Goal: Task Accomplishment & Management: Manage account settings

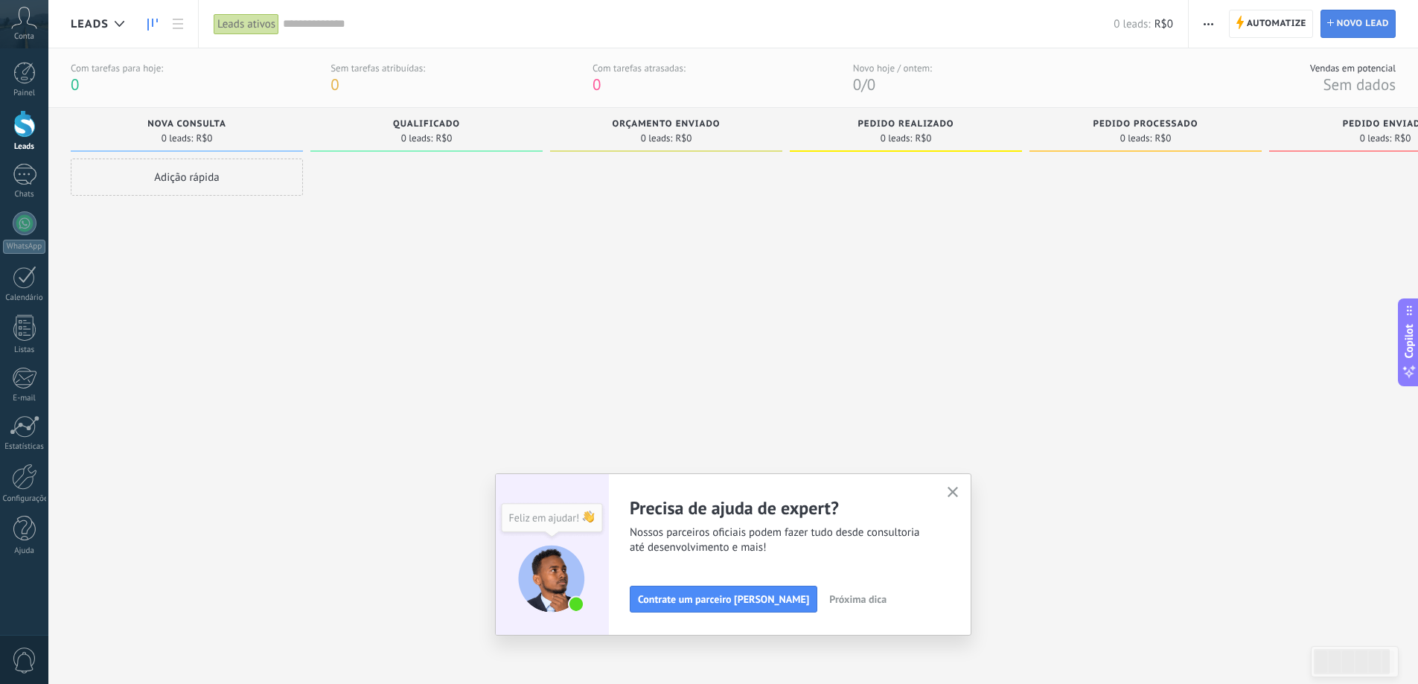
click at [1349, 18] on span "Novo lead" at bounding box center [1363, 23] width 52 height 27
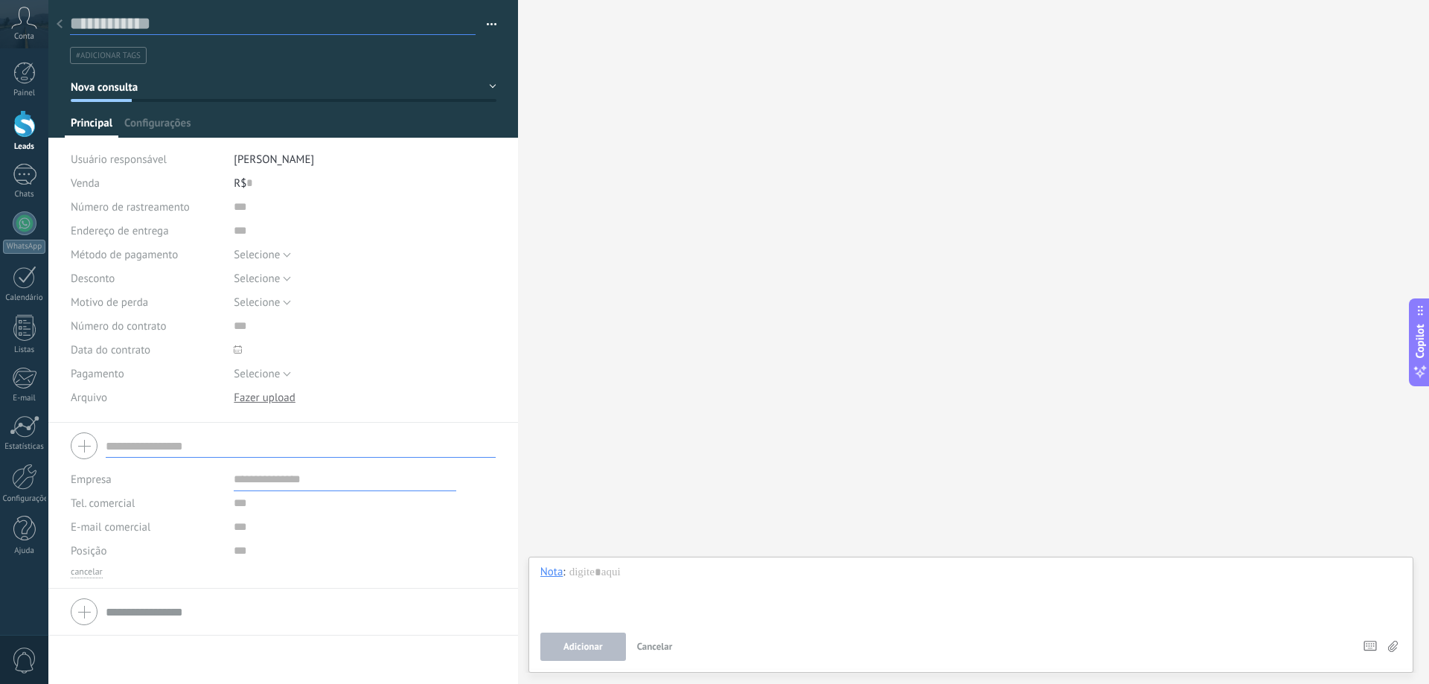
click at [153, 20] on input "text" at bounding box center [273, 24] width 406 height 22
type input "******"
click at [307, 192] on div "R$ 0" at bounding box center [365, 183] width 262 height 24
type input "***"
click at [89, 447] on div at bounding box center [283, 445] width 425 height 37
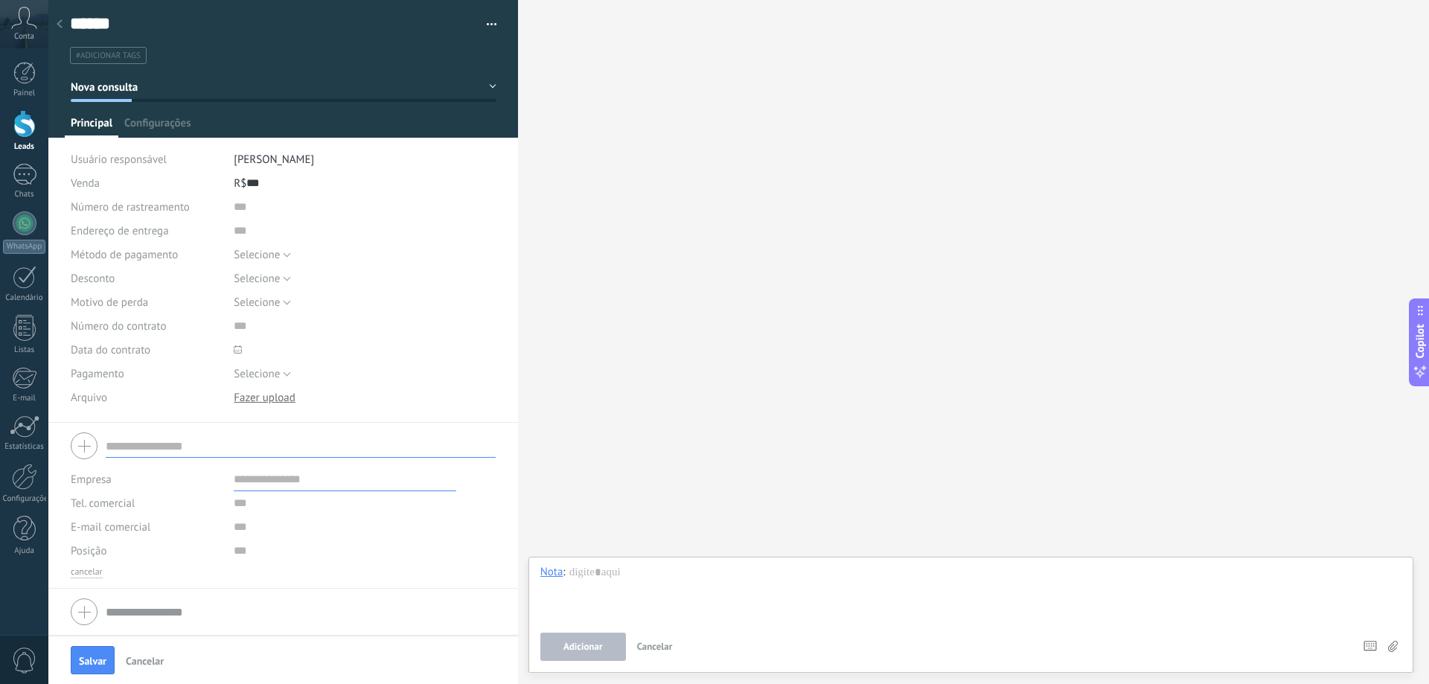
click at [400, 246] on div "Selecione Fatura Pagamento com cartão Dinheiro Selecione" at bounding box center [365, 255] width 262 height 24
click at [167, 123] on span "Configurações" at bounding box center [157, 127] width 66 height 22
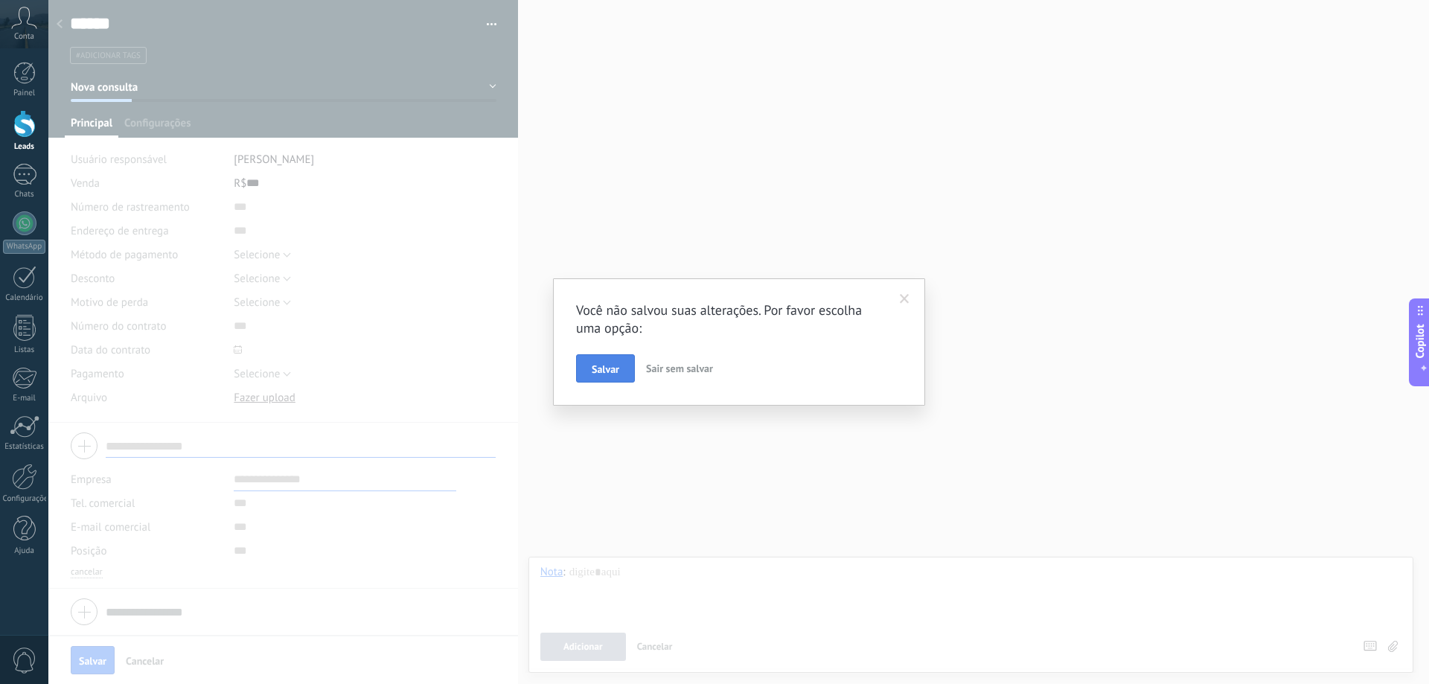
click at [597, 374] on span "Salvar" at bounding box center [606, 369] width 28 height 10
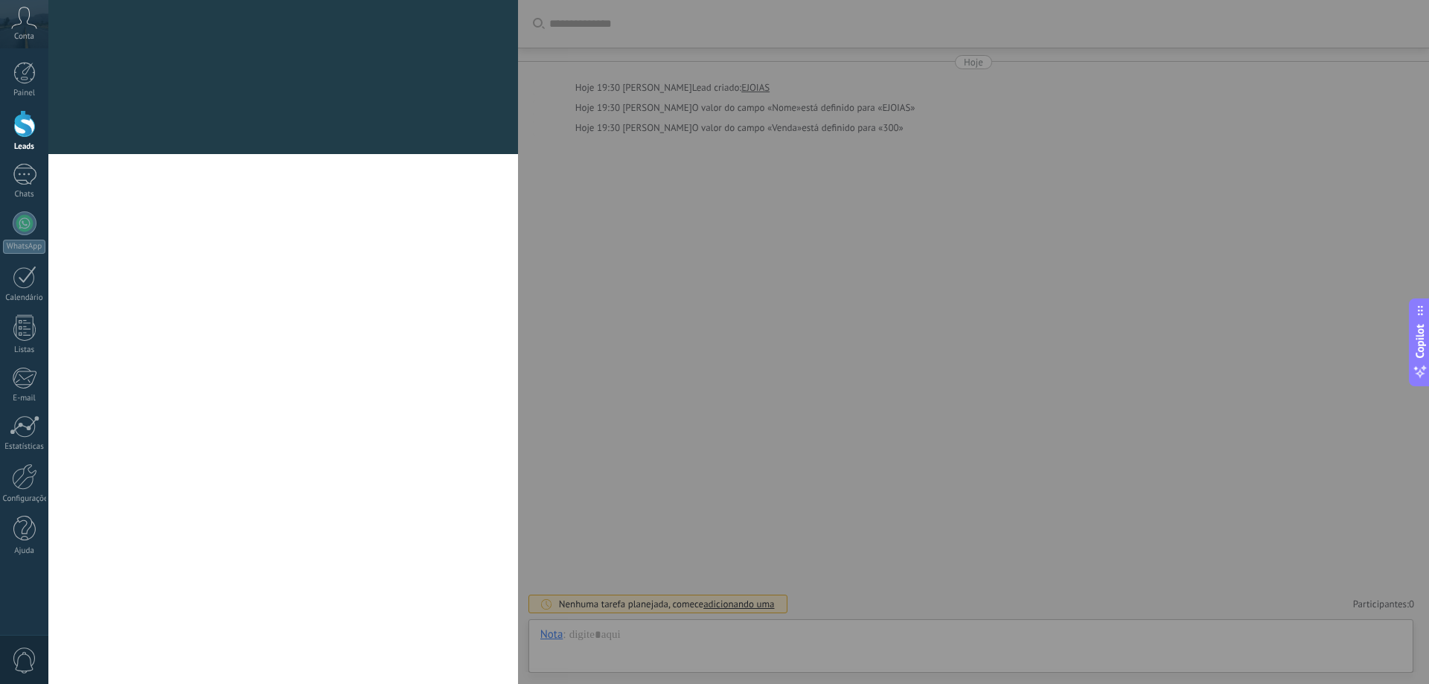
scroll to position [22, 0]
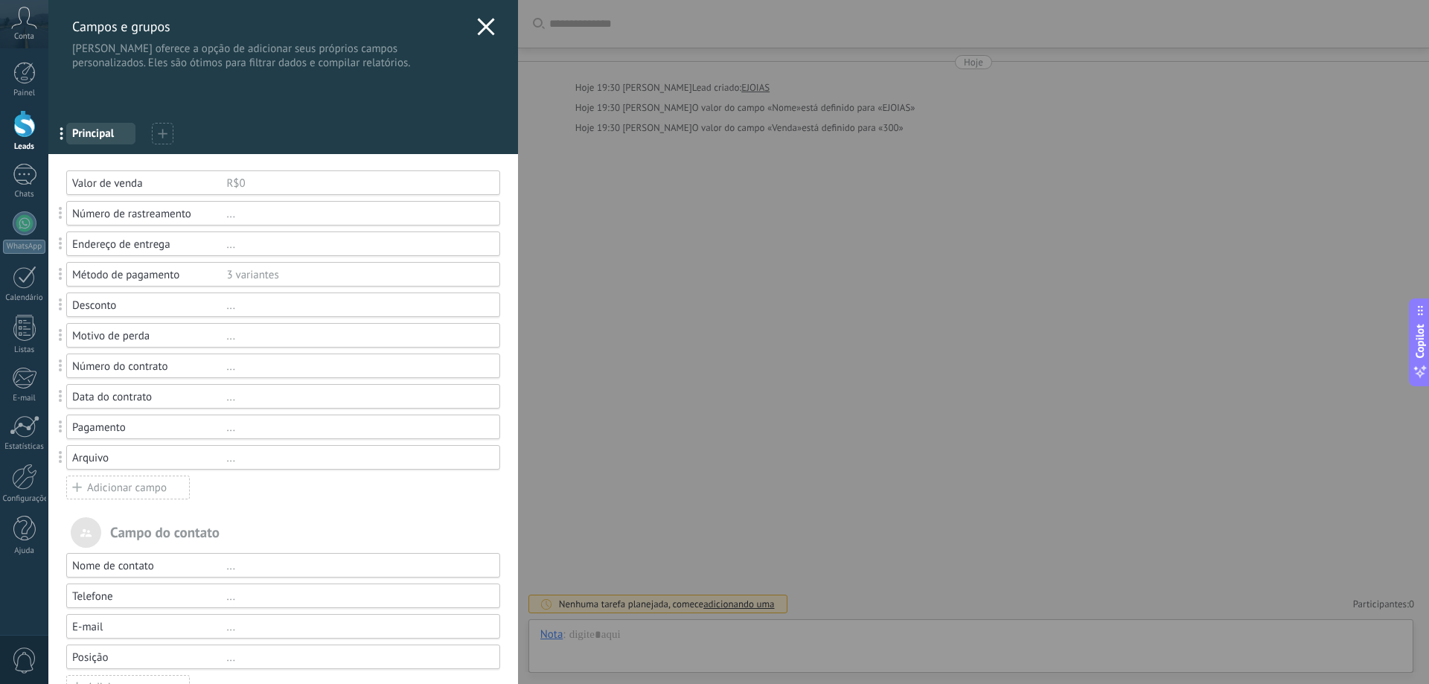
click at [487, 28] on icon at bounding box center [486, 27] width 18 height 18
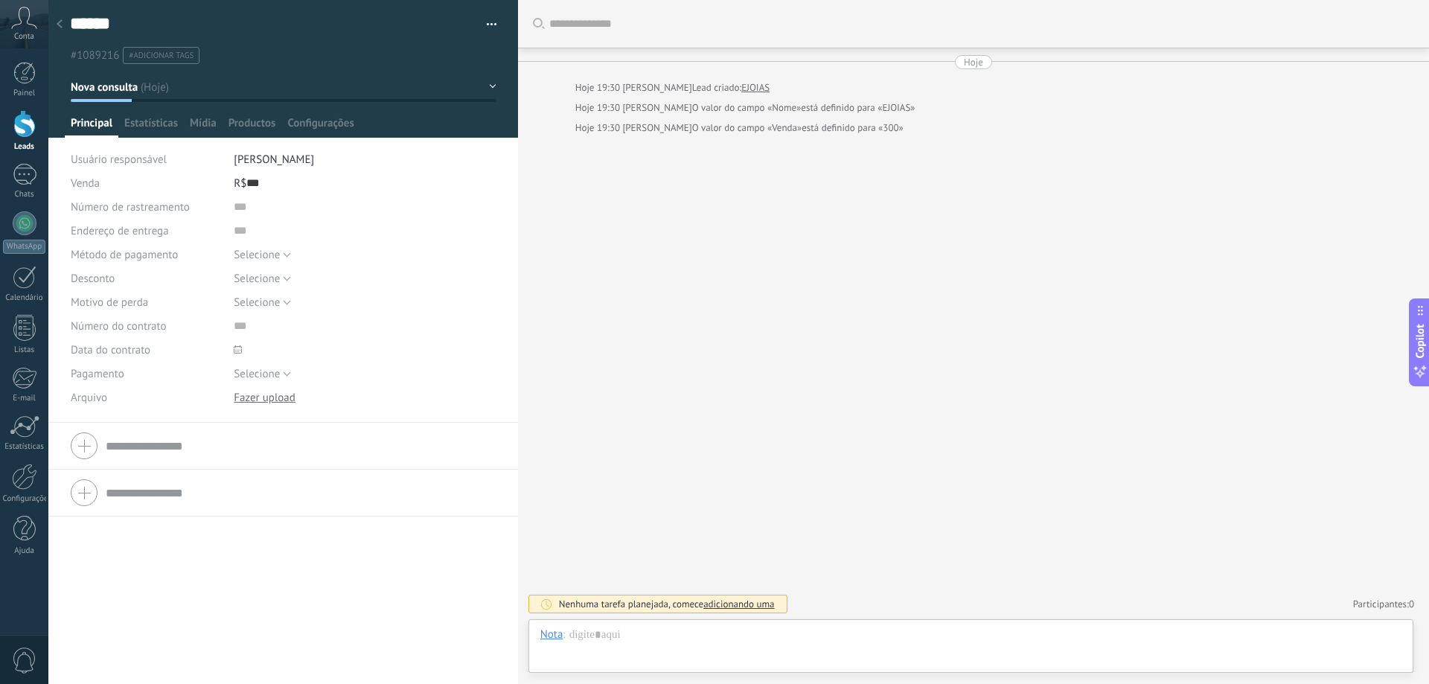
click at [683, 351] on div "Buscar Carregar mais Hoje Hoje 19:30 Leandro Alves Diniz Santos Lead criado: EJ…" at bounding box center [973, 342] width 911 height 684
click at [64, 20] on div at bounding box center [59, 24] width 21 height 29
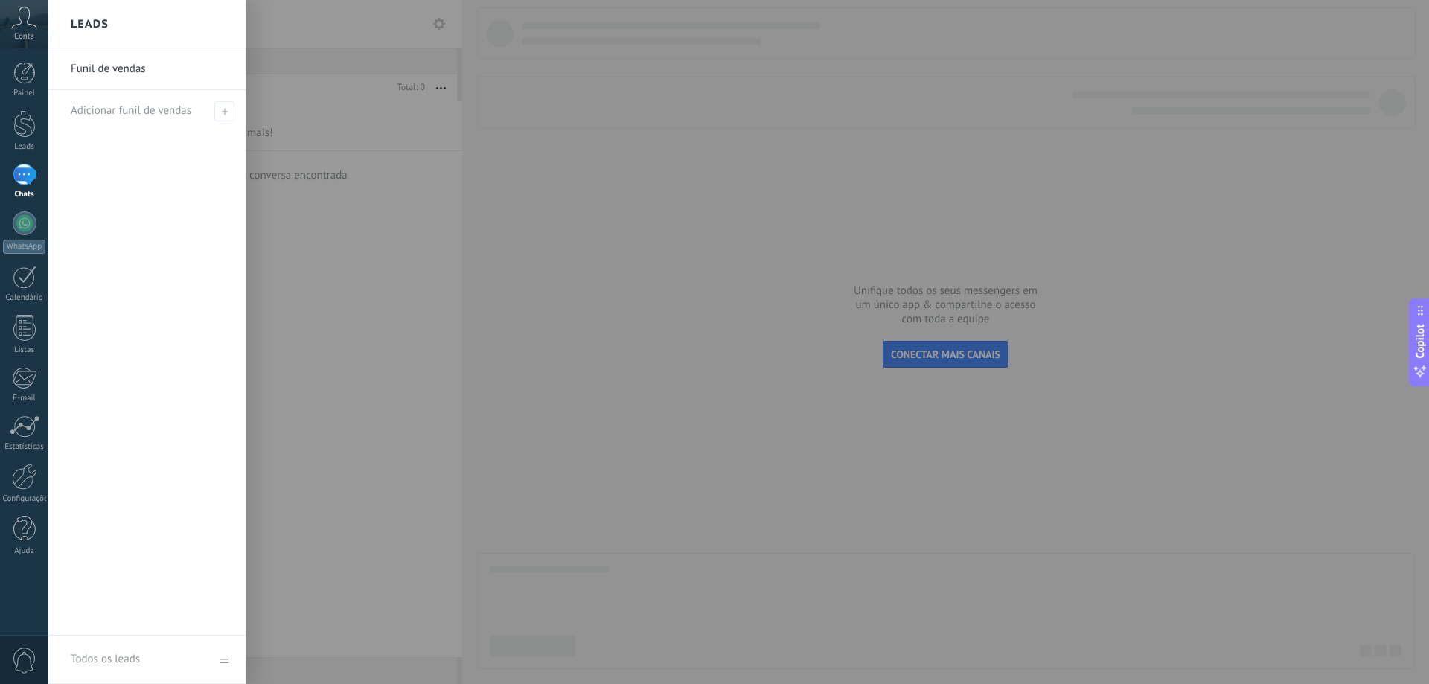
click at [601, 374] on div at bounding box center [762, 342] width 1429 height 684
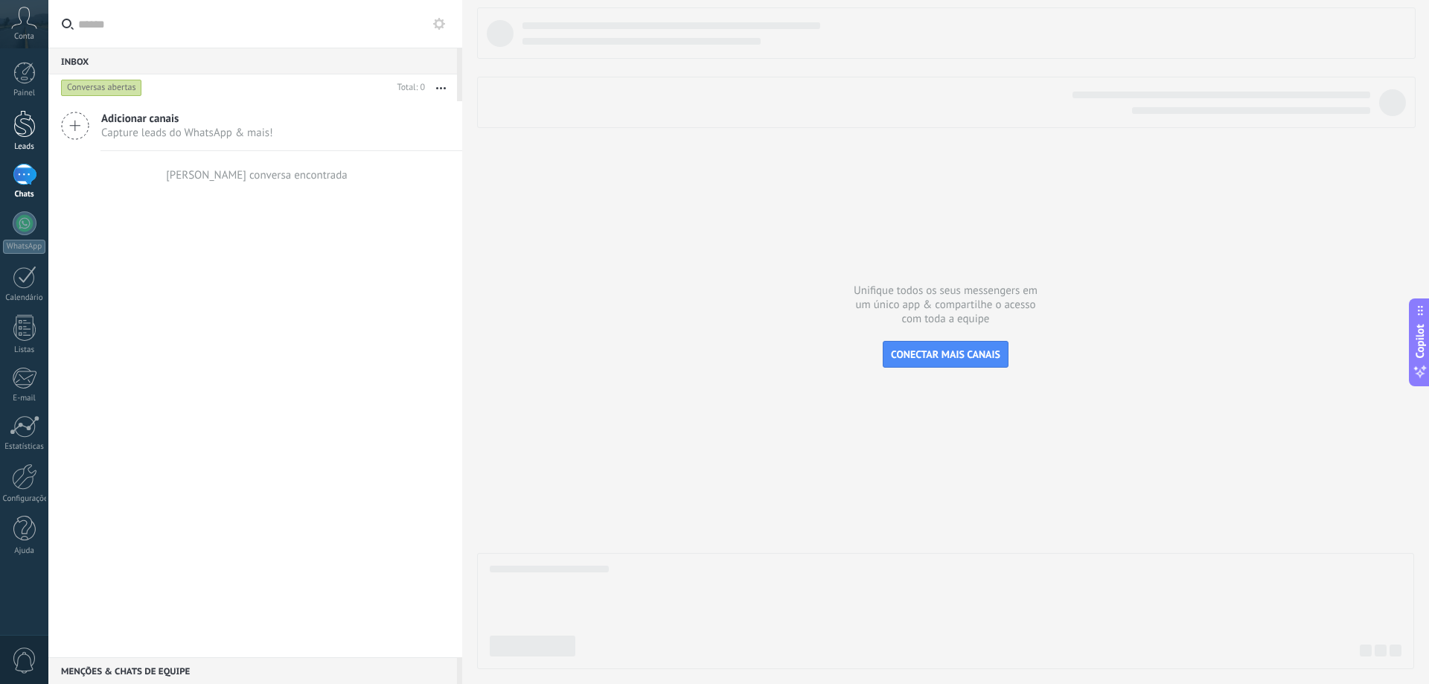
click at [29, 115] on div at bounding box center [24, 124] width 22 height 28
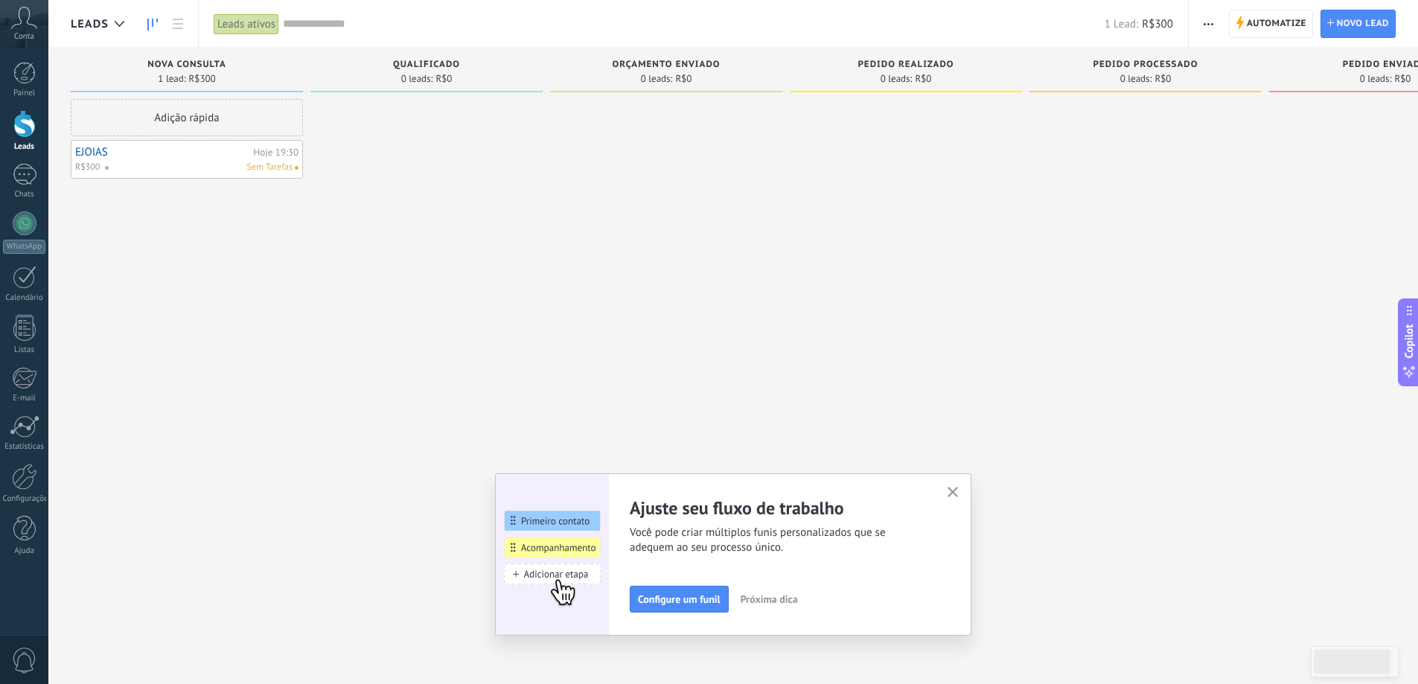
click at [168, 161] on div "Sem Tarefas" at bounding box center [198, 167] width 188 height 13
click at [282, 157] on div "Hoje 19:30" at bounding box center [276, 152] width 45 height 10
click at [157, 167] on div "Sem Tarefas" at bounding box center [198, 167] width 188 height 13
click at [13, 330] on div at bounding box center [24, 328] width 22 height 26
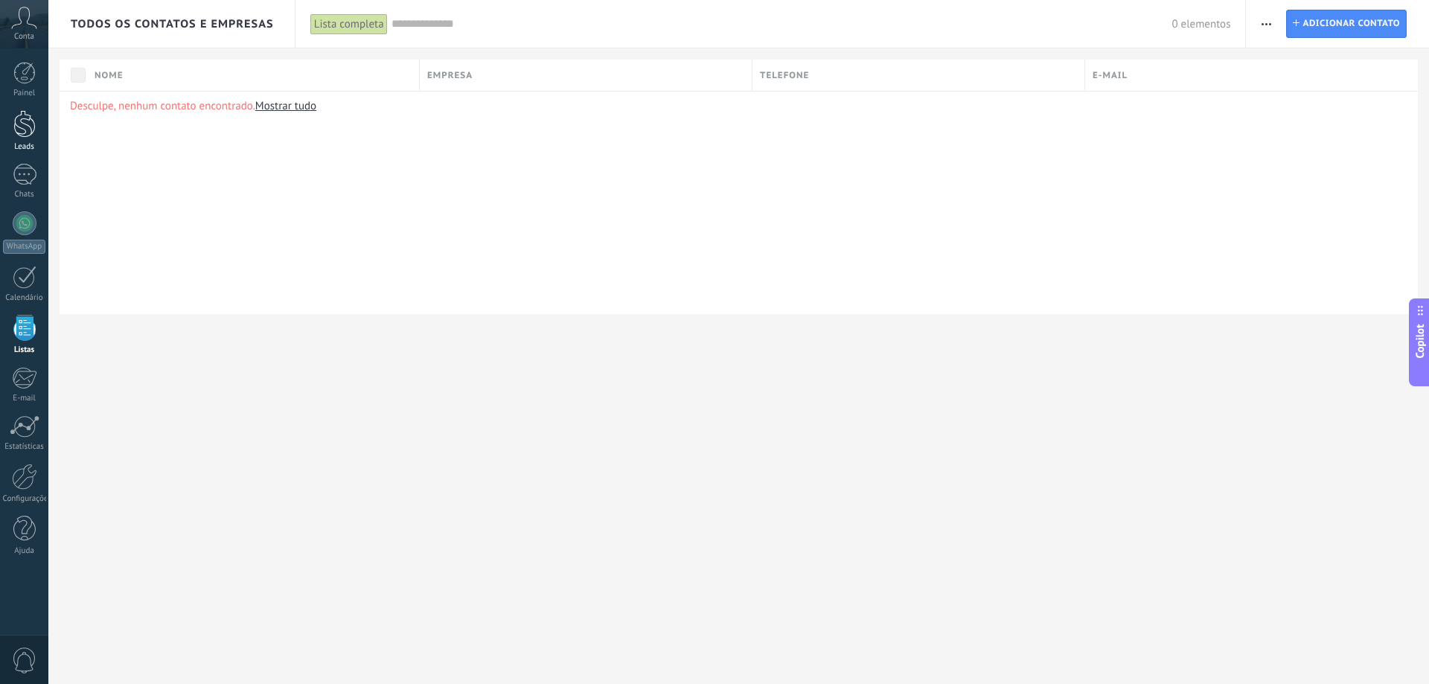
click at [29, 128] on div at bounding box center [24, 124] width 22 height 28
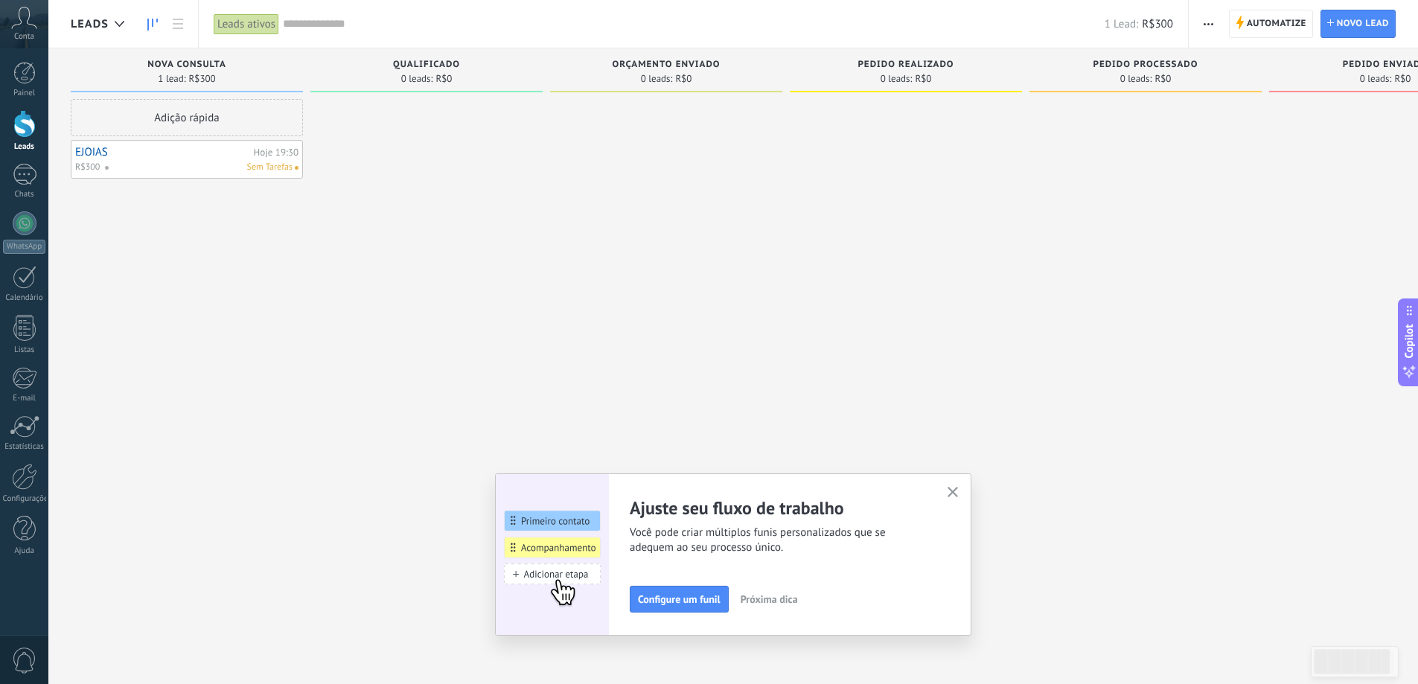
drag, startPoint x: 154, startPoint y: 153, endPoint x: 119, endPoint y: 150, distance: 35.1
click at [119, 150] on link "EJOIAS" at bounding box center [162, 152] width 175 height 13
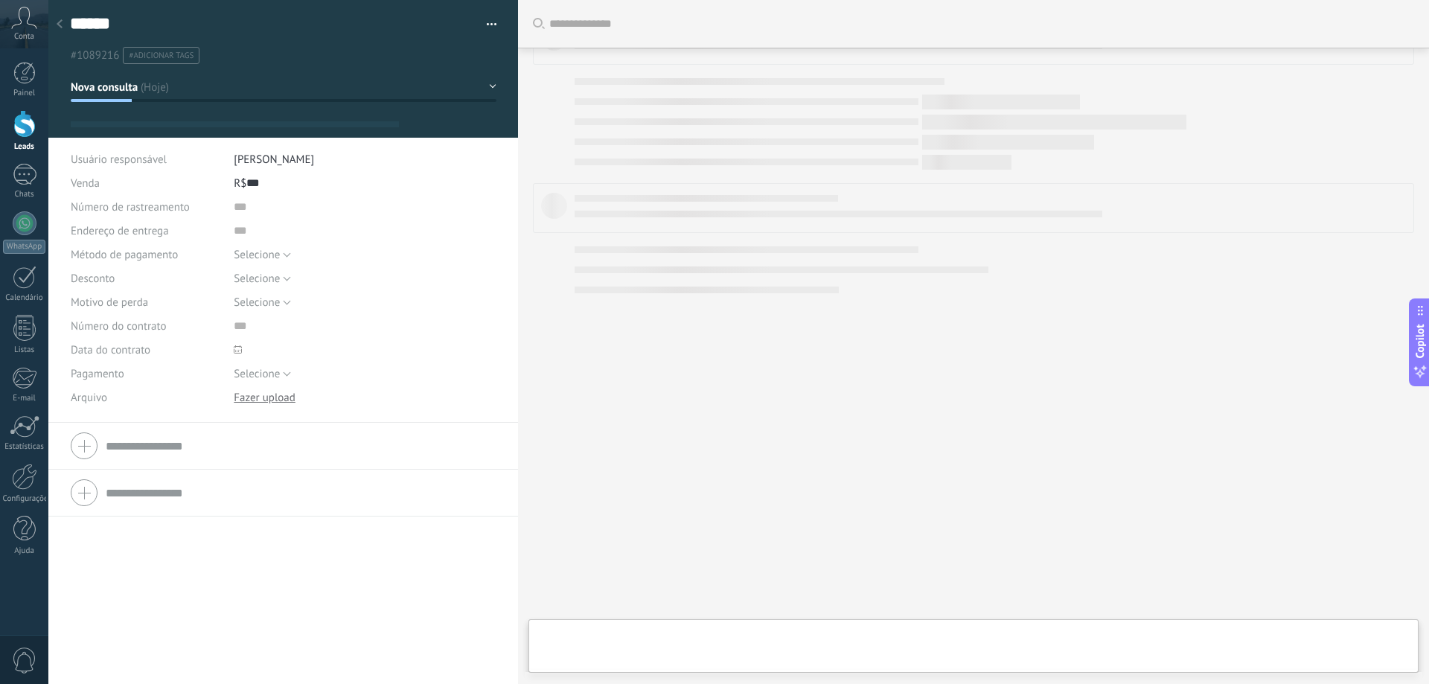
type textarea "******"
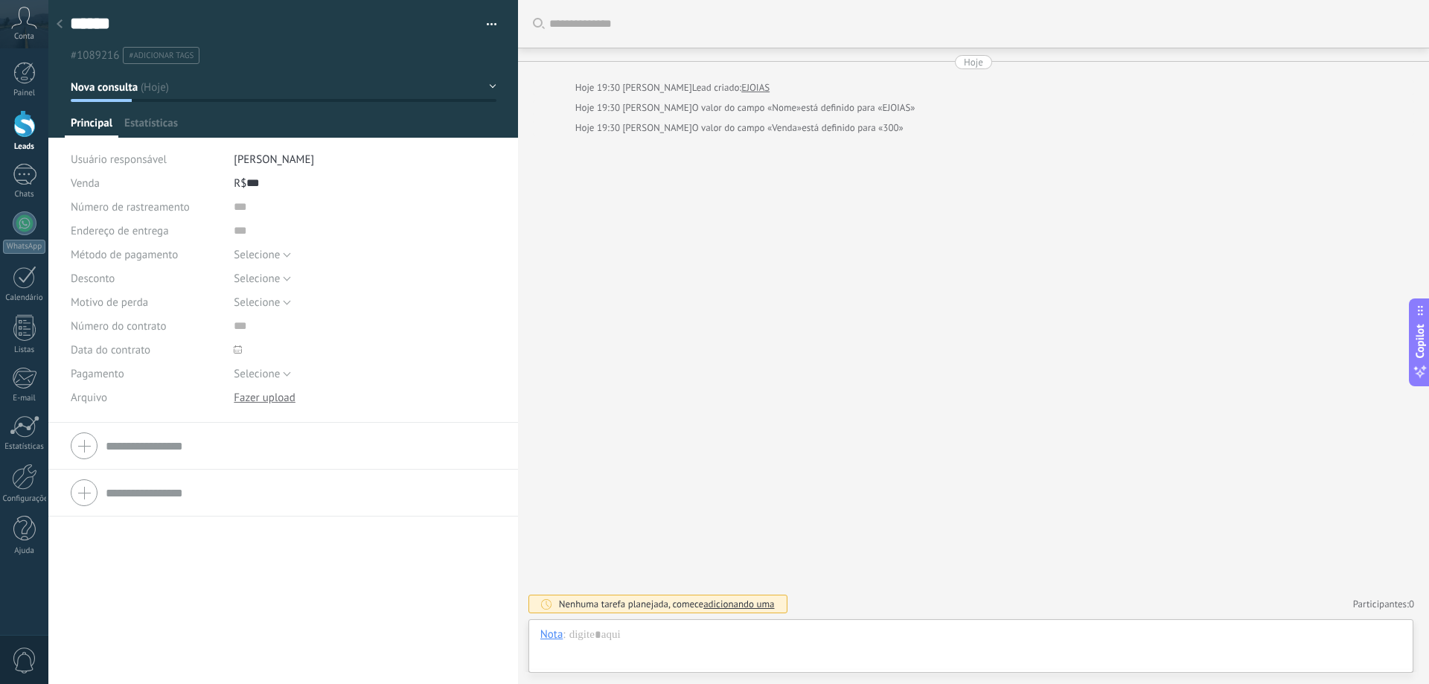
scroll to position [22, 0]
click at [174, 446] on input "text" at bounding box center [301, 446] width 390 height 24
click at [265, 485] on input "text" at bounding box center [345, 479] width 223 height 24
type input "******"
click at [249, 504] on input "text" at bounding box center [345, 503] width 223 height 24
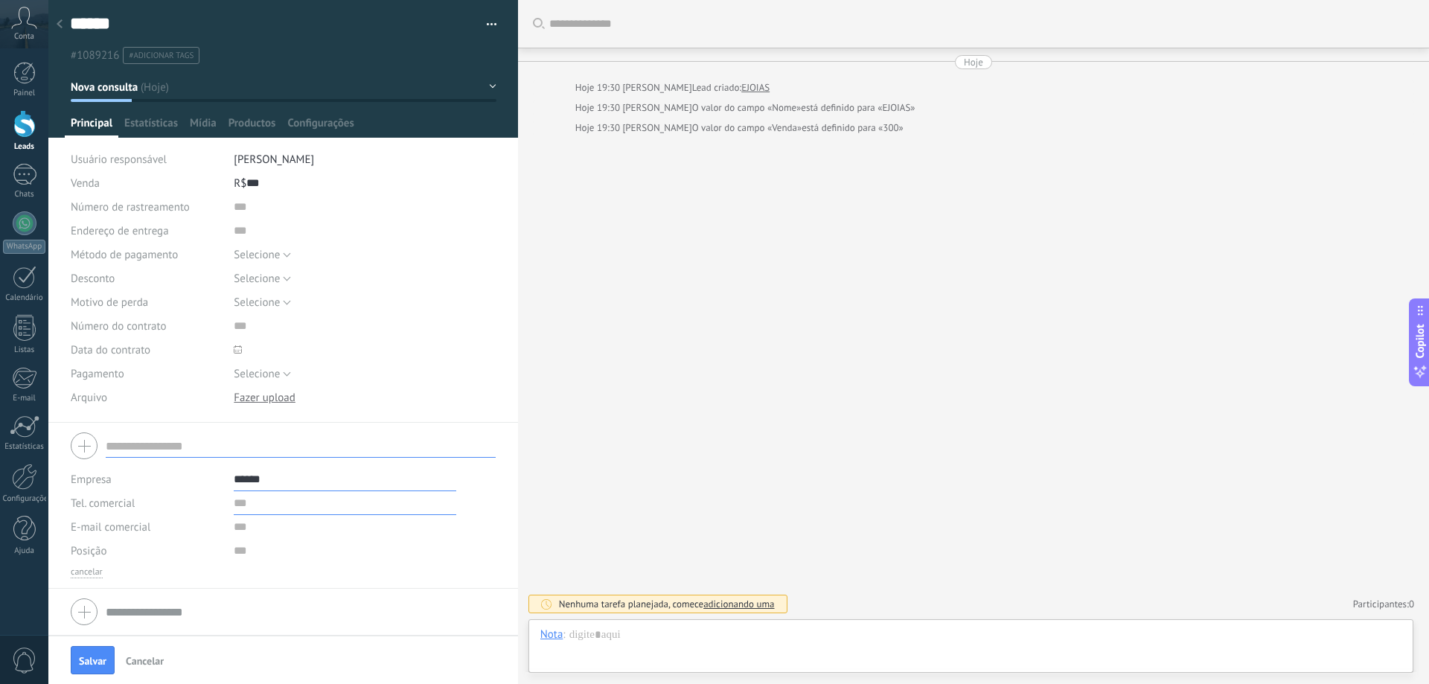
type input "******"
type input "**********"
click at [246, 533] on input "text" at bounding box center [345, 527] width 223 height 24
type input "**********"
click at [239, 554] on input "text" at bounding box center [345, 551] width 223 height 24
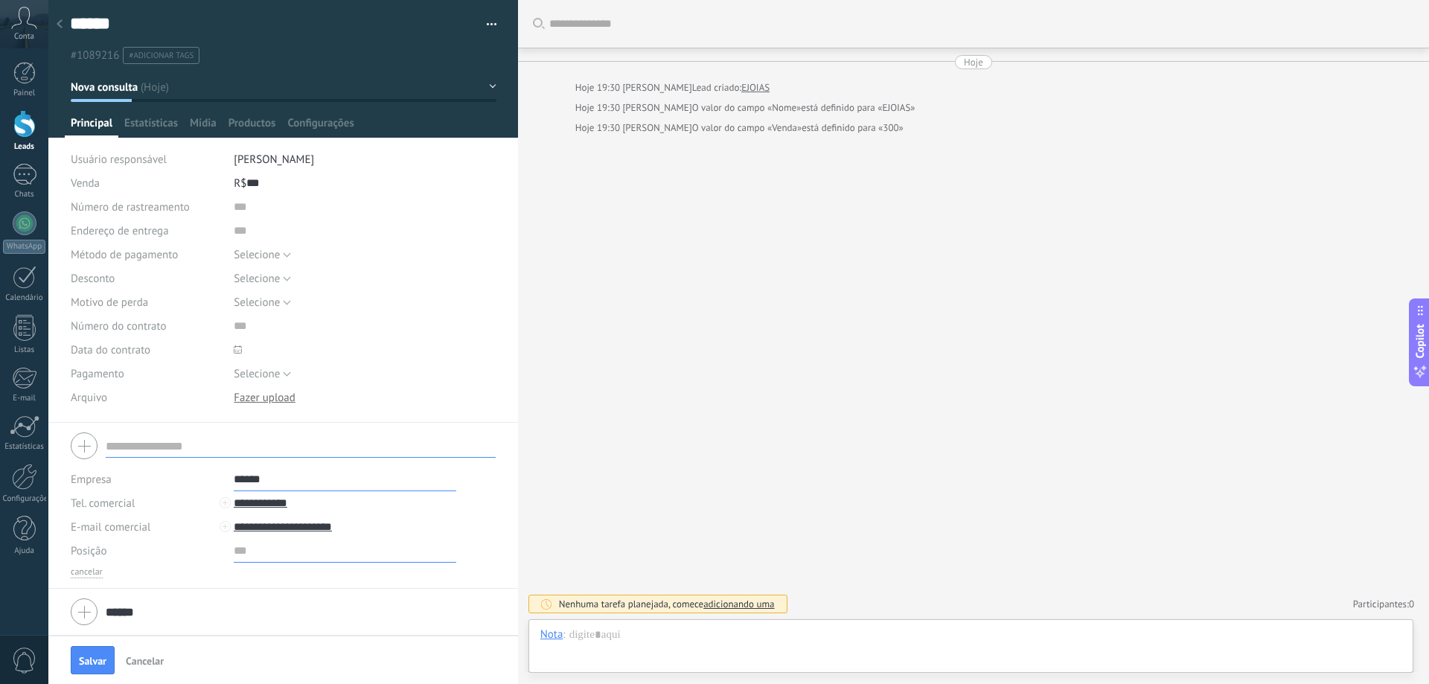
click at [239, 554] on input "text" at bounding box center [345, 551] width 223 height 24
type input "**"
click at [103, 662] on span "Salvar" at bounding box center [93, 661] width 28 height 10
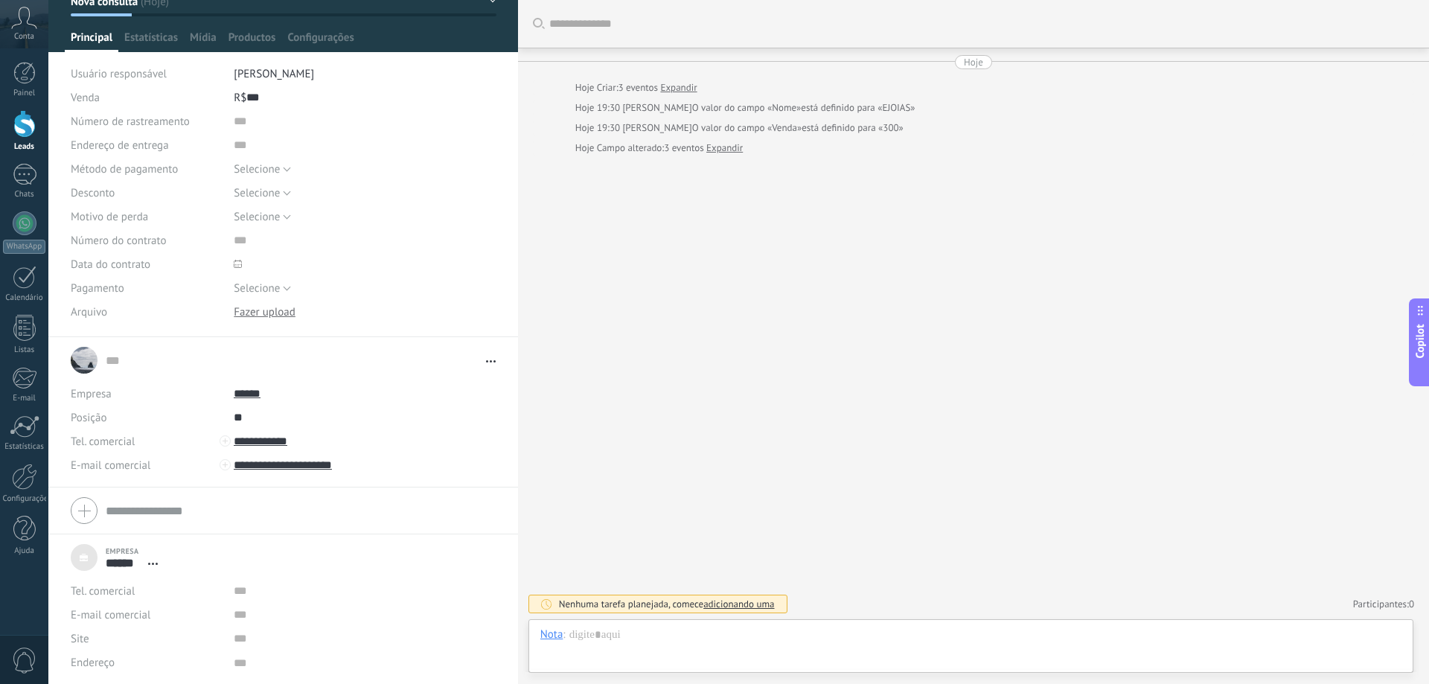
scroll to position [0, 0]
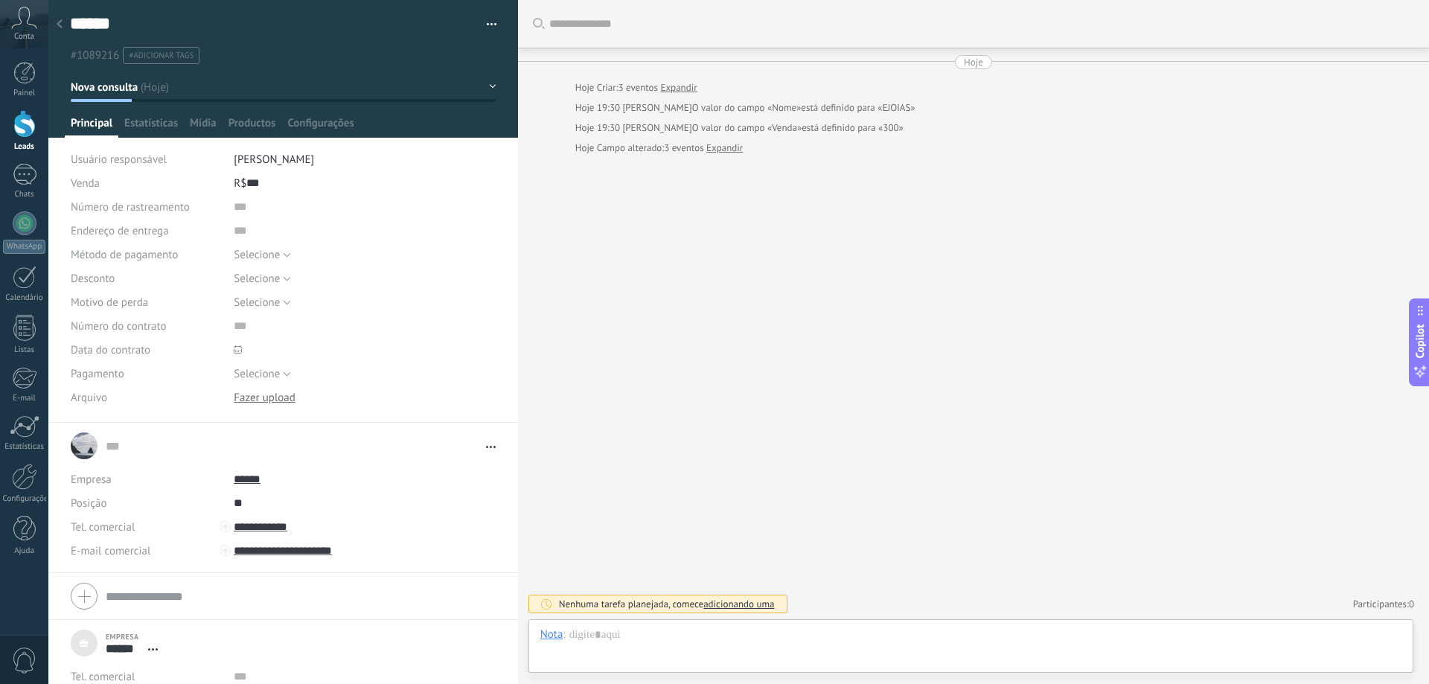
click at [169, 57] on span "#adicionar tags" at bounding box center [161, 56] width 65 height 10
click at [699, 296] on div "Buscar Carregar mais Hoje Hoje Criar: 3 eventos Expandir Hoje 19:30 Leandro Alv…" at bounding box center [973, 342] width 911 height 684
click at [492, 26] on div "****** EJOIAS Salvar e criar Imprimir Gerenciar tags Exportar para o Excel" at bounding box center [283, 32] width 470 height 64
click at [479, 20] on button "button" at bounding box center [487, 24] width 22 height 22
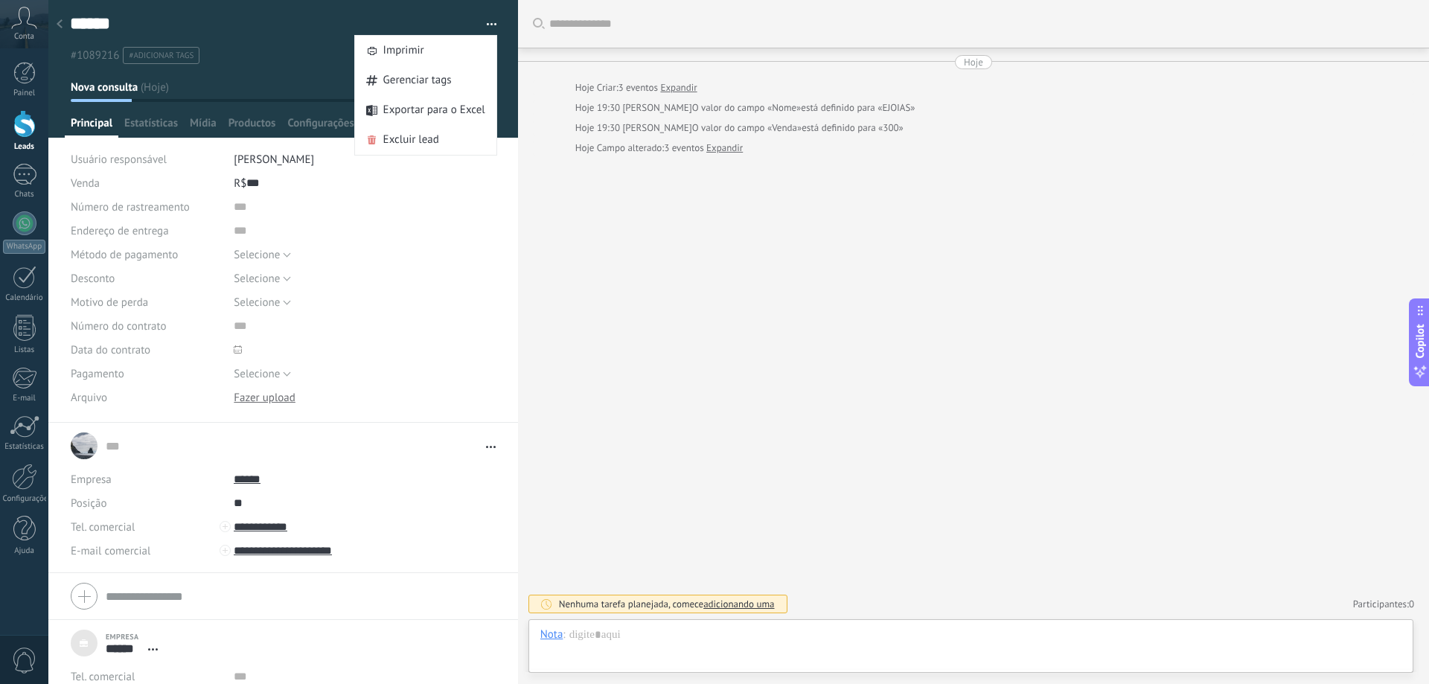
click at [640, 259] on div "Buscar Carregar mais Hoje Hoje Criar: 3 eventos Expandir Hoje 19:30 Leandro Alv…" at bounding box center [973, 342] width 911 height 684
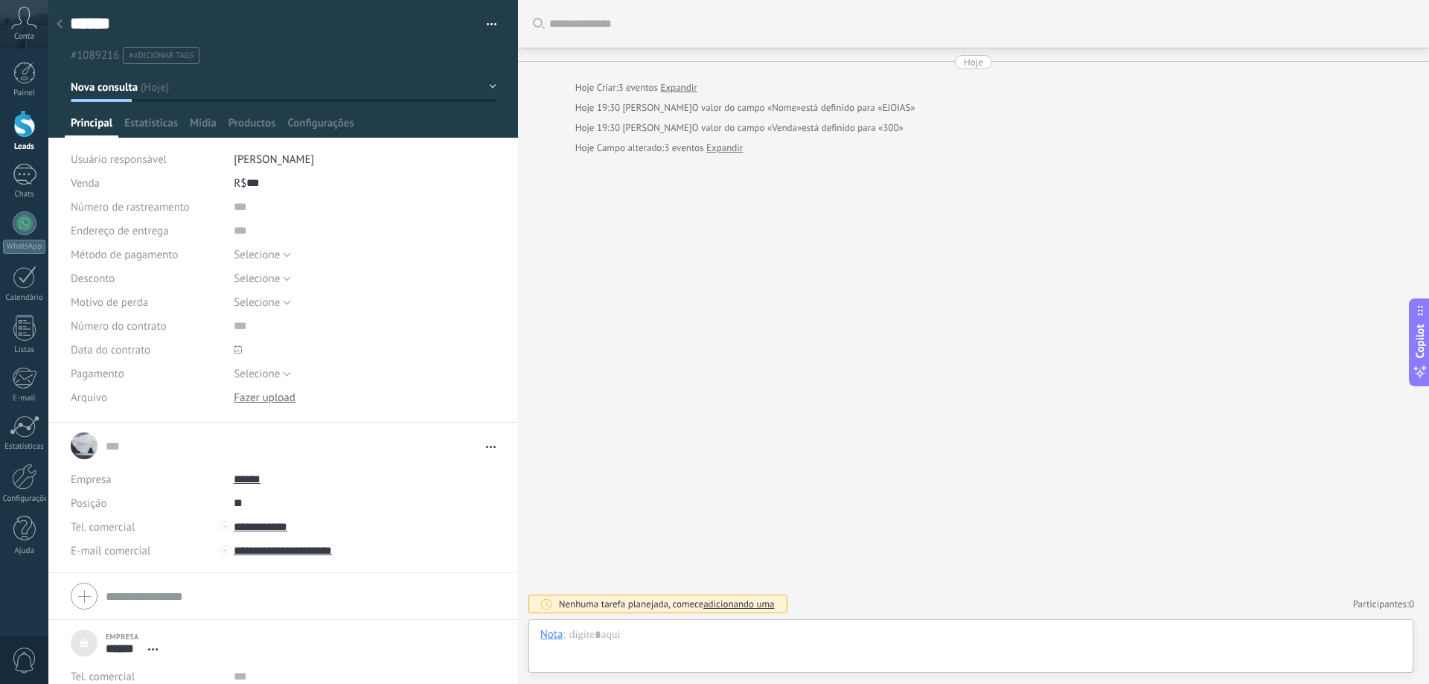
click at [658, 278] on div "Buscar Carregar mais Hoje Hoje Criar: 3 eventos Expandir Hoje 19:30 Leandro Alv…" at bounding box center [973, 342] width 911 height 684
click at [690, 340] on div "Buscar Carregar mais Hoje Hoje Criar: 3 eventos Expandir Hoje 19:30 Leandro Alv…" at bounding box center [973, 342] width 911 height 684
click at [62, 25] on icon at bounding box center [60, 23] width 6 height 9
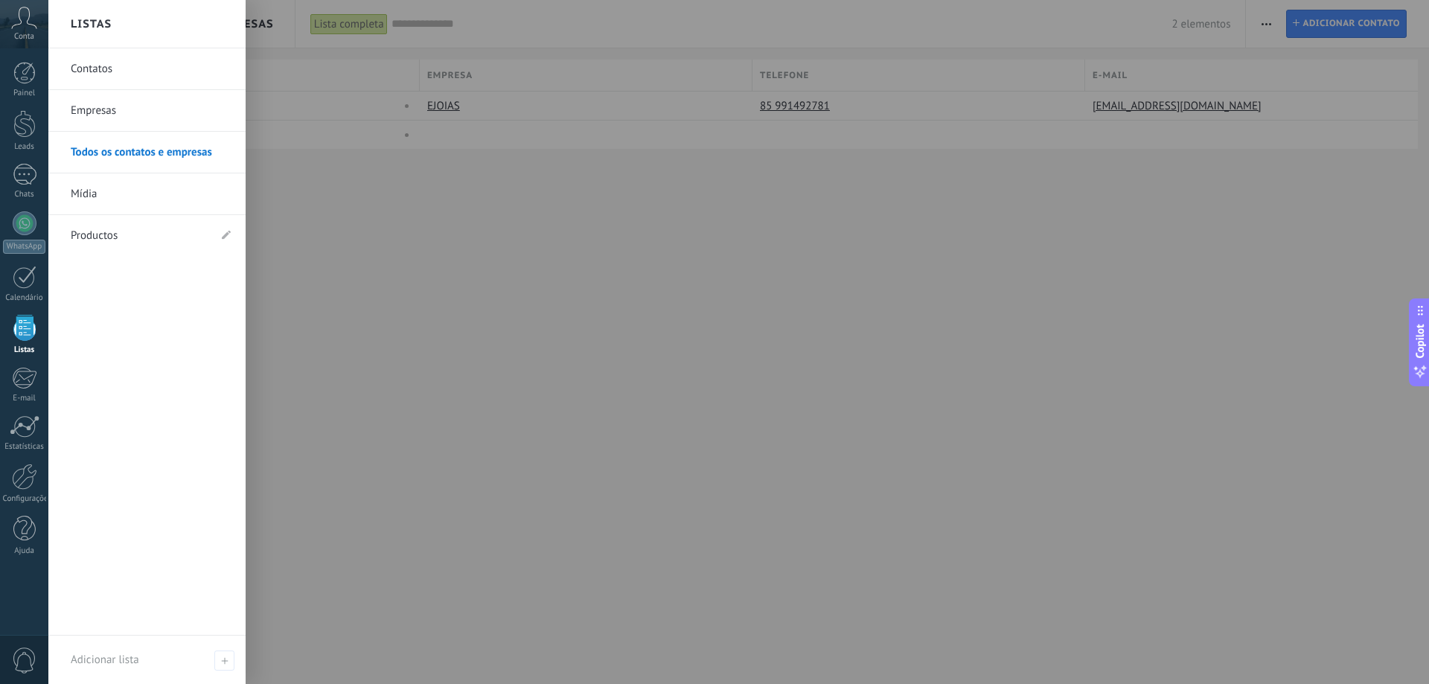
click at [26, 330] on div at bounding box center [24, 328] width 22 height 26
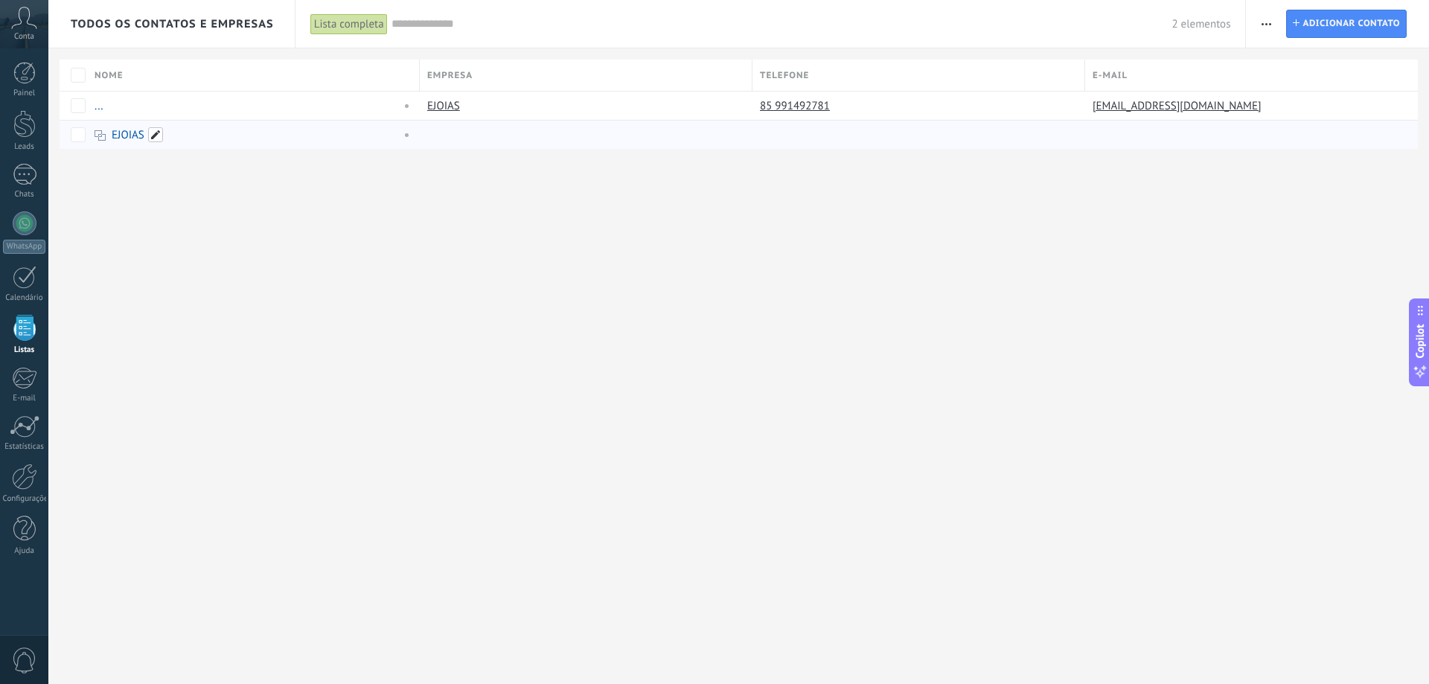
click at [150, 138] on span at bounding box center [155, 134] width 15 height 15
click at [359, 365] on div "Todos os contatos e Empresas Lista completa Aplicar 2 elementos Lista completa …" at bounding box center [738, 342] width 1381 height 684
click at [98, 110] on link "..." at bounding box center [99, 106] width 9 height 14
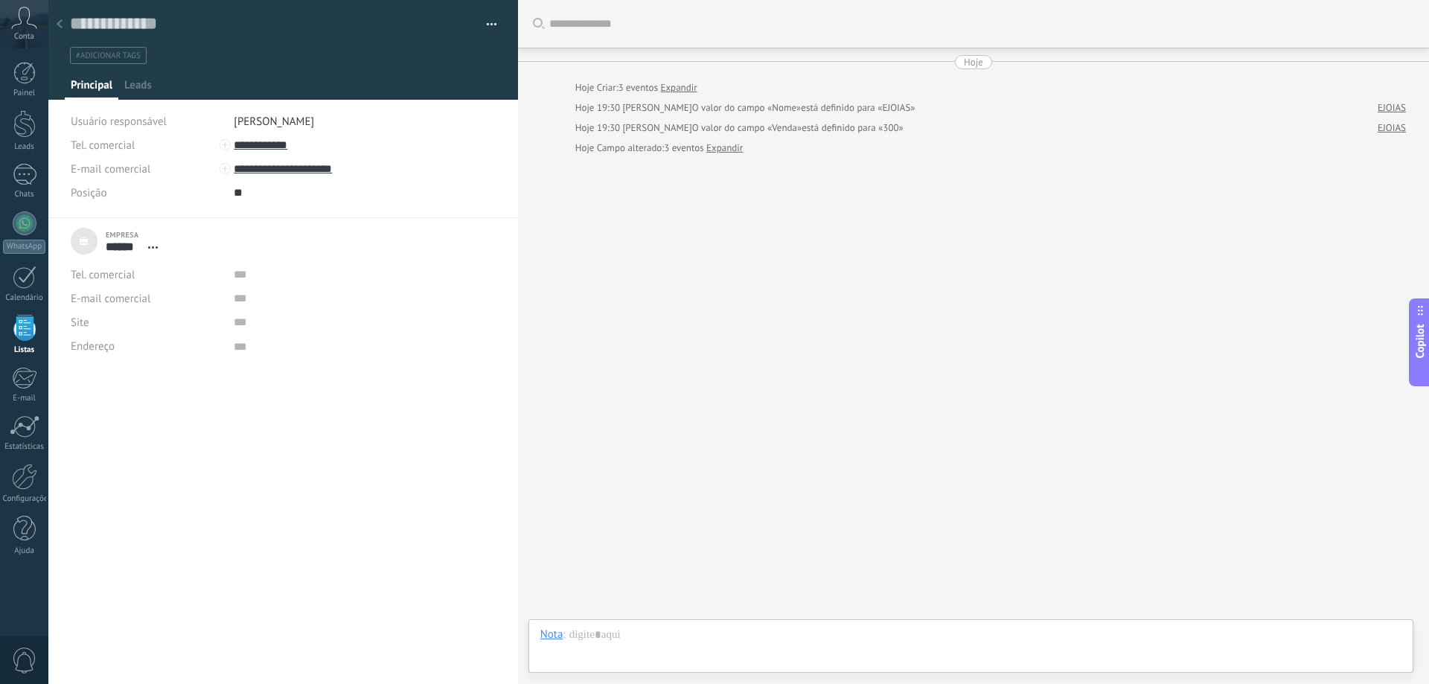
scroll to position [15, 0]
click at [179, 15] on textarea at bounding box center [273, 24] width 406 height 22
type textarea "*"
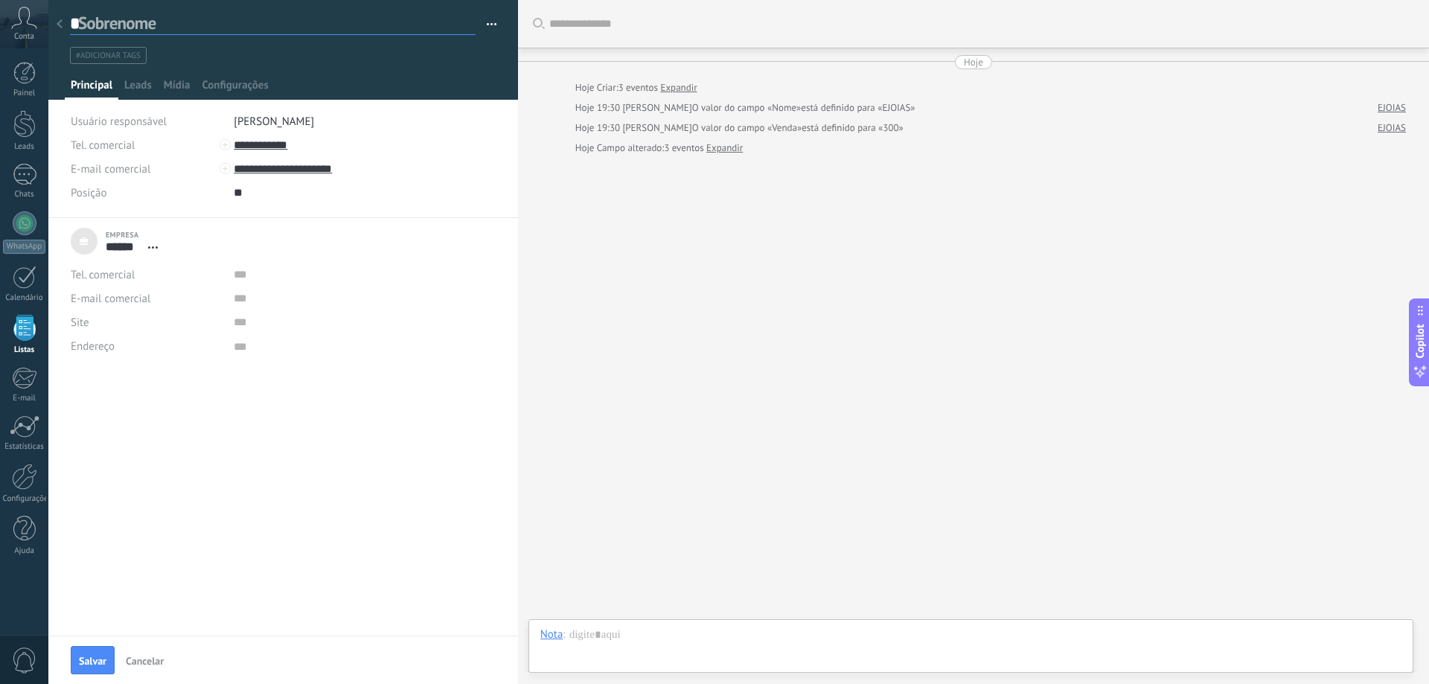
type textarea "**"
type textarea "***"
type textarea "****"
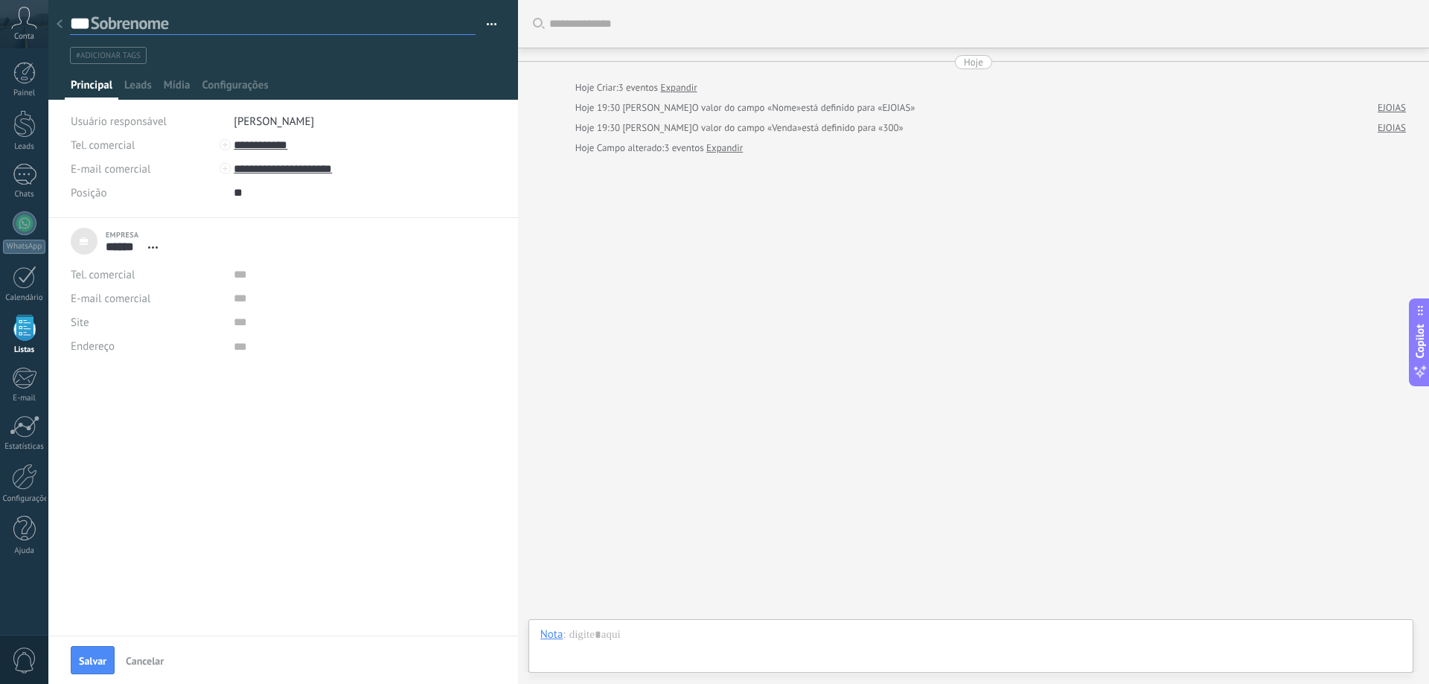
type textarea "****"
type textarea "*****"
type textarea "******"
type textarea "*****"
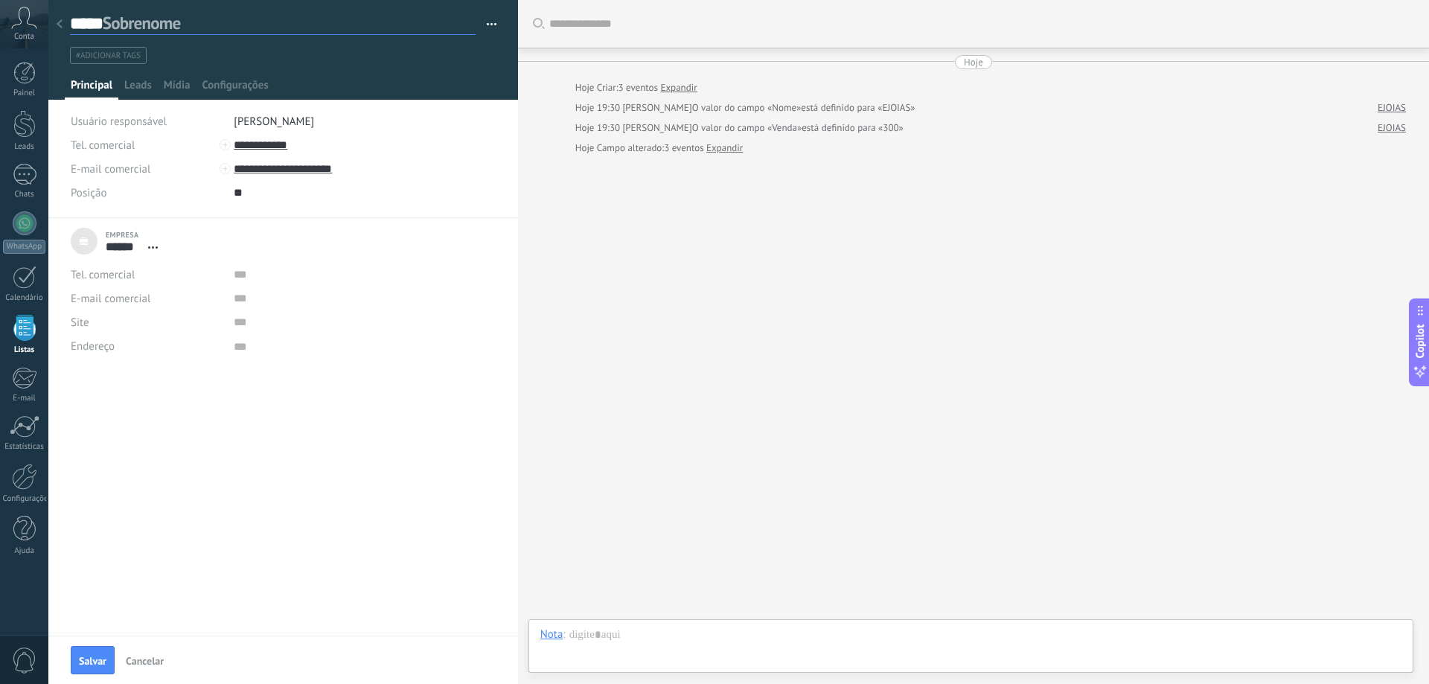
type textarea "****"
type textarea "***"
type textarea "**"
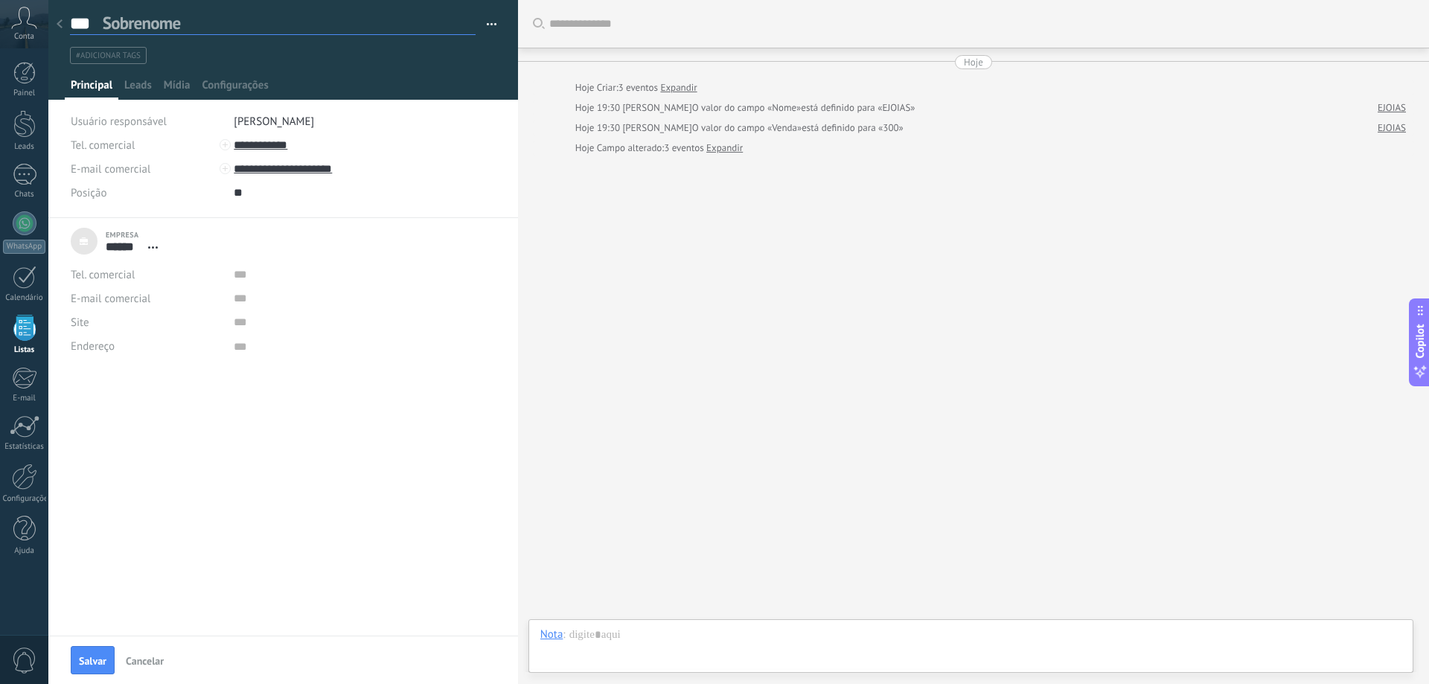
type textarea "**"
type textarea "*"
type textarea "**********"
click at [63, 20] on div at bounding box center [59, 24] width 21 height 29
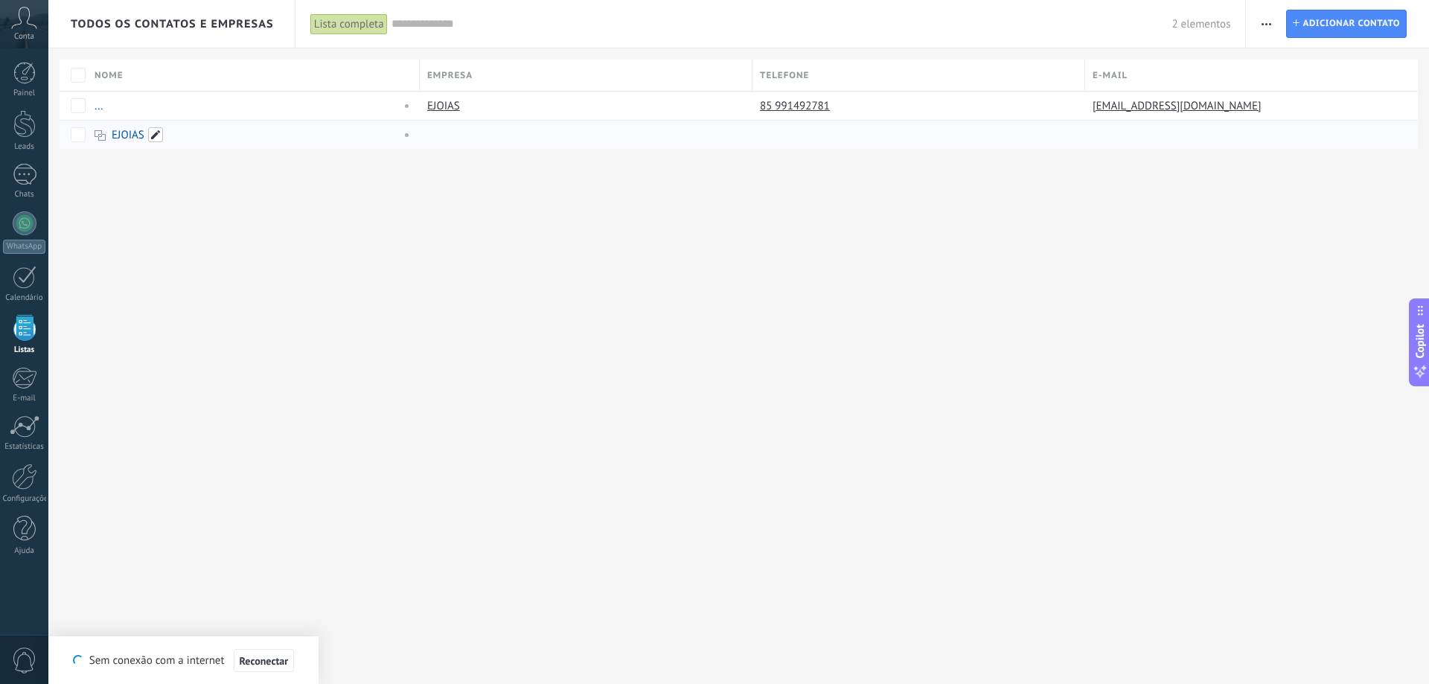
click at [158, 137] on span at bounding box center [155, 134] width 15 height 15
click at [122, 172] on span "Salvar" at bounding box center [123, 169] width 28 height 10
click at [122, 167] on span "Salvar" at bounding box center [123, 169] width 28 height 10
click at [194, 171] on span "Cancelar" at bounding box center [182, 168] width 38 height 13
click at [414, 296] on div "Todos os contatos e Empresas Lista completa Aplicar 2 elementos Lista completa …" at bounding box center [738, 342] width 1381 height 684
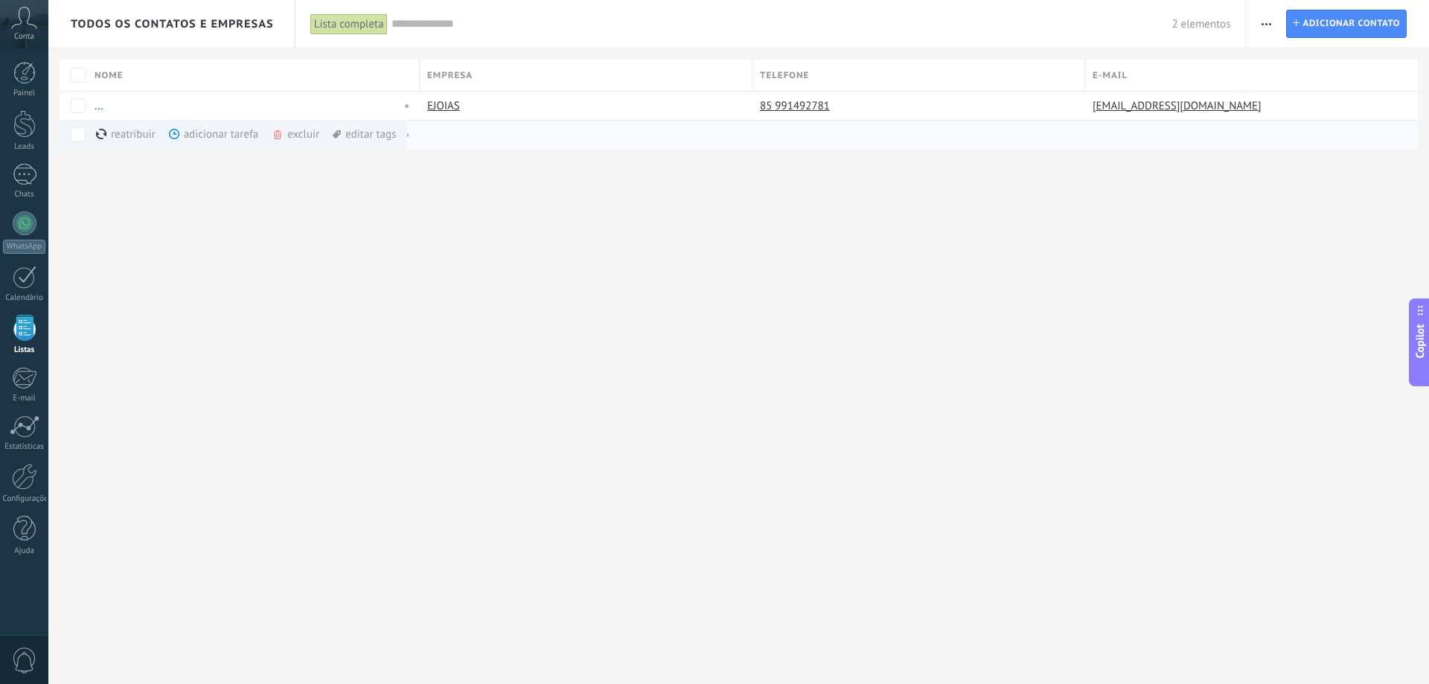
click at [371, 266] on div "Todos os contatos e Empresas Lista completa Aplicar 2 elementos Lista completa …" at bounding box center [738, 342] width 1381 height 684
click at [208, 130] on div "adicionar tarefa mais" at bounding box center [241, 134] width 144 height 29
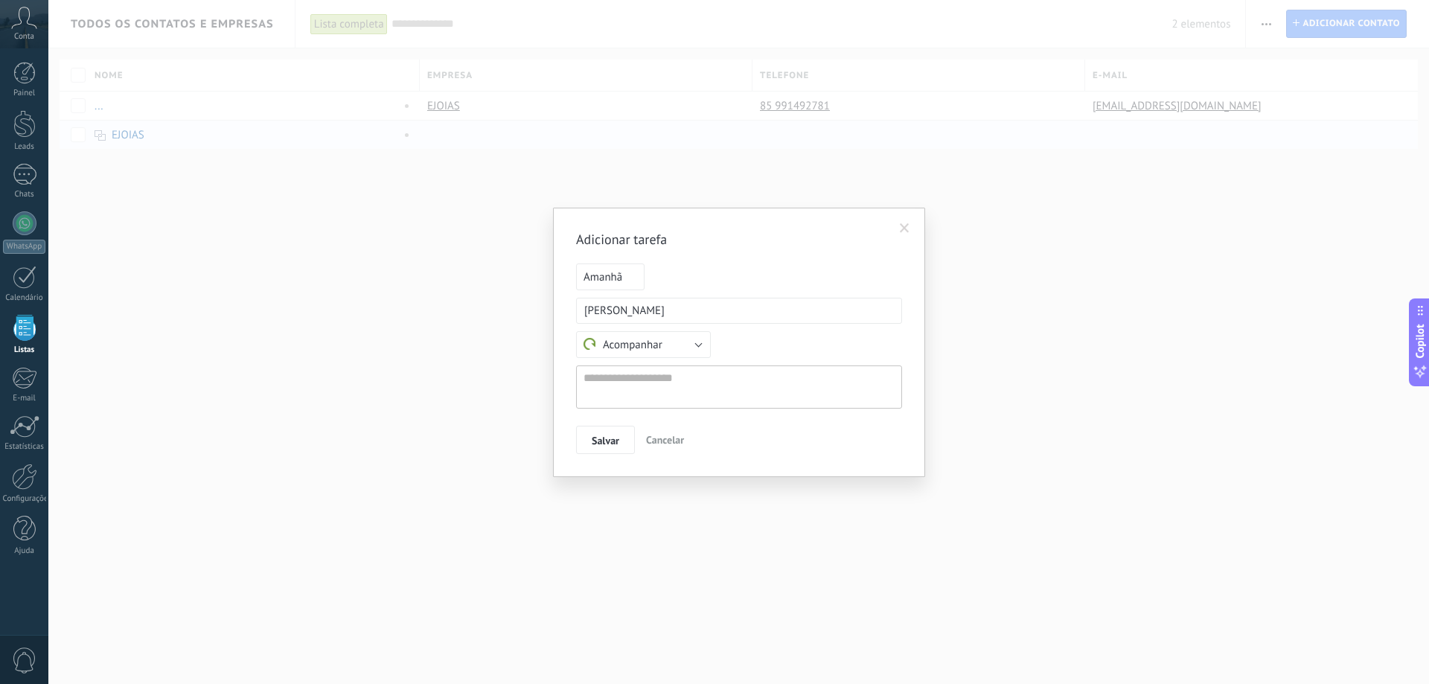
click at [601, 259] on div "**********" at bounding box center [739, 342] width 326 height 223
click at [607, 275] on span "Amanhã" at bounding box center [610, 276] width 68 height 27
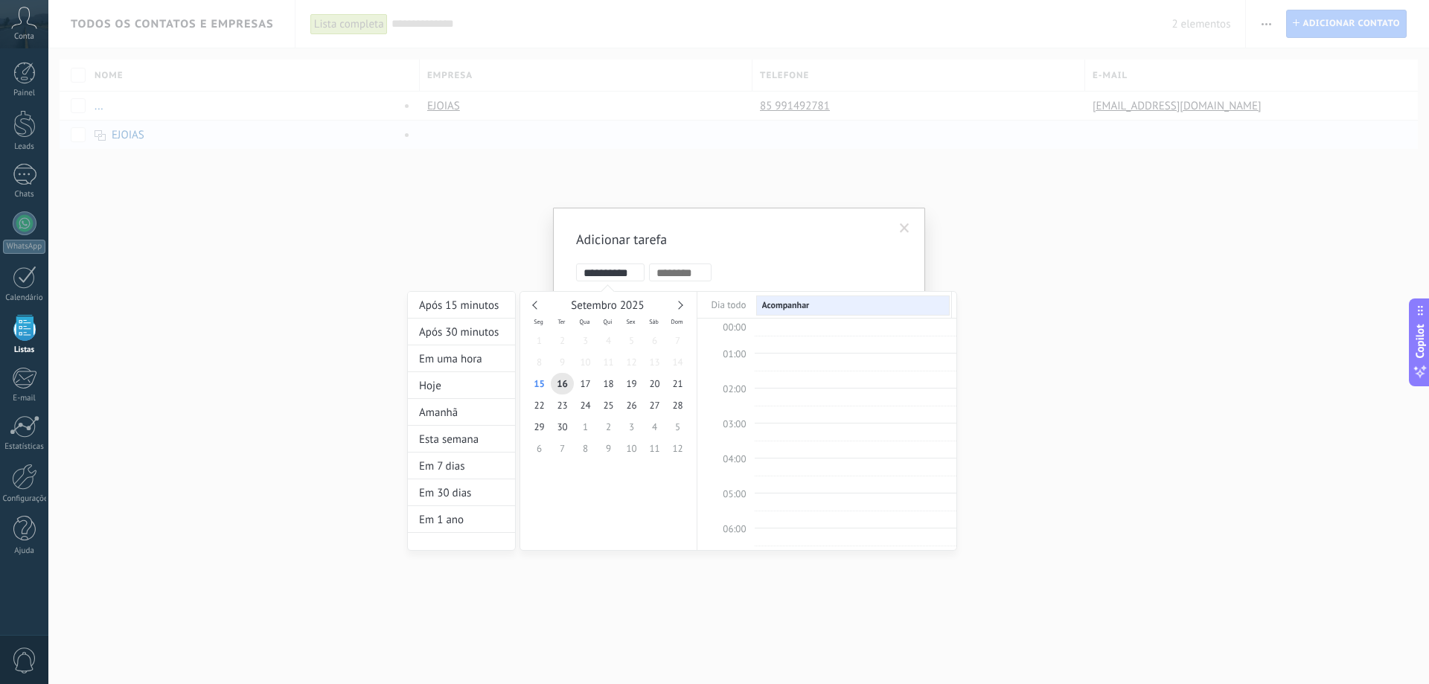
scroll to position [281, 0]
click at [582, 384] on span "17" at bounding box center [585, 384] width 23 height 22
type input "**********"
click at [662, 599] on div at bounding box center [714, 342] width 1429 height 684
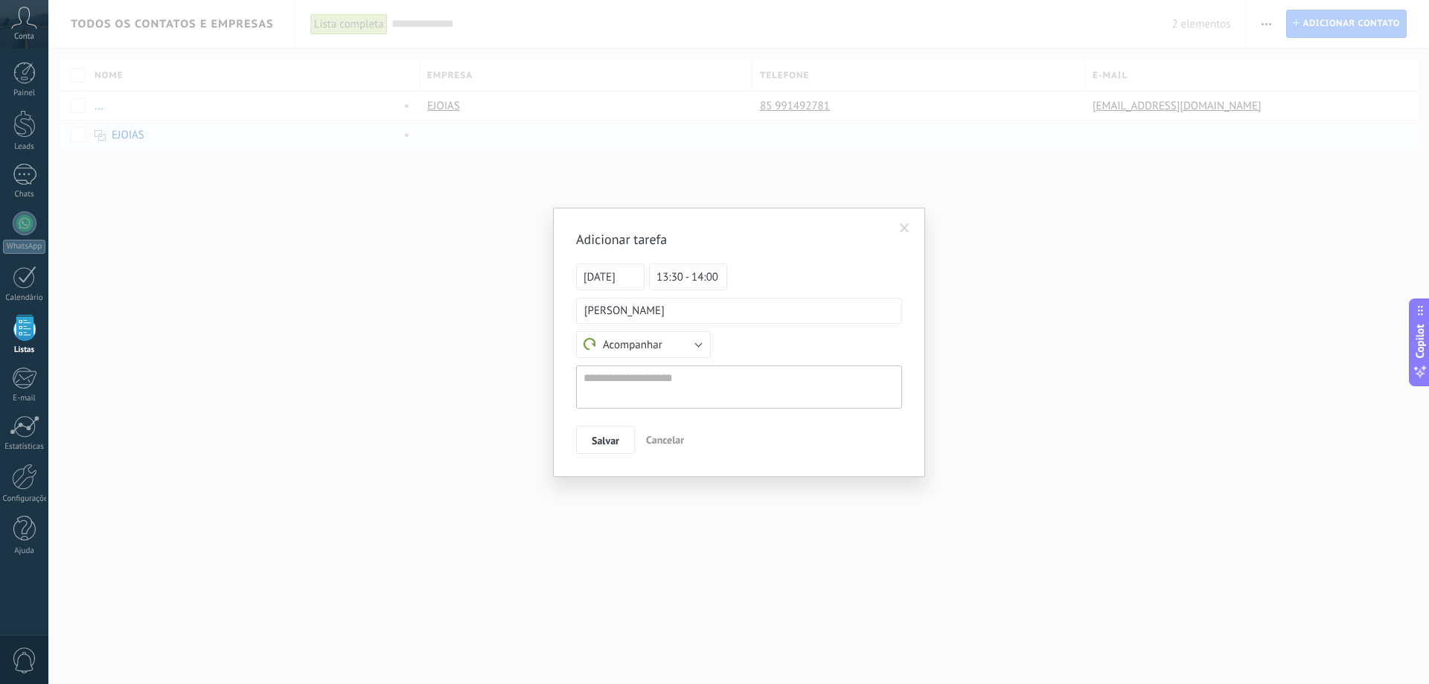
click at [700, 277] on span "13:30 - 14:00" at bounding box center [688, 276] width 78 height 27
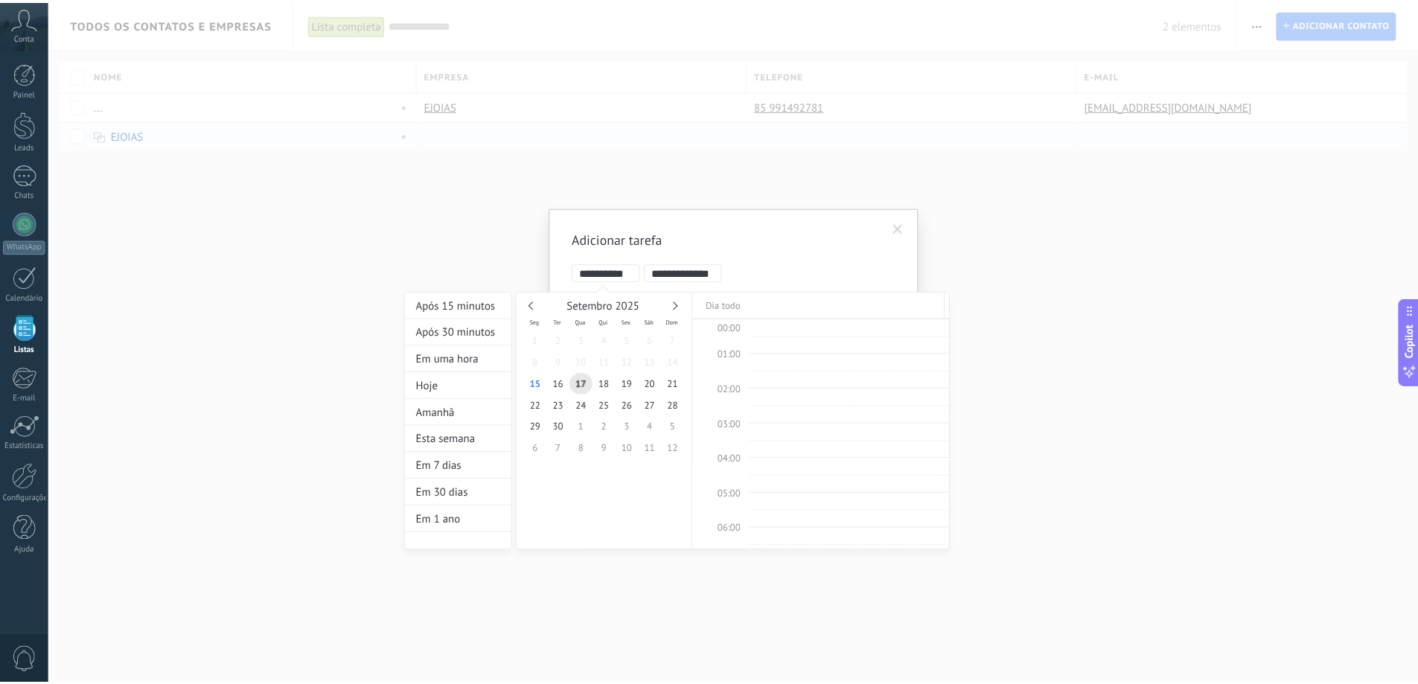
scroll to position [437, 0]
click at [773, 365] on div at bounding box center [854, 368] width 194 height 6
click at [956, 292] on div "Dia todo" at bounding box center [826, 305] width 259 height 26
type input "**********"
click at [985, 272] on div at bounding box center [714, 342] width 1429 height 684
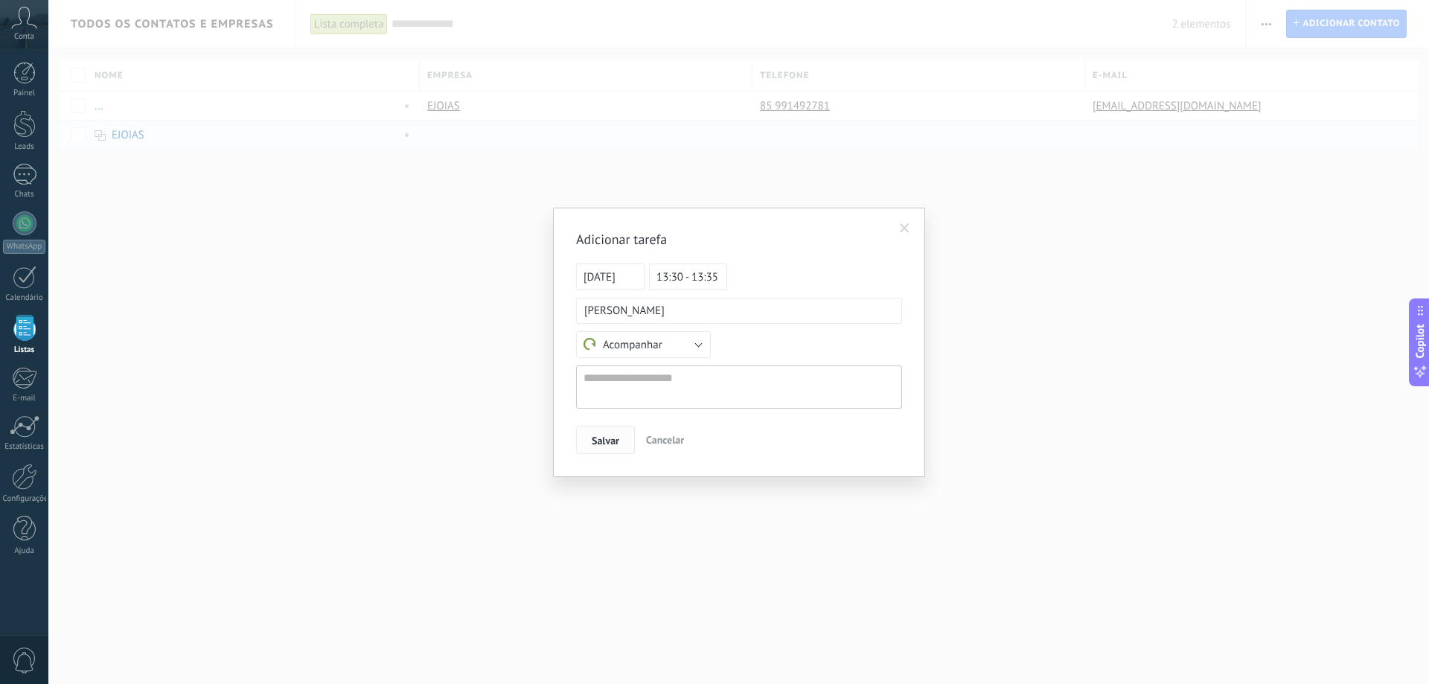
click at [598, 449] on button "Salvar" at bounding box center [605, 440] width 59 height 28
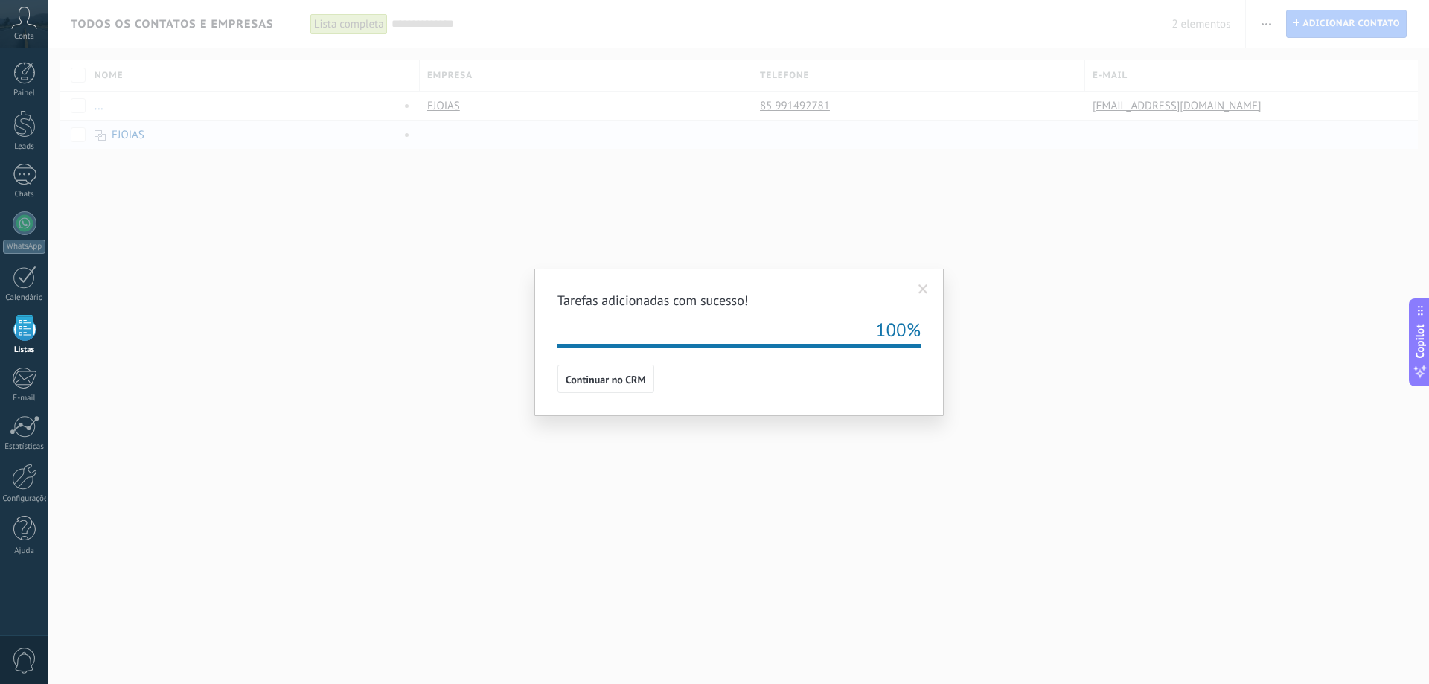
click at [922, 290] on span at bounding box center [924, 289] width 10 height 10
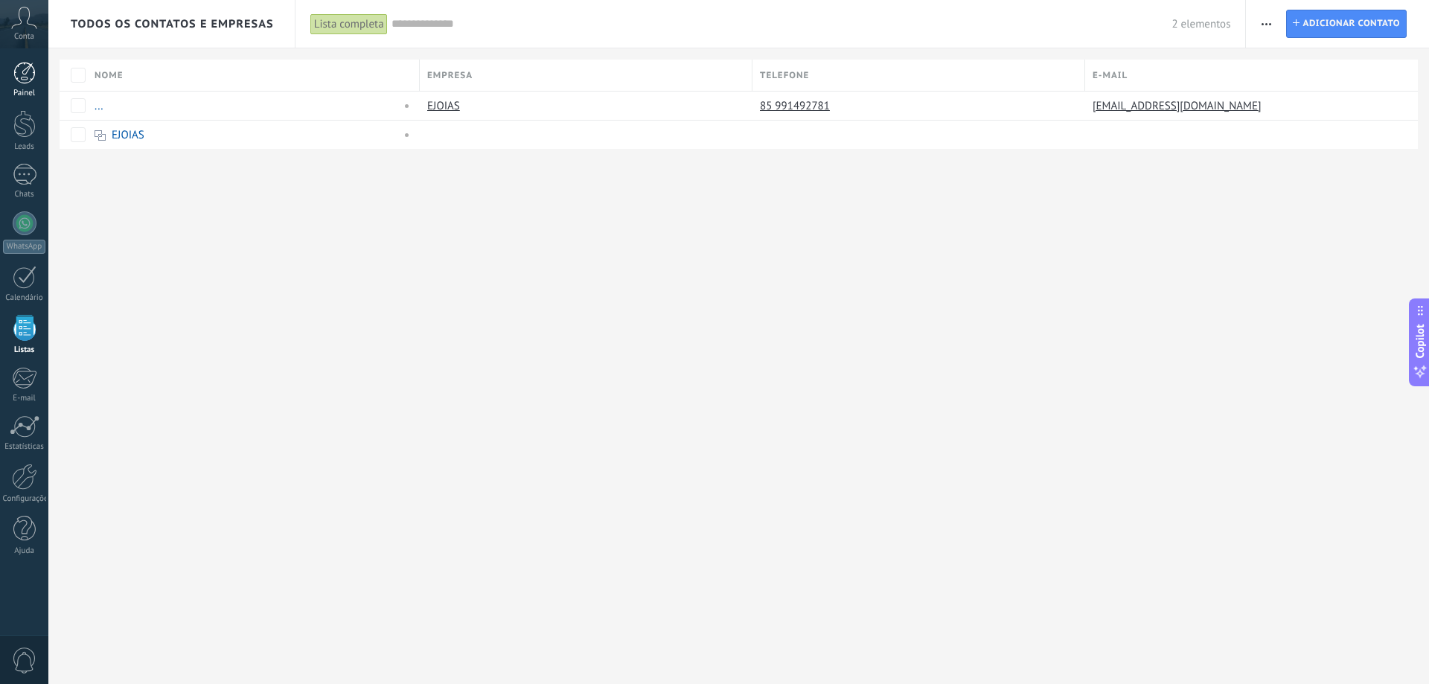
click at [28, 73] on div at bounding box center [24, 73] width 22 height 22
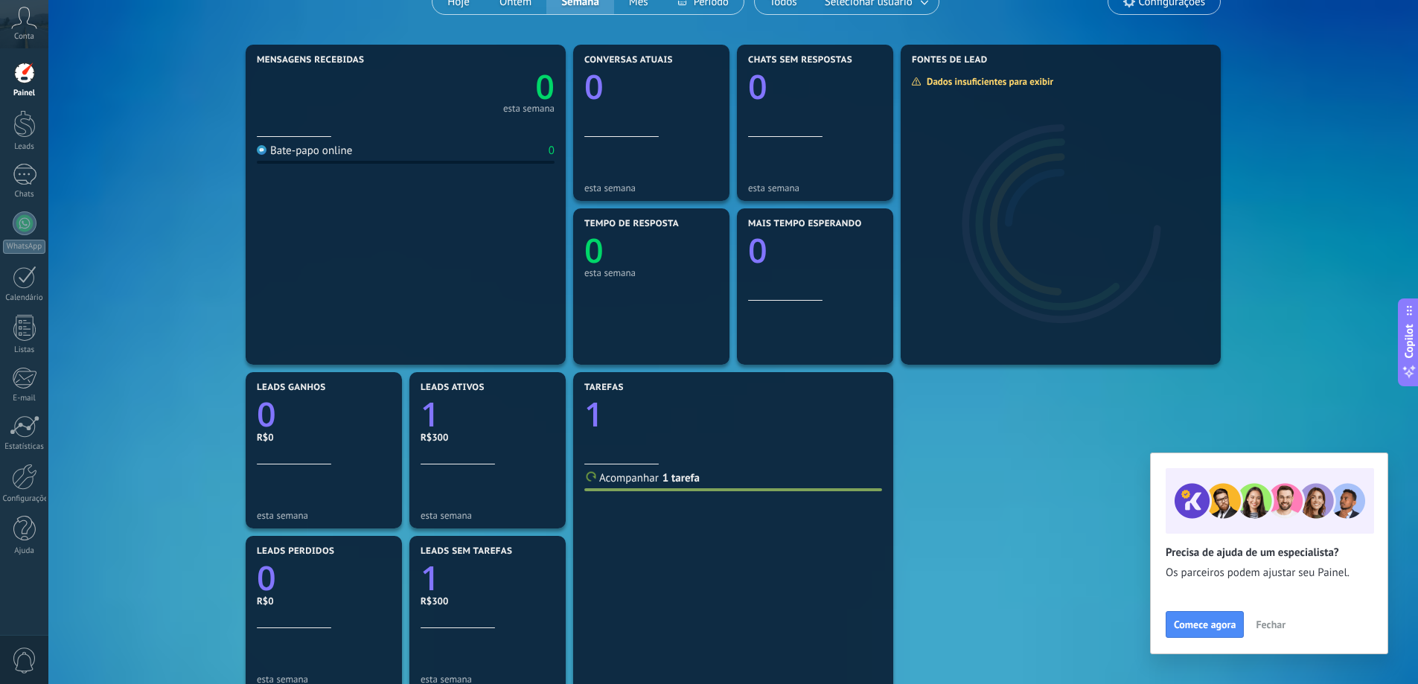
scroll to position [149, 0]
click at [1274, 630] on span "Fechar" at bounding box center [1271, 624] width 30 height 10
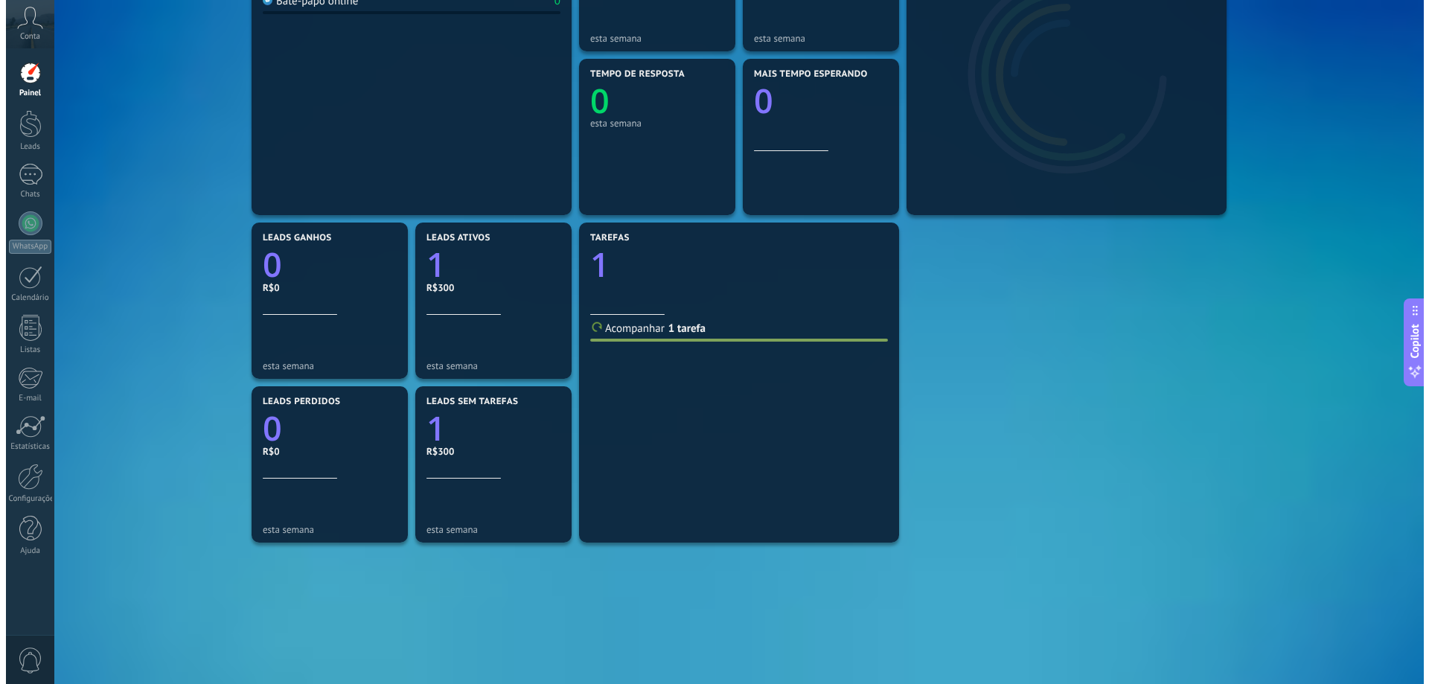
scroll to position [0, 0]
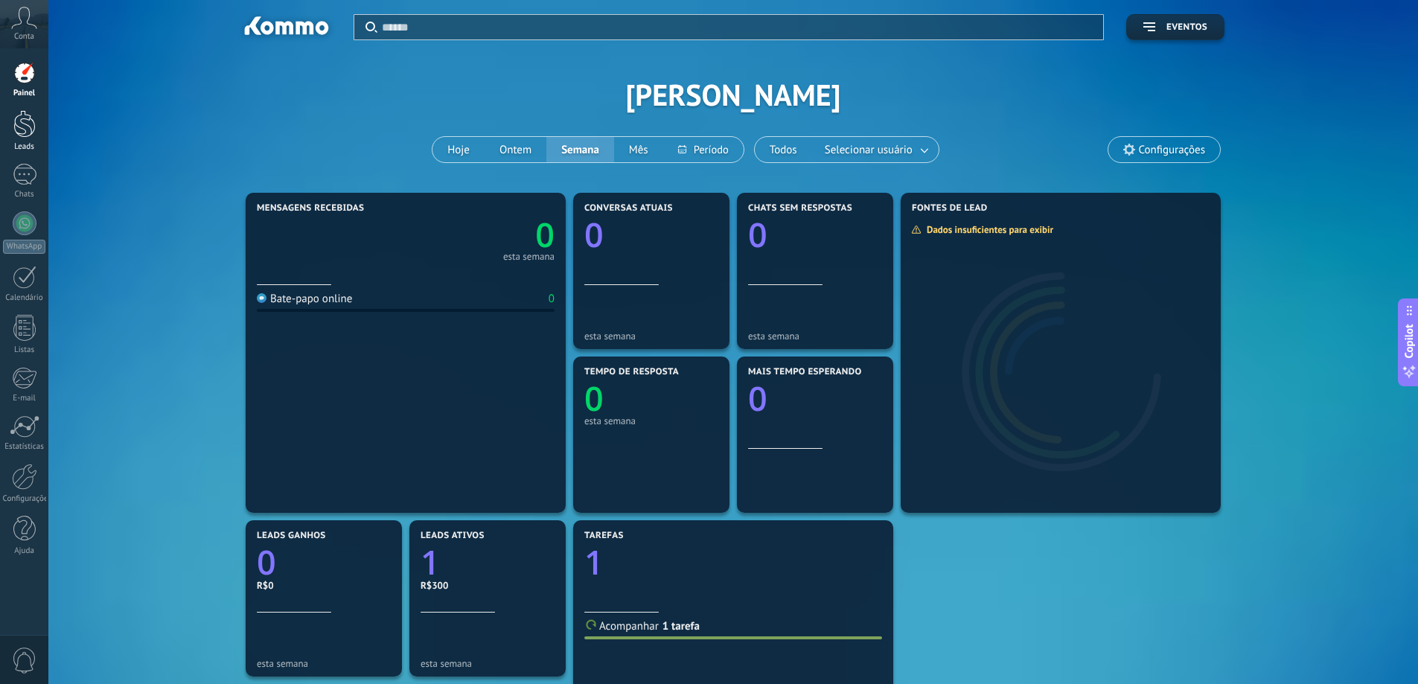
click at [27, 118] on div at bounding box center [24, 124] width 22 height 28
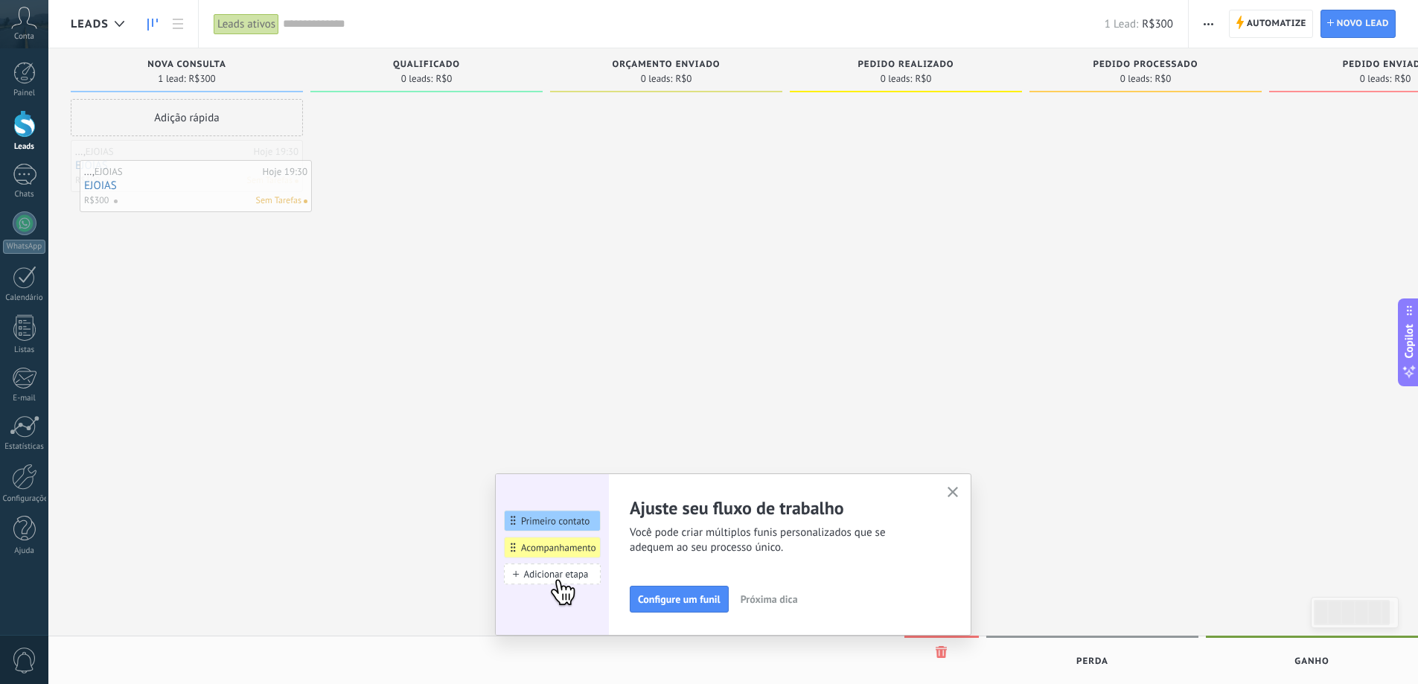
drag, startPoint x: 269, startPoint y: 182, endPoint x: 272, endPoint y: 190, distance: 8.7
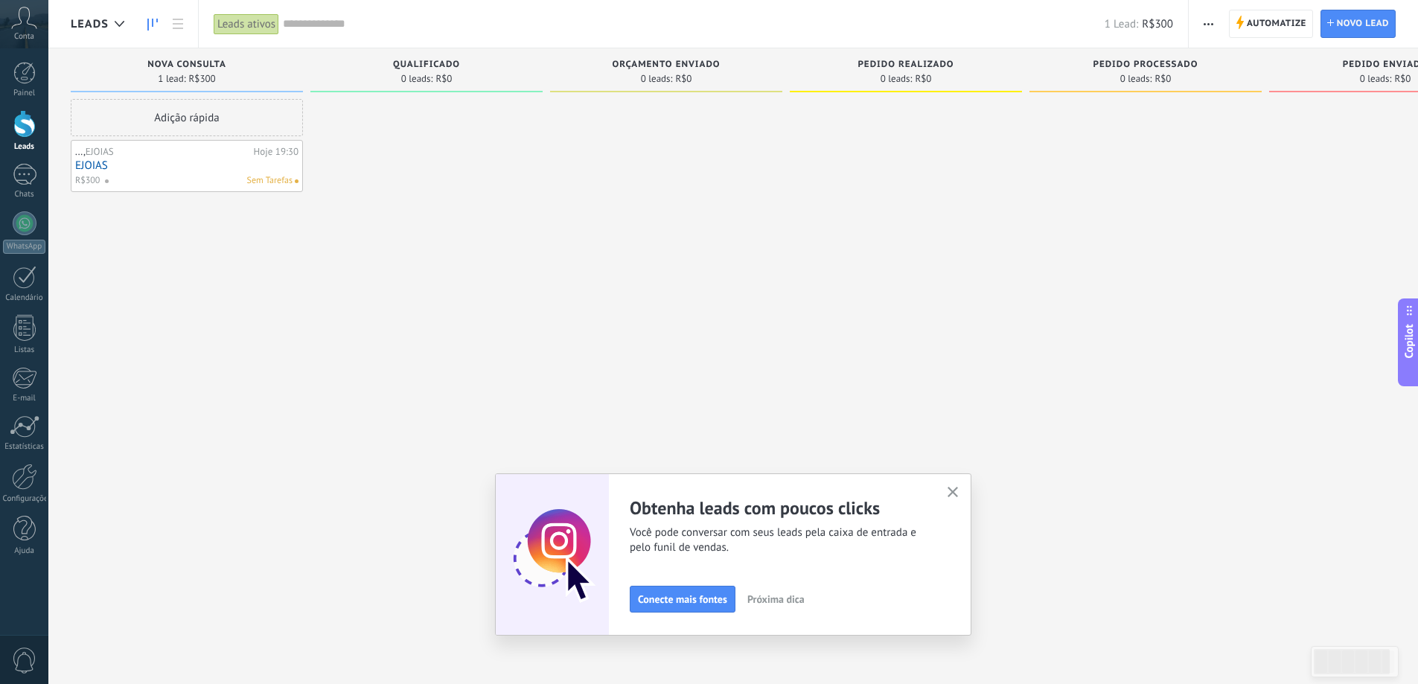
click at [203, 161] on link "EJOIAS" at bounding box center [186, 165] width 223 height 13
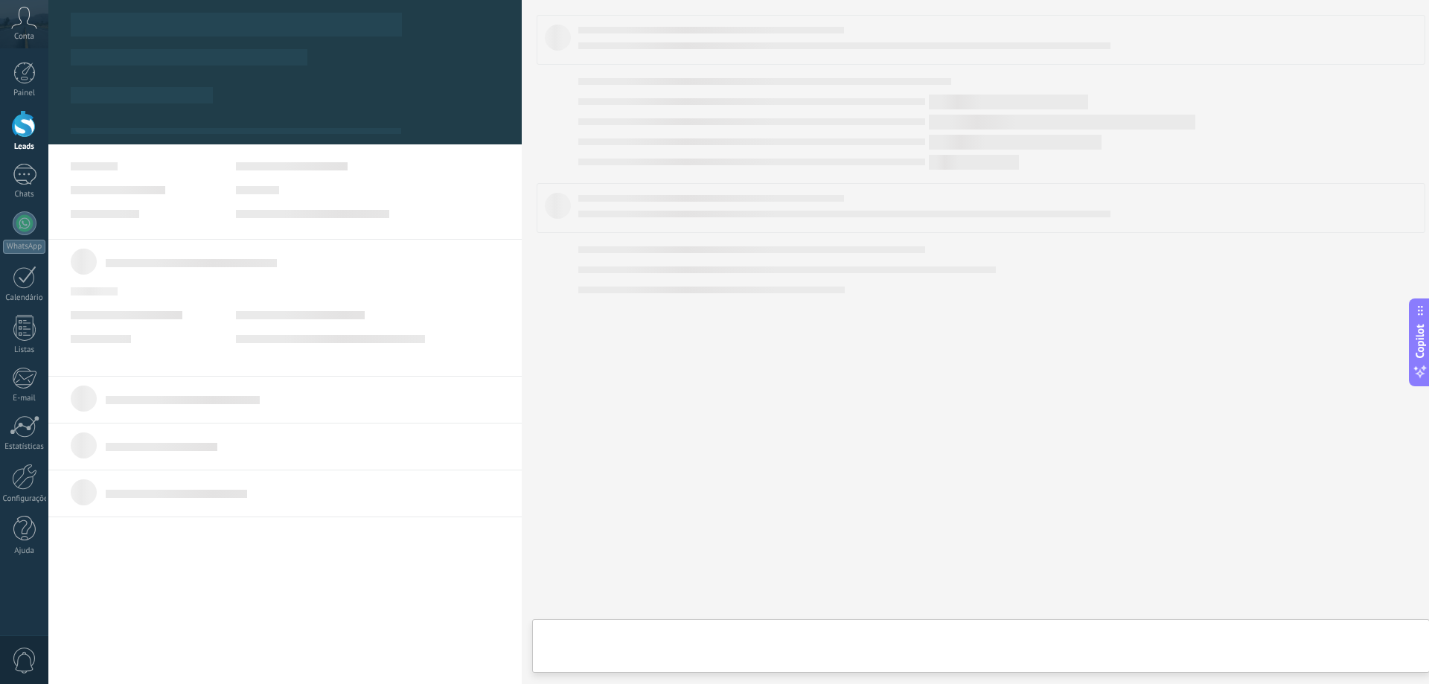
type textarea "***"
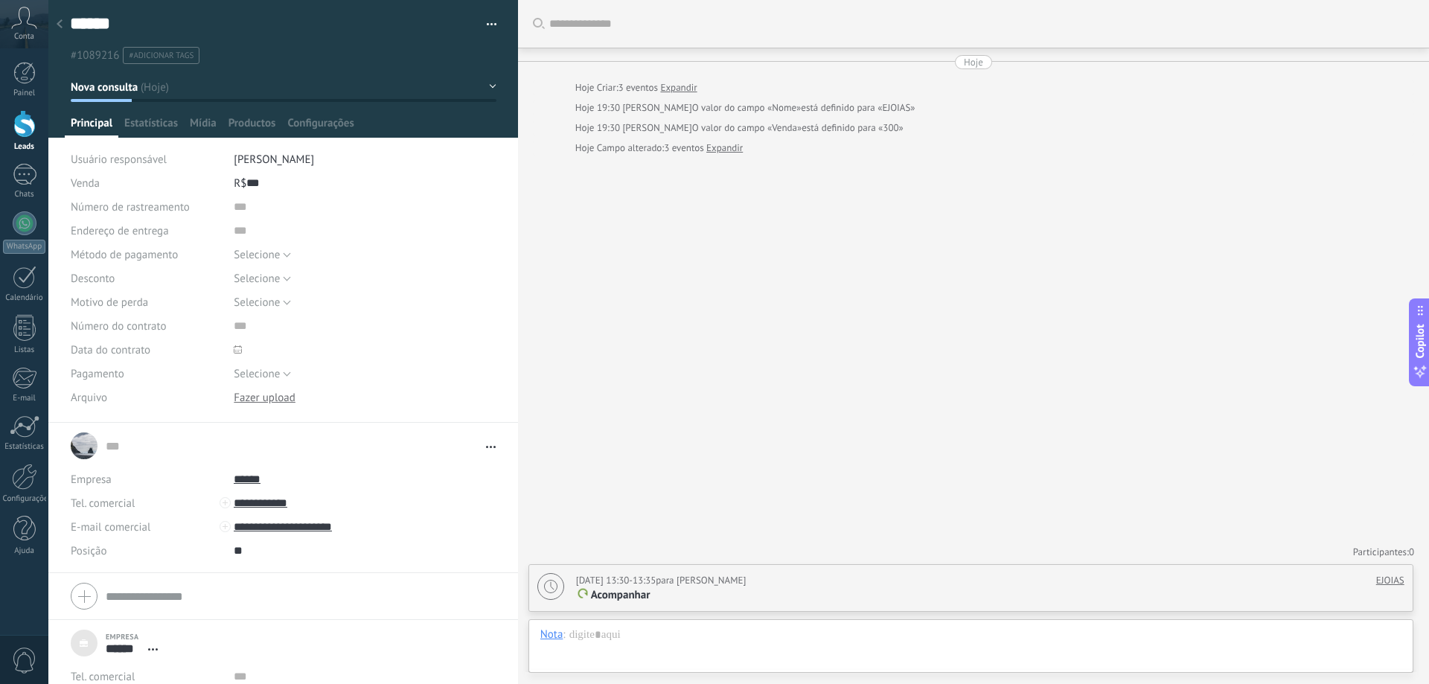
scroll to position [86, 0]
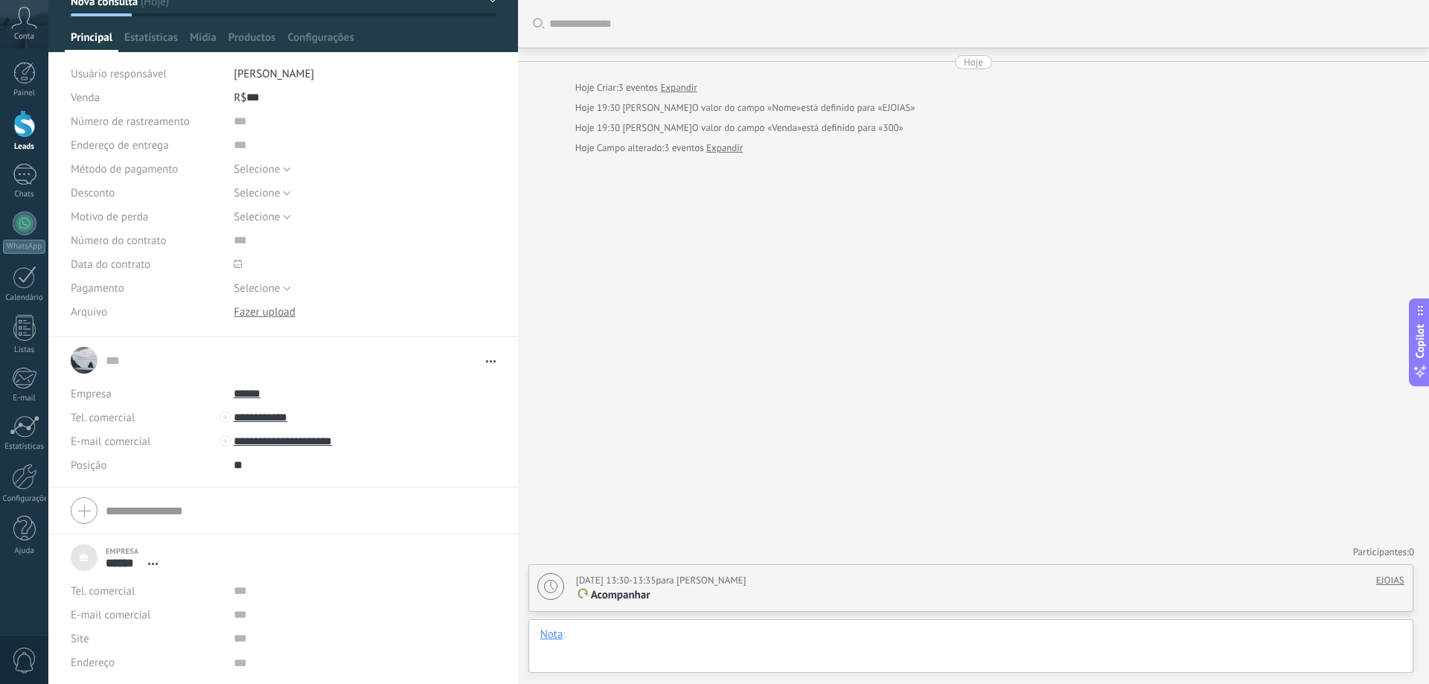
click at [603, 639] on div at bounding box center [970, 649] width 861 height 45
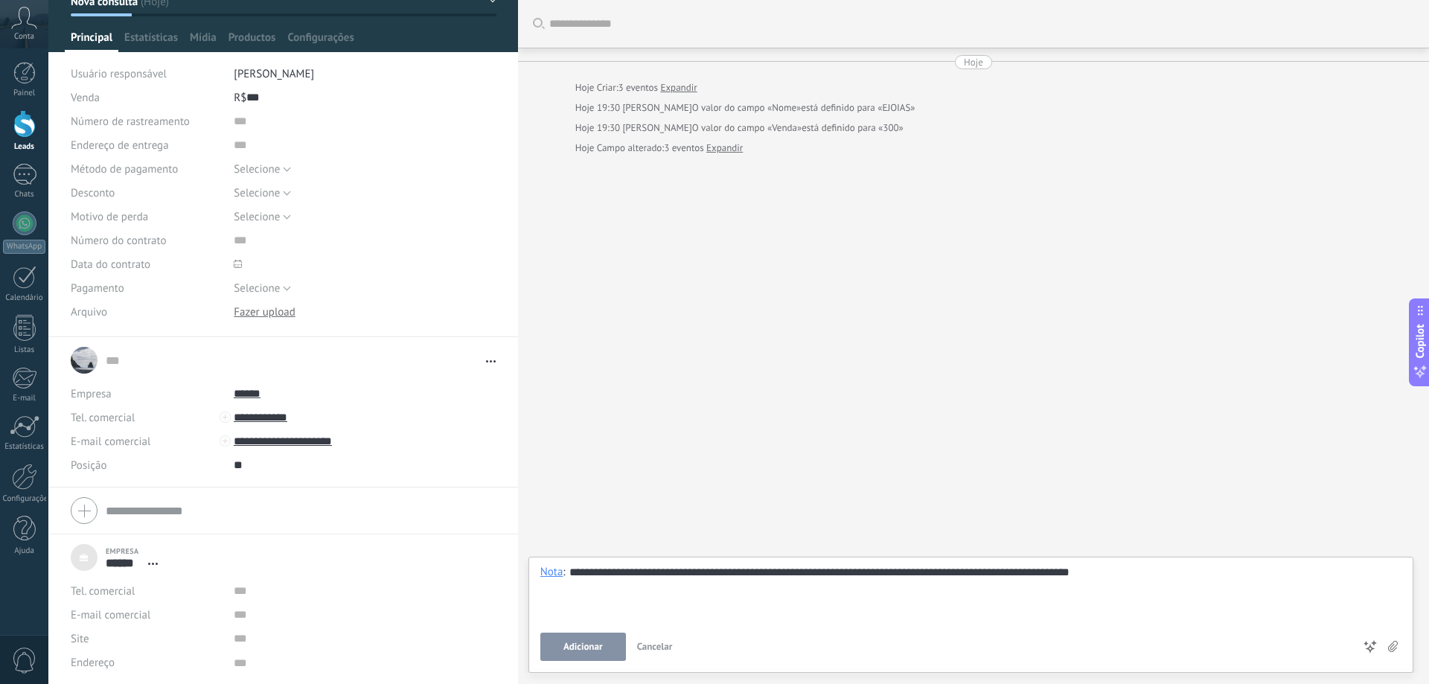
click at [584, 648] on span "Adicionar" at bounding box center [582, 647] width 39 height 10
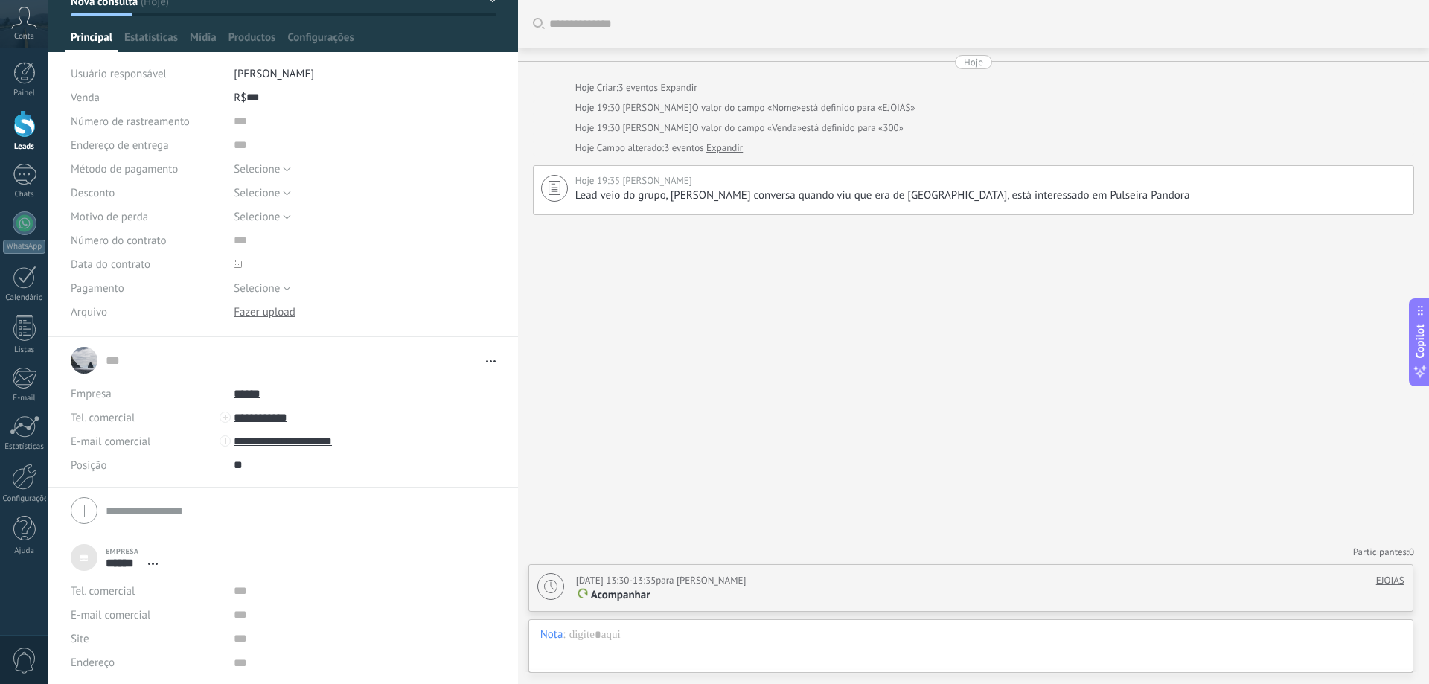
click at [718, 587] on div "17/09/2025 13:30-13:35 para Leandro Alves Diniz Santos" at bounding box center [661, 580] width 170 height 15
type textarea "**********"
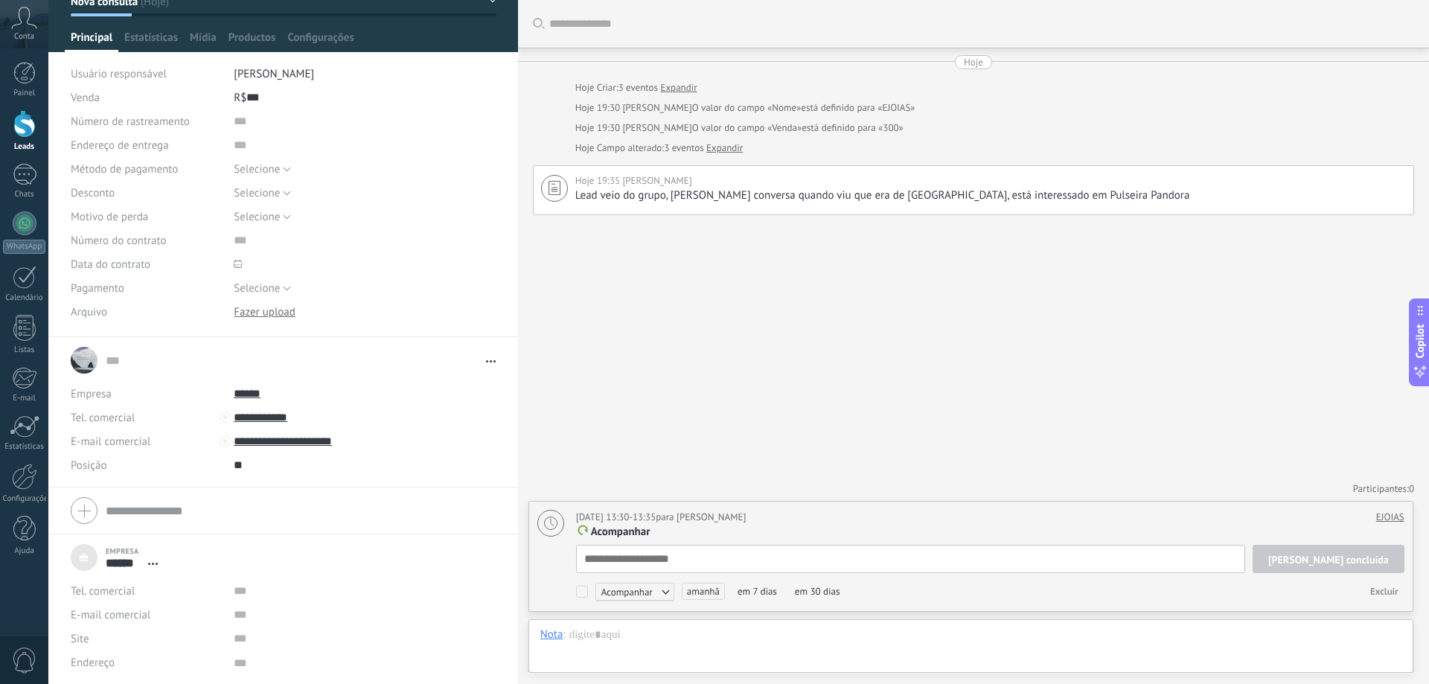
scroll to position [15, 0]
click at [420, 435] on input "**********" at bounding box center [345, 441] width 223 height 24
click at [407, 252] on input "text" at bounding box center [345, 241] width 223 height 24
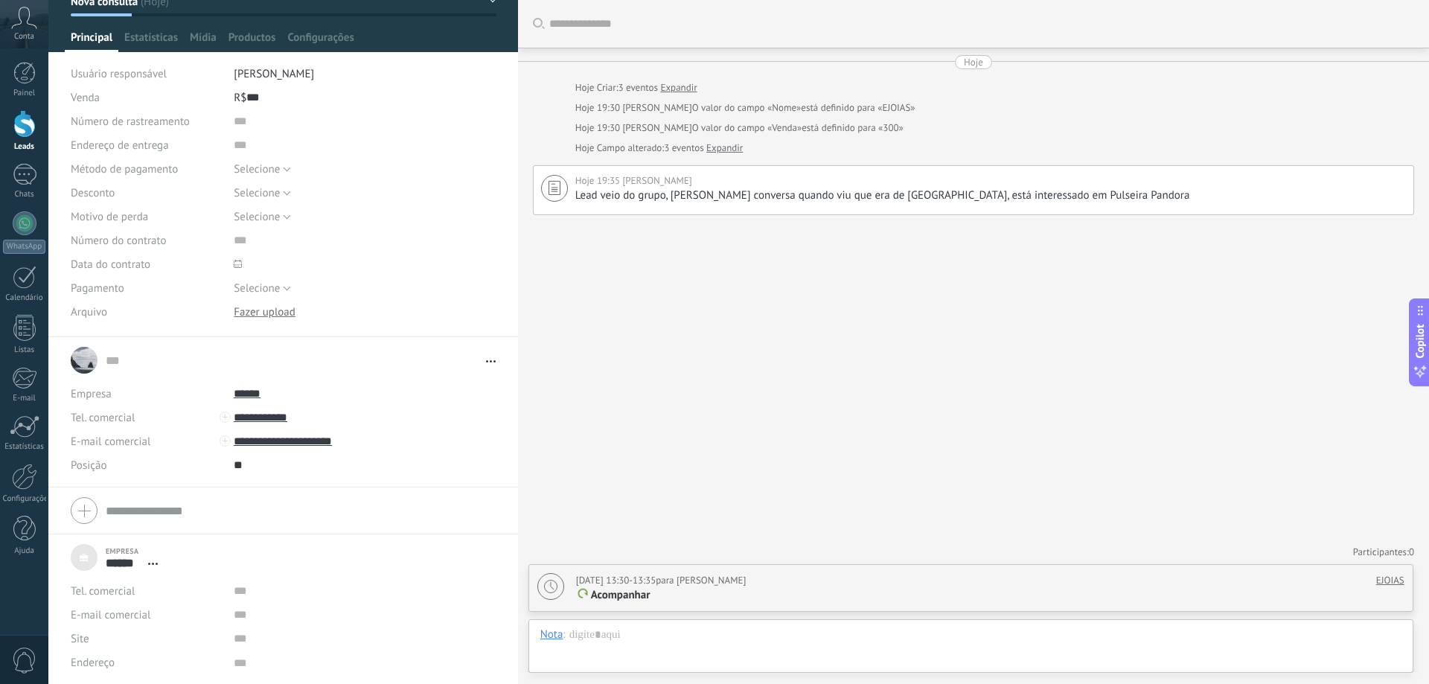
click at [95, 39] on span "Principal" at bounding box center [92, 42] width 42 height 22
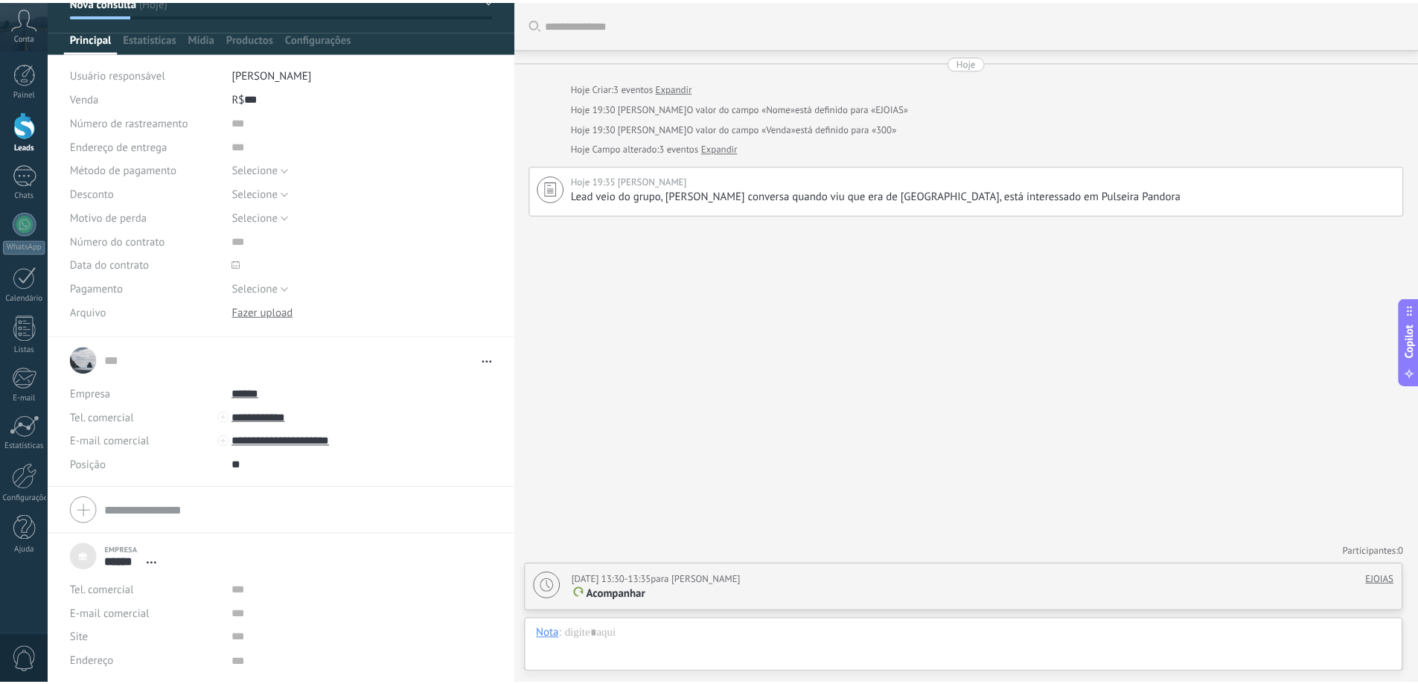
scroll to position [0, 0]
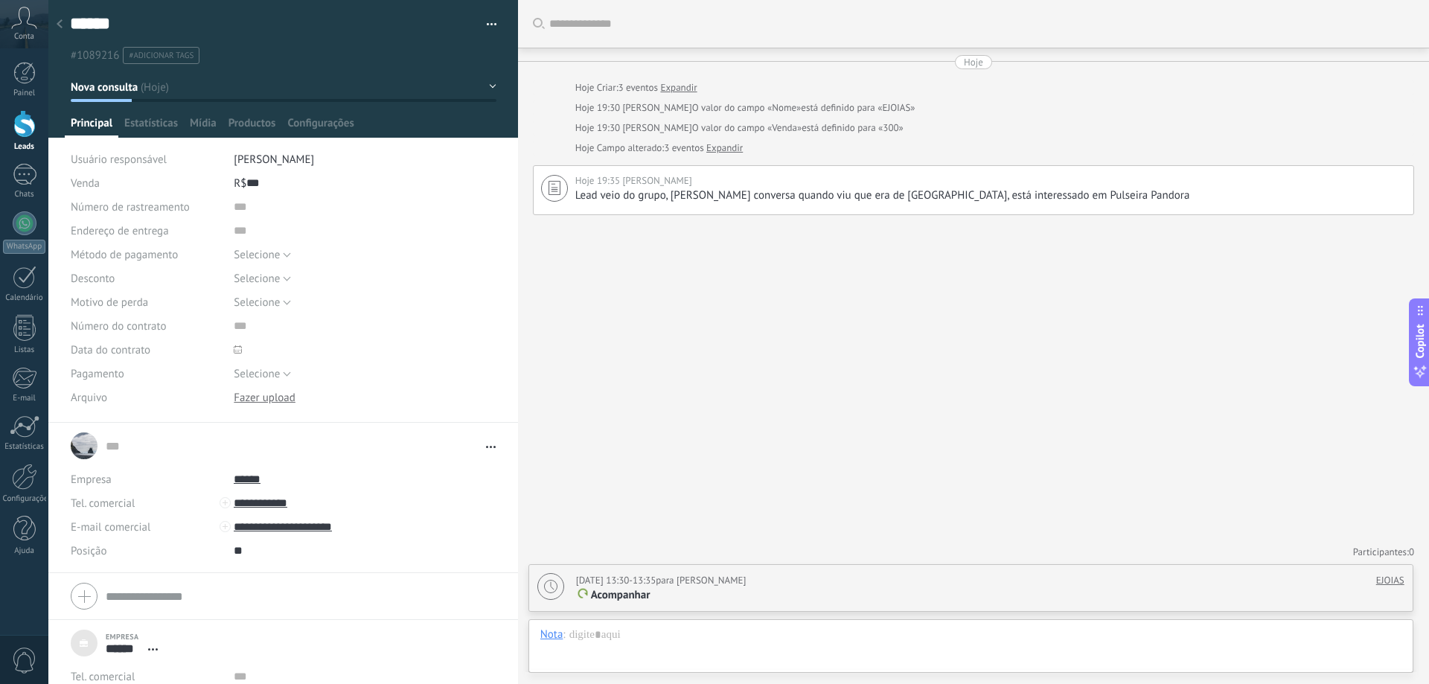
click at [488, 87] on button "Nova consulta" at bounding box center [284, 87] width 426 height 27
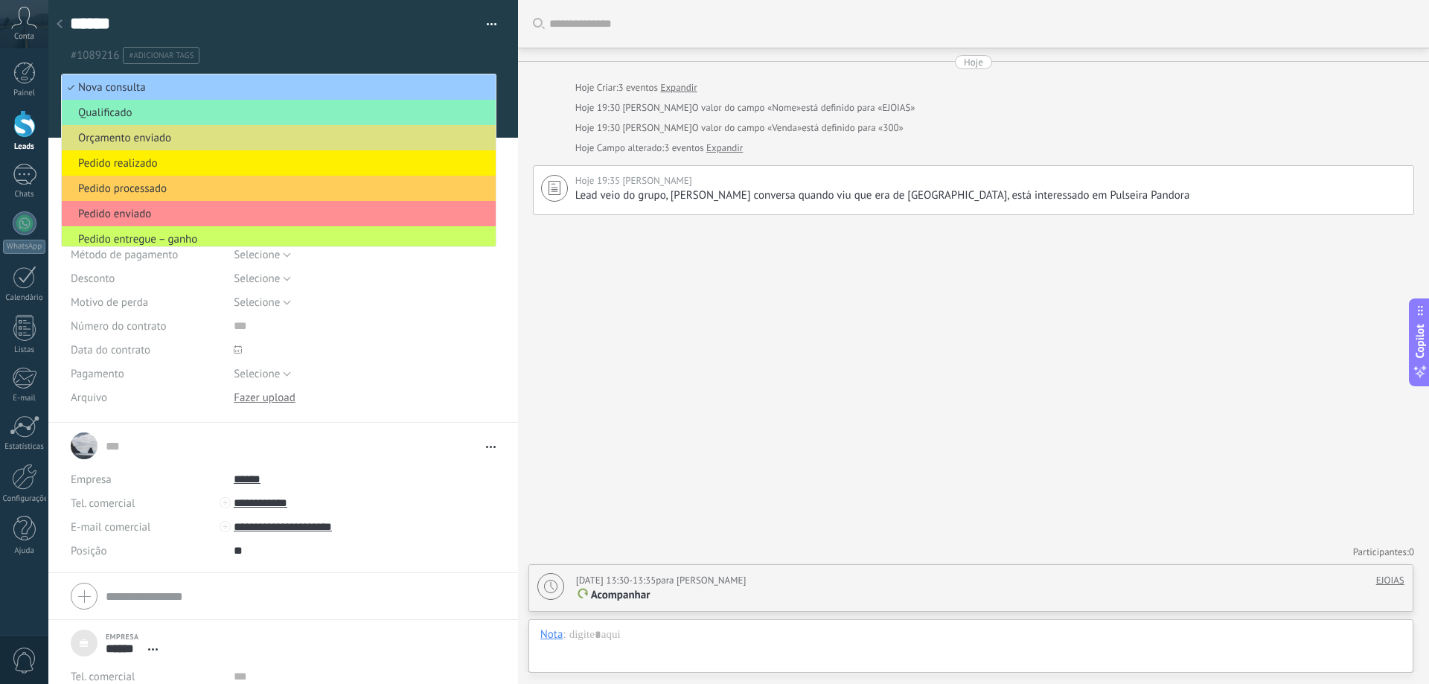
click at [471, 54] on ul "#1089216 #adicionar tags" at bounding box center [280, 55] width 424 height 20
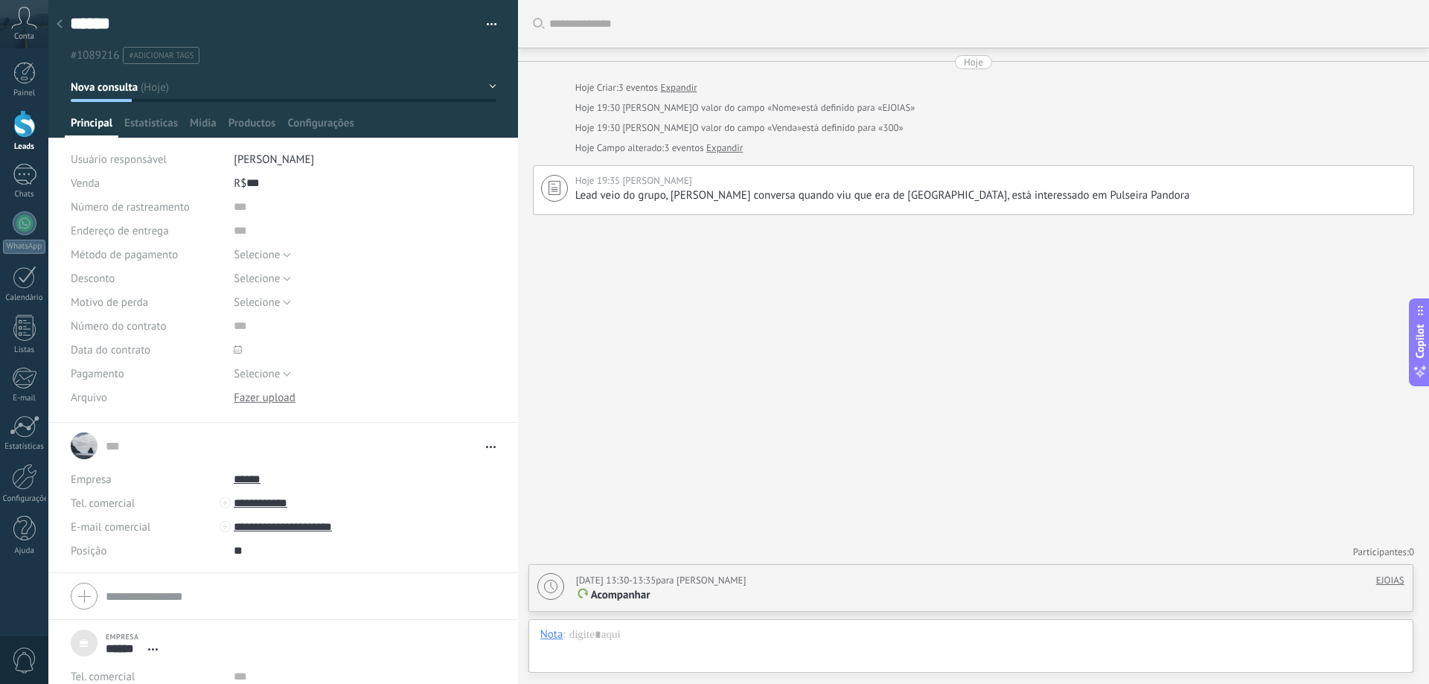
click at [27, 127] on div at bounding box center [24, 124] width 22 height 28
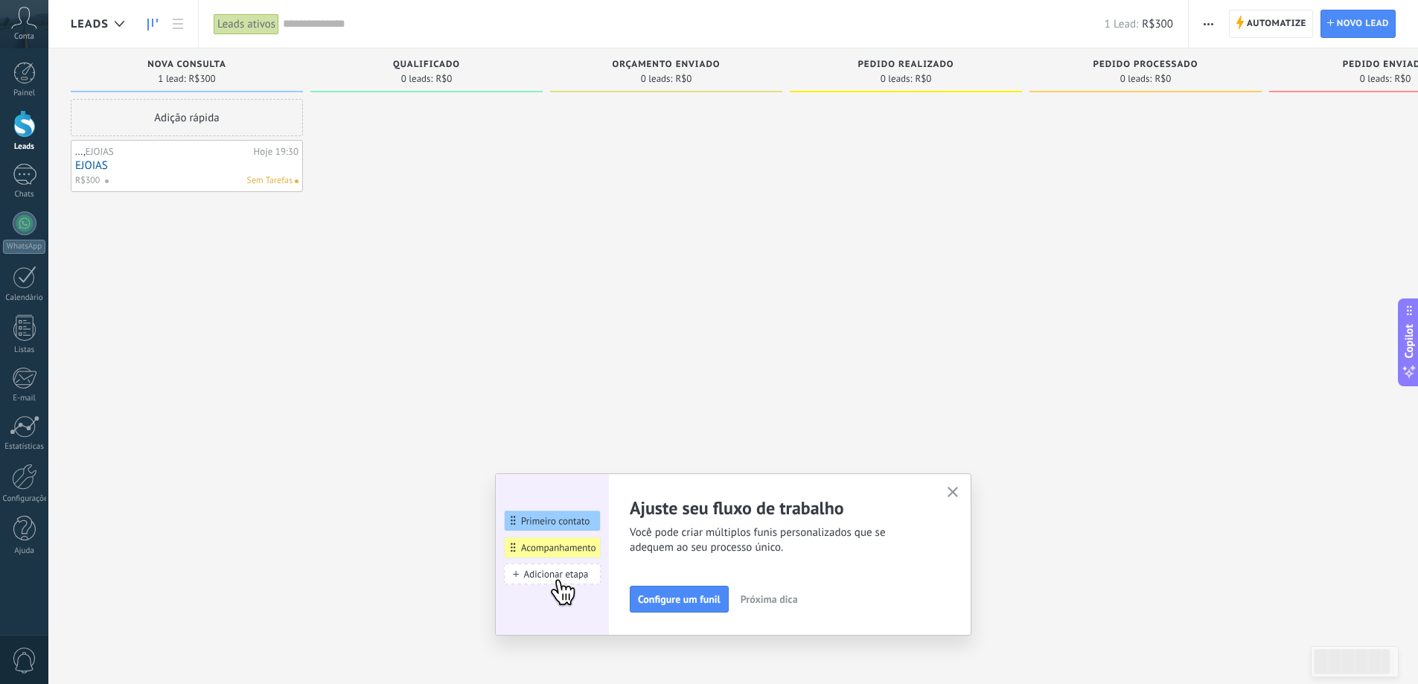
click at [956, 491] on use "button" at bounding box center [953, 492] width 11 height 11
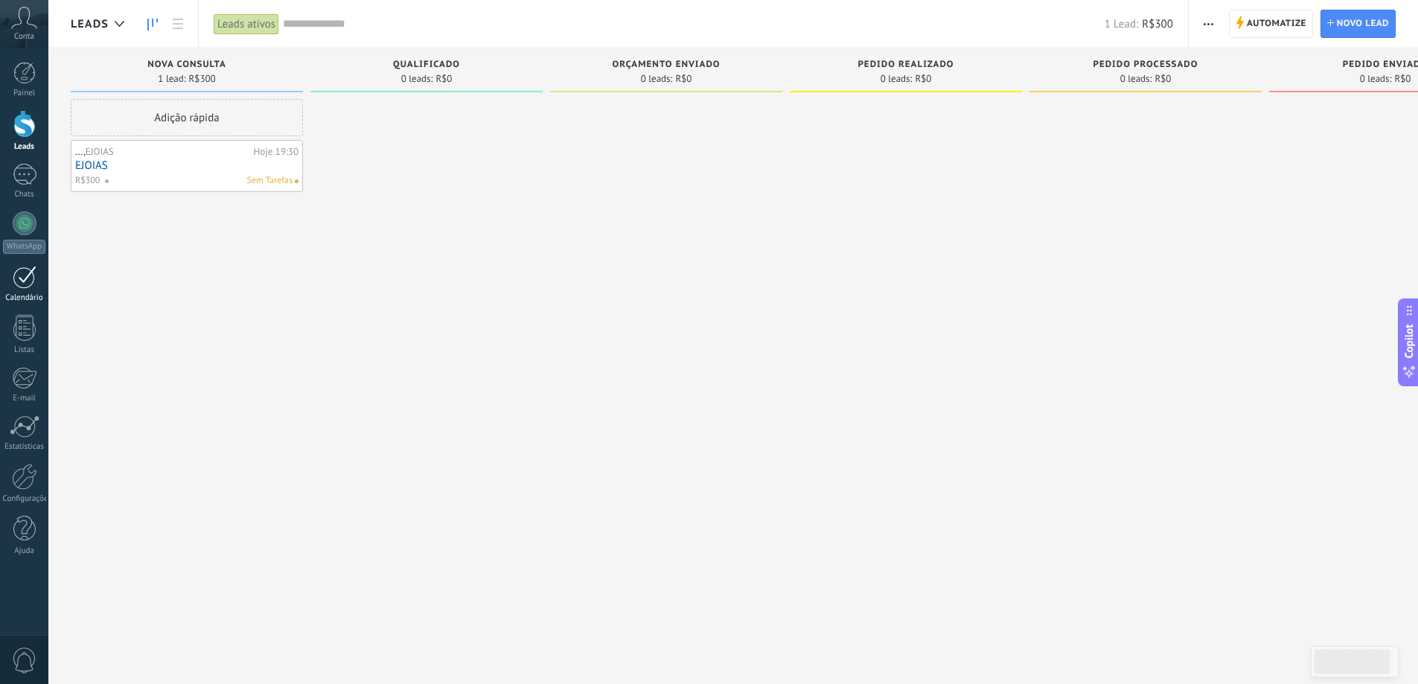
click at [31, 273] on div at bounding box center [25, 277] width 24 height 23
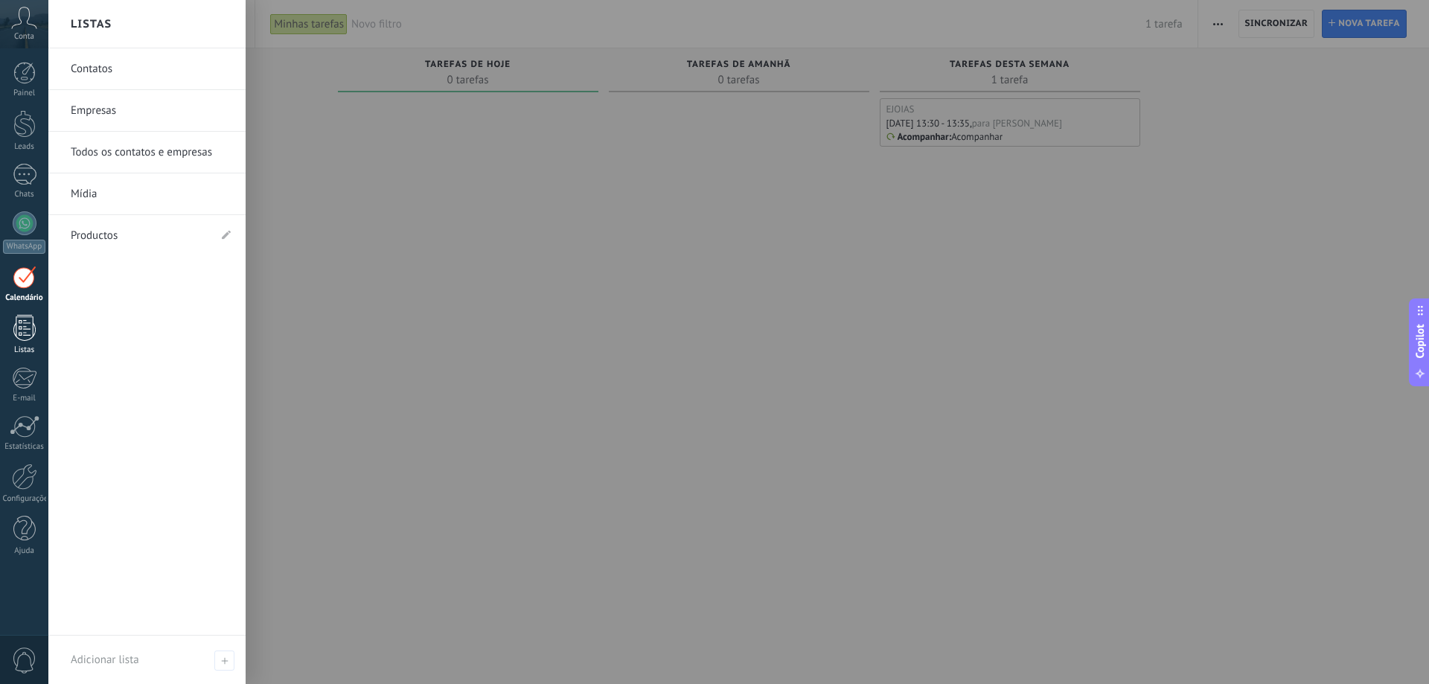
click at [28, 330] on div at bounding box center [24, 328] width 22 height 26
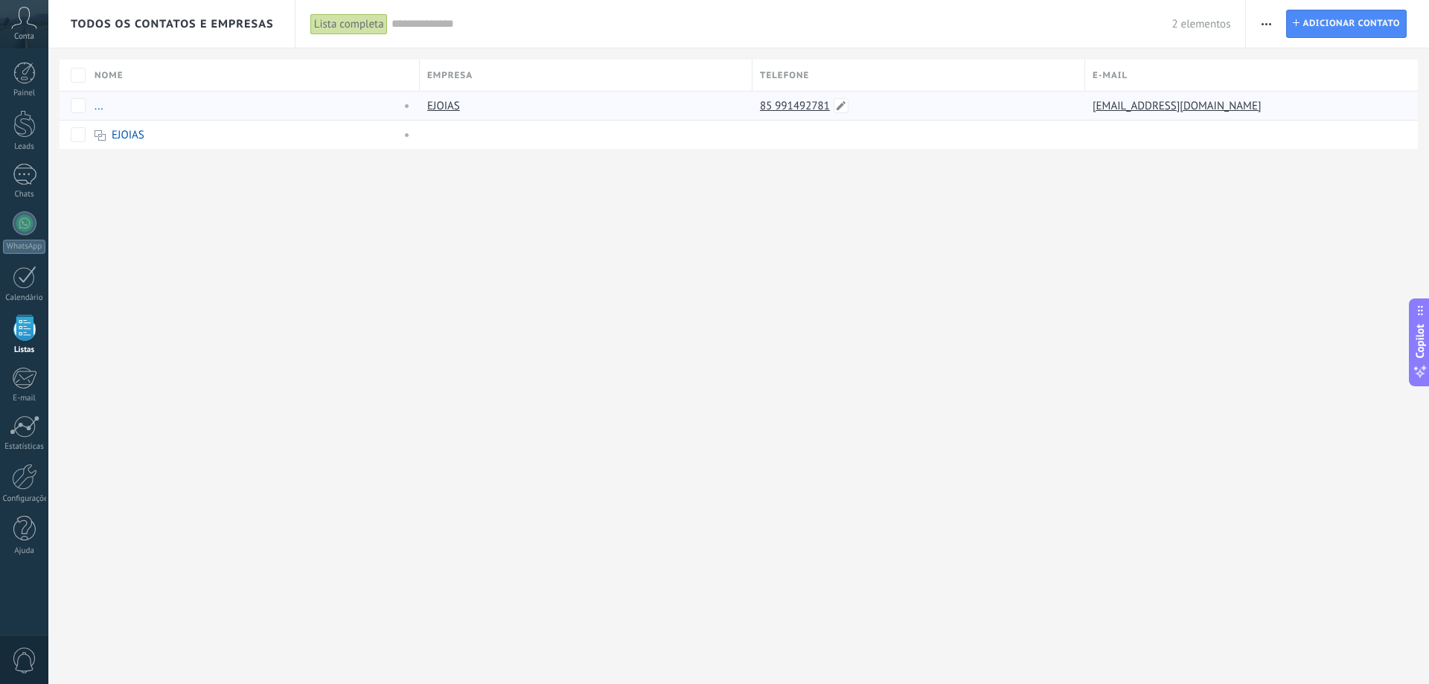
click at [779, 105] on link "85 991492781" at bounding box center [796, 105] width 73 height 13
click at [844, 100] on span at bounding box center [841, 105] width 15 height 15
click at [777, 108] on input "**********" at bounding box center [892, 107] width 261 height 24
click at [763, 106] on input "**********" at bounding box center [892, 107] width 261 height 24
type input "**********"
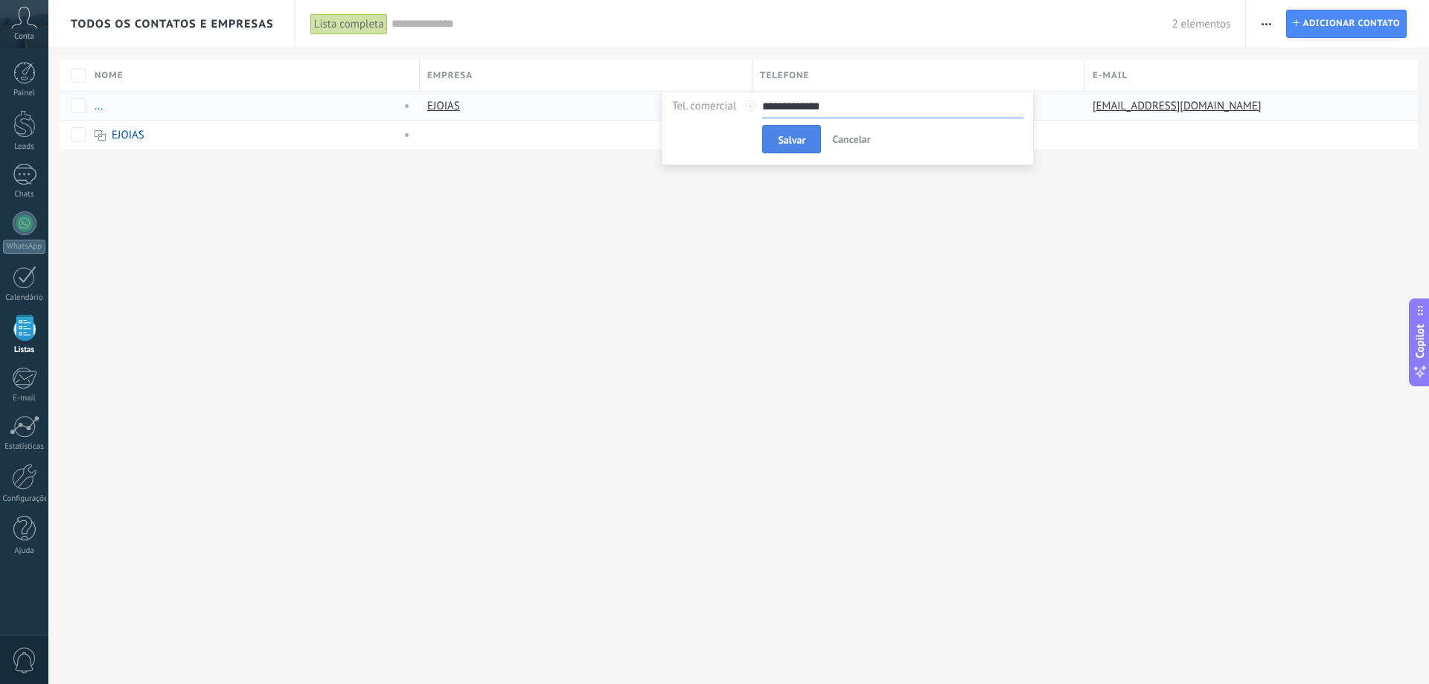
click at [796, 140] on span "Salvar" at bounding box center [792, 140] width 28 height 10
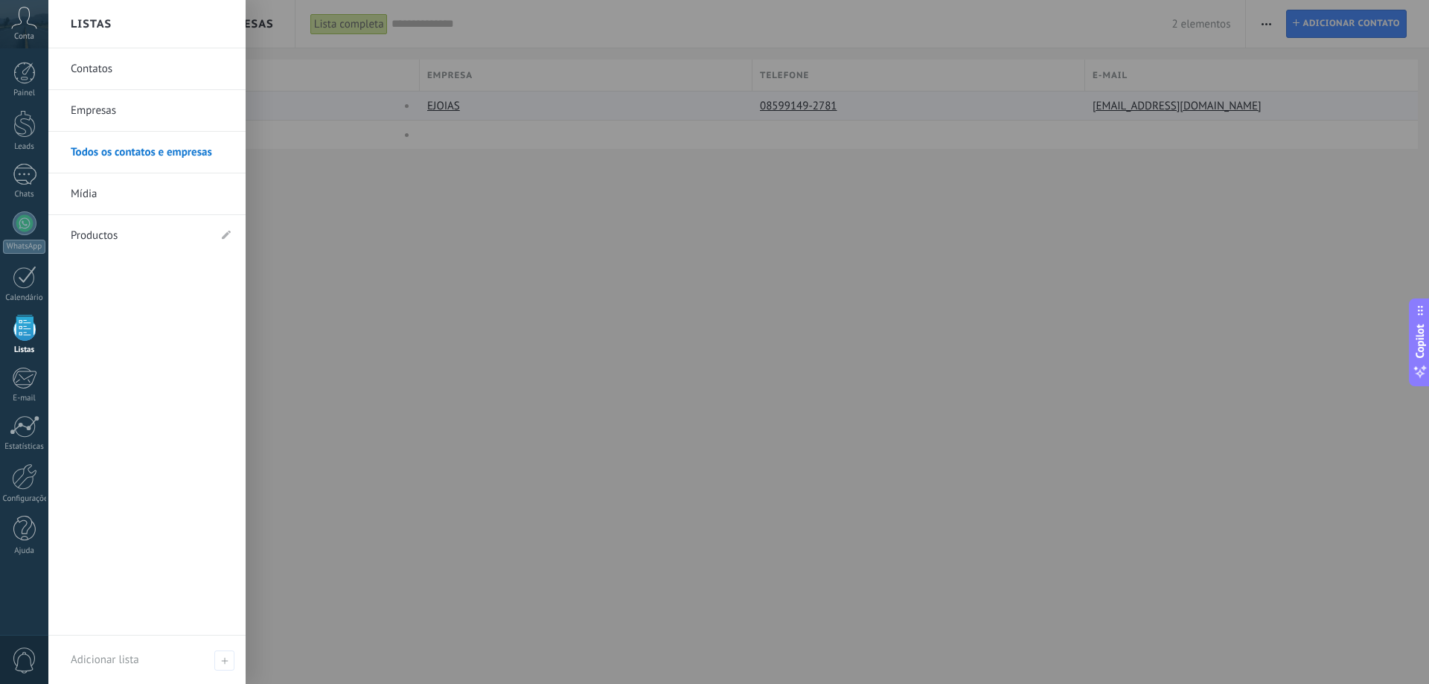
click at [31, 323] on div at bounding box center [24, 328] width 22 height 26
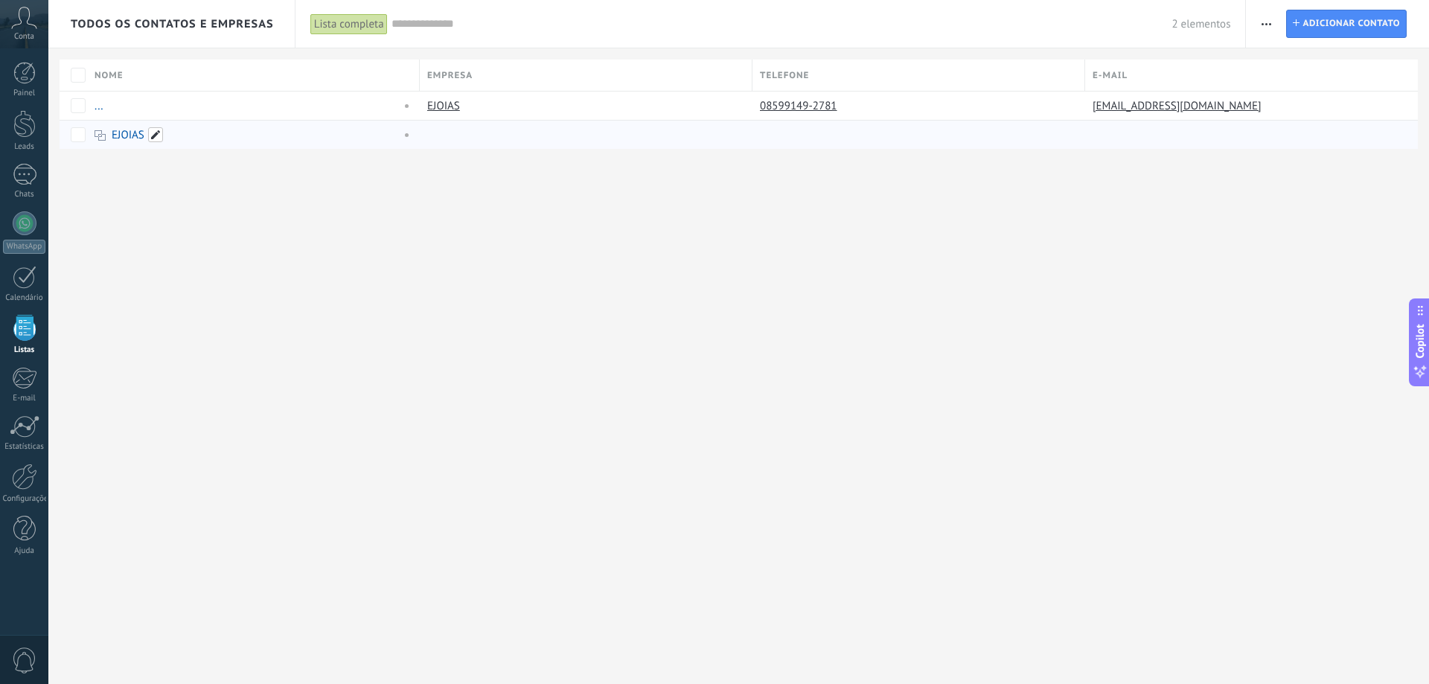
click at [150, 135] on span at bounding box center [155, 134] width 15 height 15
click at [695, 345] on div "Todos os contatos e Empresas Lista completa Aplicar 2 elementos Lista completa …" at bounding box center [738, 342] width 1381 height 684
click at [119, 103] on span at bounding box center [114, 105] width 15 height 15
click at [519, 295] on div "Todos os contatos e Empresas Lista completa Aplicar 2 elementos Lista completa …" at bounding box center [738, 342] width 1381 height 684
click at [848, 100] on span at bounding box center [848, 105] width 15 height 15
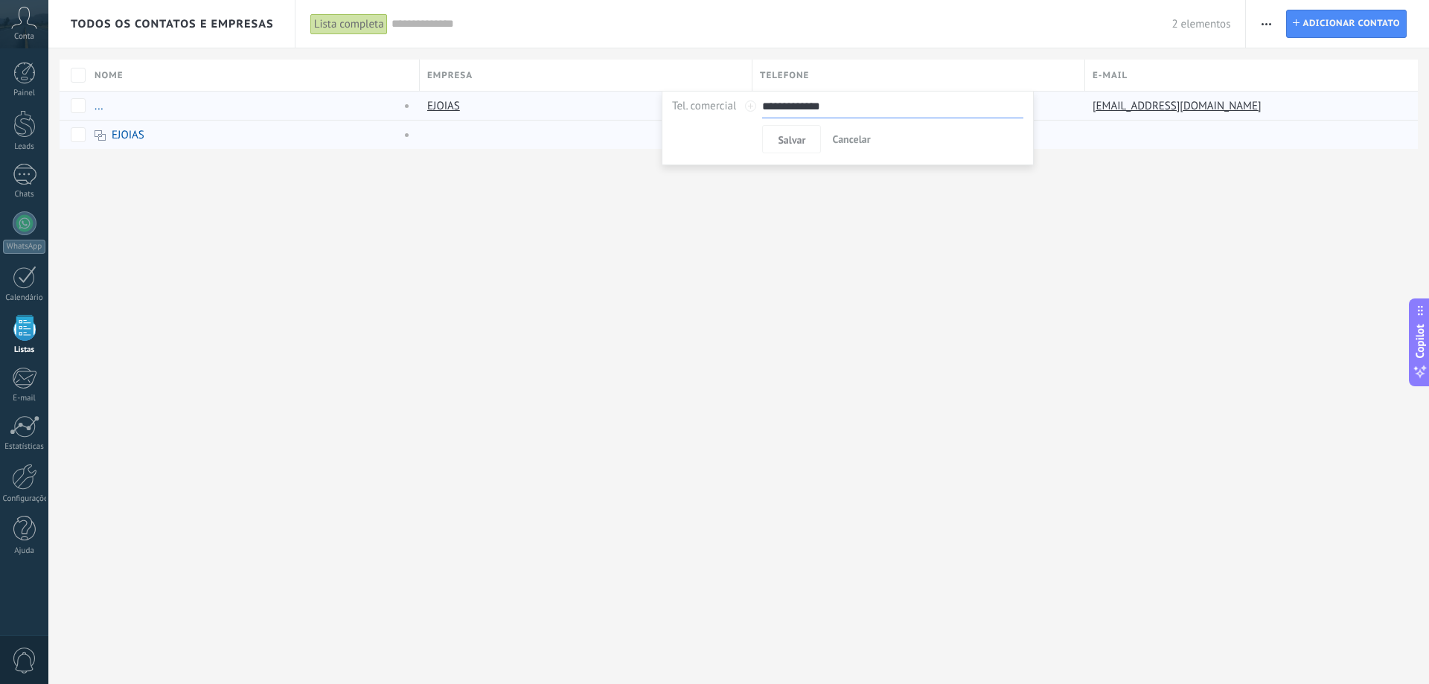
click at [869, 241] on div "Todos os contatos e Empresas Lista completa Aplicar 2 elementos Lista completa …" at bounding box center [738, 342] width 1381 height 684
click at [1261, 26] on button "button" at bounding box center [1267, 24] width 22 height 28
click at [1175, 411] on div "Todos os contatos e Empresas Lista completa Aplicar 2 elementos Lista completa …" at bounding box center [738, 342] width 1381 height 684
click at [1265, 26] on span "button" at bounding box center [1267, 24] width 10 height 28
click at [1128, 307] on div "Todos os contatos e Empresas Lista completa Aplicar 2 elementos Lista completa …" at bounding box center [738, 342] width 1381 height 684
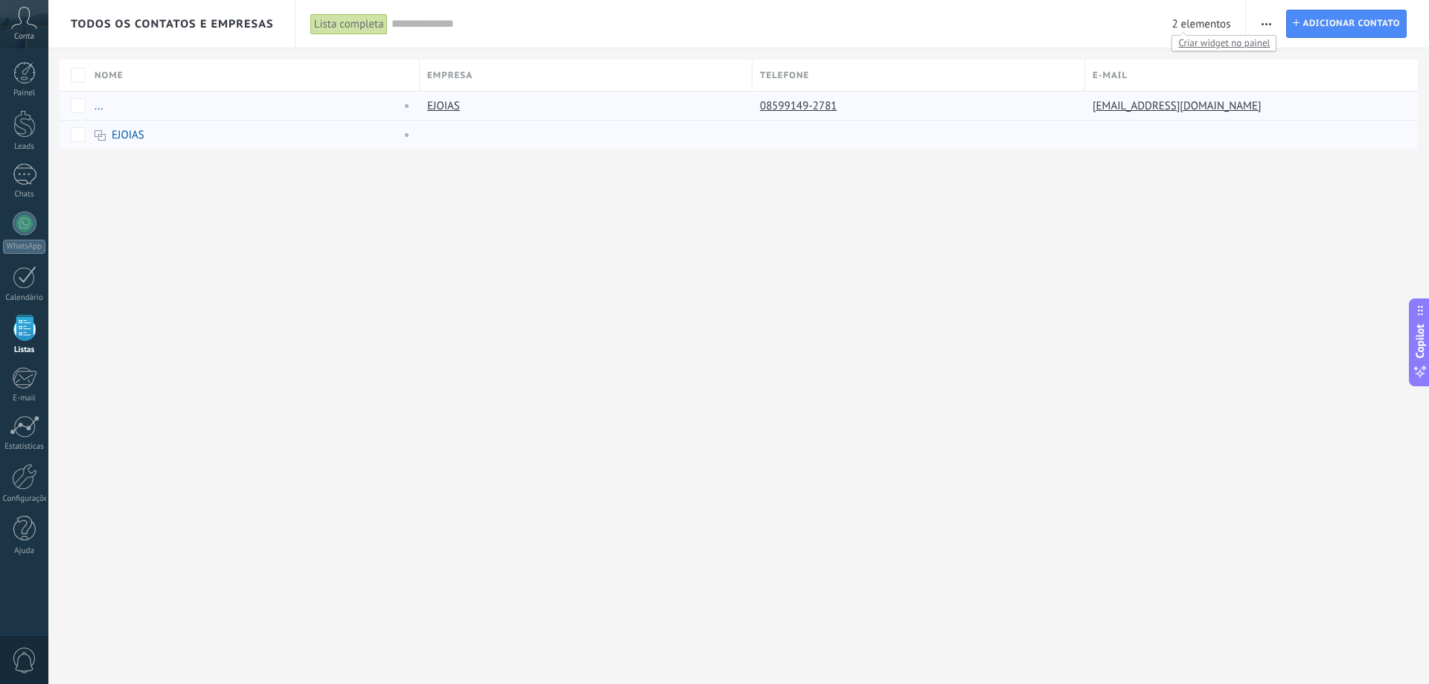
click at [1210, 40] on span "Criar widget no painel" at bounding box center [1223, 43] width 103 height 16
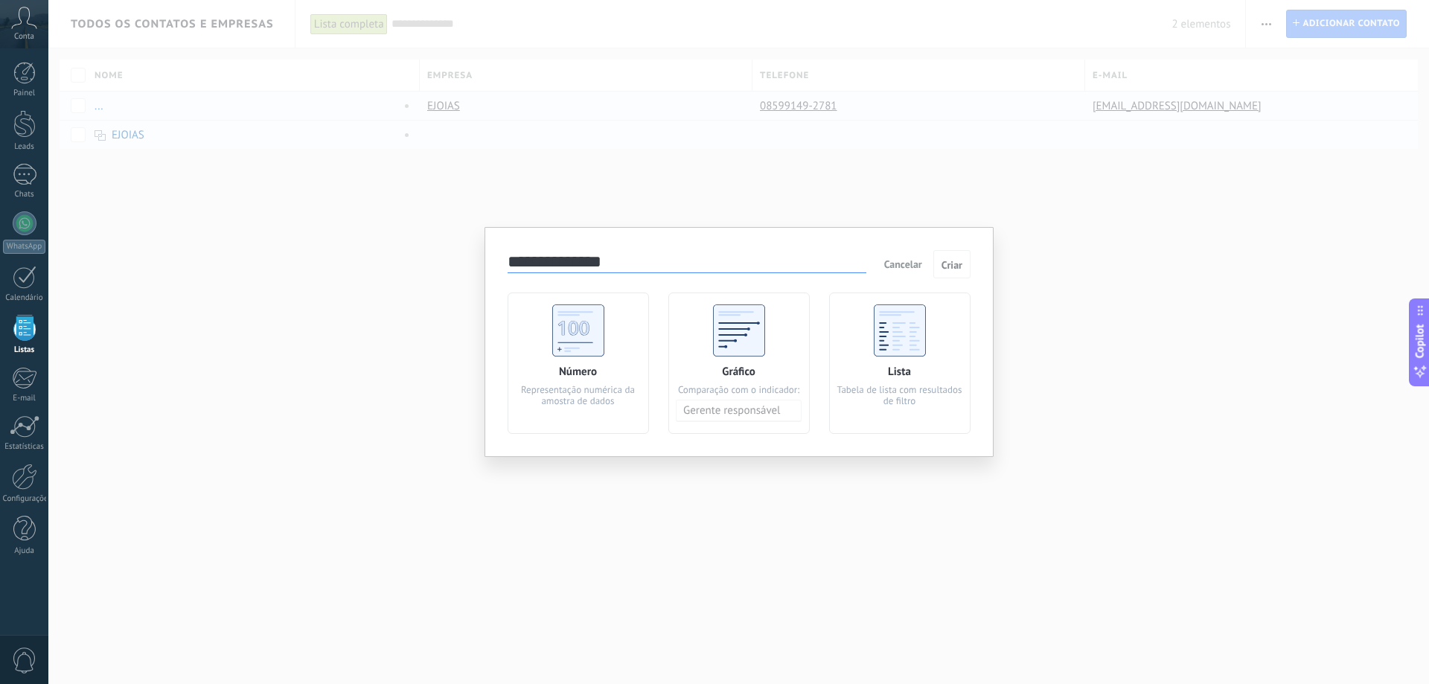
click at [895, 334] on use at bounding box center [900, 330] width 52 height 52
click at [948, 267] on span "Criar" at bounding box center [952, 265] width 21 height 10
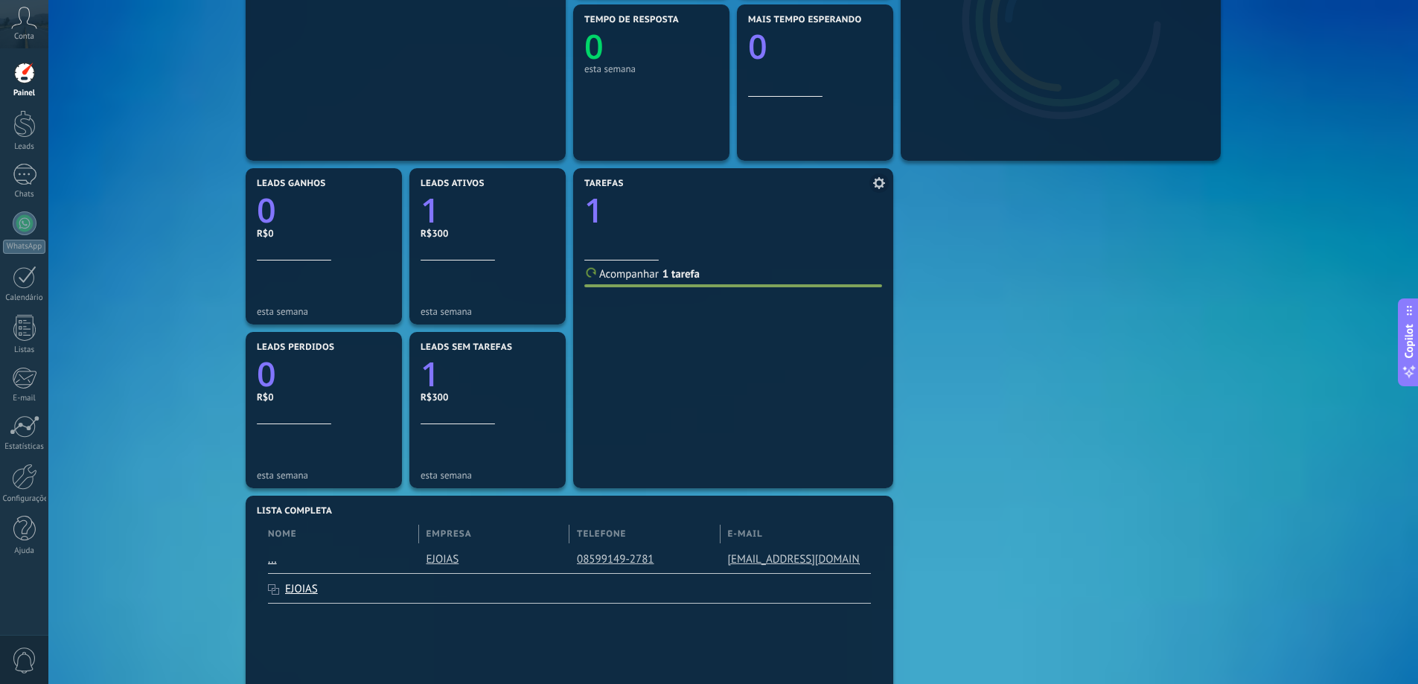
scroll to position [372, 0]
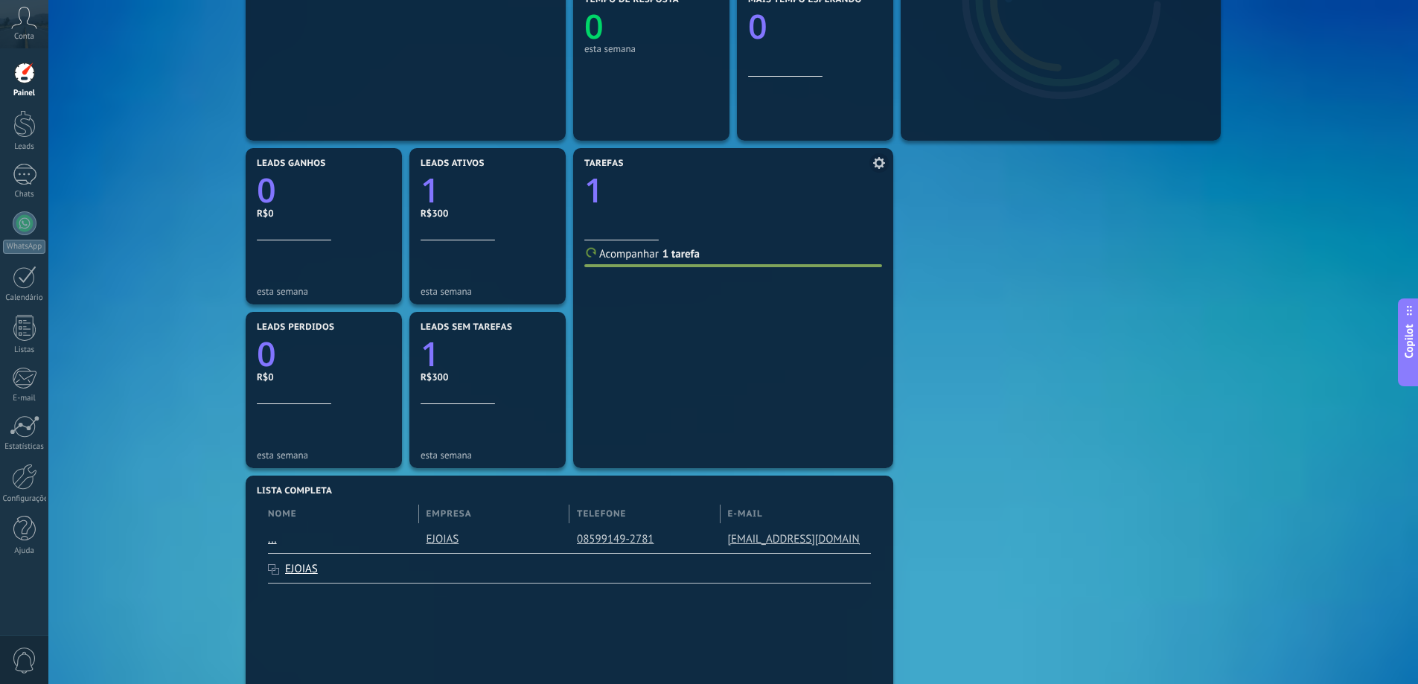
click at [673, 251] on link "1 tarefa" at bounding box center [680, 254] width 37 height 14
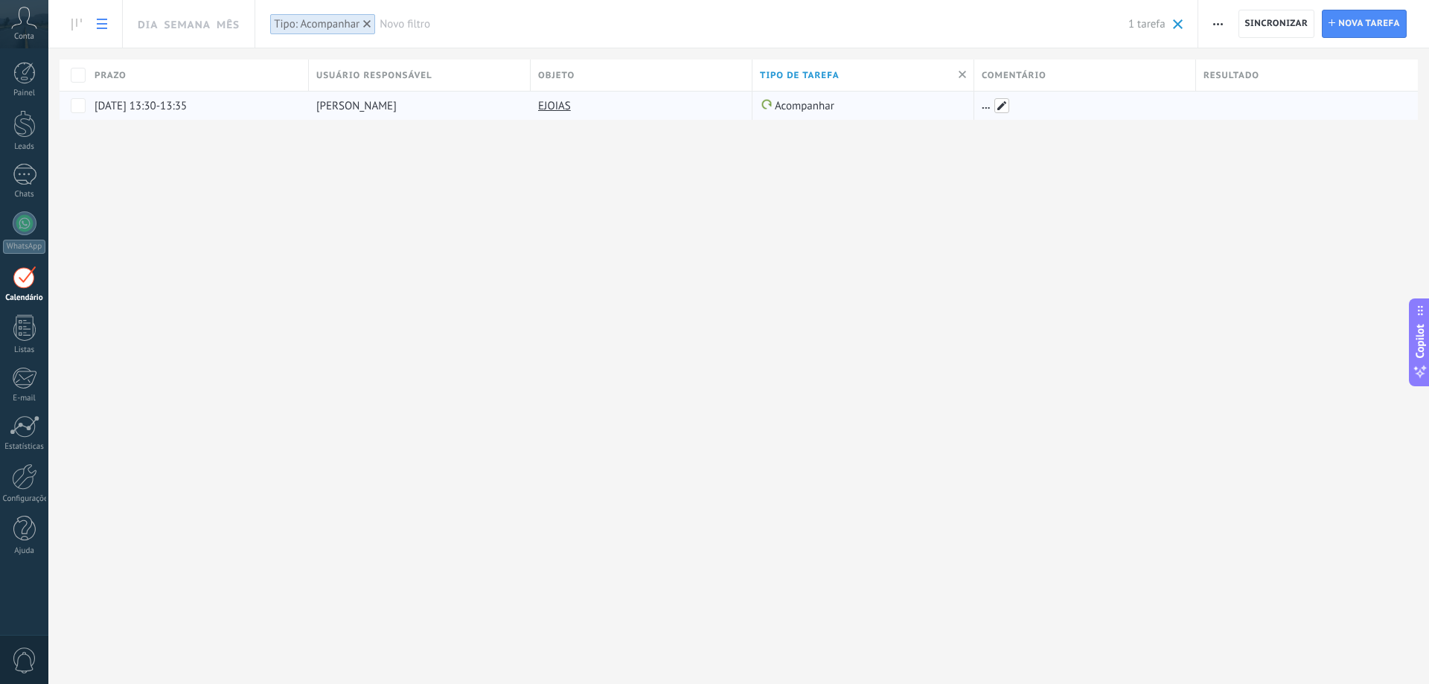
click at [1005, 106] on span at bounding box center [1001, 105] width 15 height 15
type input "**********"
click at [1027, 130] on button "Salvar" at bounding box center [1011, 139] width 59 height 28
click at [529, 333] on div "Dia Semana Mês Imprimir Exportar Gerenciar tipos de tarefas Sincronizar Configu…" at bounding box center [738, 342] width 1381 height 684
click at [27, 284] on div at bounding box center [25, 277] width 24 height 23
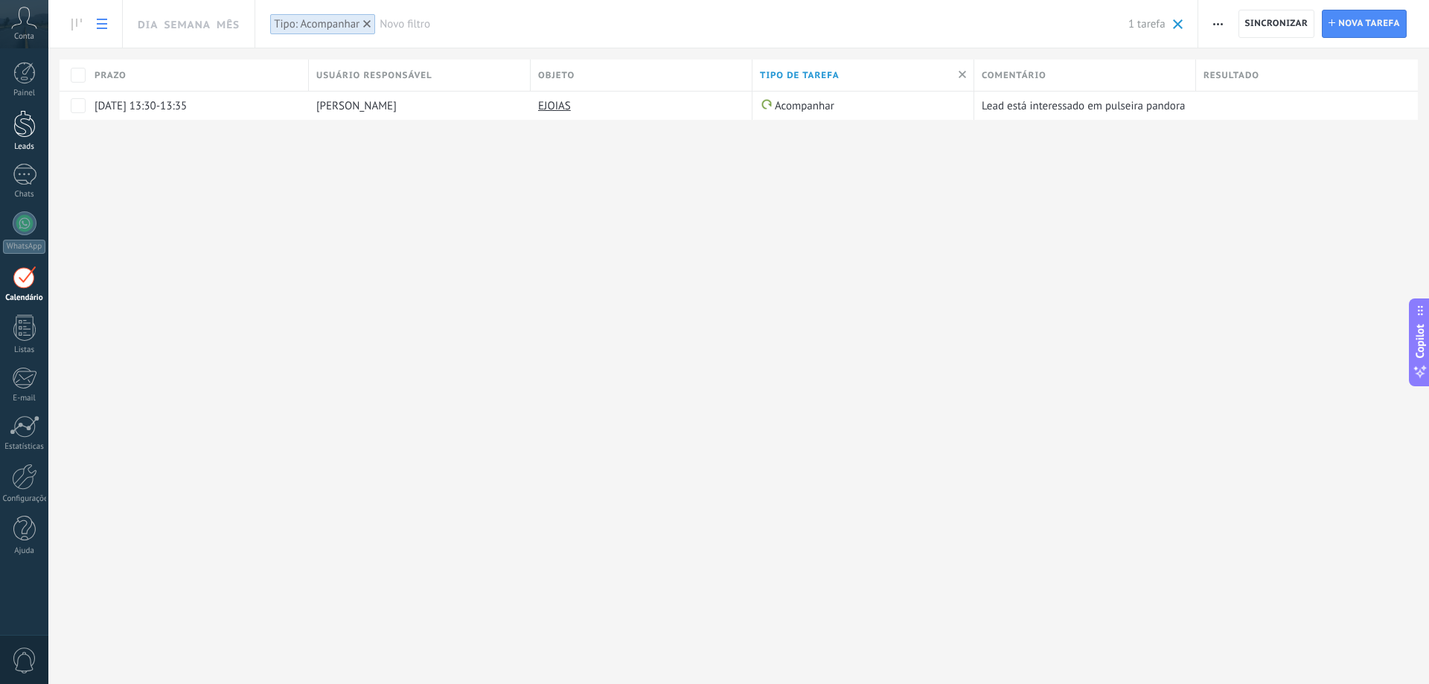
click at [28, 133] on div at bounding box center [24, 124] width 22 height 28
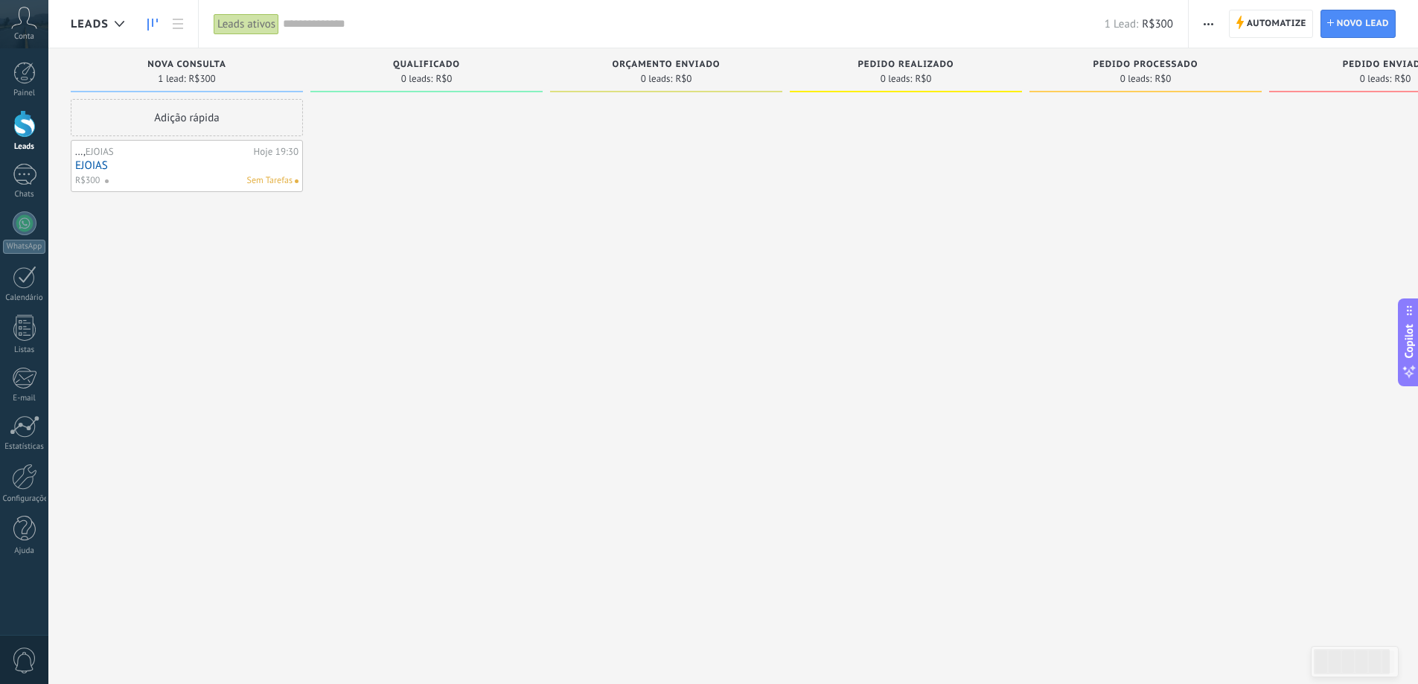
click at [95, 162] on link "EJOIAS" at bounding box center [186, 165] width 223 height 13
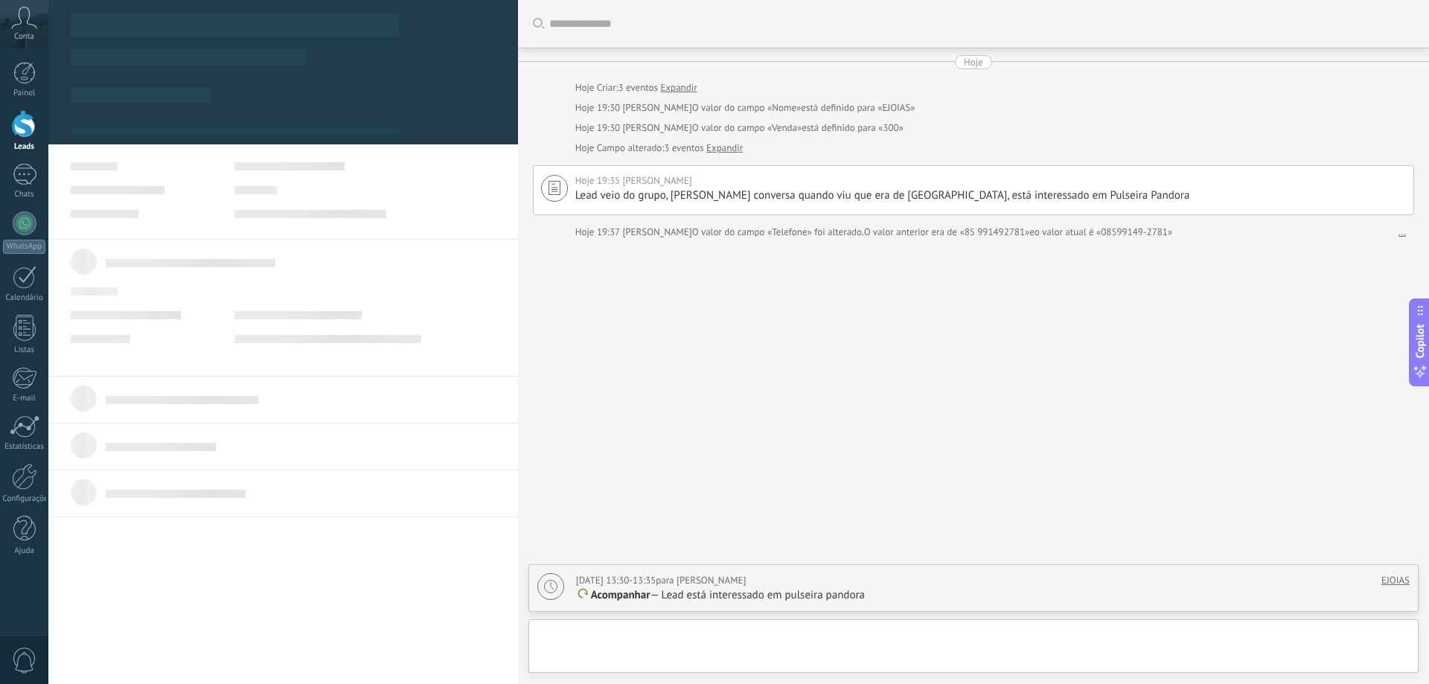
scroll to position [15, 0]
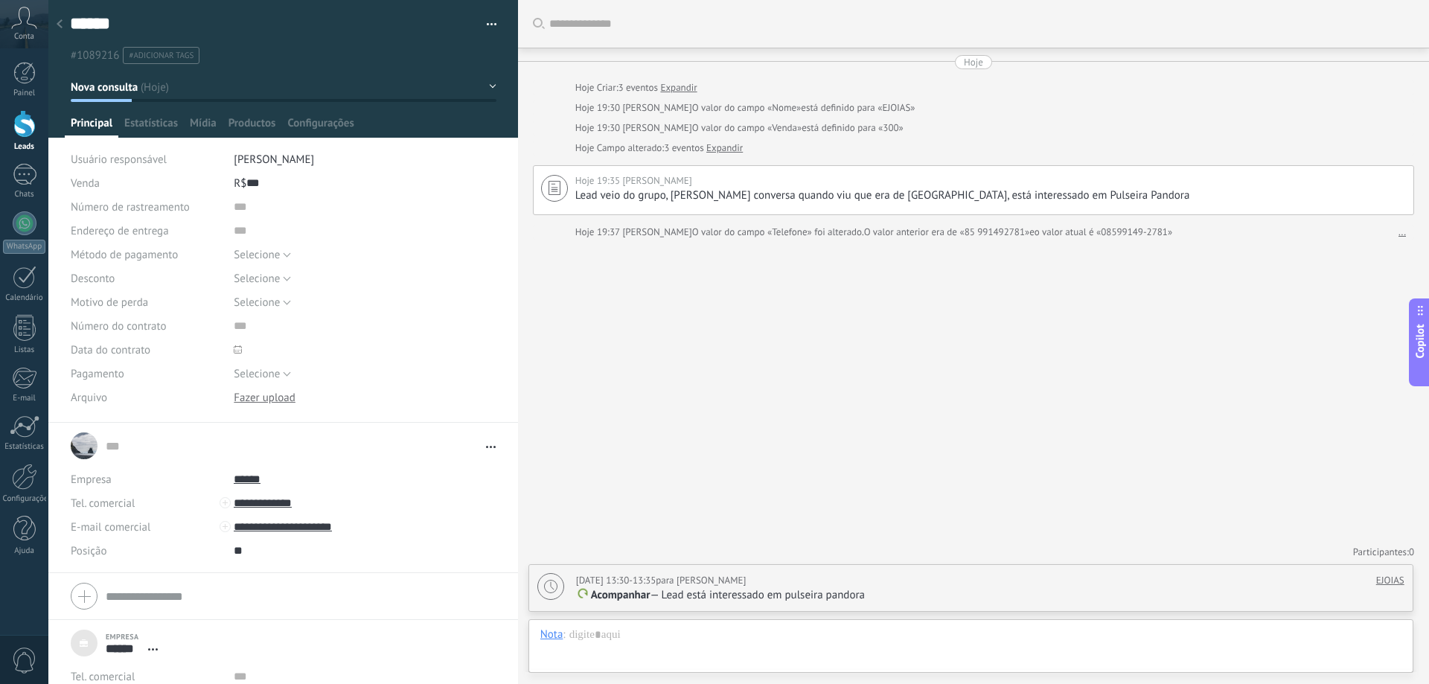
click at [1398, 579] on link "EJOIAS" at bounding box center [1390, 580] width 28 height 13
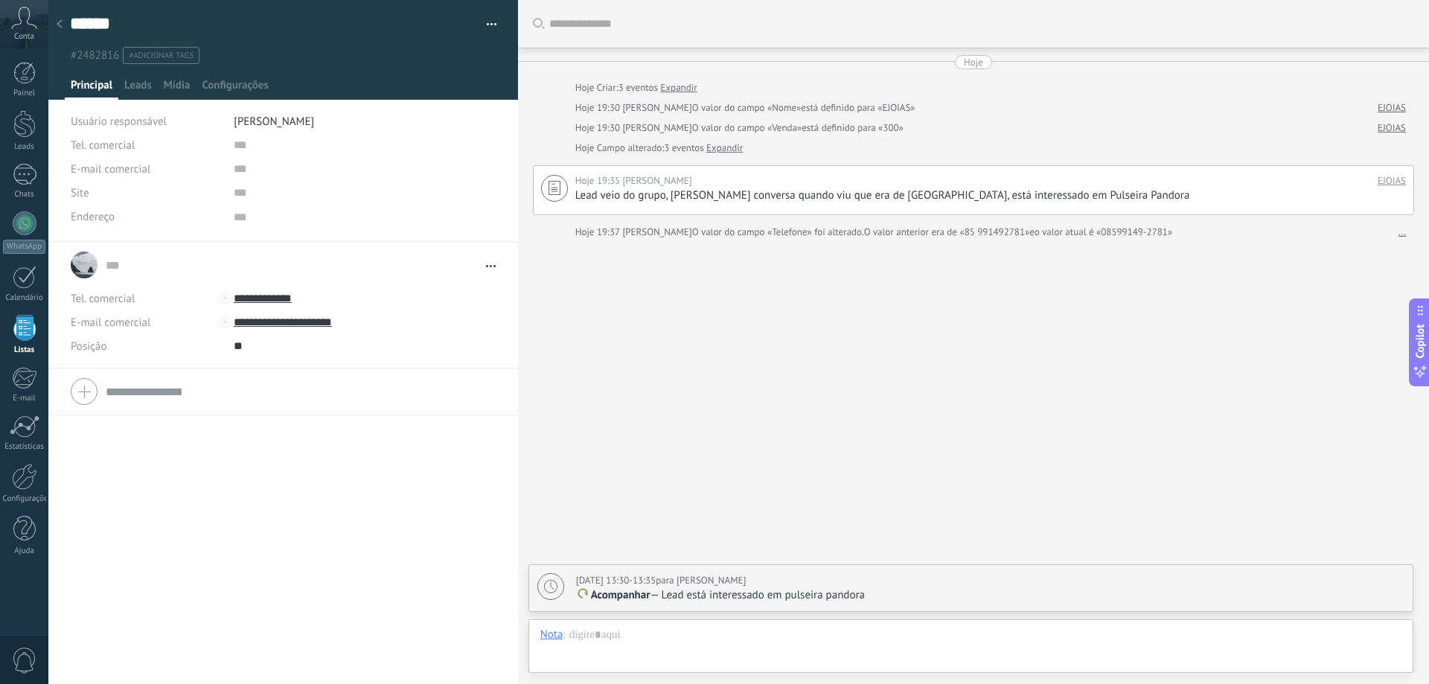
scroll to position [15, 0]
click at [225, 549] on div "... ... Abrir detalhes Copiar nome Desvincular" at bounding box center [283, 463] width 470 height 442
click at [411, 45] on div "#2482816 #adicionar tags" at bounding box center [280, 55] width 427 height 23
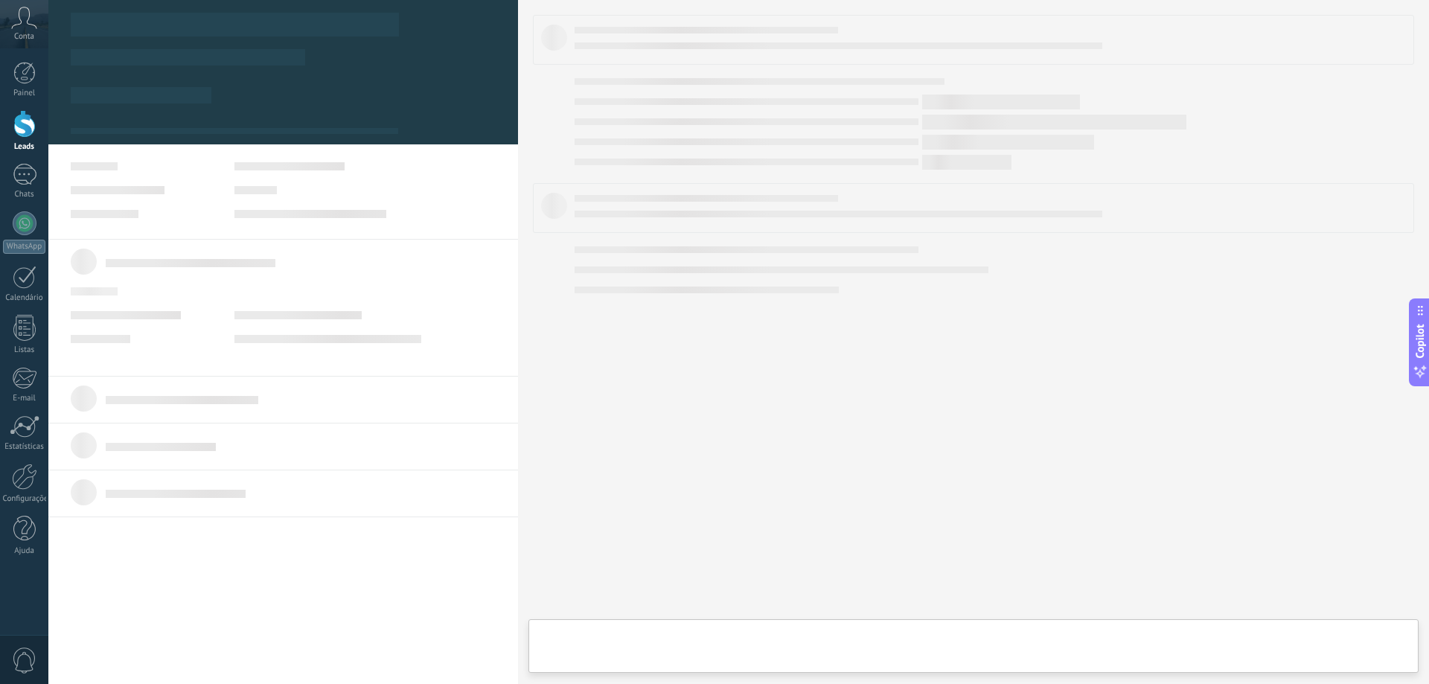
type textarea "***"
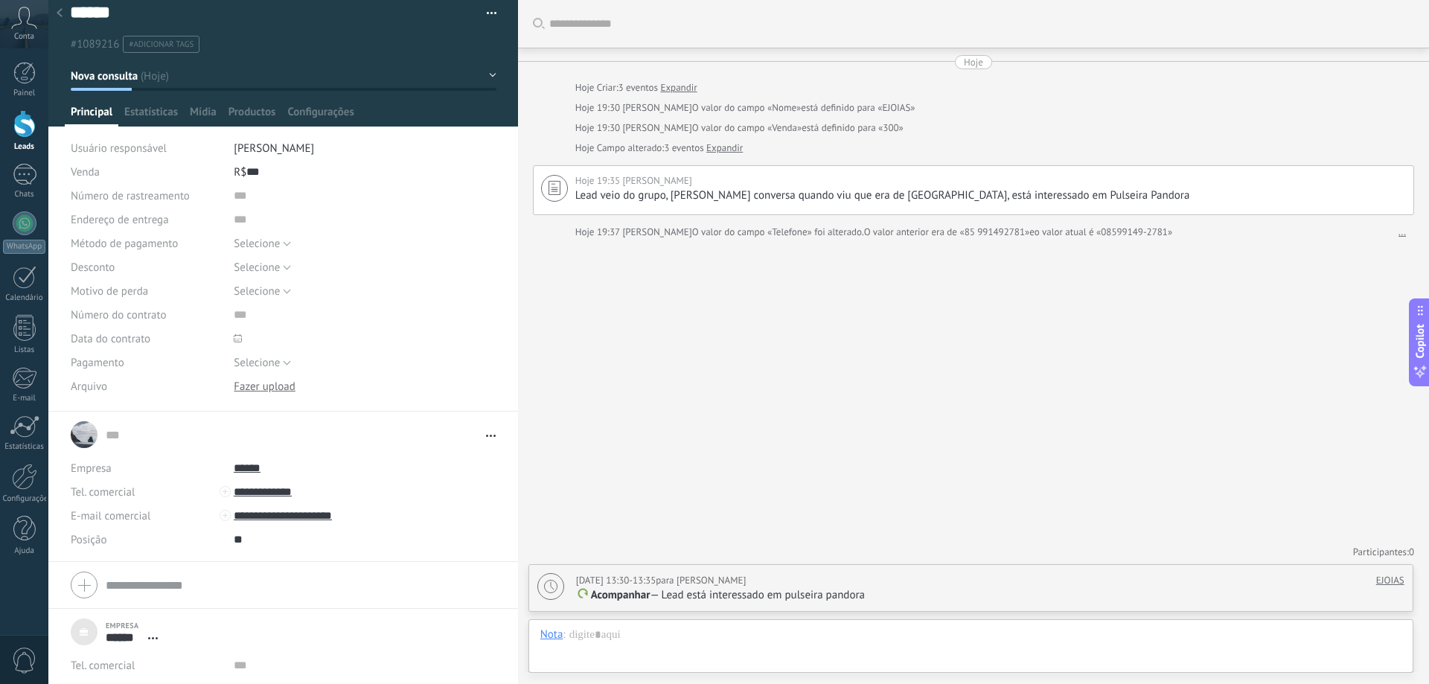
scroll to position [86, 0]
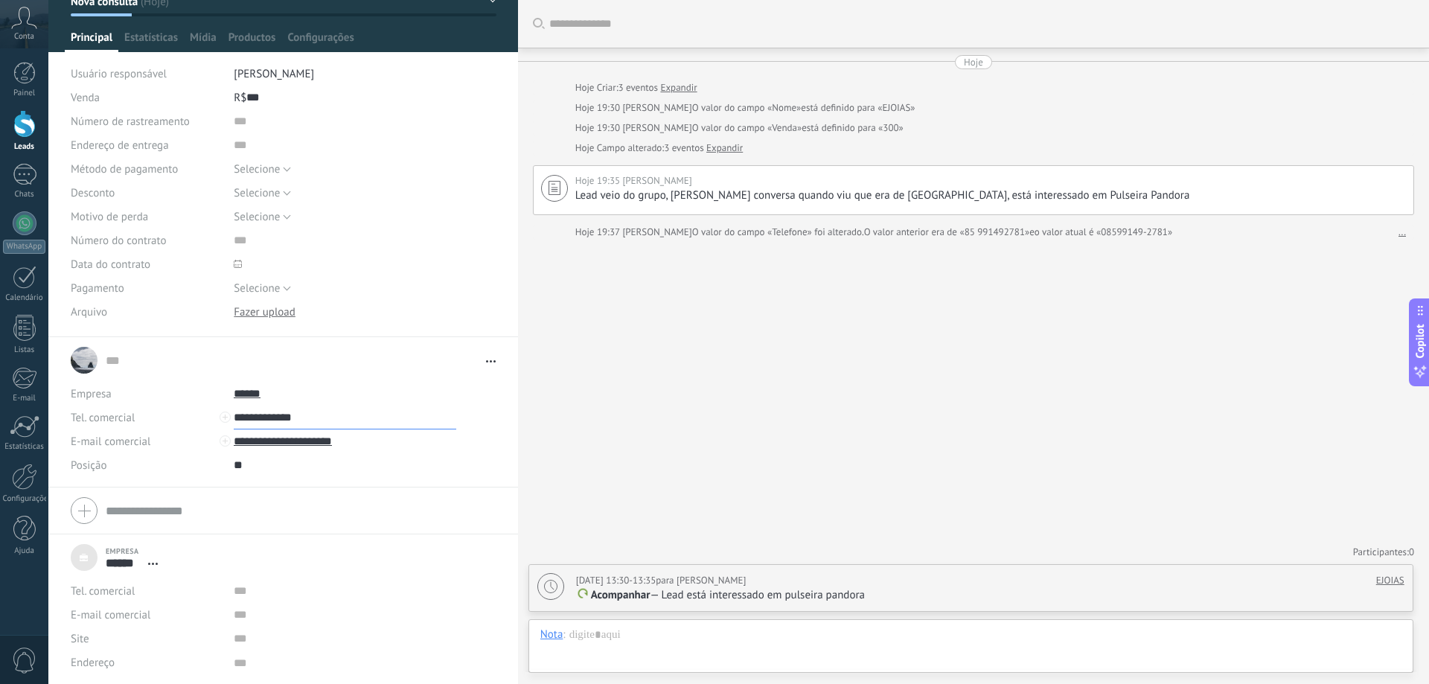
click at [287, 416] on input "**********" at bounding box center [345, 418] width 223 height 24
click at [406, 304] on div "Download Substituir Download Versões Excluir" at bounding box center [365, 312] width 262 height 24
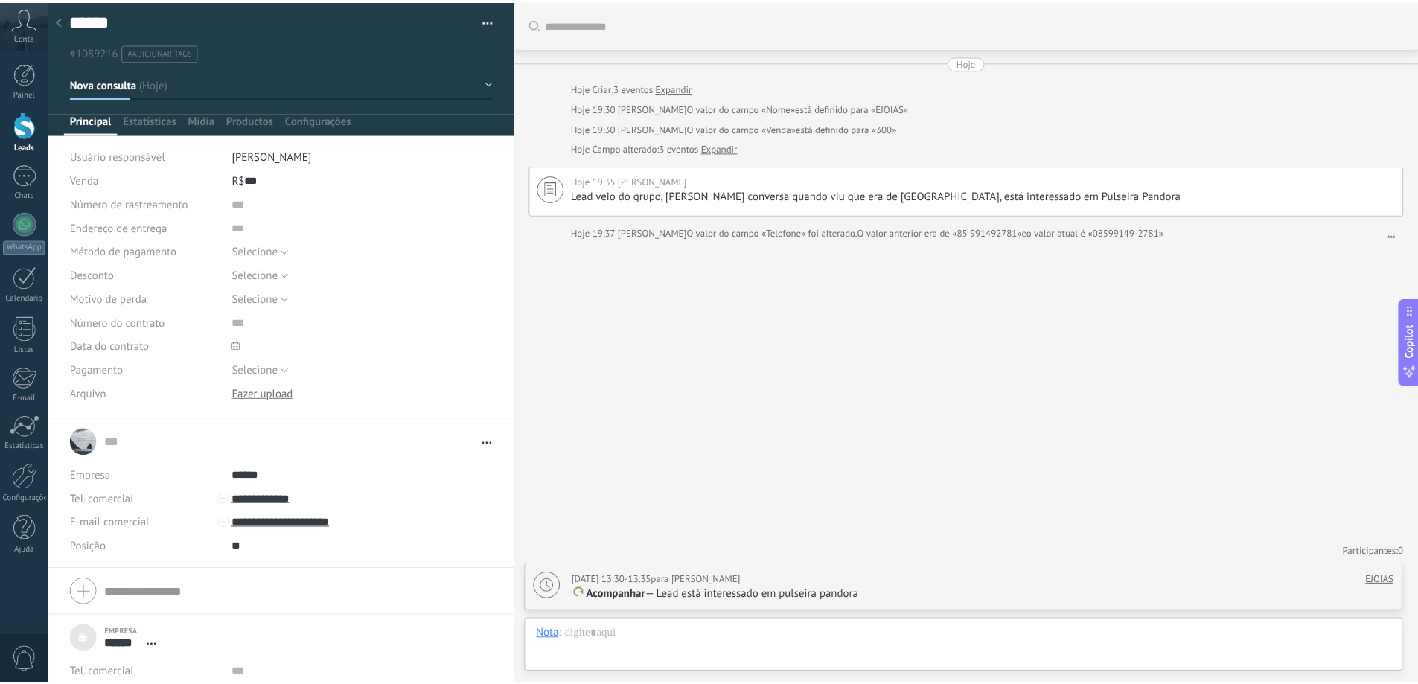
scroll to position [0, 0]
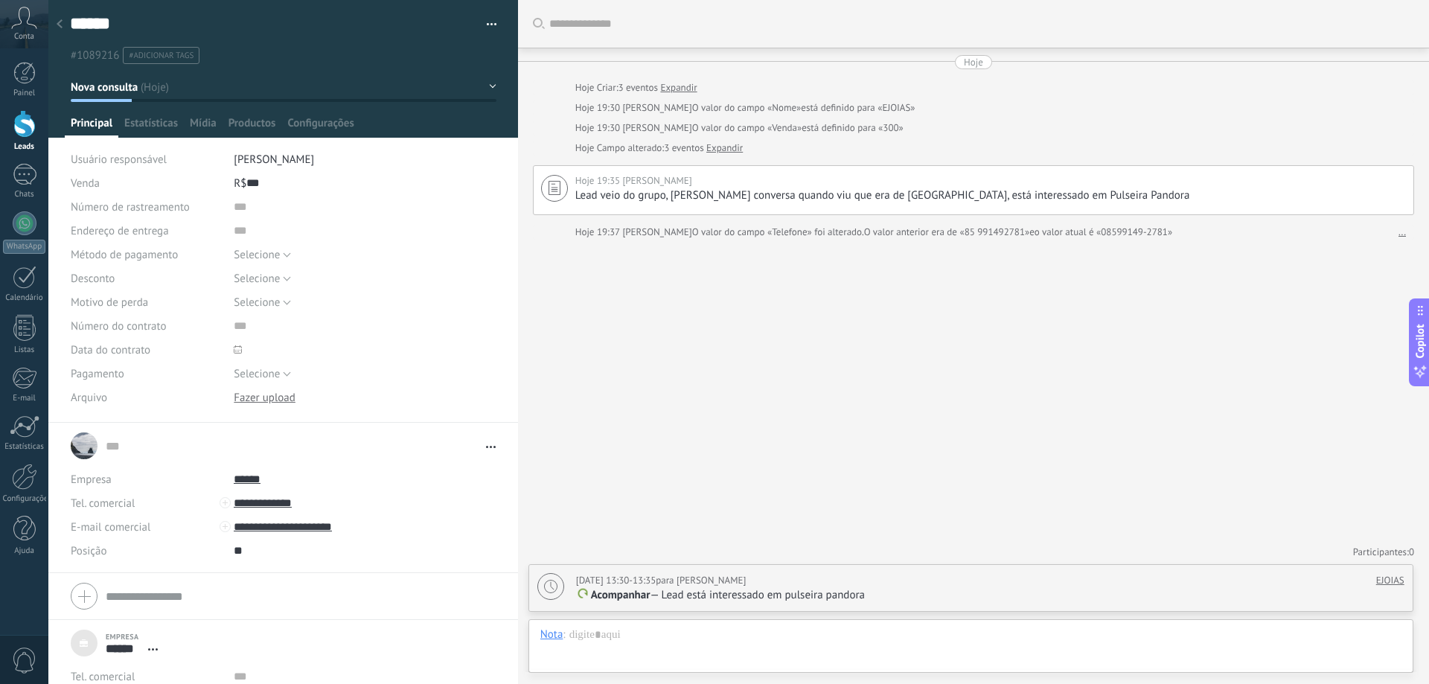
click at [162, 92] on button "Nova consulta" at bounding box center [284, 87] width 426 height 27
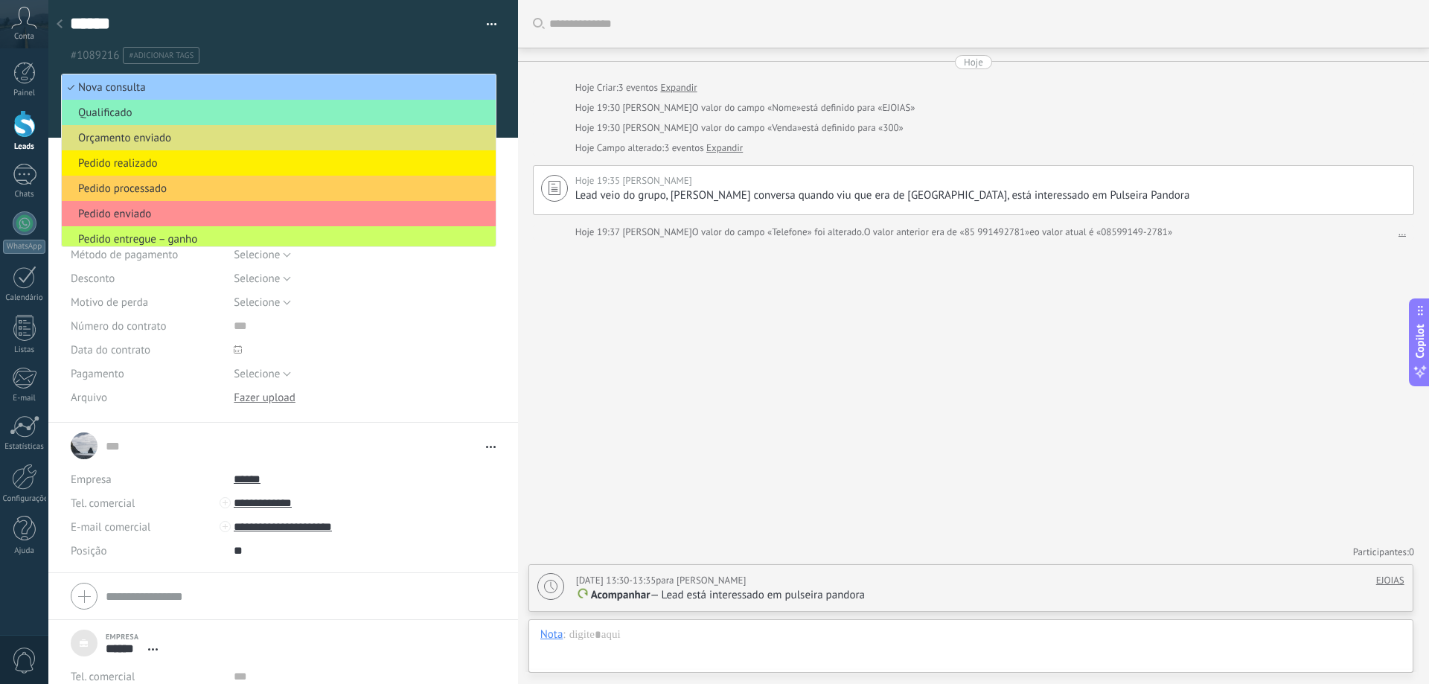
click at [257, 52] on ul "#1089216 #adicionar tags" at bounding box center [280, 55] width 424 height 20
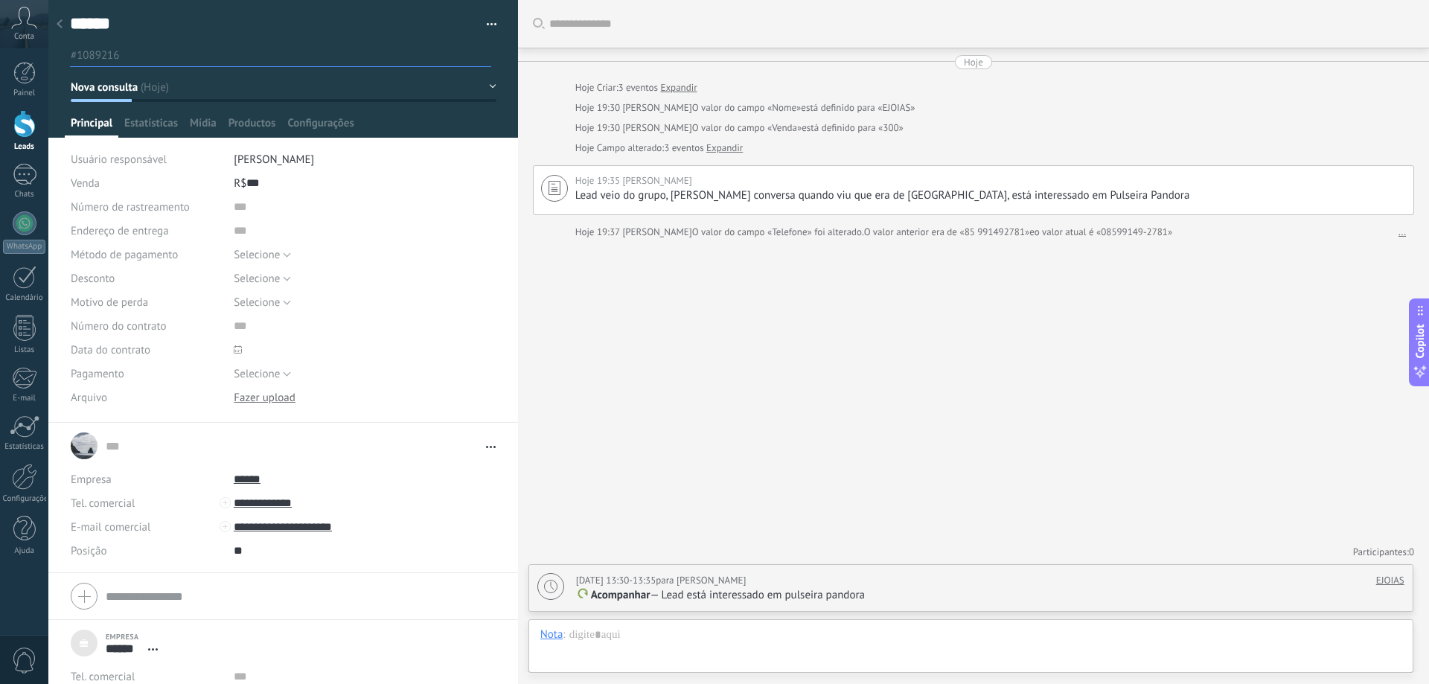
click at [28, 122] on div at bounding box center [24, 124] width 22 height 28
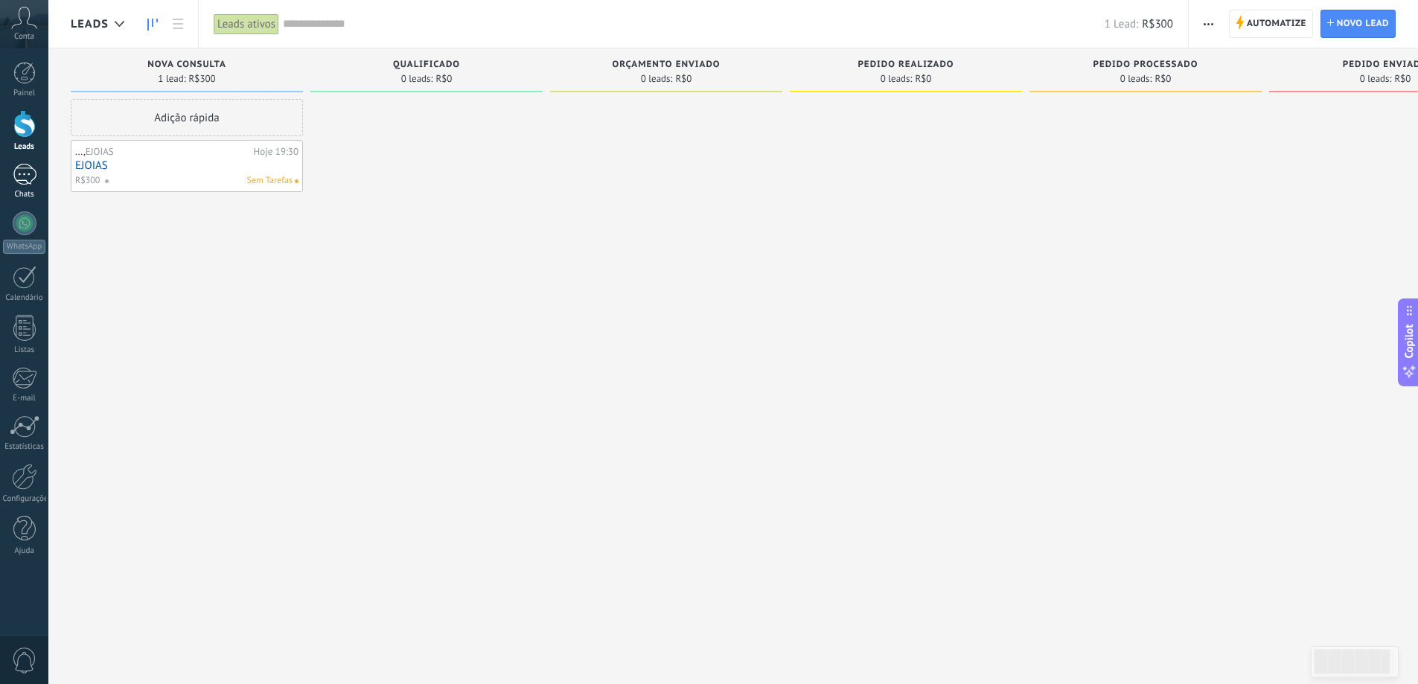
click at [27, 168] on div at bounding box center [25, 175] width 24 height 22
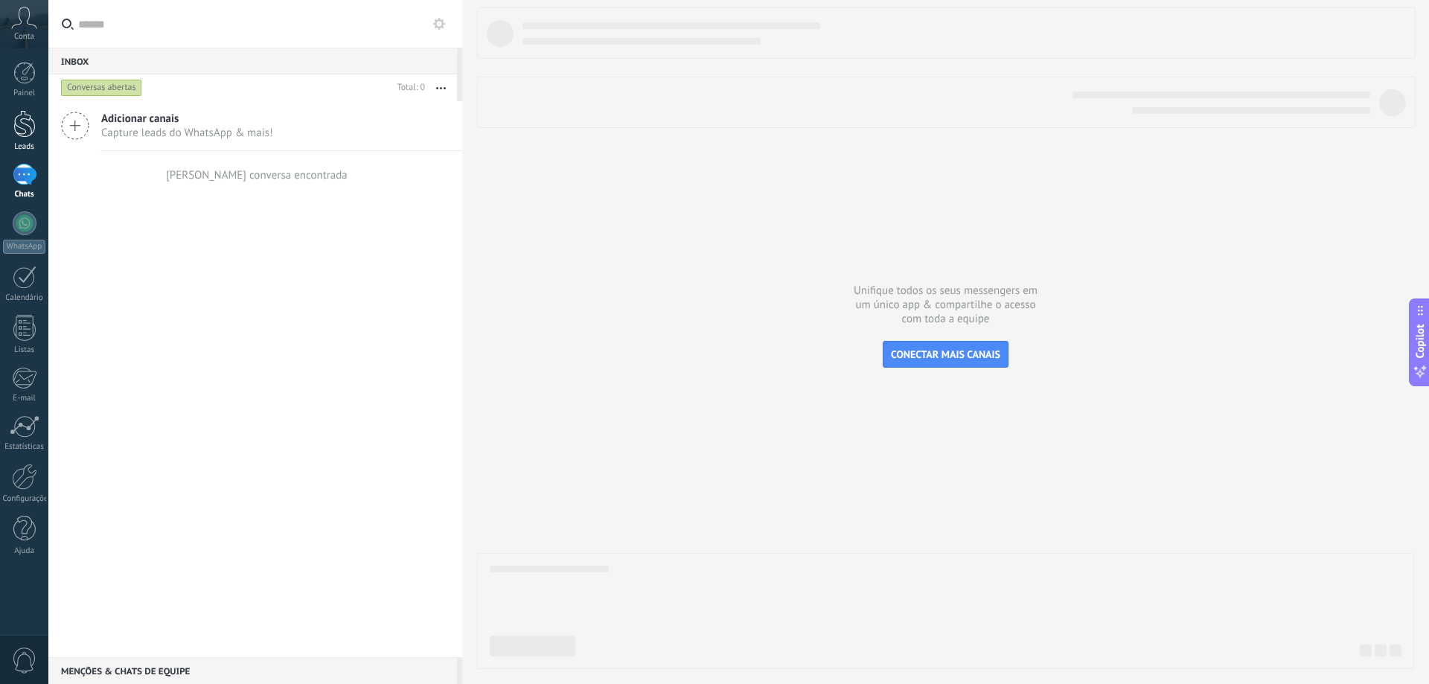
click at [28, 124] on div at bounding box center [24, 124] width 22 height 28
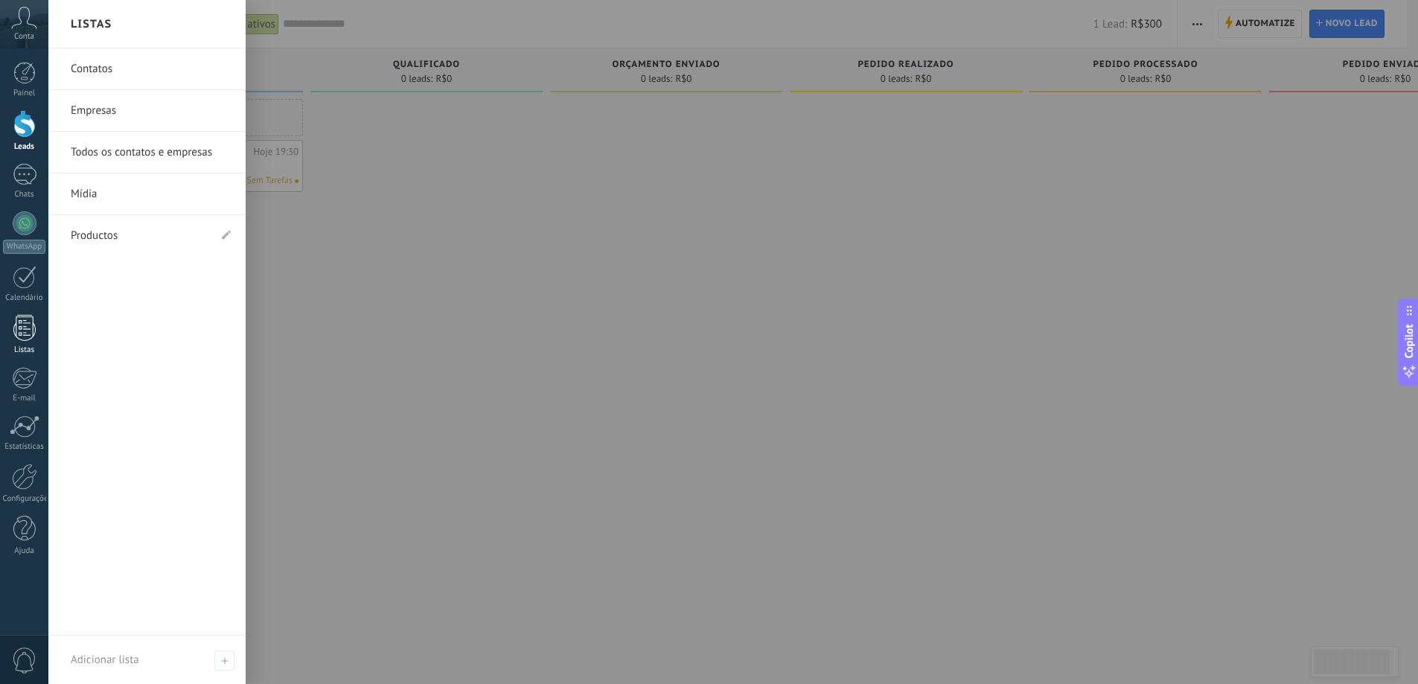
click at [24, 336] on div at bounding box center [24, 328] width 22 height 26
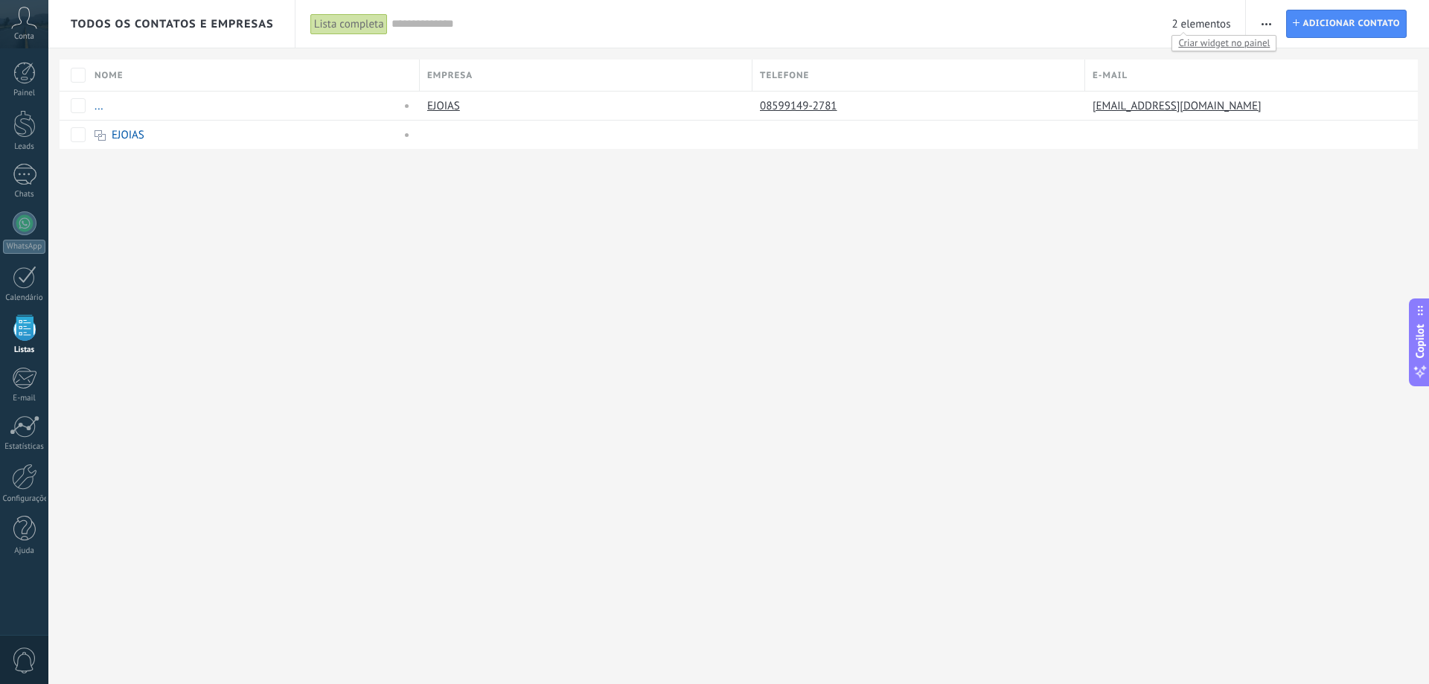
click at [1213, 41] on span "Criar widget no painel" at bounding box center [1223, 43] width 103 height 16
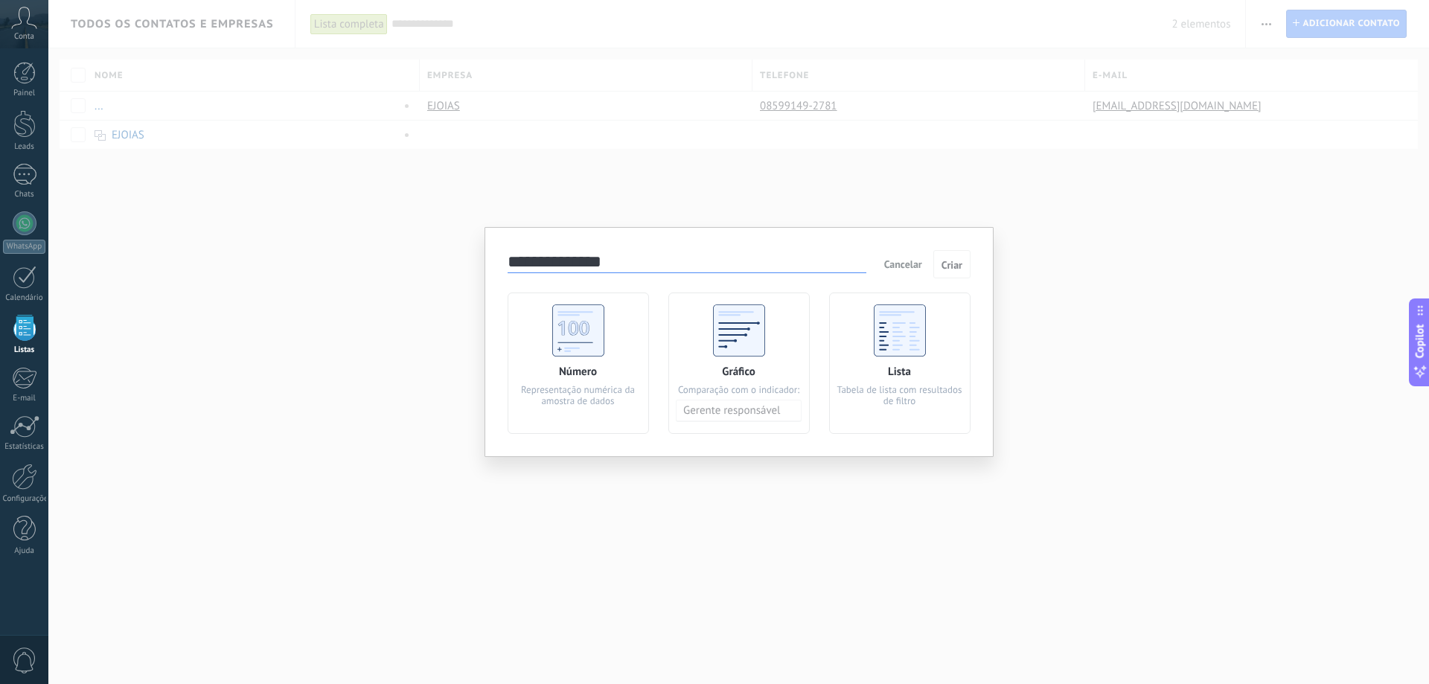
click at [908, 336] on use at bounding box center [900, 330] width 52 height 52
click at [953, 266] on span "Criar" at bounding box center [952, 265] width 21 height 10
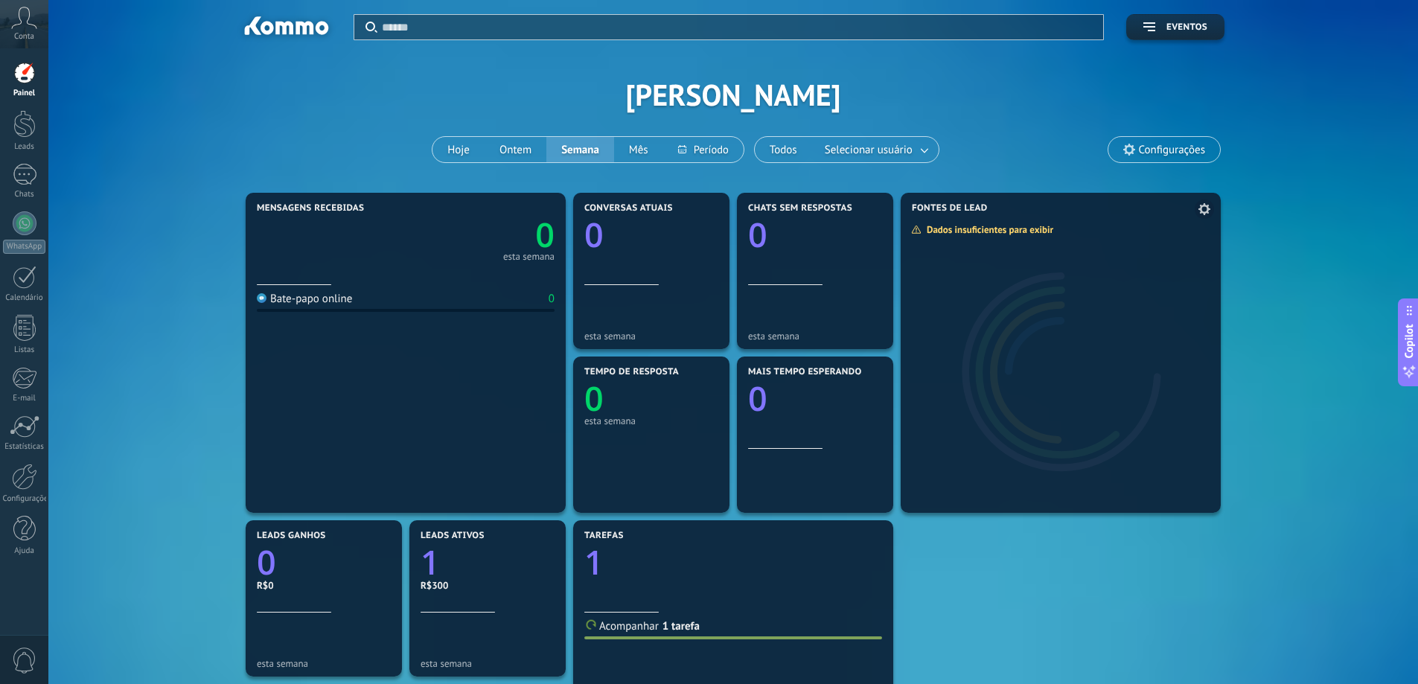
click at [1201, 211] on use at bounding box center [1204, 209] width 12 height 12
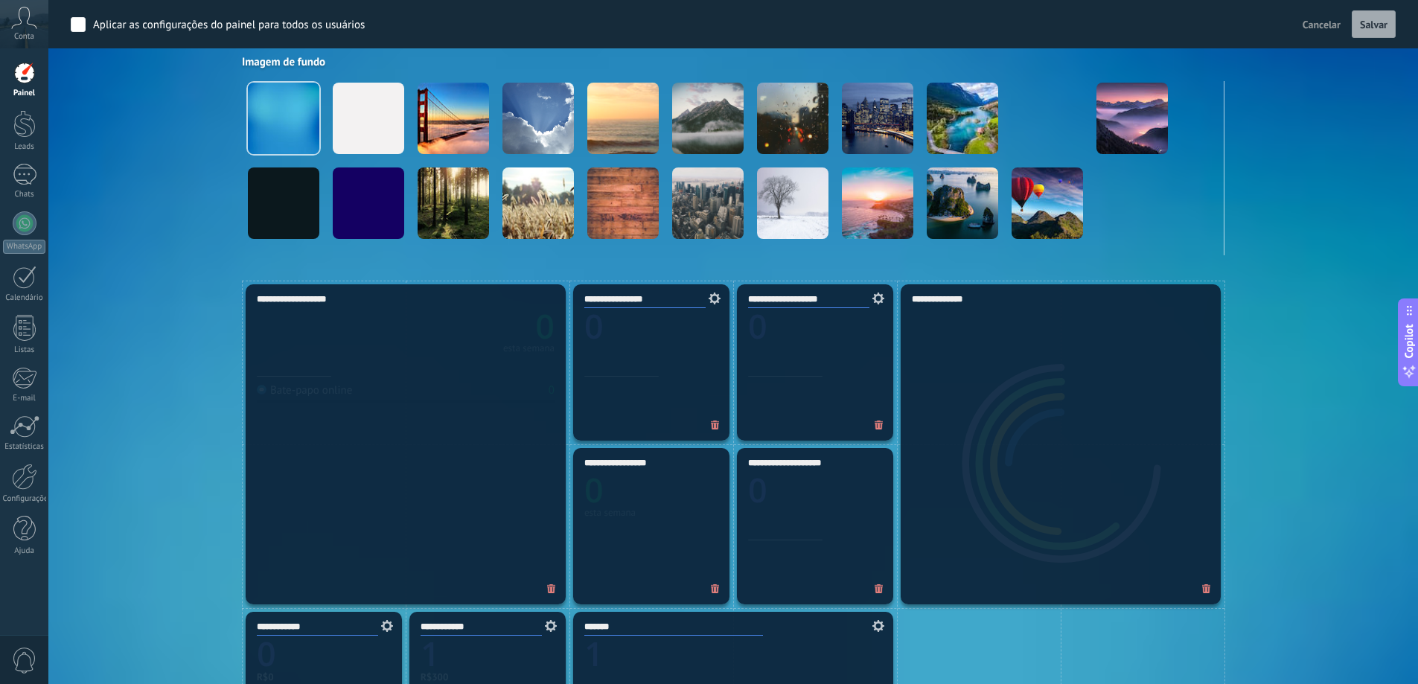
scroll to position [223, 0]
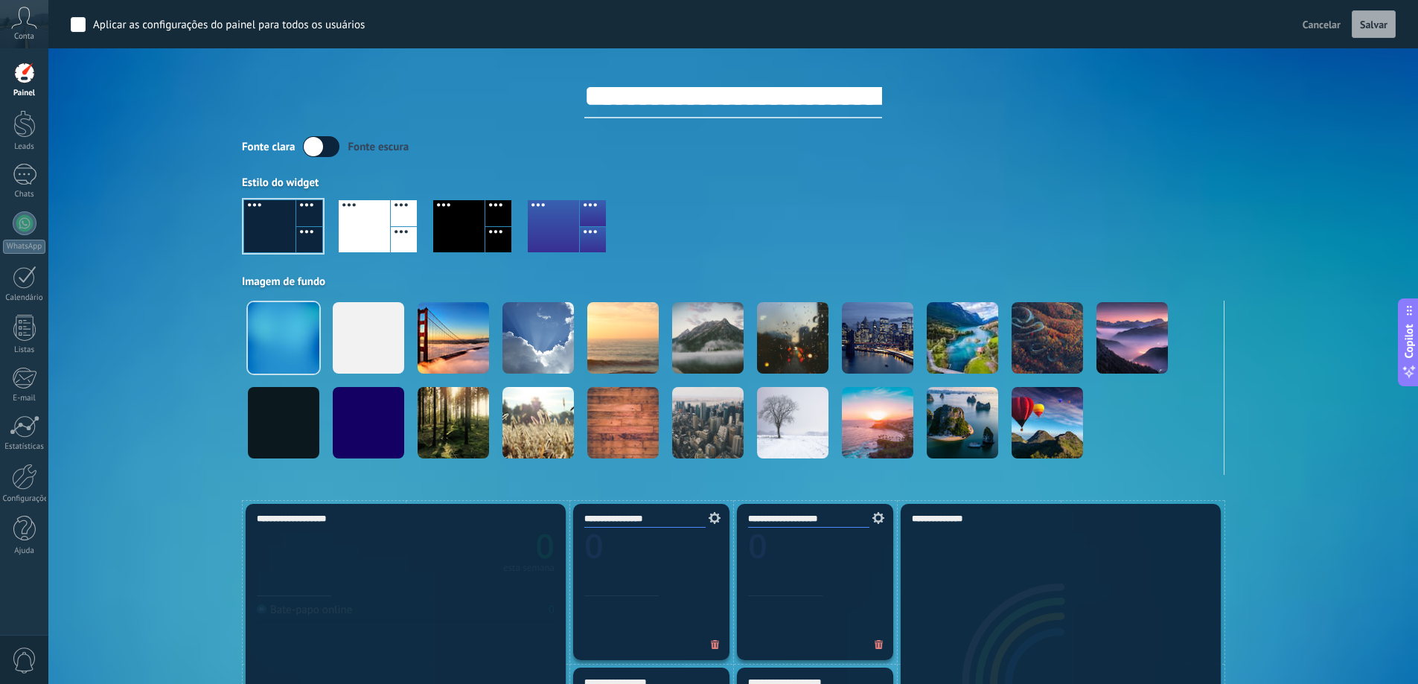
click at [325, 147] on label at bounding box center [321, 146] width 36 height 21
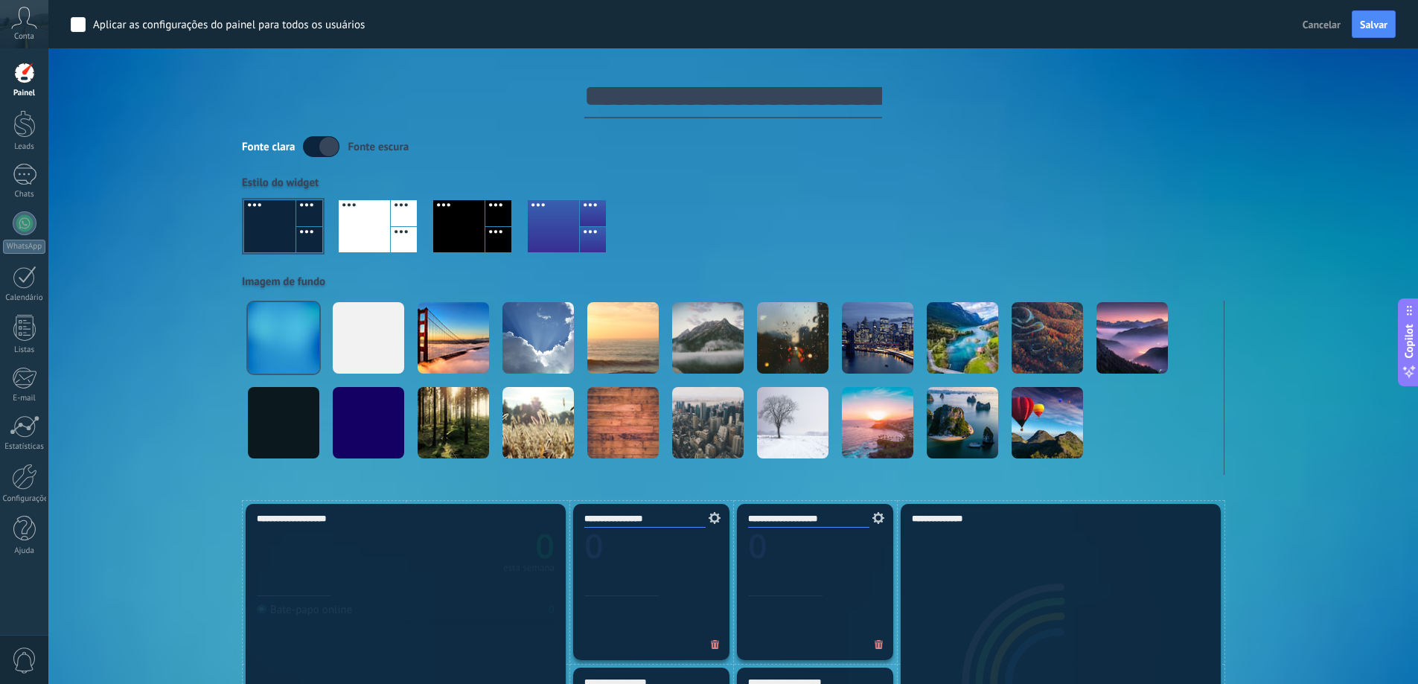
click at [327, 147] on label at bounding box center [321, 146] width 36 height 21
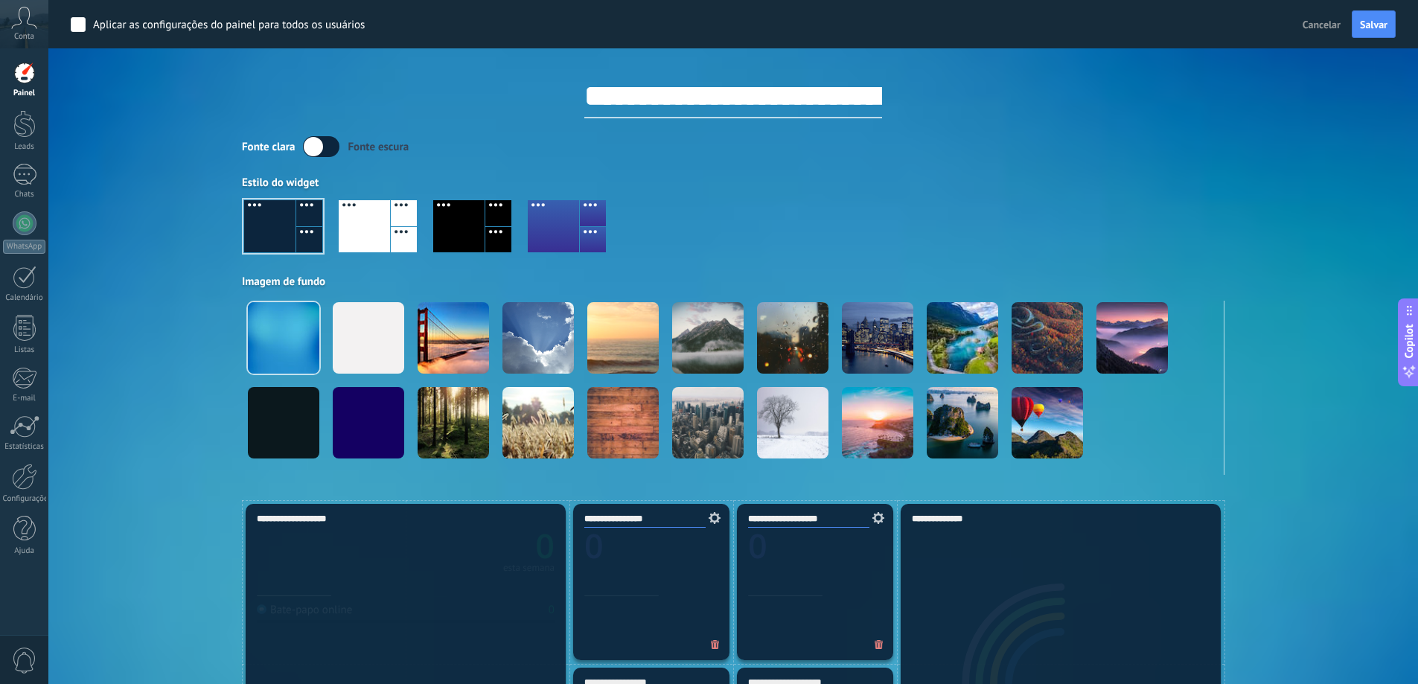
click at [1300, 333] on div "Aplicar Eventos [PERSON_NAME] Hoje Ontem Semana Mês Todos Selecionar usuário Co…" at bounding box center [733, 250] width 1325 height 500
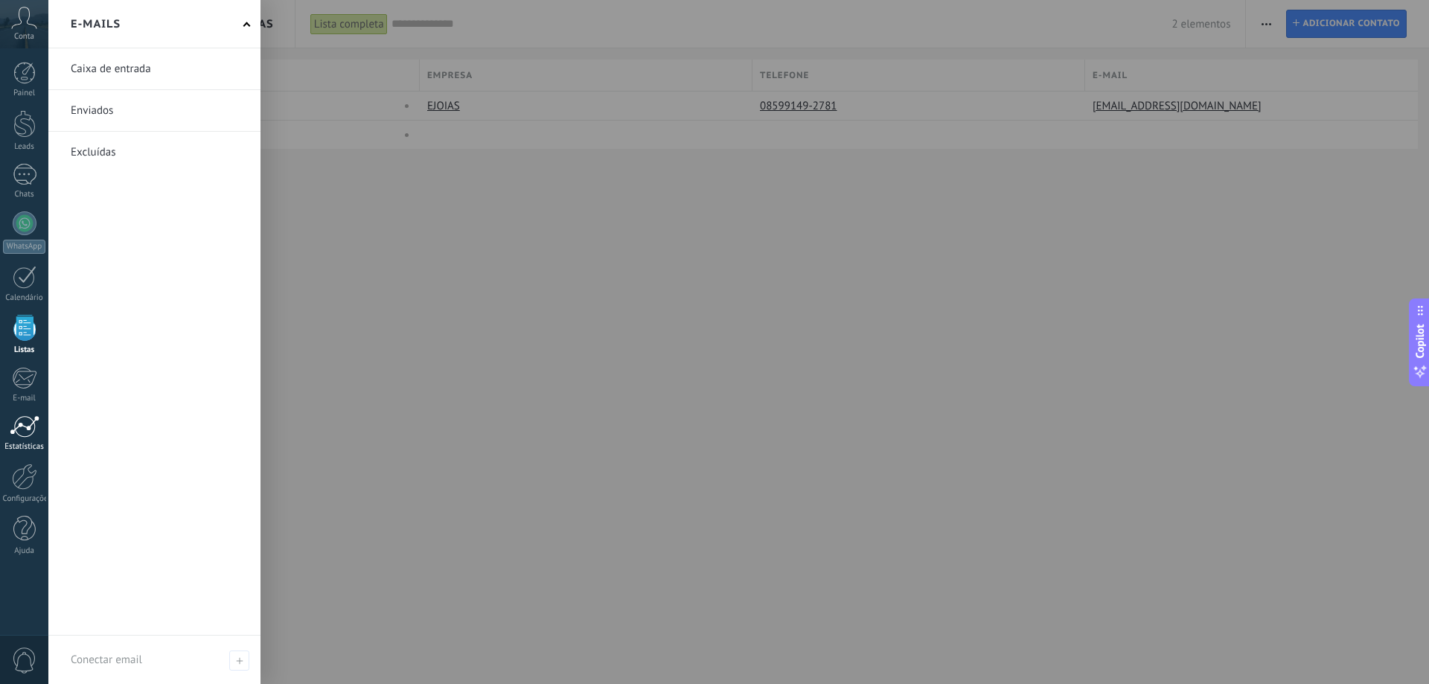
click at [24, 418] on div at bounding box center [25, 426] width 30 height 22
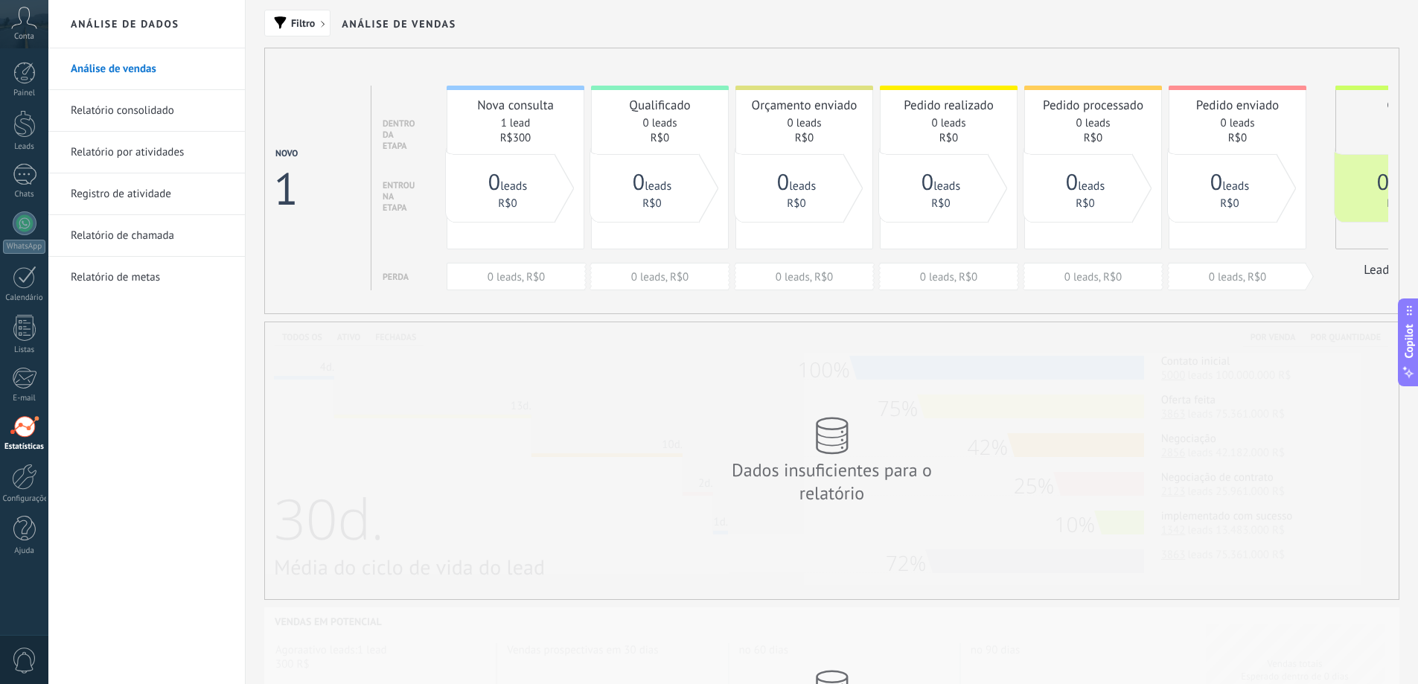
click at [129, 68] on link "Análise de vendas" at bounding box center [150, 69] width 159 height 42
click at [31, 481] on div at bounding box center [24, 477] width 25 height 26
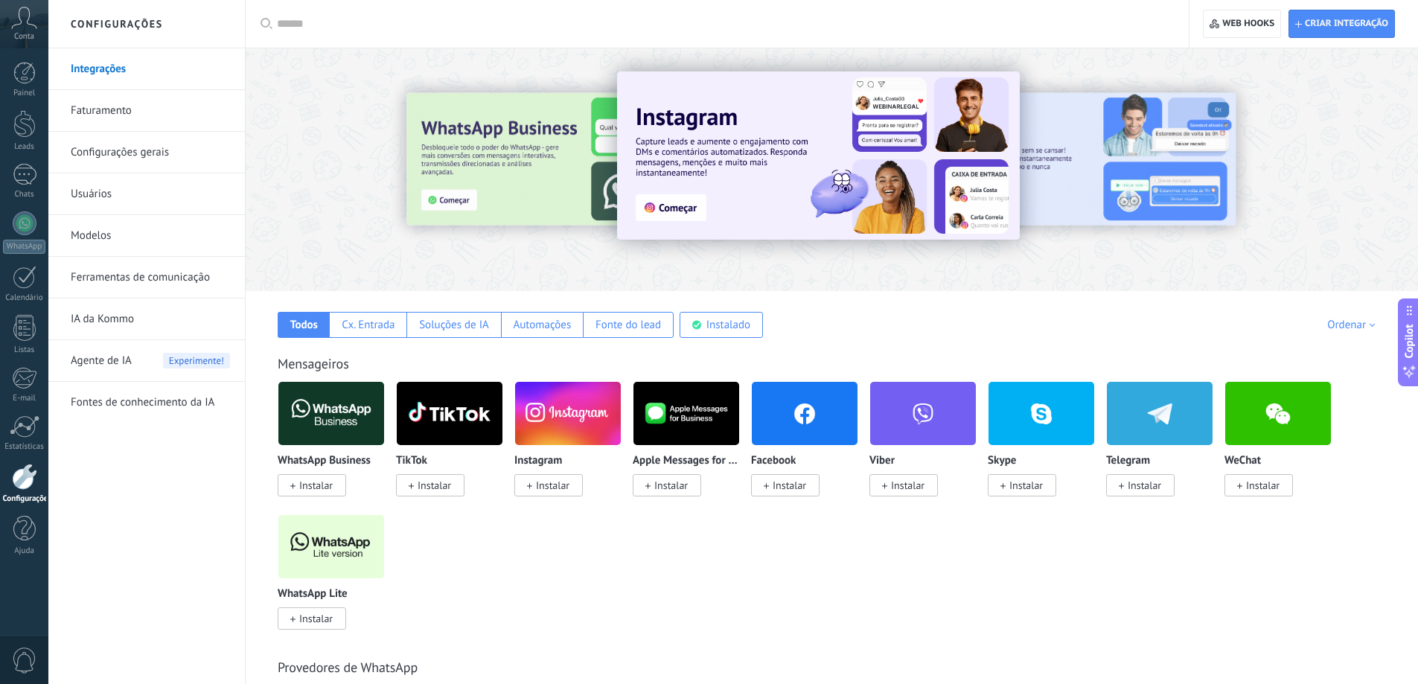
click at [117, 110] on link "Faturamento" at bounding box center [150, 111] width 159 height 42
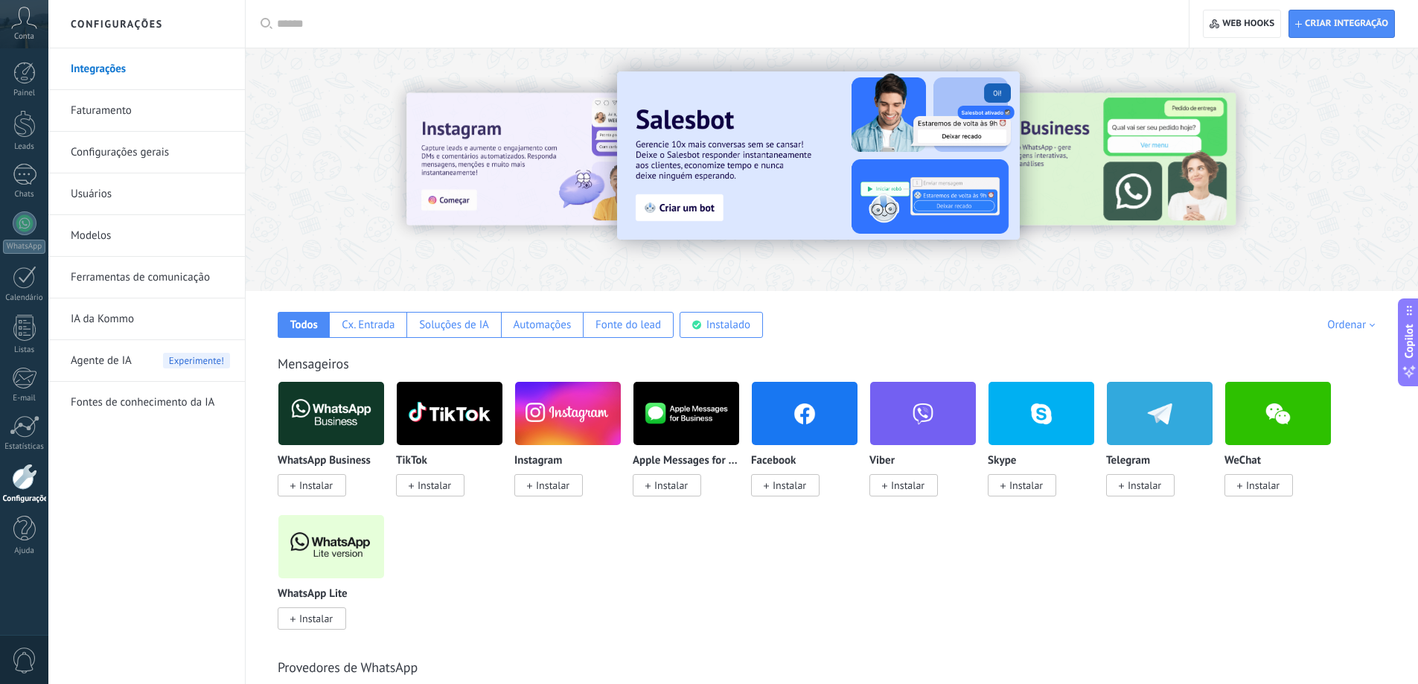
click at [540, 487] on span "Instalar" at bounding box center [552, 485] width 33 height 13
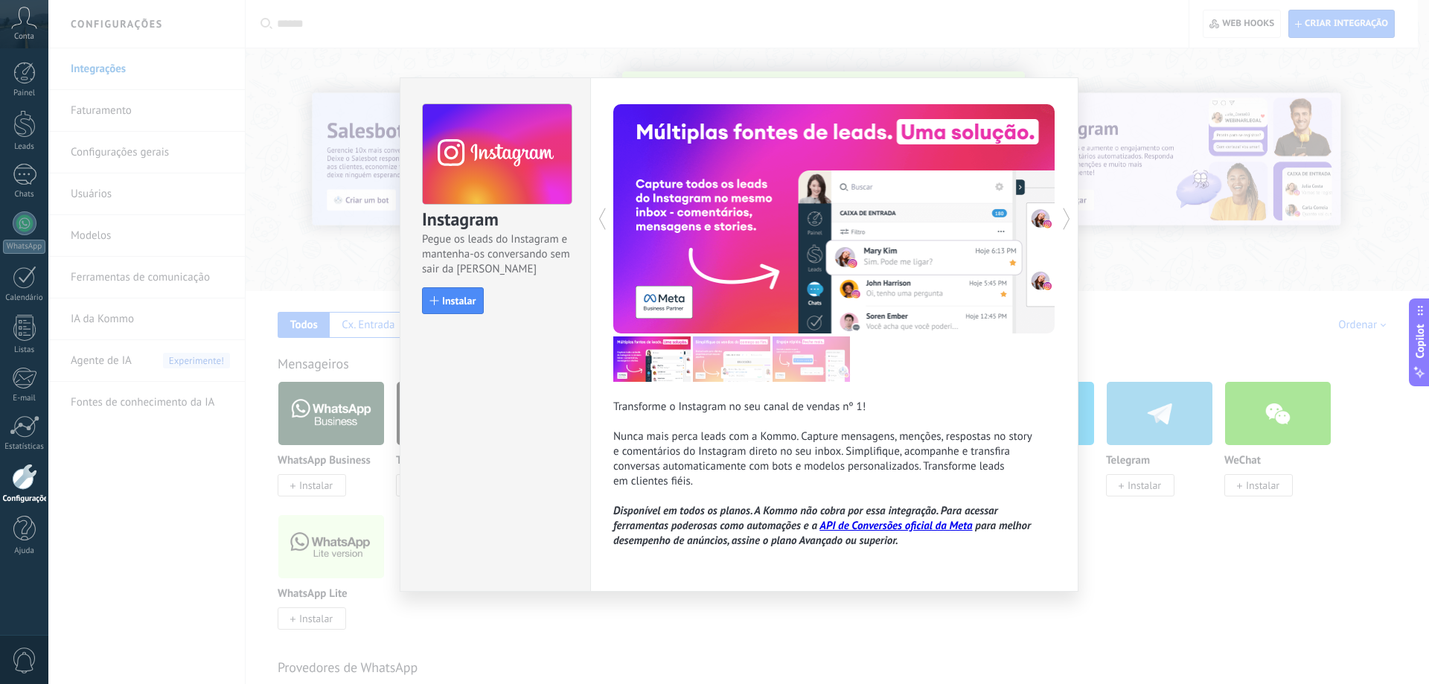
click at [1131, 67] on div "Instagram Pegue os leads do Instagram e mantenha-os conversando sem sair da Kom…" at bounding box center [738, 342] width 1381 height 684
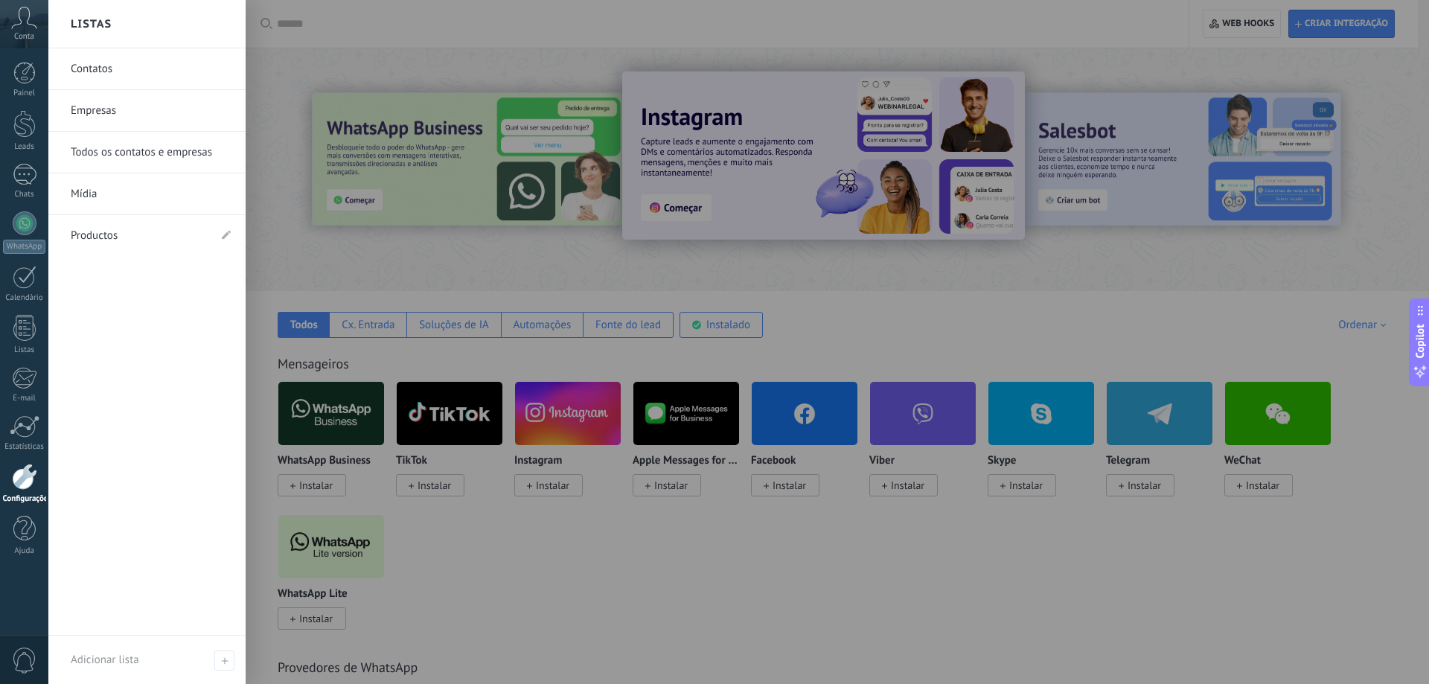
click at [96, 107] on link "Empresas" at bounding box center [151, 111] width 160 height 42
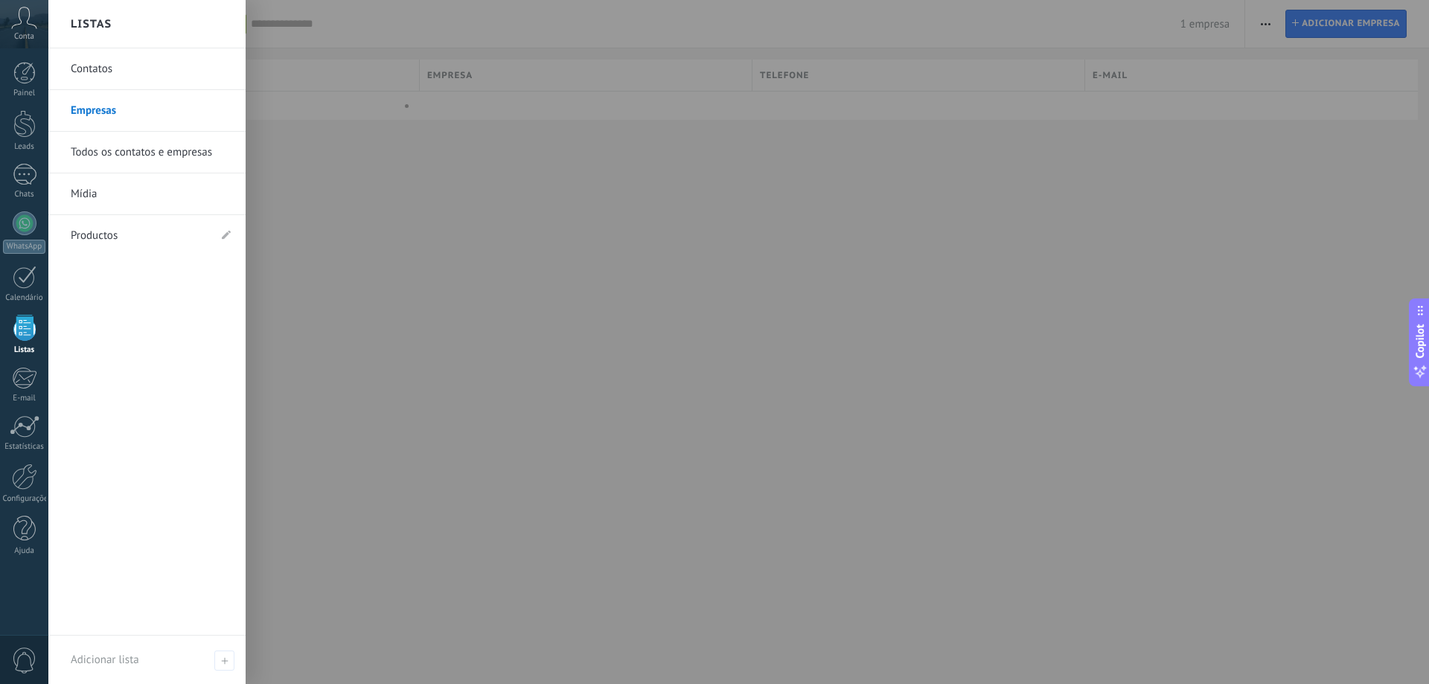
click at [26, 333] on div at bounding box center [24, 328] width 22 height 26
click at [104, 72] on link "Contatos" at bounding box center [151, 69] width 160 height 42
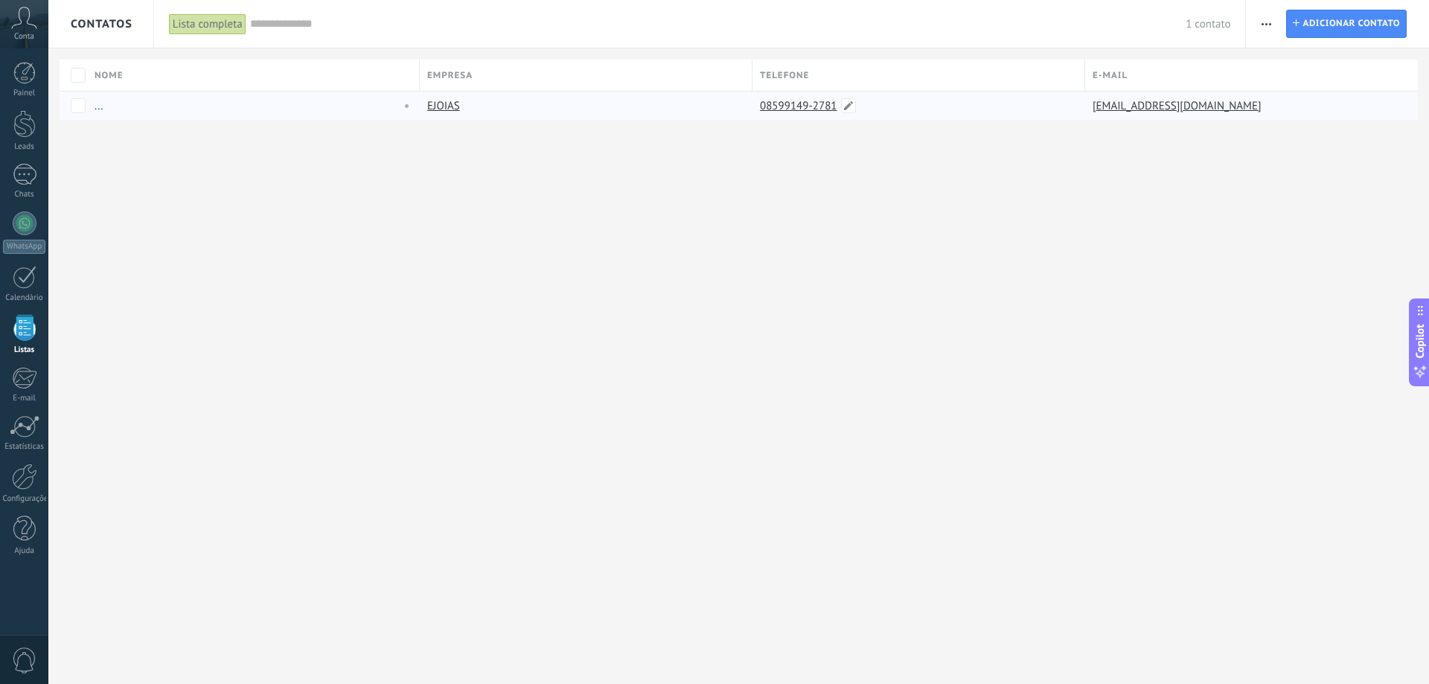
click at [779, 103] on link "08599149-2781" at bounding box center [800, 105] width 80 height 13
click at [781, 109] on link "08599149-2781" at bounding box center [800, 105] width 80 height 13
click at [848, 102] on span at bounding box center [848, 105] width 15 height 15
click at [764, 106] on input "**********" at bounding box center [892, 107] width 261 height 24
type input "**********"
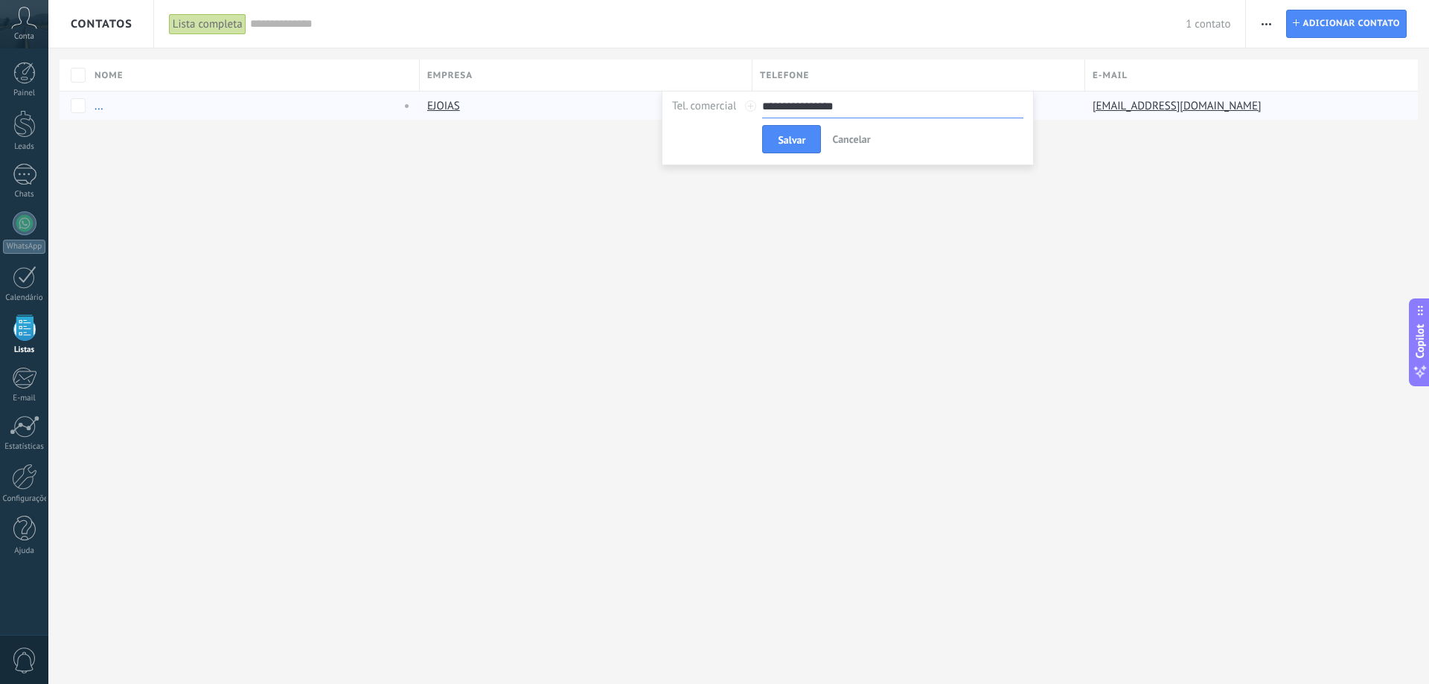
click at [846, 141] on span "Cancelar" at bounding box center [851, 138] width 38 height 13
click at [845, 105] on span at bounding box center [848, 105] width 15 height 15
drag, startPoint x: 847, startPoint y: 105, endPoint x: 744, endPoint y: 119, distance: 103.7
click at [744, 119] on div "**********" at bounding box center [847, 124] width 351 height 59
click at [796, 109] on input "**********" at bounding box center [892, 107] width 261 height 24
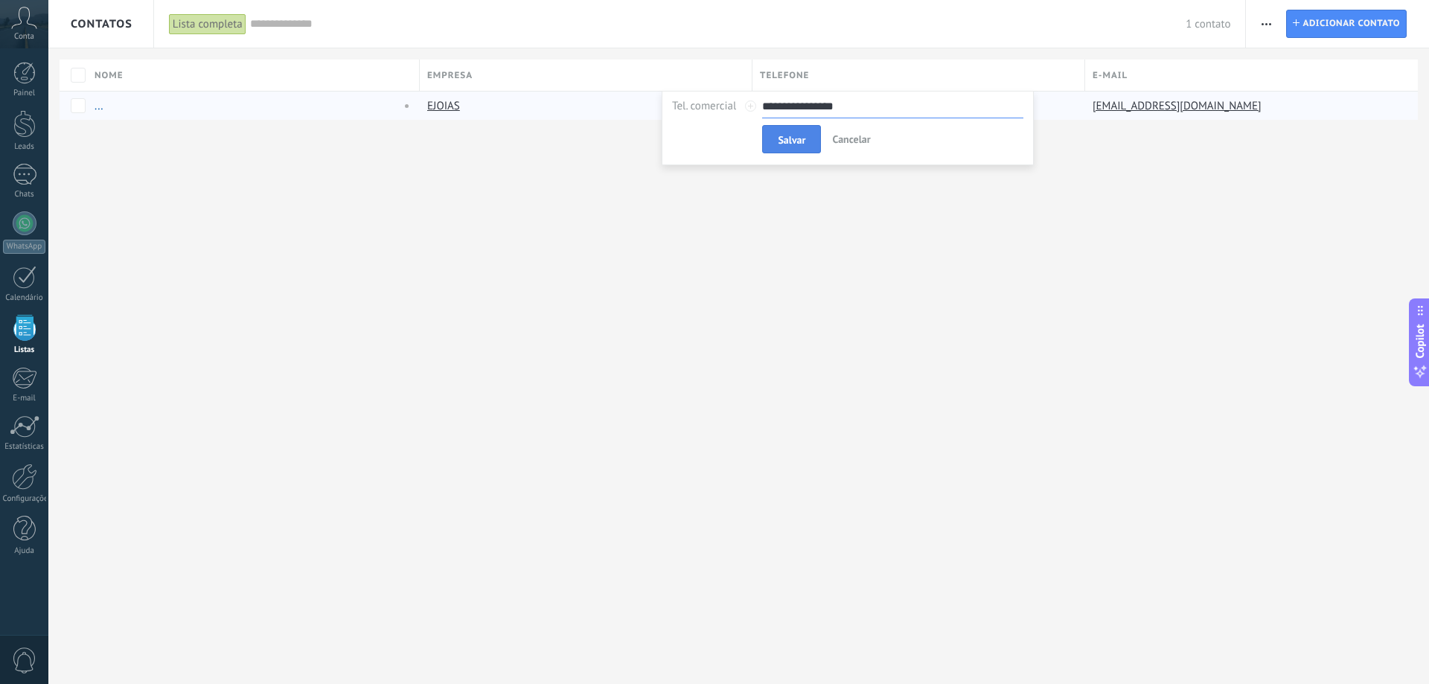
type input "**********"
click at [802, 137] on span "Salvar" at bounding box center [792, 140] width 28 height 10
click at [793, 105] on link "[PHONE_NUMBER]" at bounding box center [806, 105] width 92 height 13
click at [811, 106] on link "[PHONE_NUMBER]" at bounding box center [806, 105] width 92 height 13
click at [21, 130] on div at bounding box center [24, 124] width 22 height 28
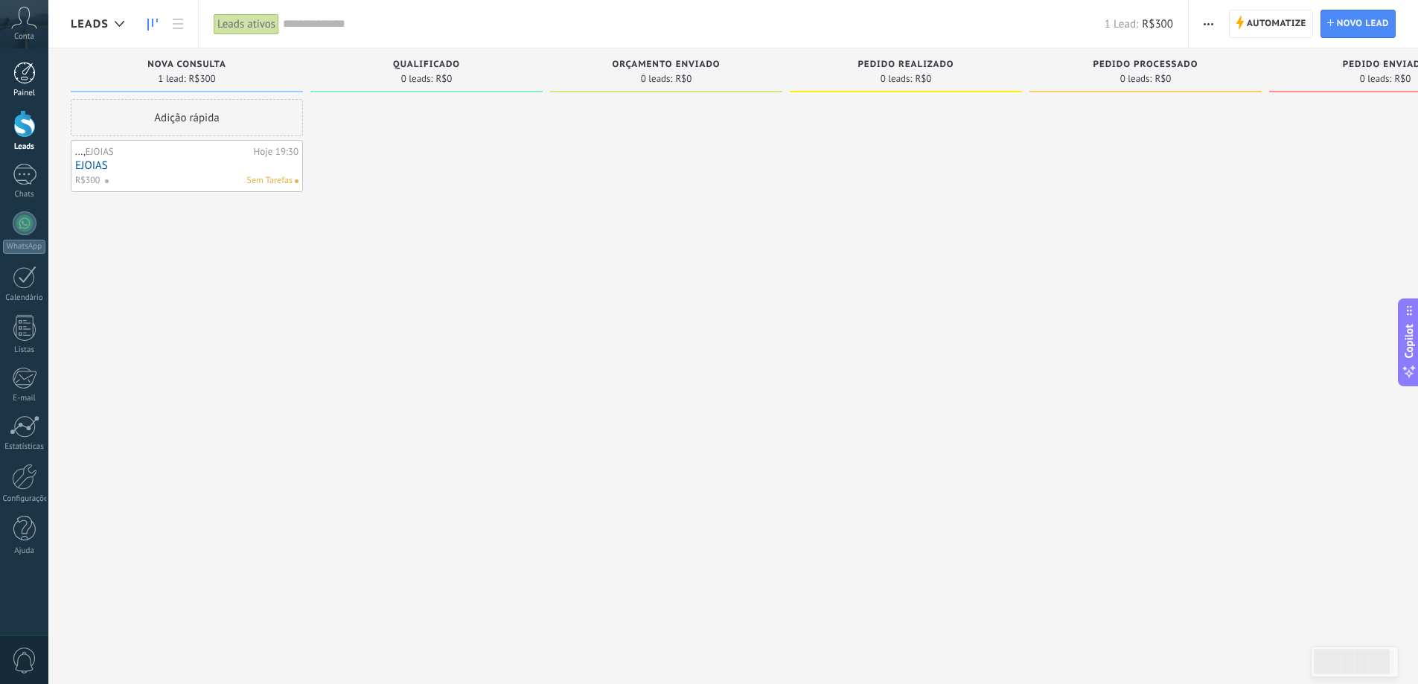
click at [27, 71] on div at bounding box center [24, 73] width 22 height 22
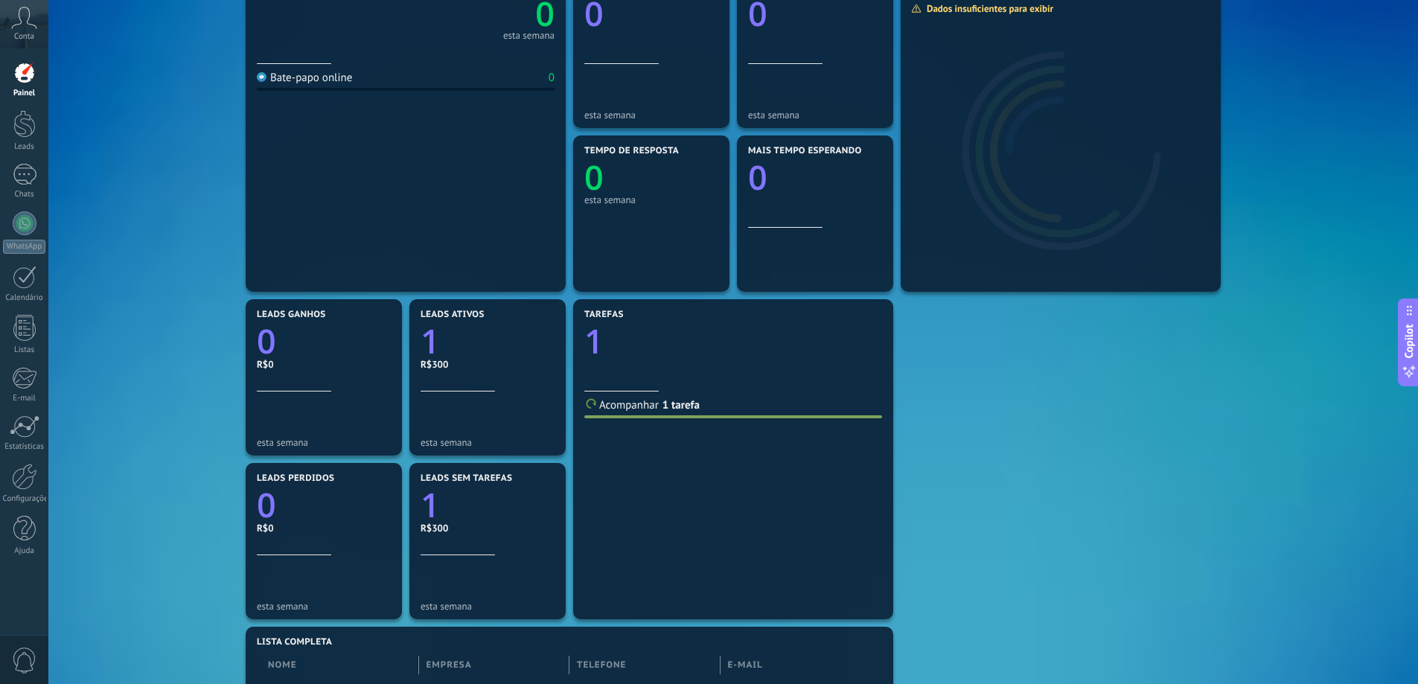
scroll to position [298, 0]
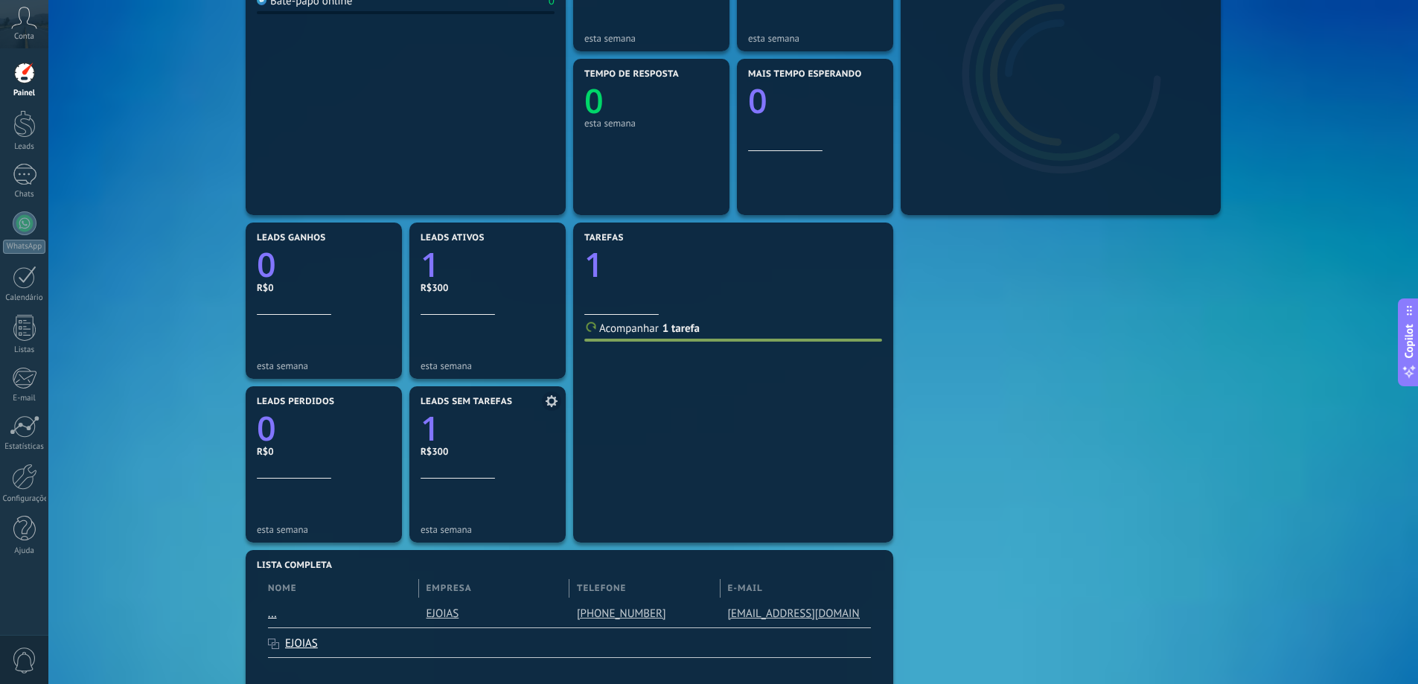
click at [471, 409] on icon "1" at bounding box center [488, 423] width 134 height 33
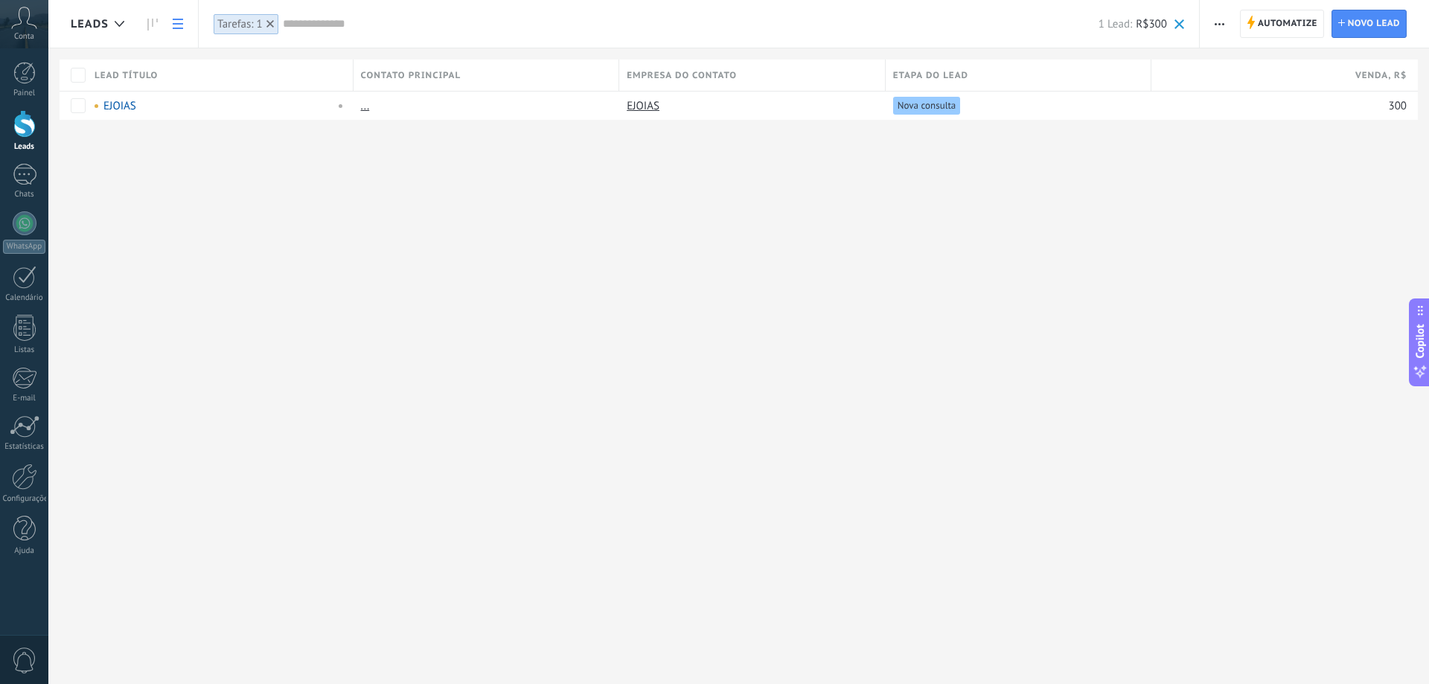
click at [28, 129] on div at bounding box center [24, 124] width 22 height 28
click at [151, 28] on icon at bounding box center [152, 25] width 10 height 12
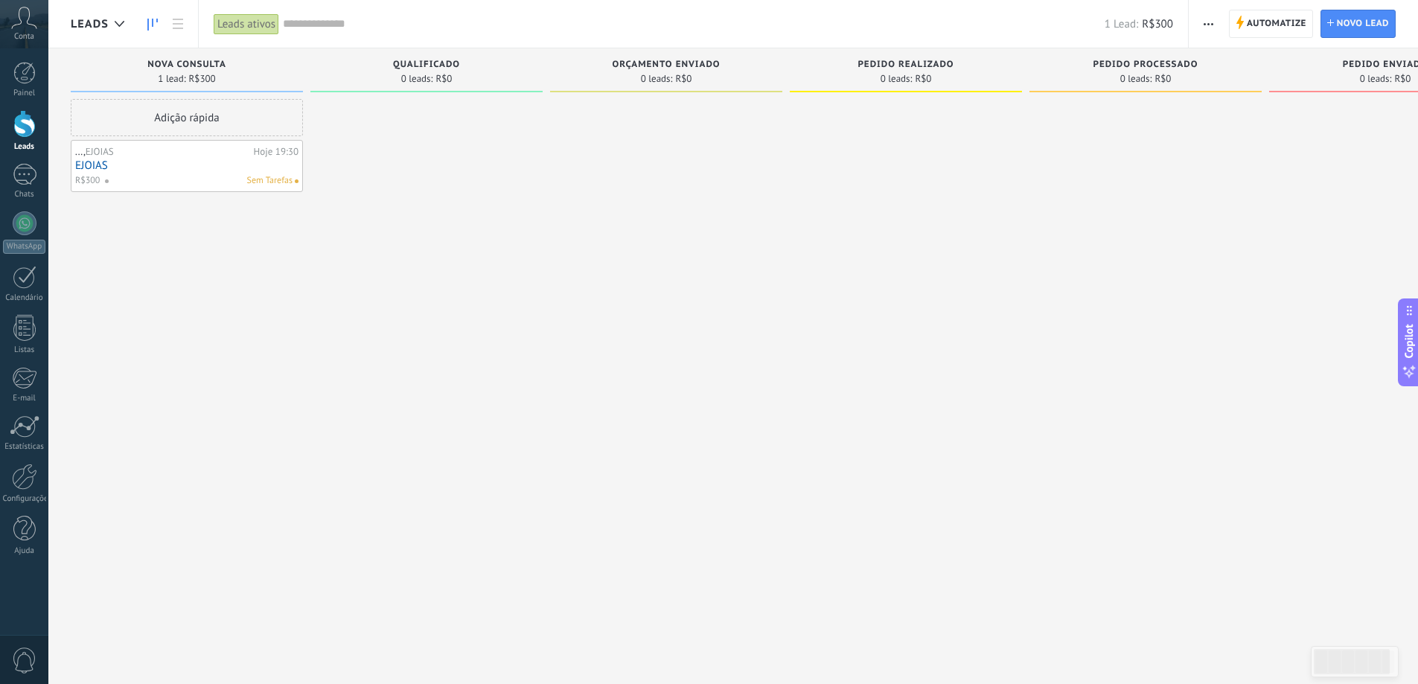
click at [183, 22] on link at bounding box center [177, 24] width 25 height 29
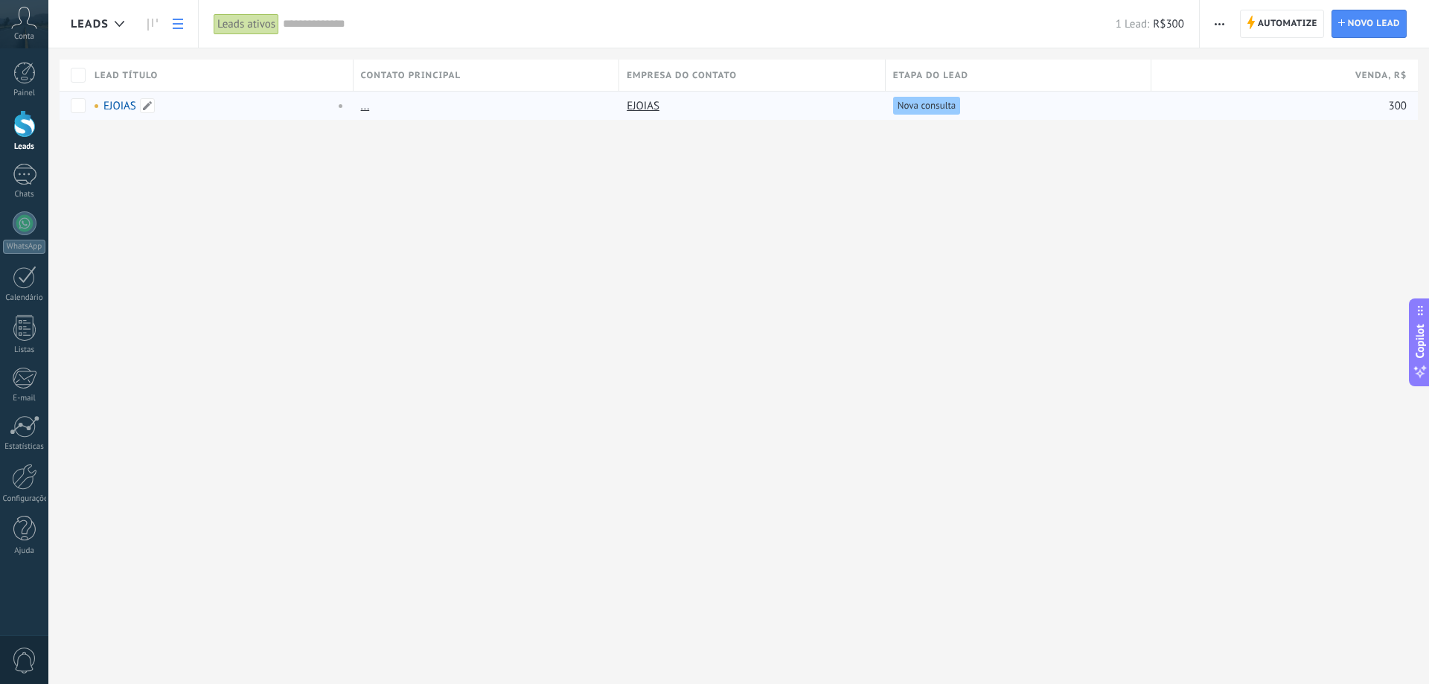
click at [342, 108] on span at bounding box center [337, 105] width 16 height 13
click at [219, 213] on div "Leads Automatize Nova transmissão Editar funil de vendas Imprimir Configurações…" at bounding box center [738, 342] width 1381 height 684
click at [131, 145] on div "Leads Automatize Nova transmissão Editar funil de vendas Imprimir Configurações…" at bounding box center [738, 84] width 1381 height 168
click at [154, 19] on icon at bounding box center [152, 25] width 10 height 12
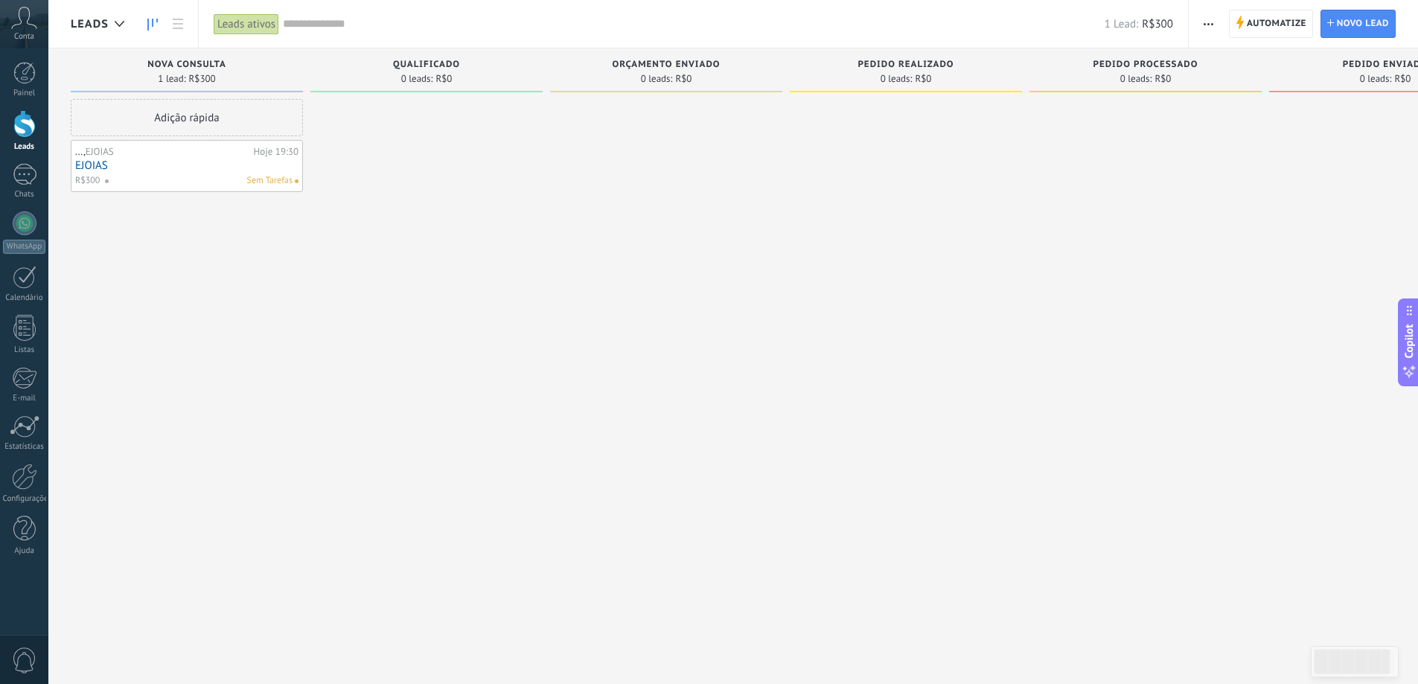
click at [201, 59] on div "Nova consulta 1 lead: R$300" at bounding box center [187, 70] width 232 height 44
click at [206, 63] on span "Nova consulta" at bounding box center [186, 65] width 79 height 10
click at [220, 66] on span "Nova consulta" at bounding box center [186, 65] width 79 height 10
click at [1135, 45] on span "Criar widget no painel" at bounding box center [1156, 43] width 103 height 16
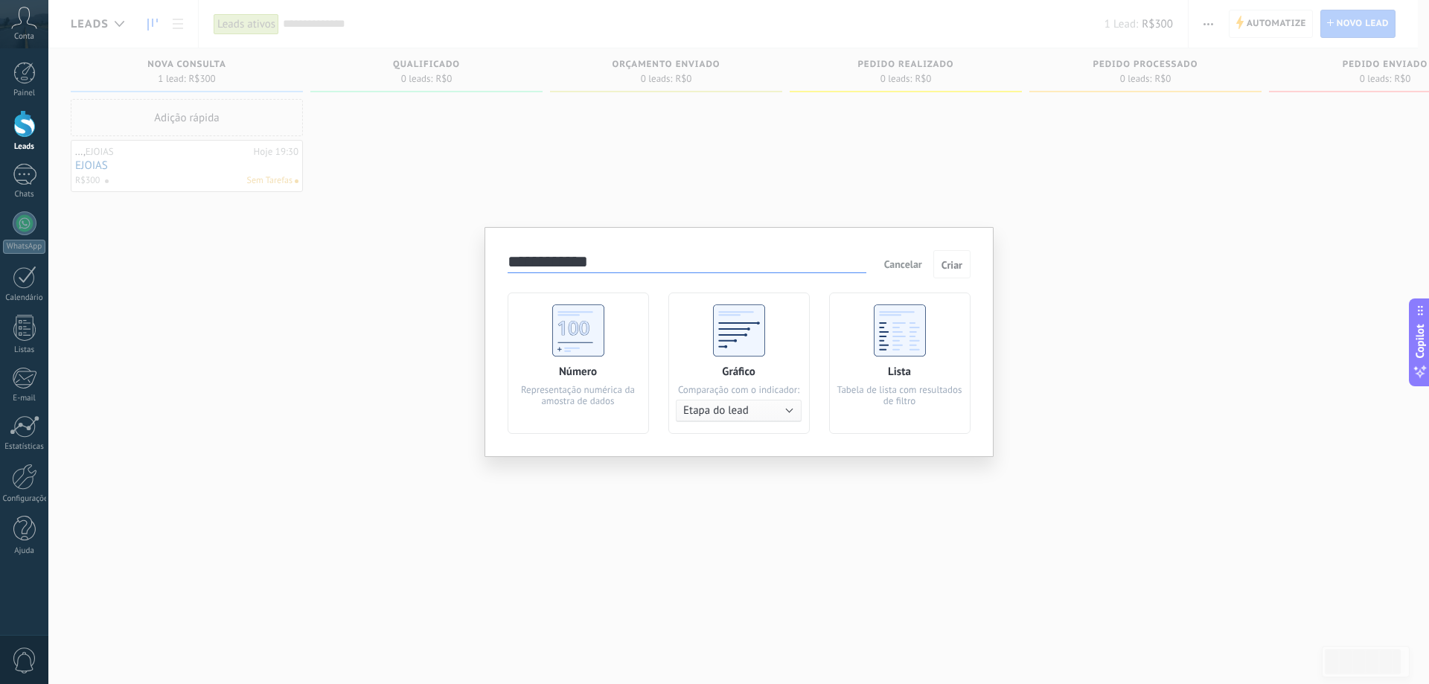
click at [787, 406] on button "Etapa do lead" at bounding box center [739, 411] width 126 height 22
click at [901, 264] on span "Cancelar" at bounding box center [903, 264] width 38 height 13
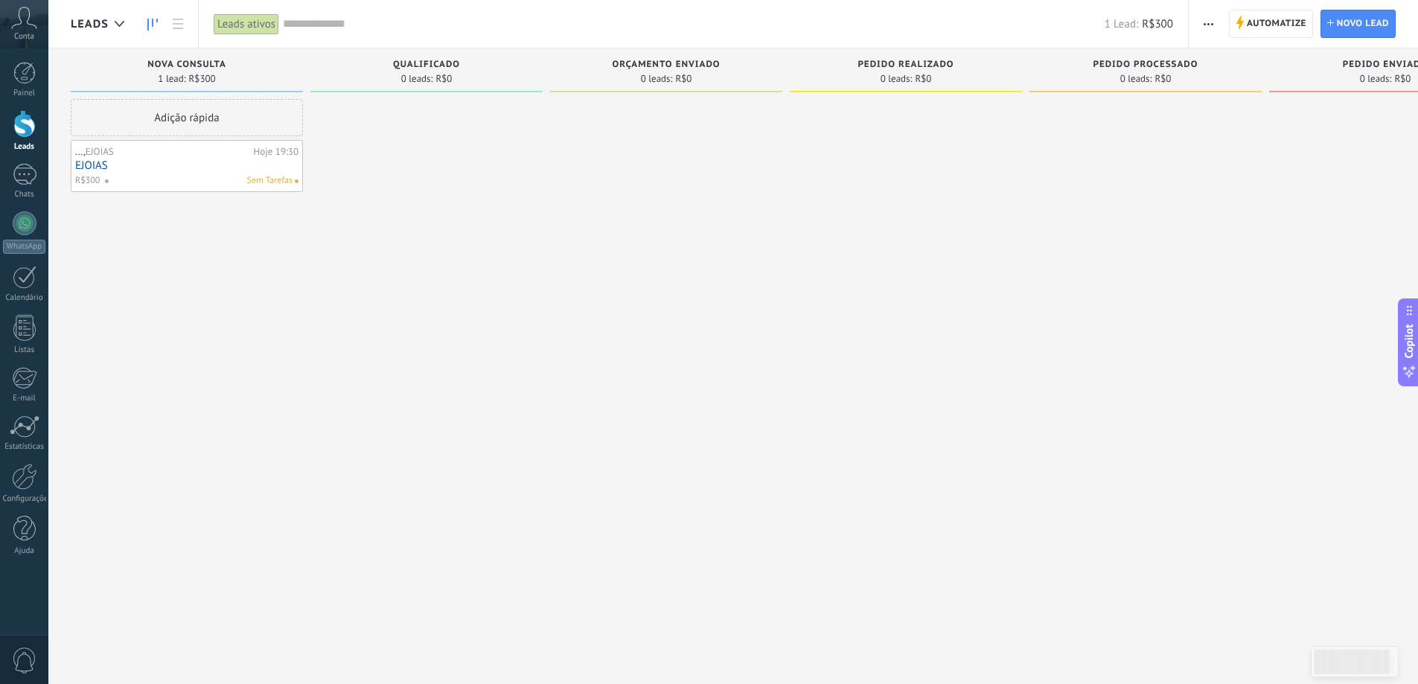
click at [23, 28] on icon at bounding box center [24, 18] width 26 height 22
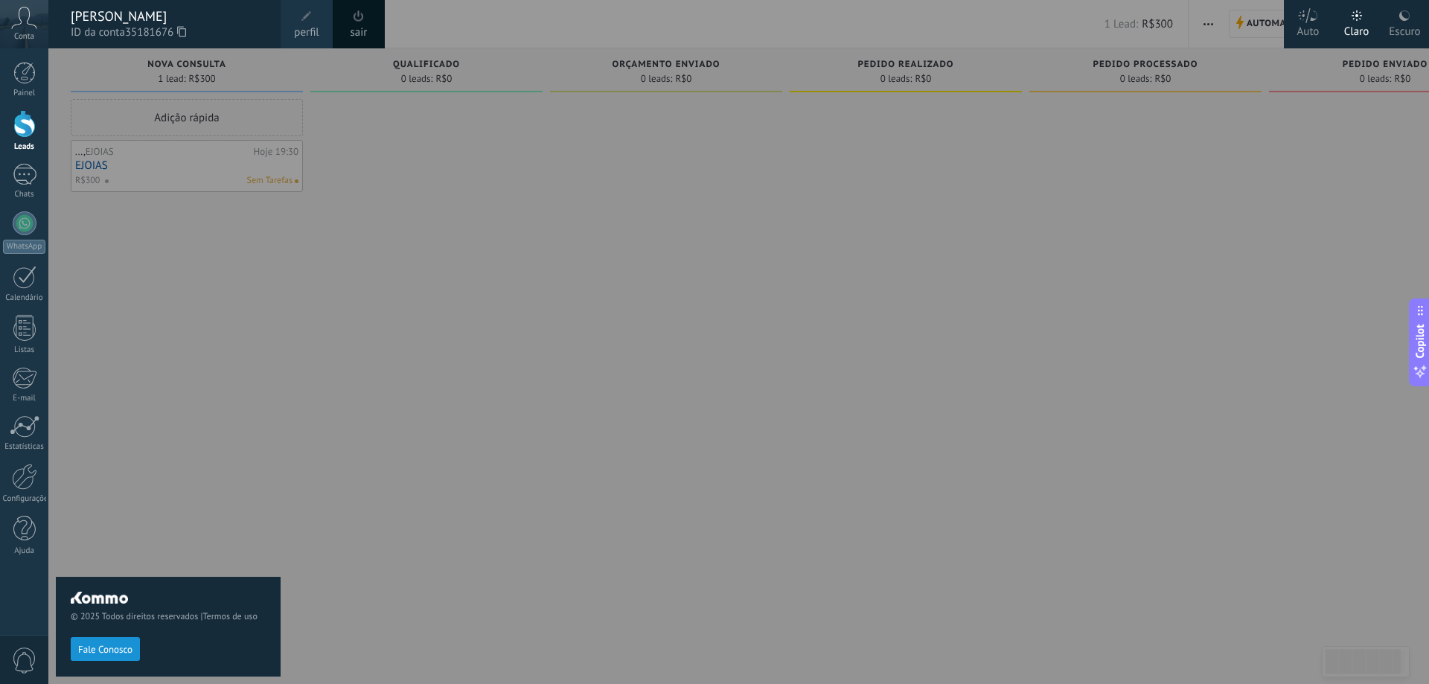
click at [305, 22] on span at bounding box center [306, 16] width 16 height 16
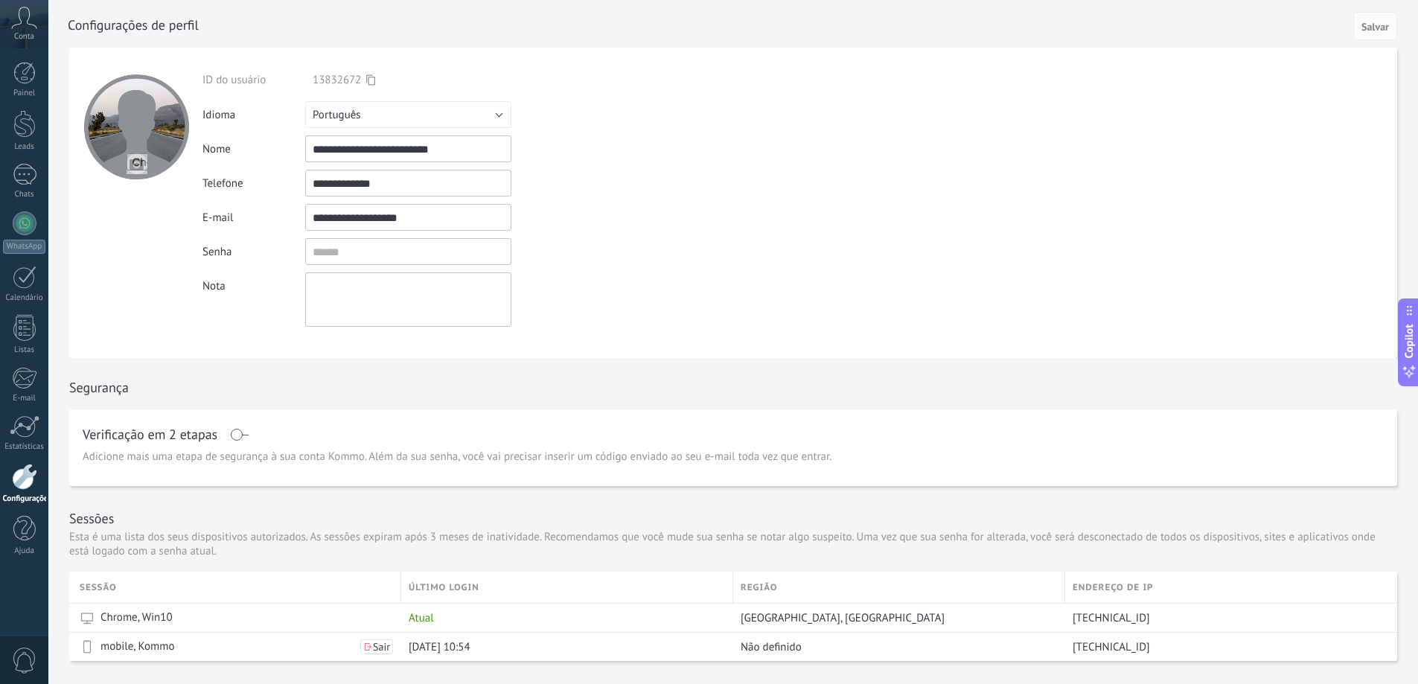
click at [23, 30] on div "Conta" at bounding box center [24, 24] width 48 height 48
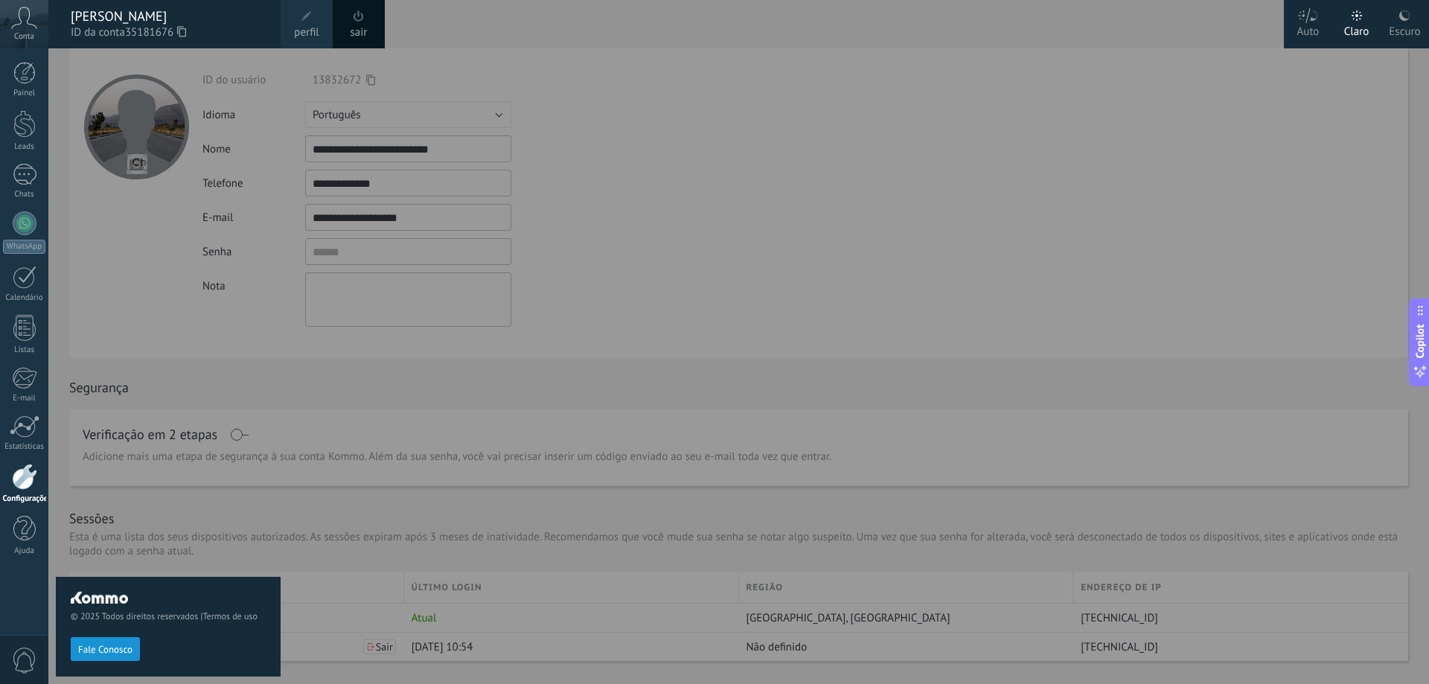
click at [23, 61] on div "Painel Leads Chats WhatsApp Clientes" at bounding box center [48, 341] width 97 height 587
click at [28, 71] on div at bounding box center [24, 73] width 22 height 22
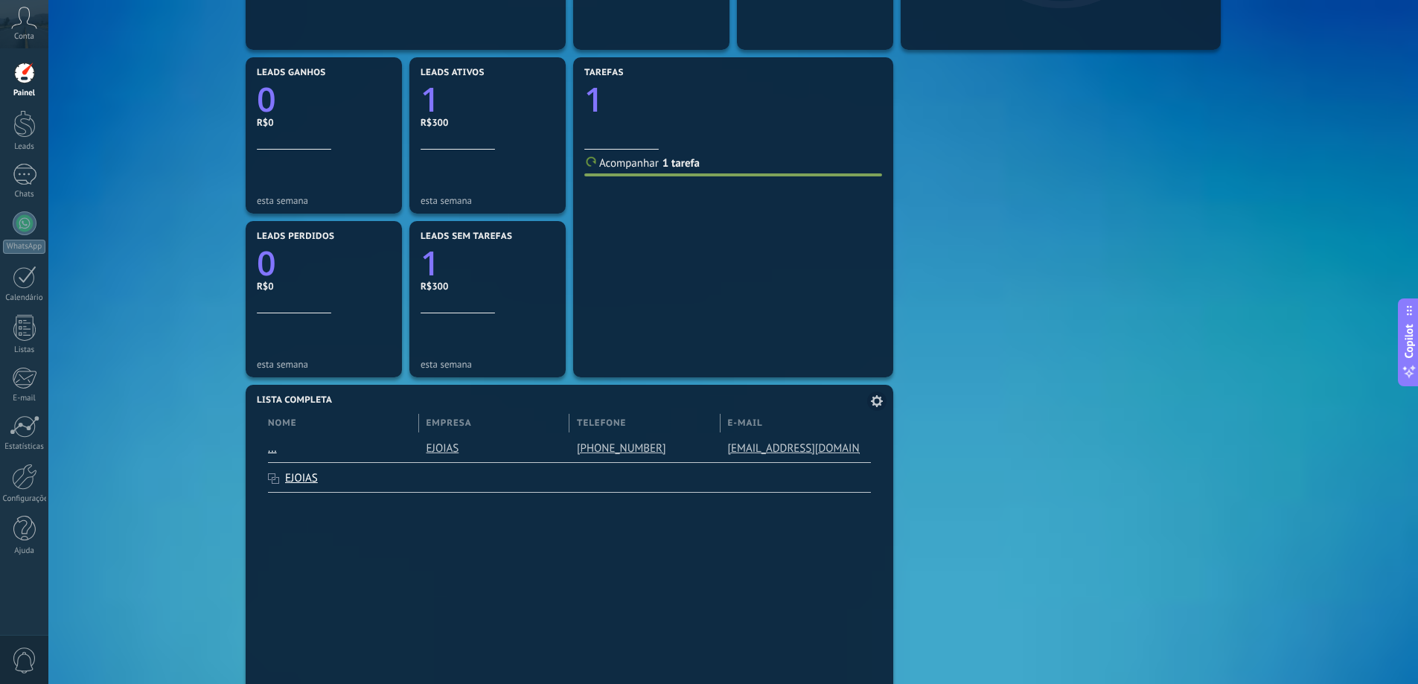
scroll to position [521, 0]
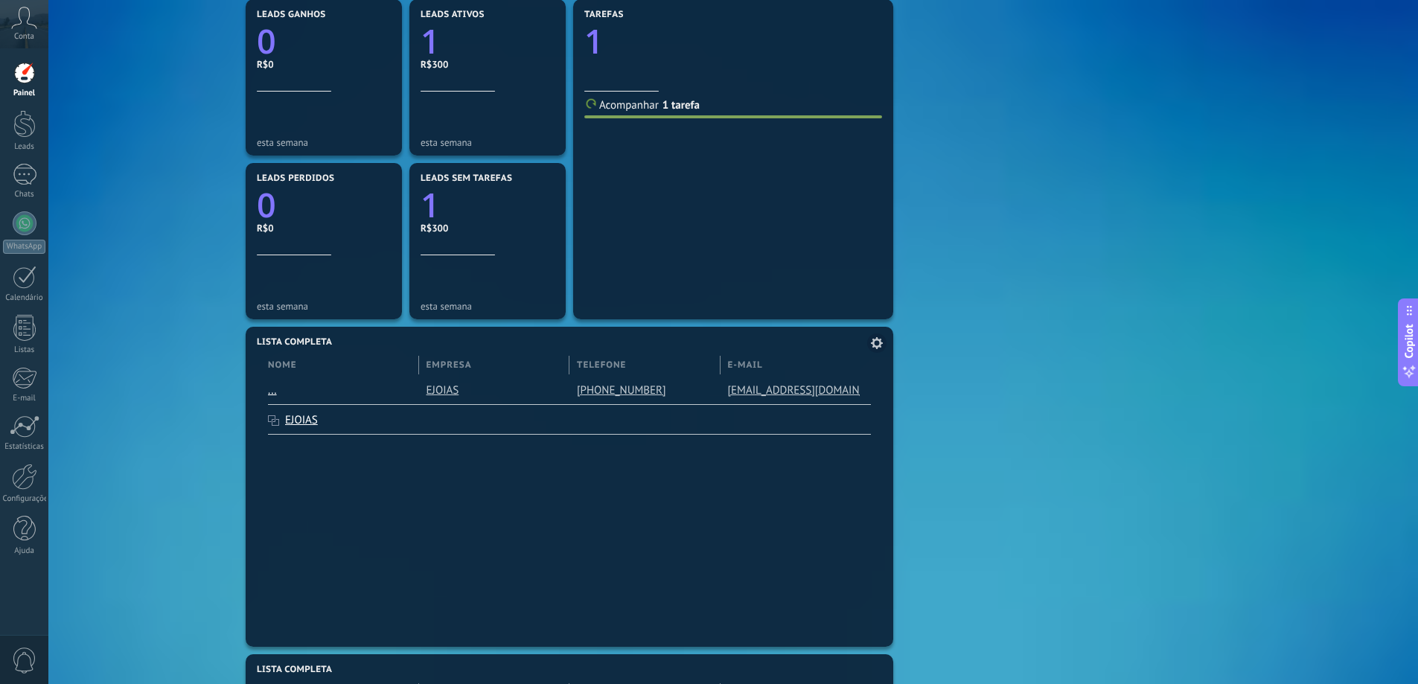
click at [592, 391] on link "[PHONE_NUMBER]" at bounding box center [623, 389] width 92 height 13
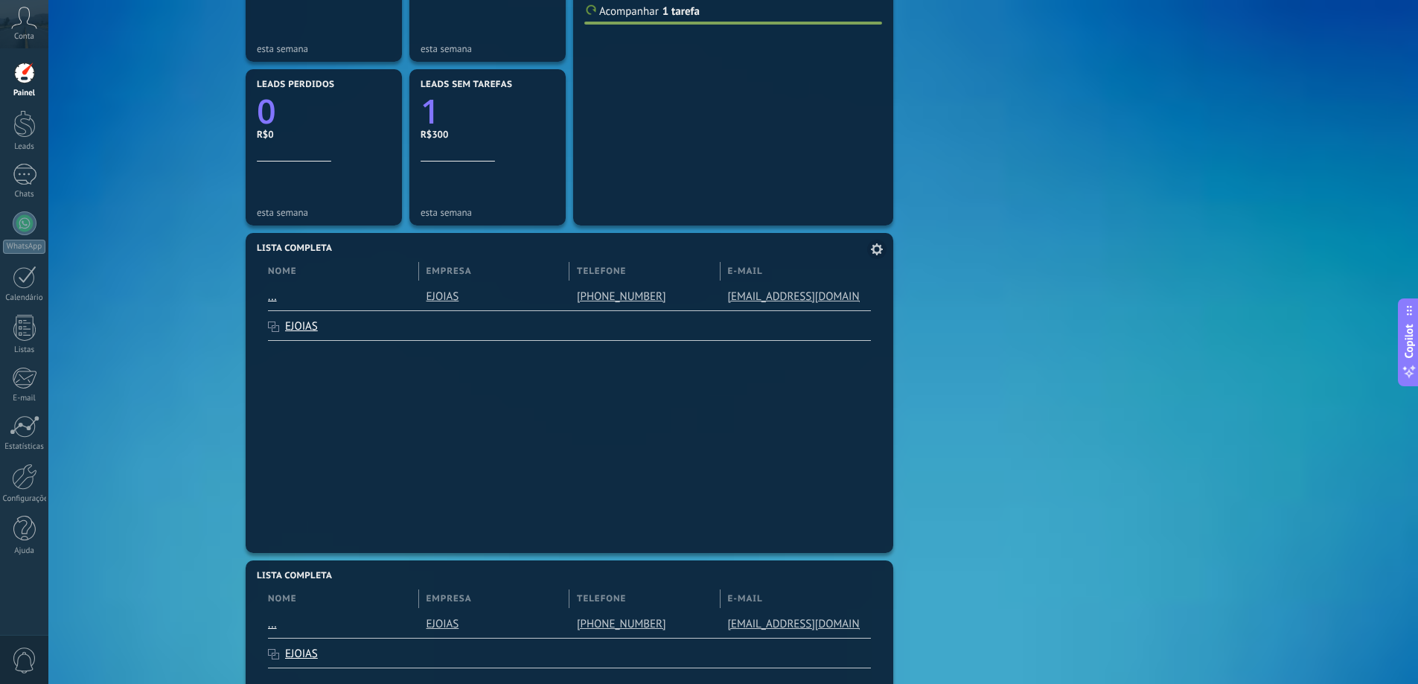
scroll to position [744, 0]
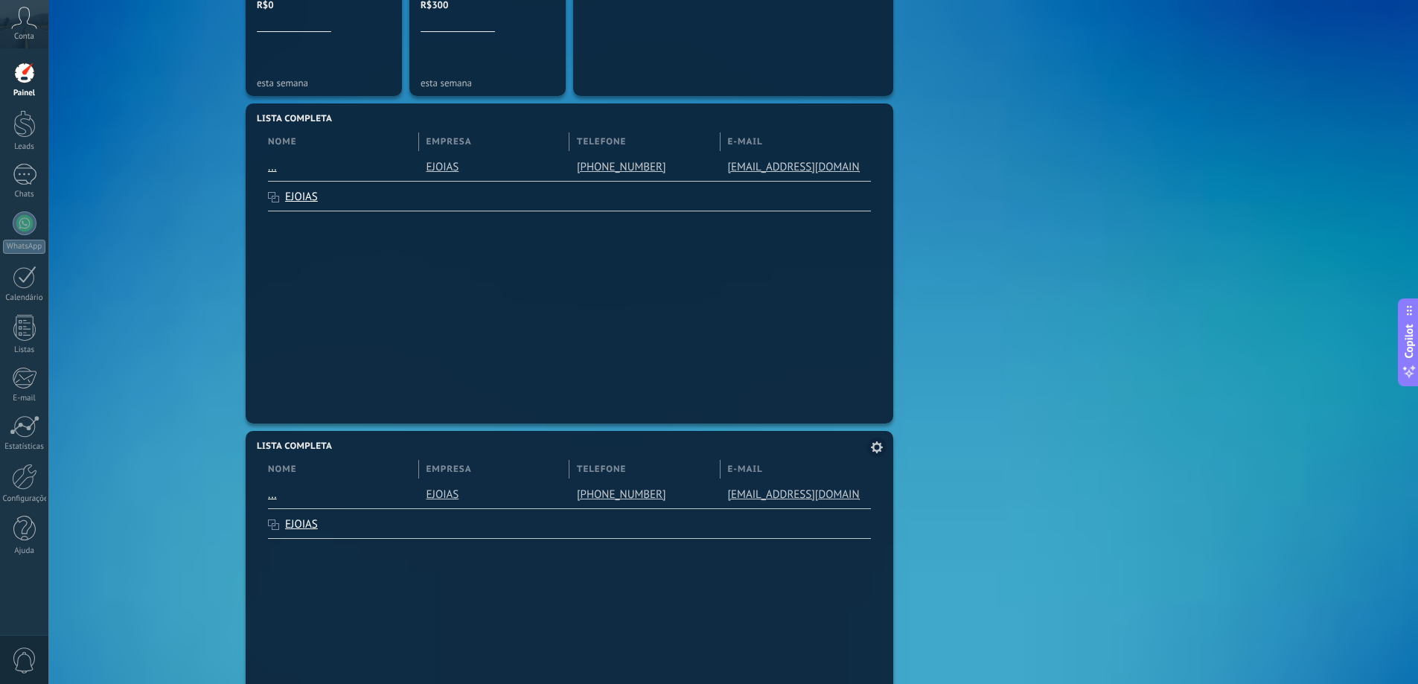
click at [286, 522] on link "EJOIAS" at bounding box center [301, 524] width 33 height 14
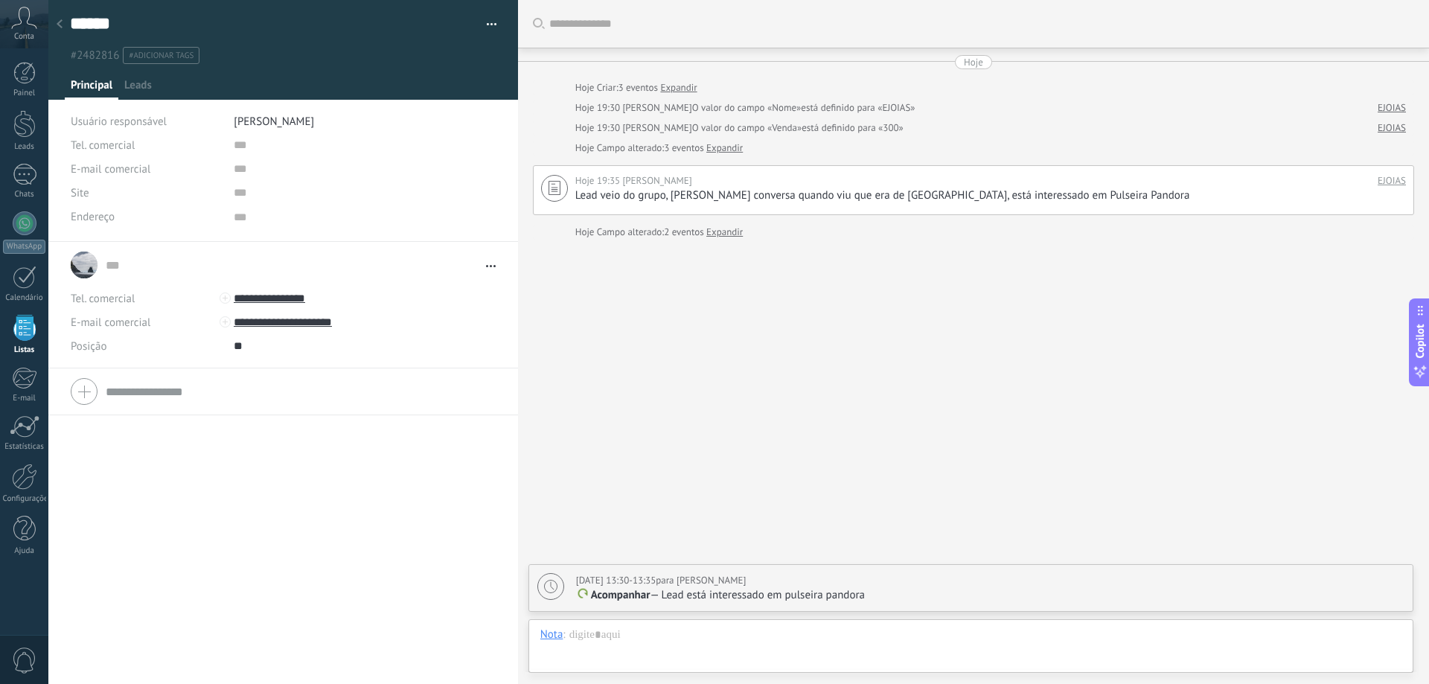
scroll to position [15, 0]
click at [605, 595] on span "Acompanhar" at bounding box center [621, 595] width 60 height 14
type textarea "**********"
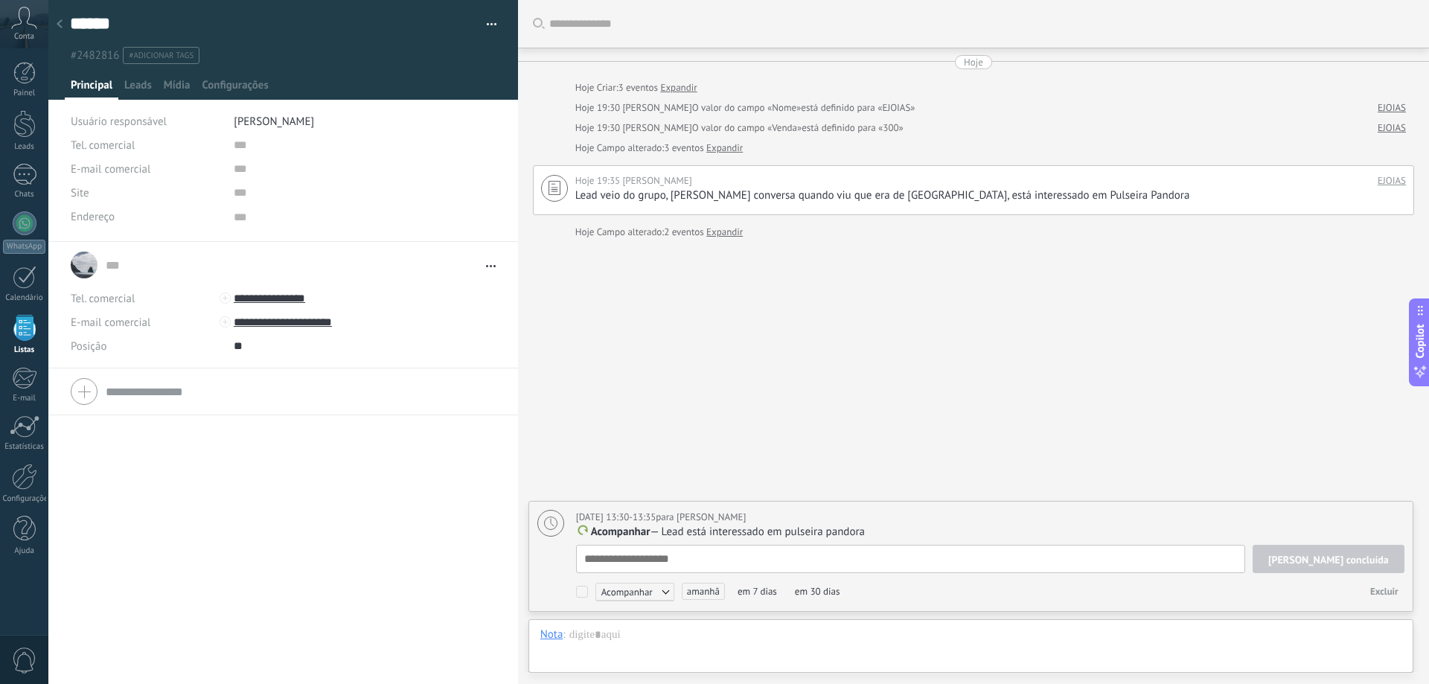
click at [661, 591] on span "Acompanhar" at bounding box center [634, 592] width 79 height 18
click at [710, 594] on span "amanhã" at bounding box center [703, 591] width 43 height 17
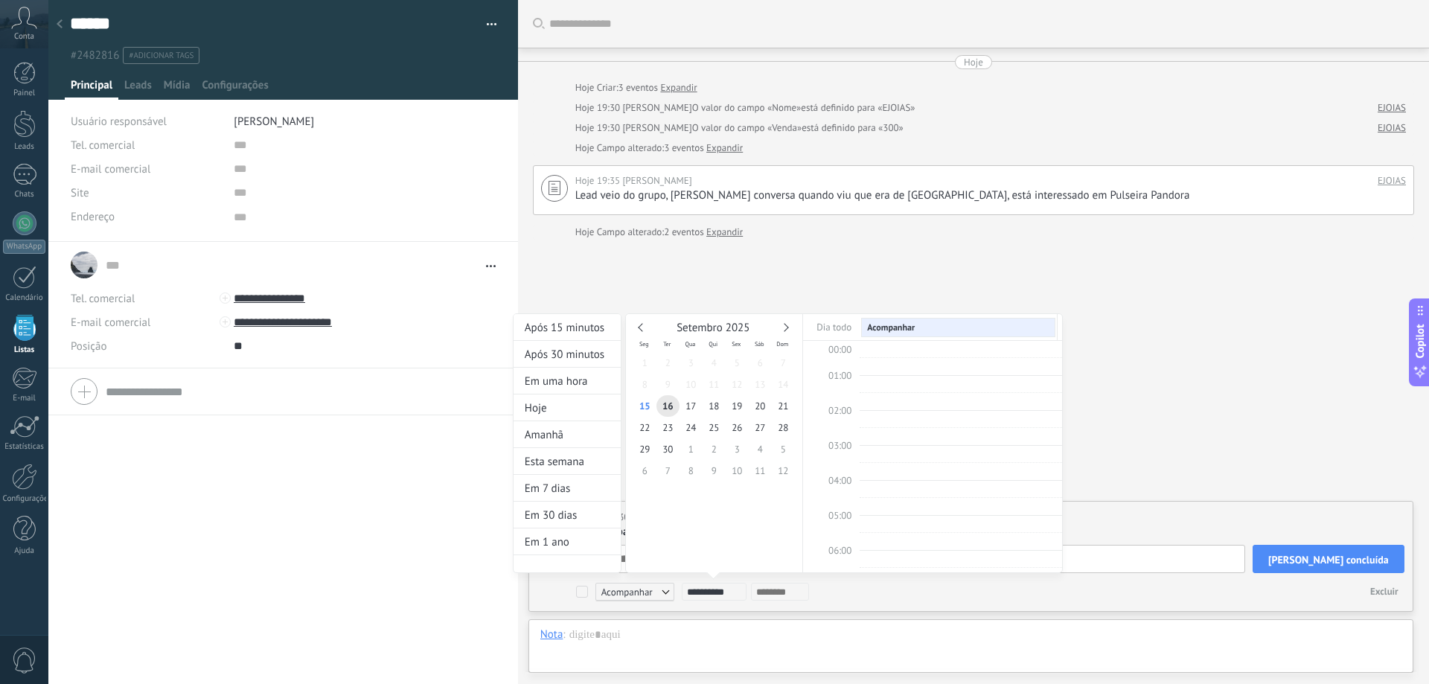
scroll to position [281, 0]
type input "**********"
click at [712, 408] on span "18" at bounding box center [714, 406] width 23 height 22
type input "**********"
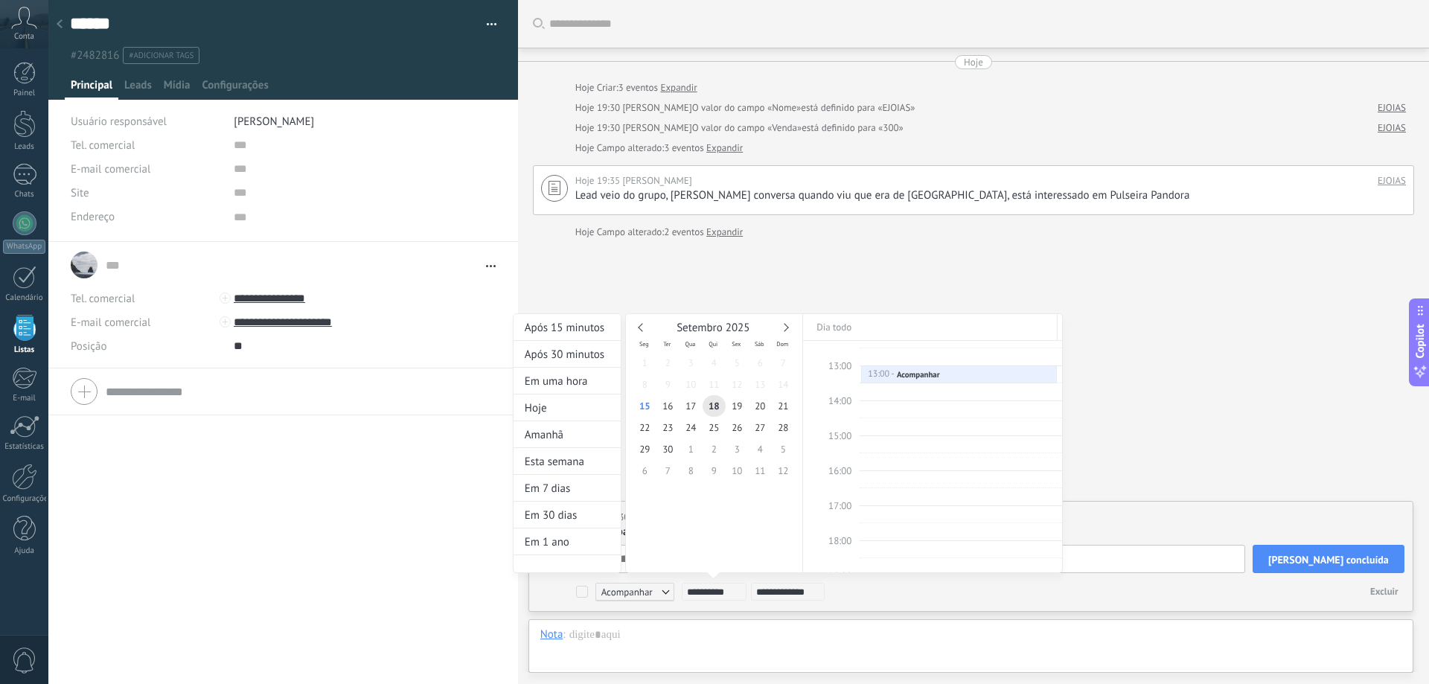
click at [1160, 467] on div at bounding box center [714, 342] width 1429 height 684
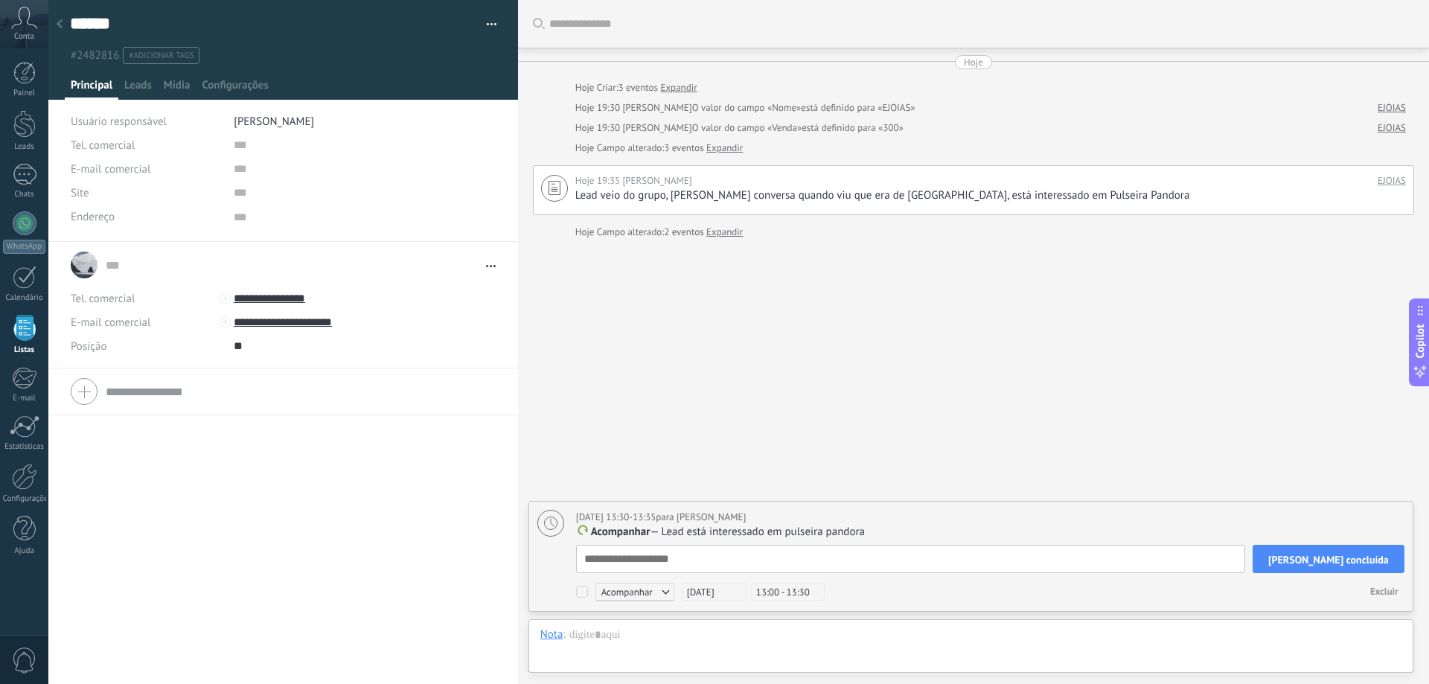
click at [850, 442] on div "**********" at bounding box center [973, 342] width 911 height 684
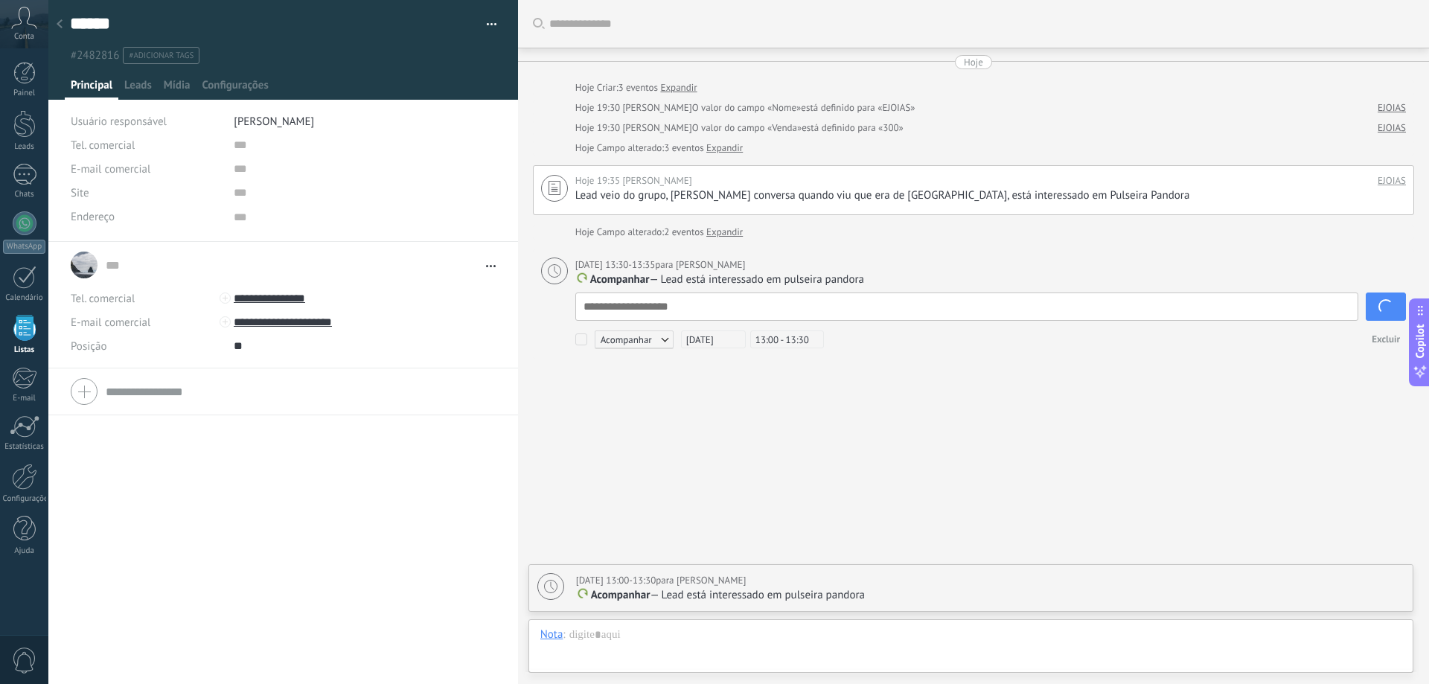
scroll to position [0, 0]
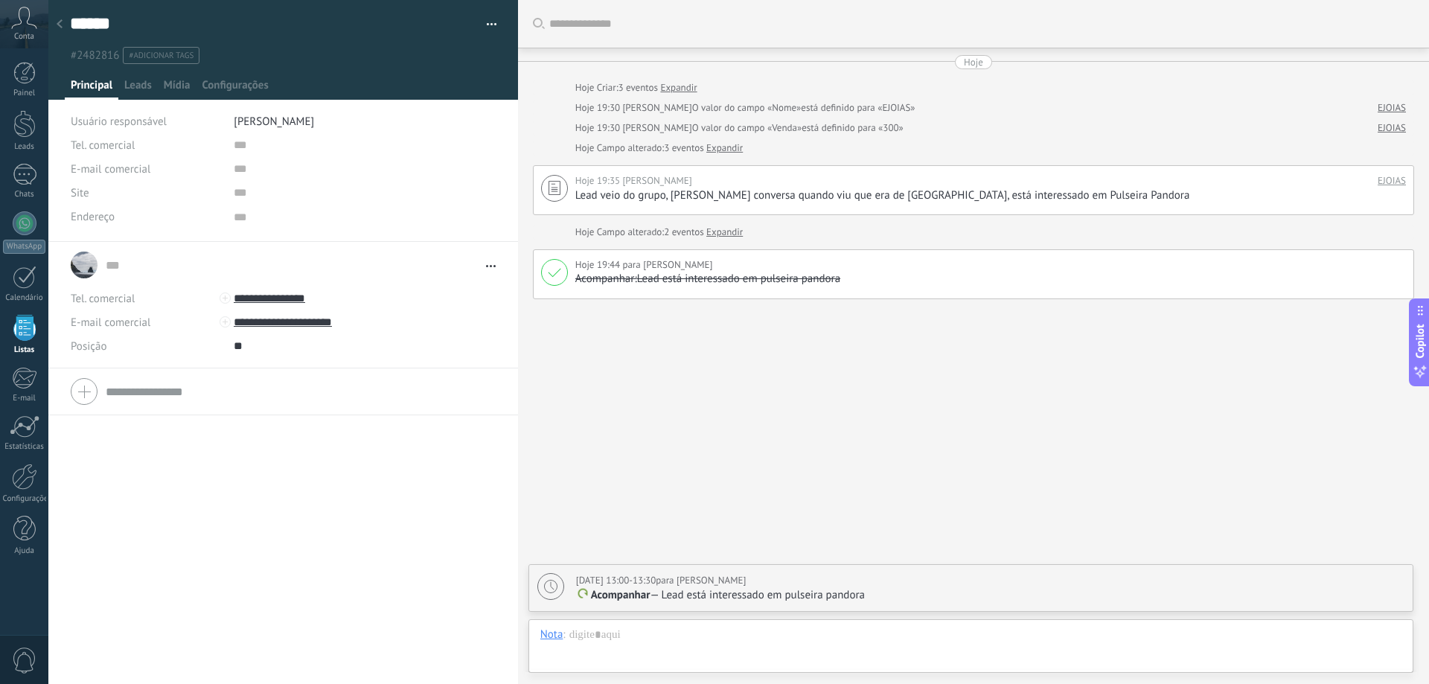
click at [747, 583] on div "[DATE] 13:00-13:30 para [PERSON_NAME]" at bounding box center [661, 580] width 170 height 15
type textarea "**********"
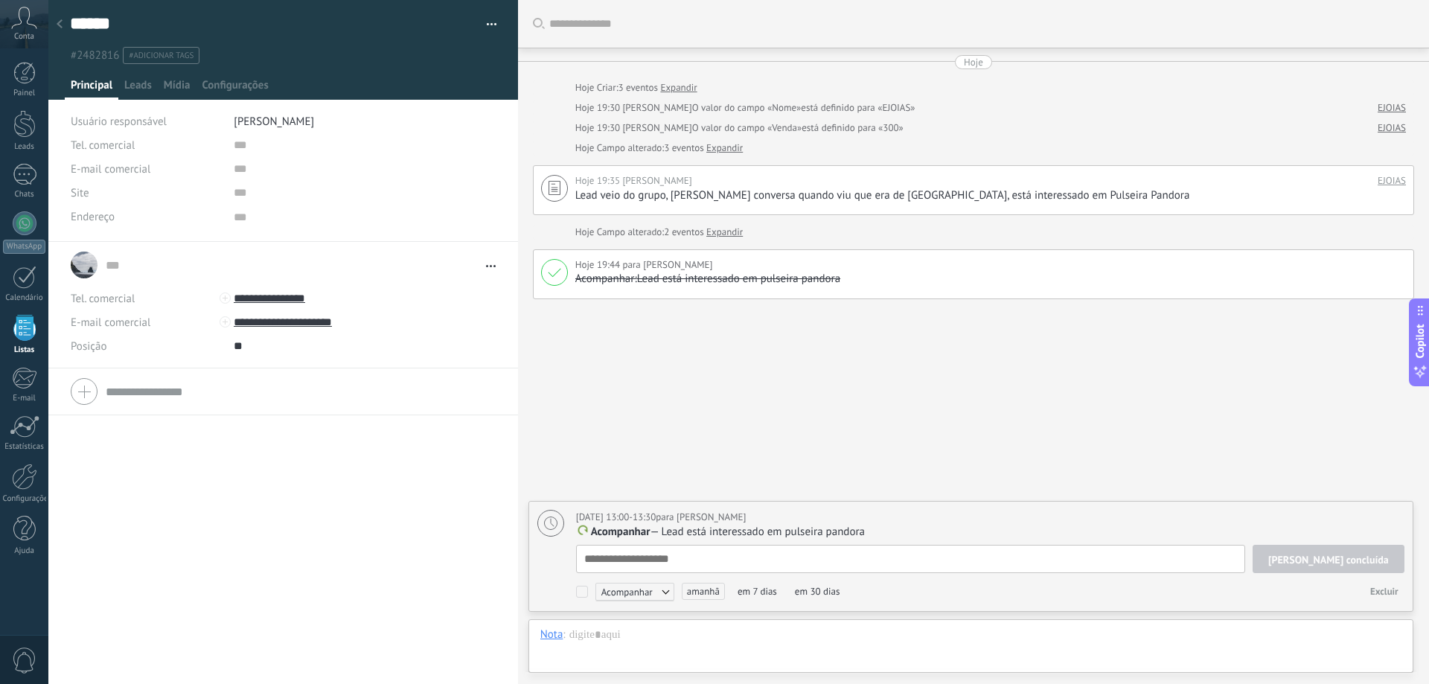
click at [806, 462] on div "[PERSON_NAME] mais Hoje Hoje Criar: 3 eventos Expandir Hoje 19:30 [PERSON_NAME]…" at bounding box center [973, 342] width 911 height 684
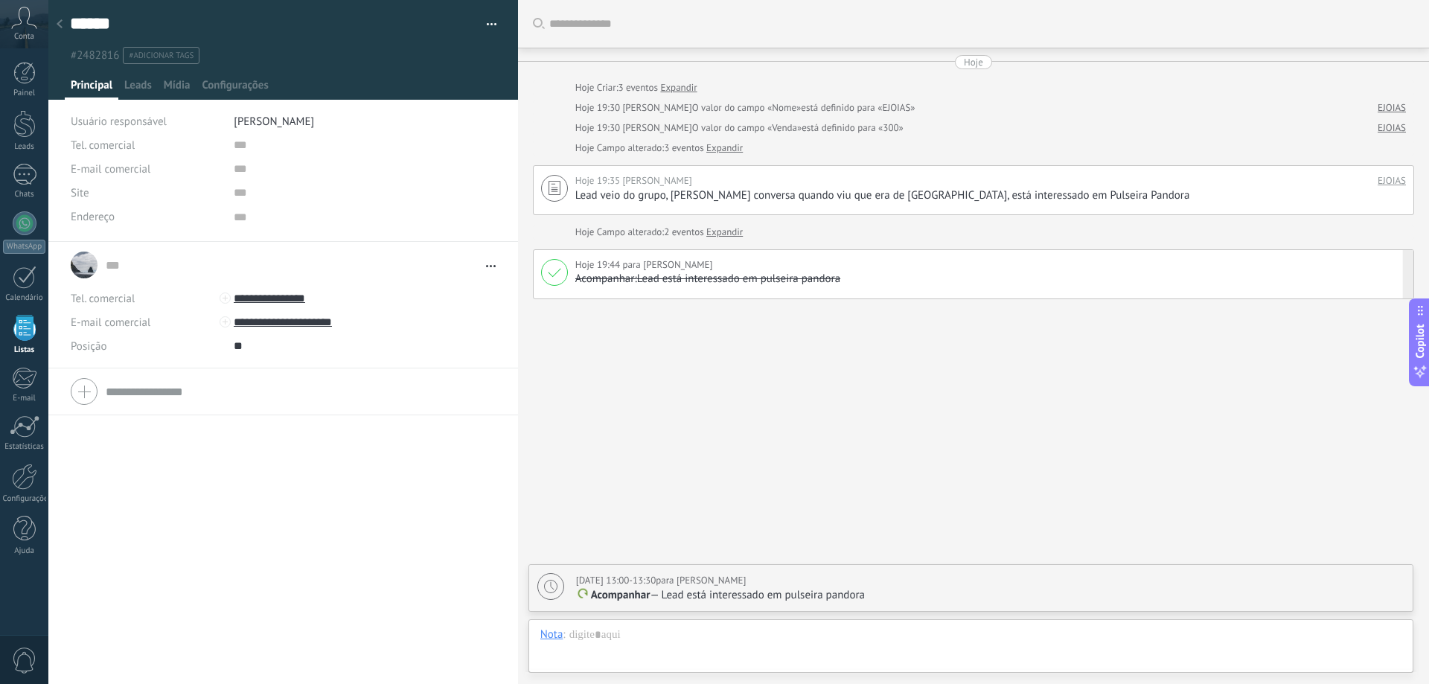
click at [549, 265] on div at bounding box center [554, 272] width 27 height 27
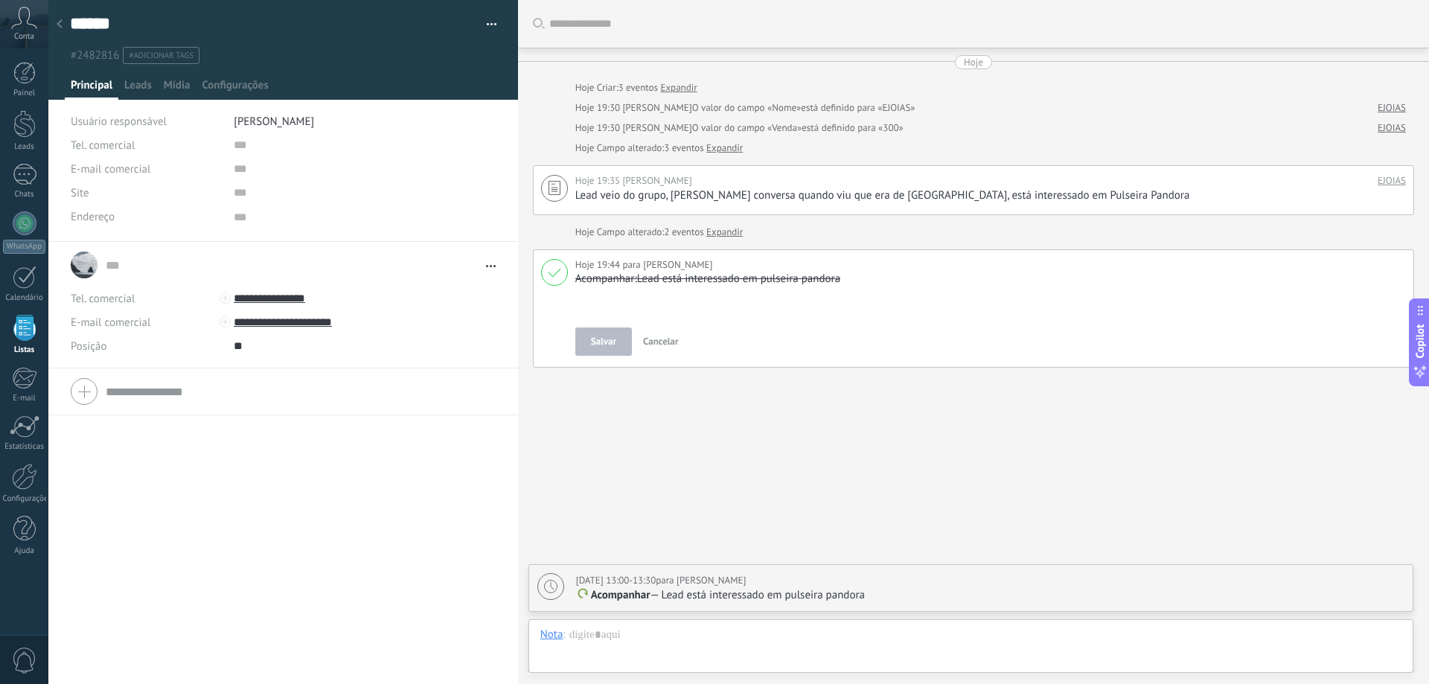
click at [680, 279] on p "Lead está interessado em pulseira pandora" at bounding box center [988, 279] width 827 height 15
click at [668, 337] on span "Cancelar" at bounding box center [661, 341] width 36 height 13
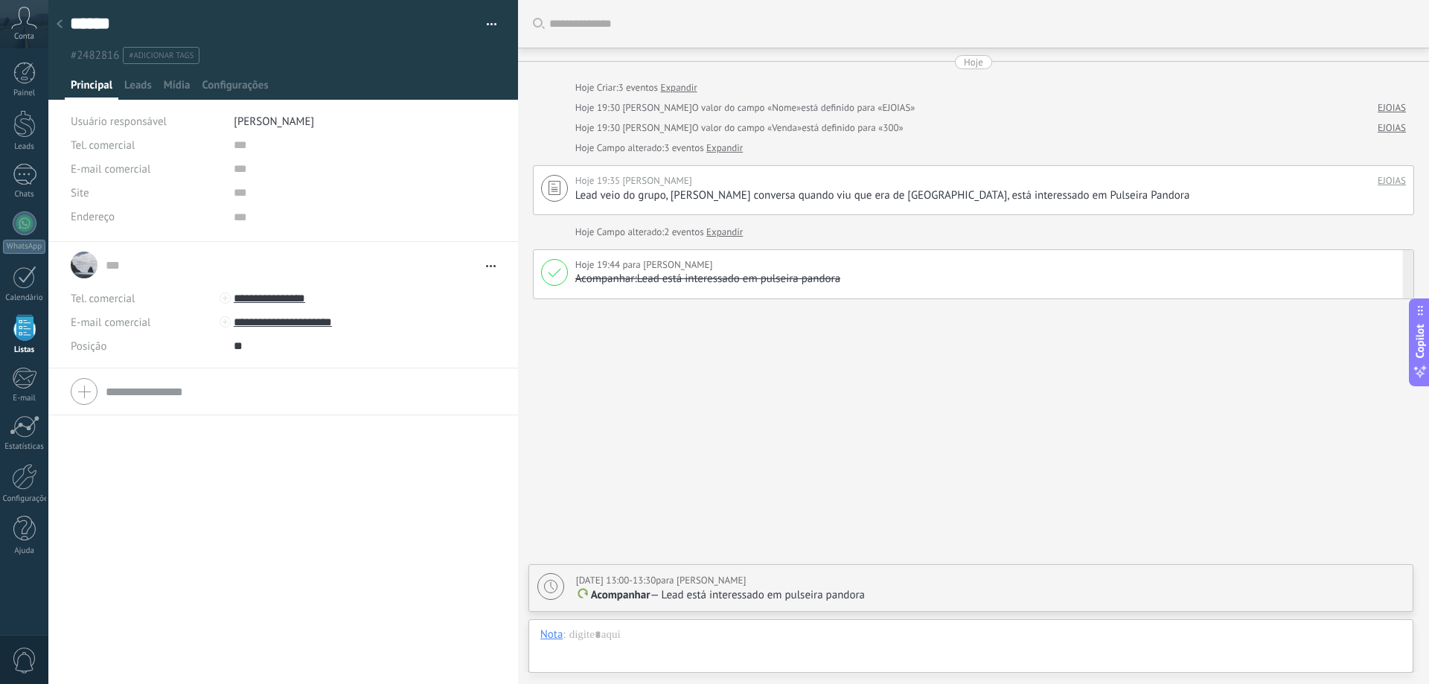
click at [487, 25] on button "button" at bounding box center [487, 24] width 22 height 22
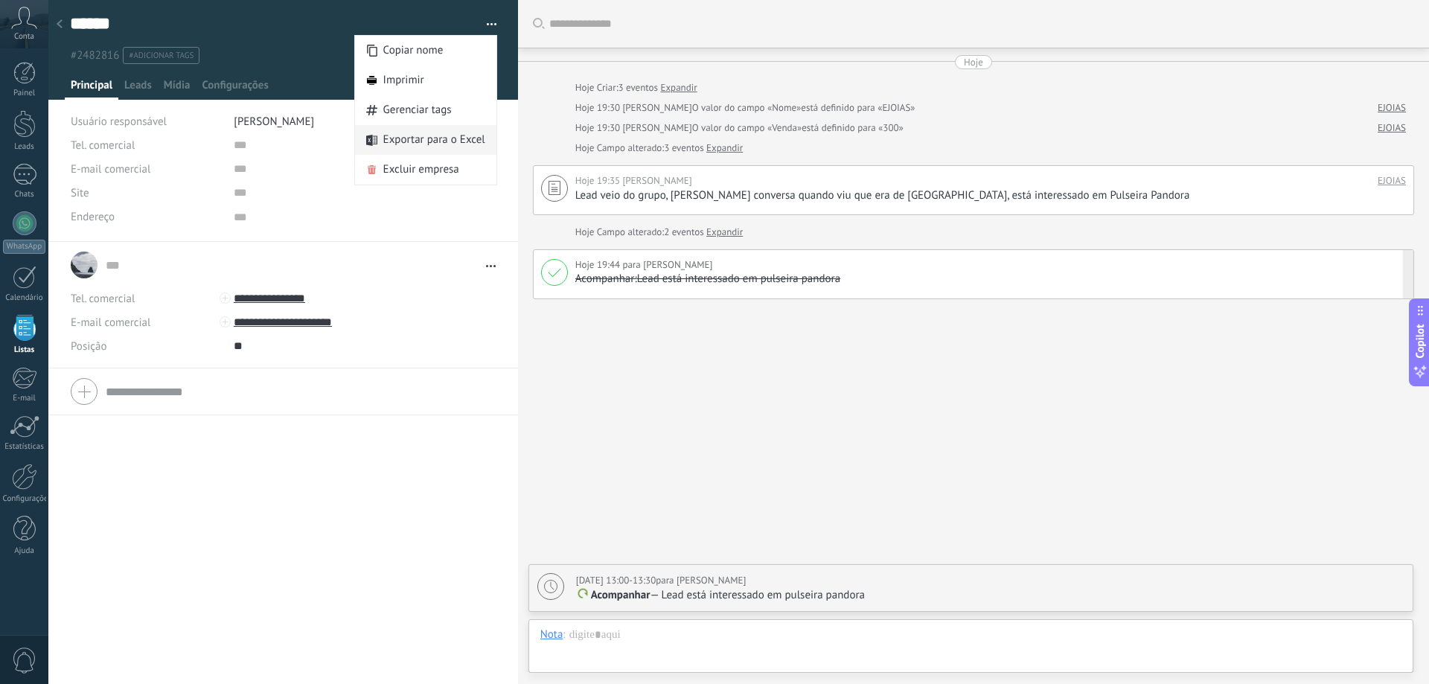
click at [421, 138] on span "Exportar para o Excel" at bounding box center [434, 140] width 102 height 30
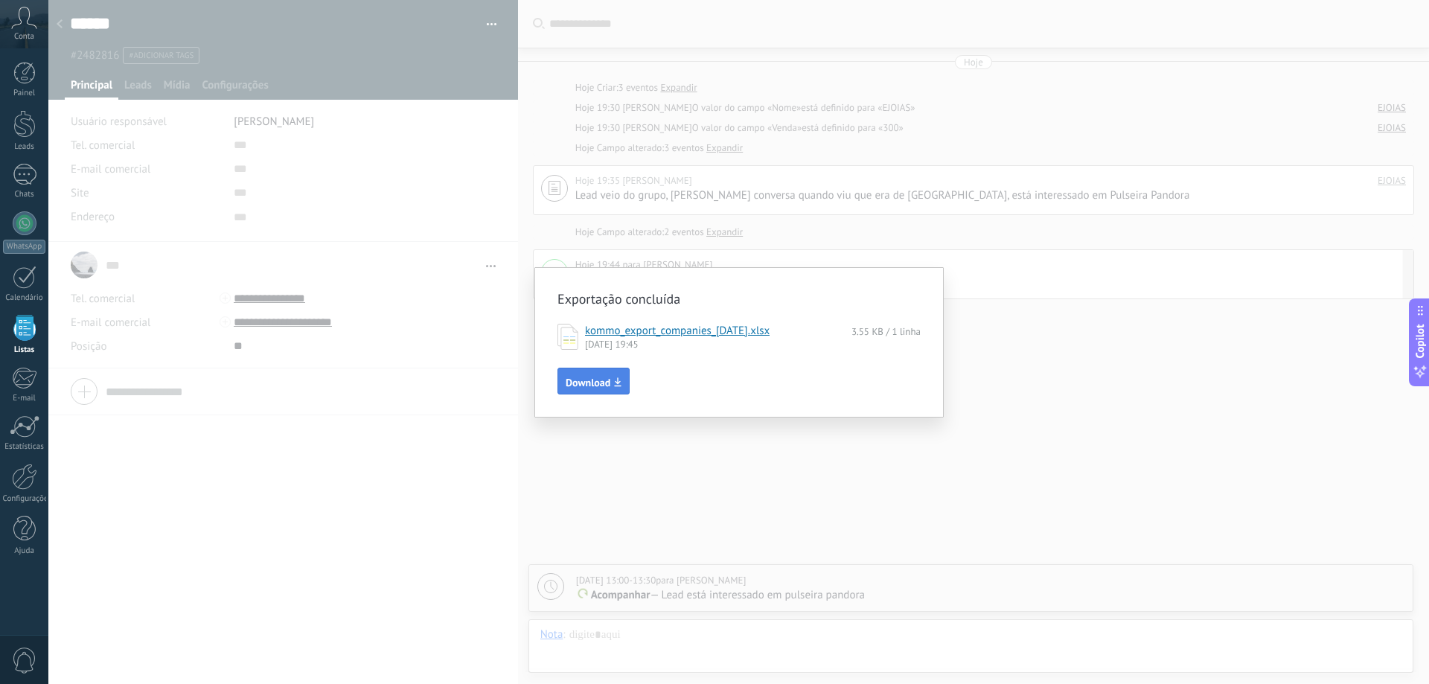
click at [599, 374] on button "Download" at bounding box center [594, 381] width 72 height 27
click at [907, 499] on div "Exportação concluída kommo_export_companies_[DATE].xlsx 3.55 KB / 1 linha [DATE…" at bounding box center [738, 342] width 1381 height 684
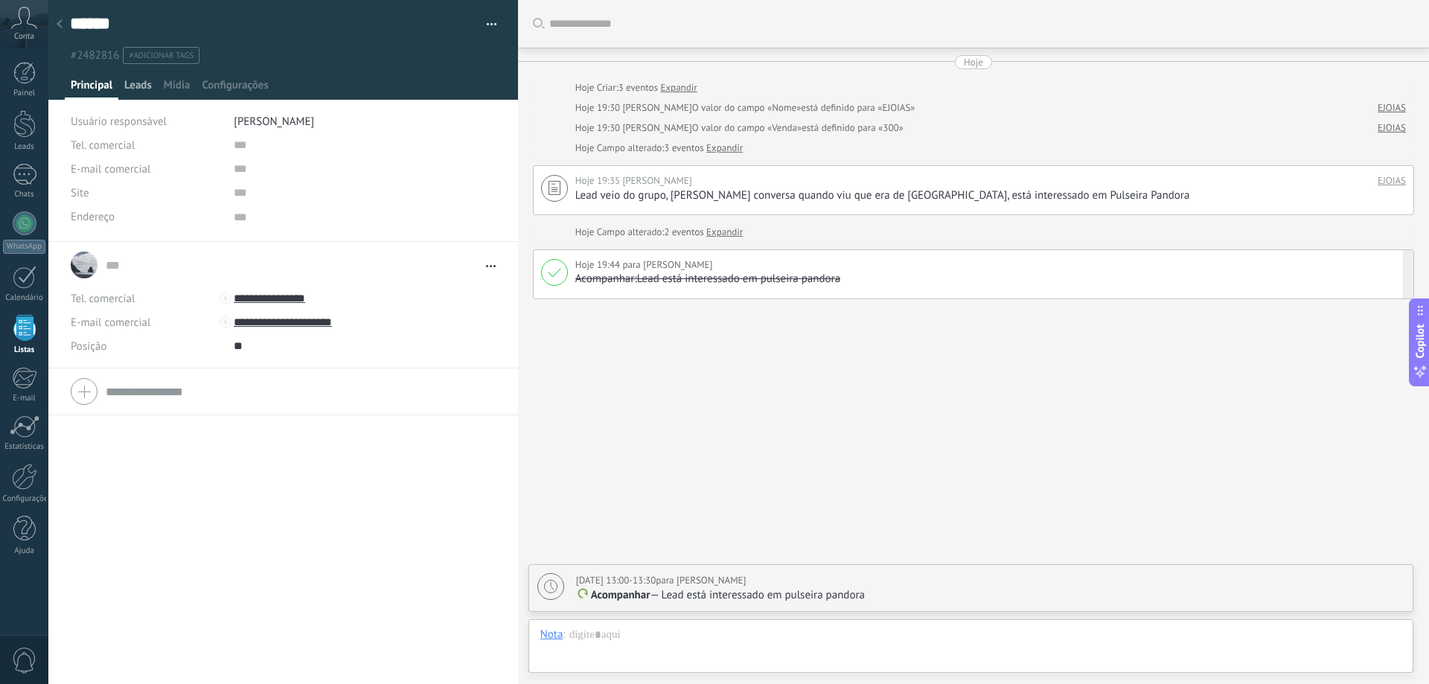
click at [143, 87] on span "Leads" at bounding box center [138, 89] width 28 height 22
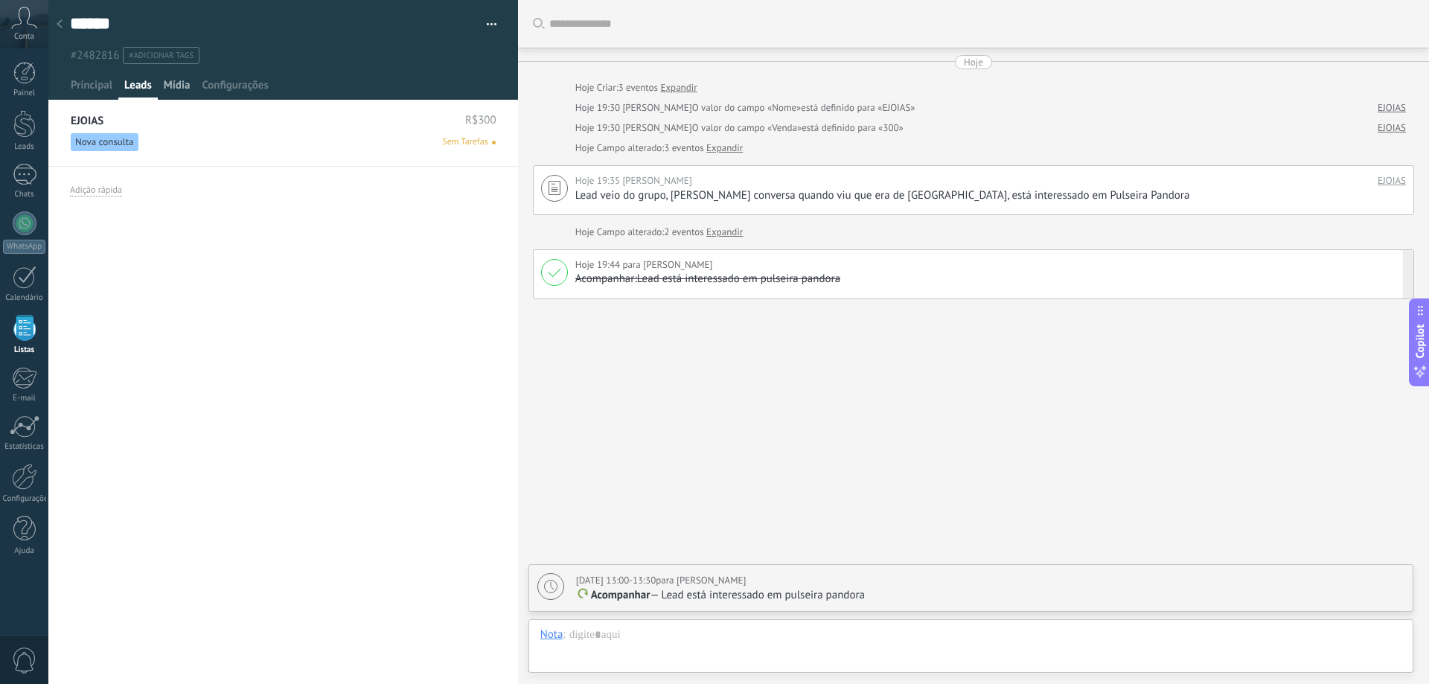
click at [179, 83] on span "Mídia" at bounding box center [177, 89] width 27 height 22
click at [129, 86] on span "Leads" at bounding box center [138, 89] width 28 height 22
click at [455, 139] on span "Sem Tarefas" at bounding box center [464, 141] width 45 height 13
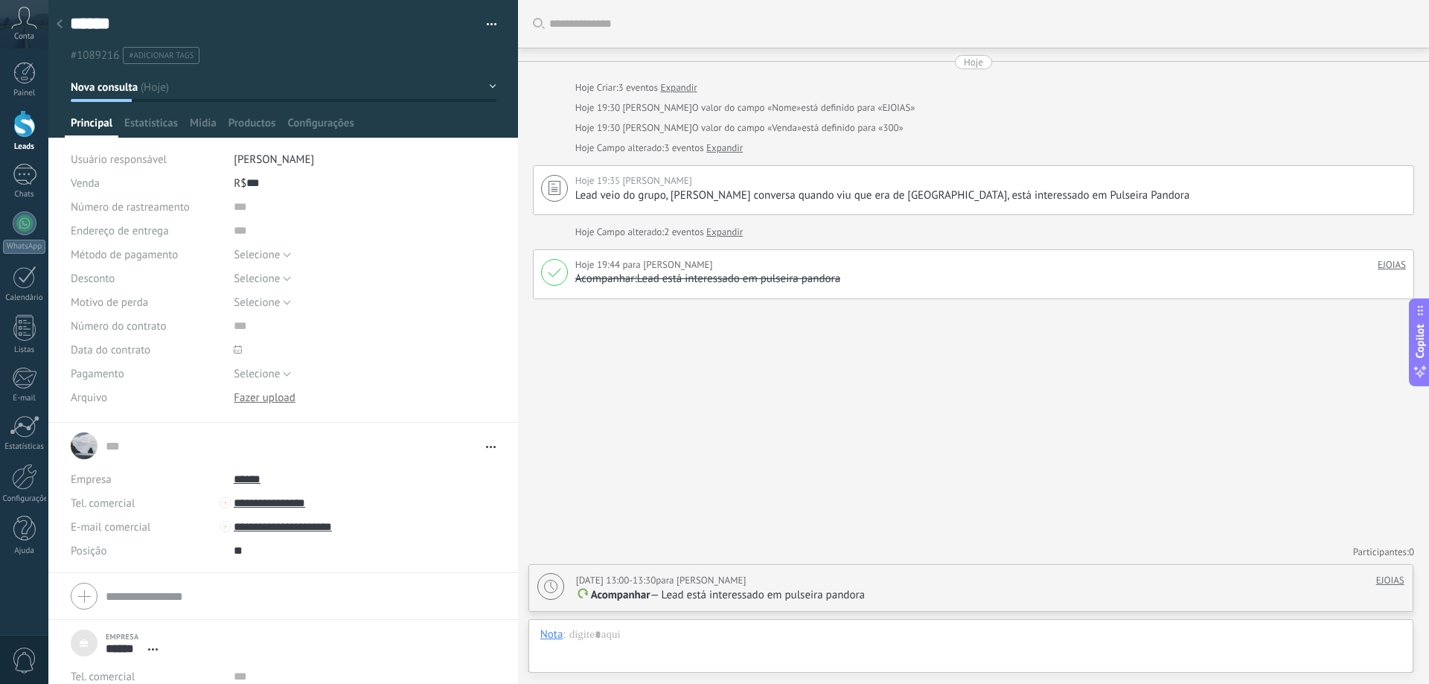
scroll to position [15, 0]
click at [542, 188] on div at bounding box center [554, 188] width 27 height 27
type textarea "**********"
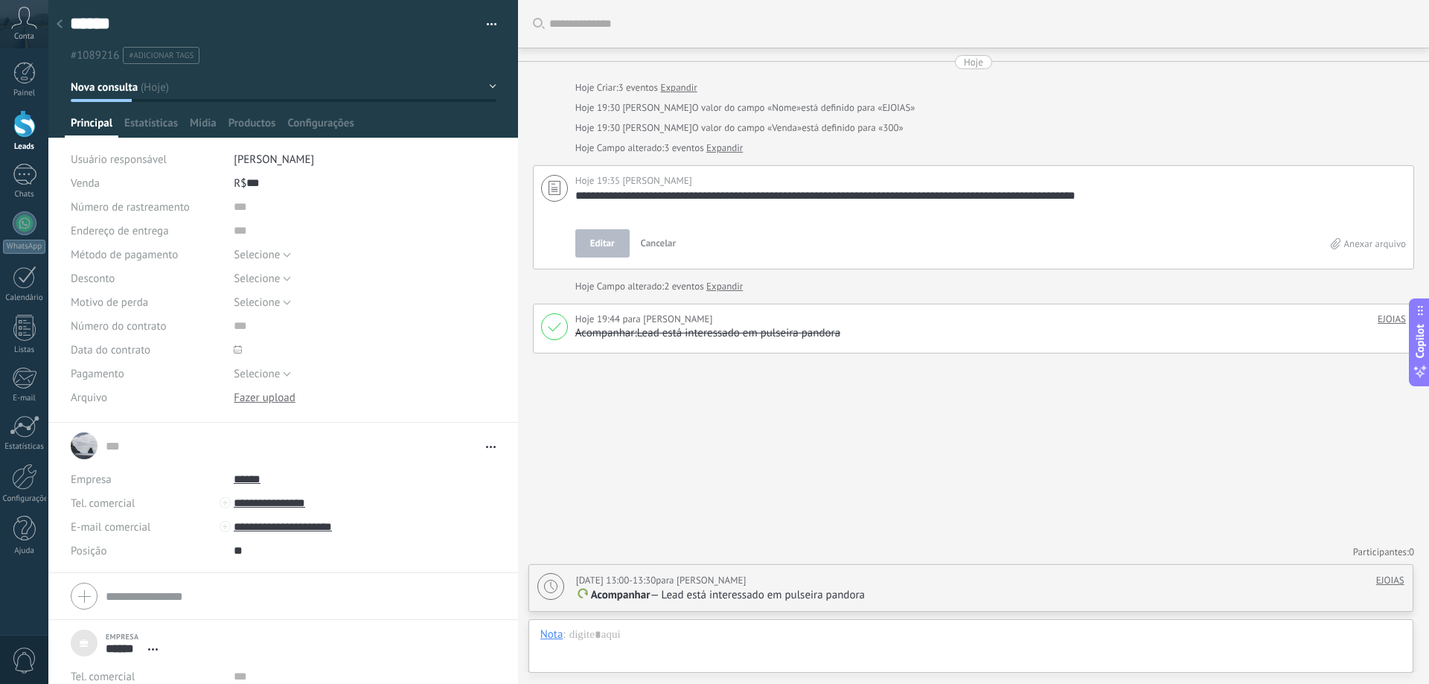
click at [607, 241] on span "Editar" at bounding box center [602, 243] width 25 height 15
click at [404, 378] on div "Selecione À vista Depósito Selecione" at bounding box center [365, 374] width 262 height 24
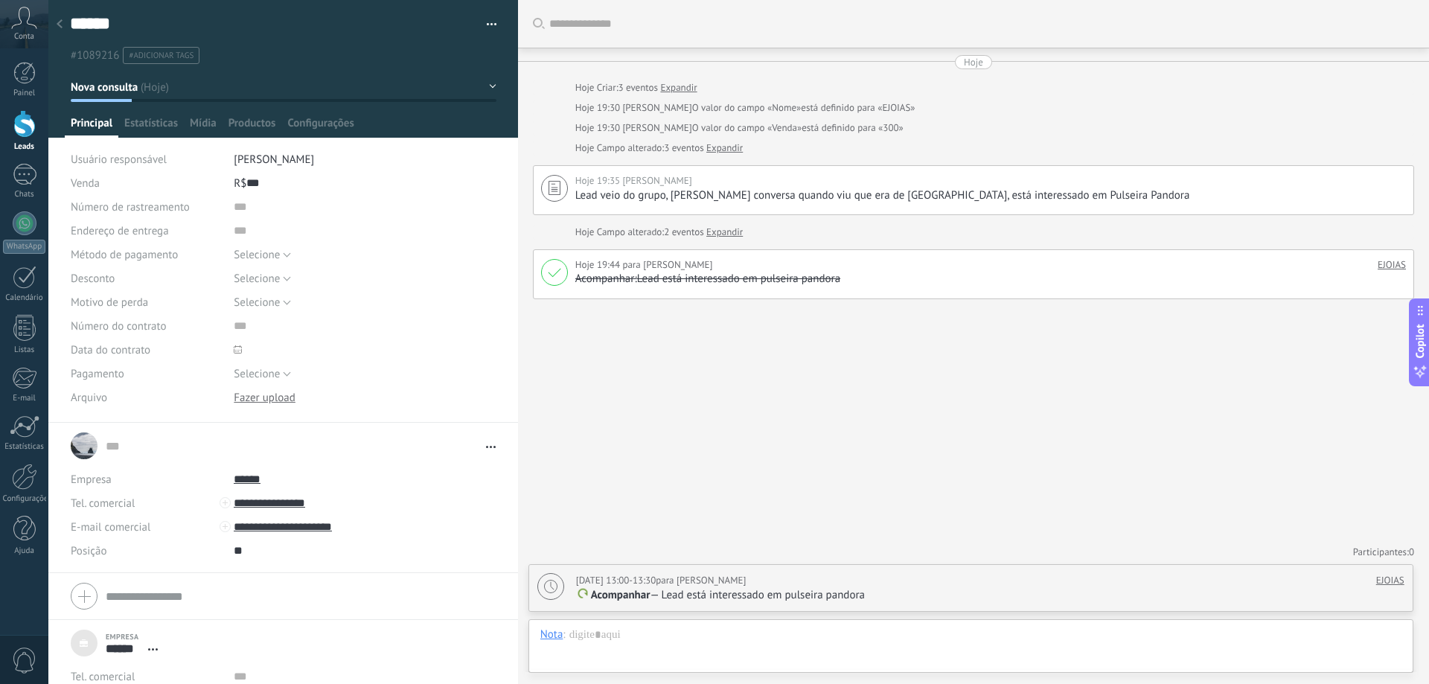
click at [156, 86] on button "Nova consulta" at bounding box center [284, 87] width 426 height 27
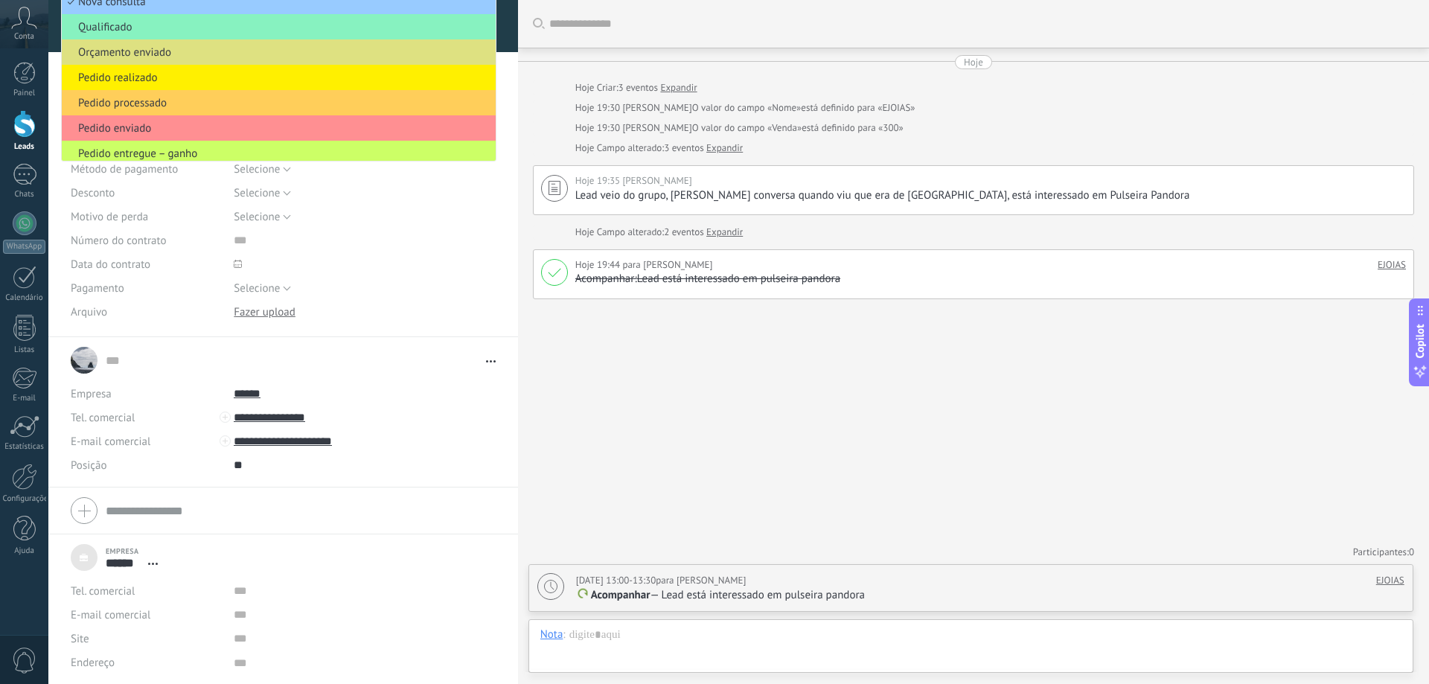
scroll to position [11, 0]
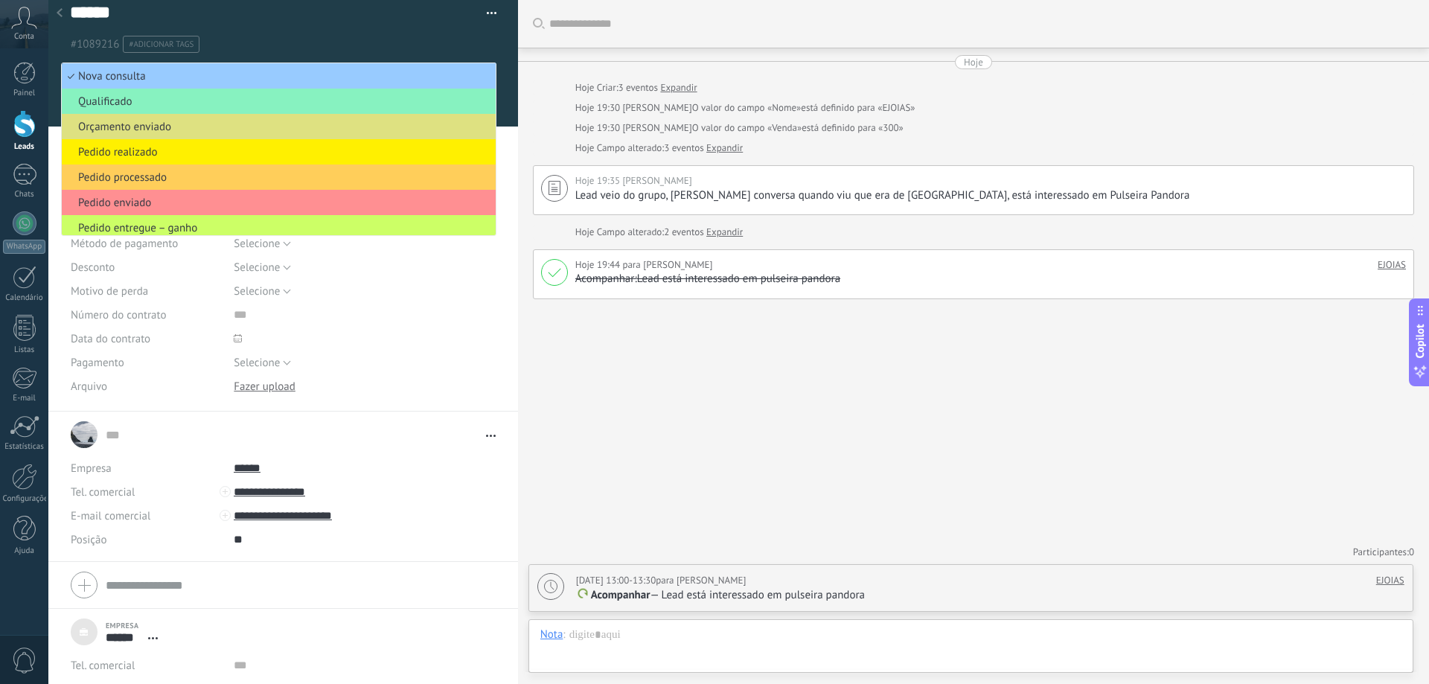
click at [313, 38] on ul "#1089216 #adicionar tags" at bounding box center [280, 44] width 424 height 20
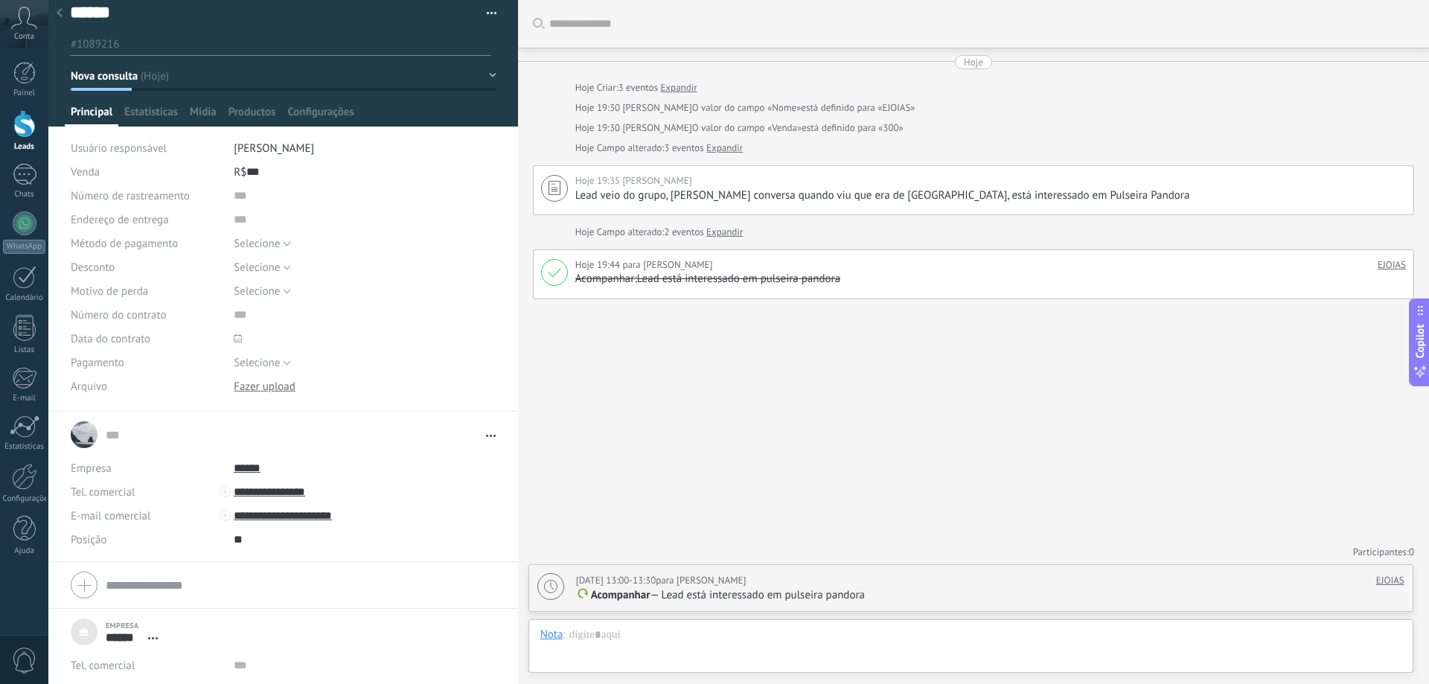
click at [487, 15] on span "button" at bounding box center [492, 15] width 10 height 3
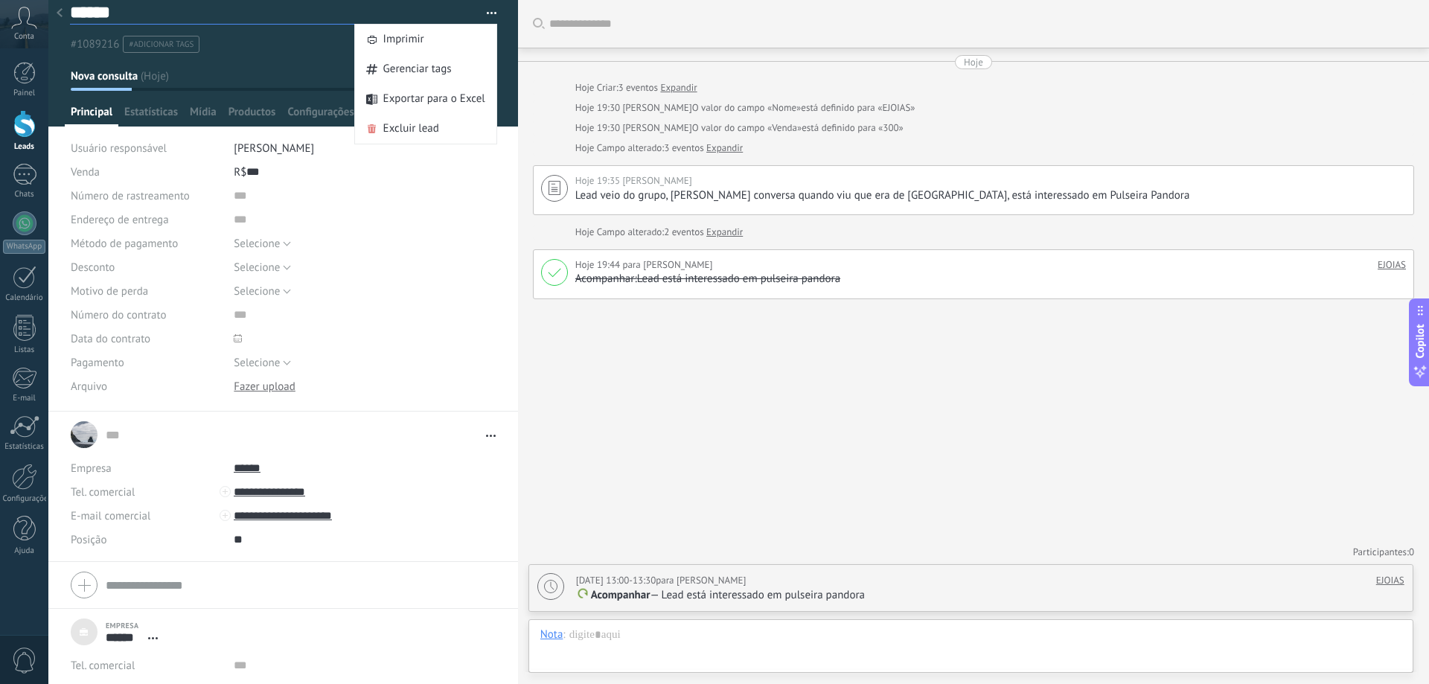
click at [284, 20] on textarea "******" at bounding box center [270, 12] width 400 height 23
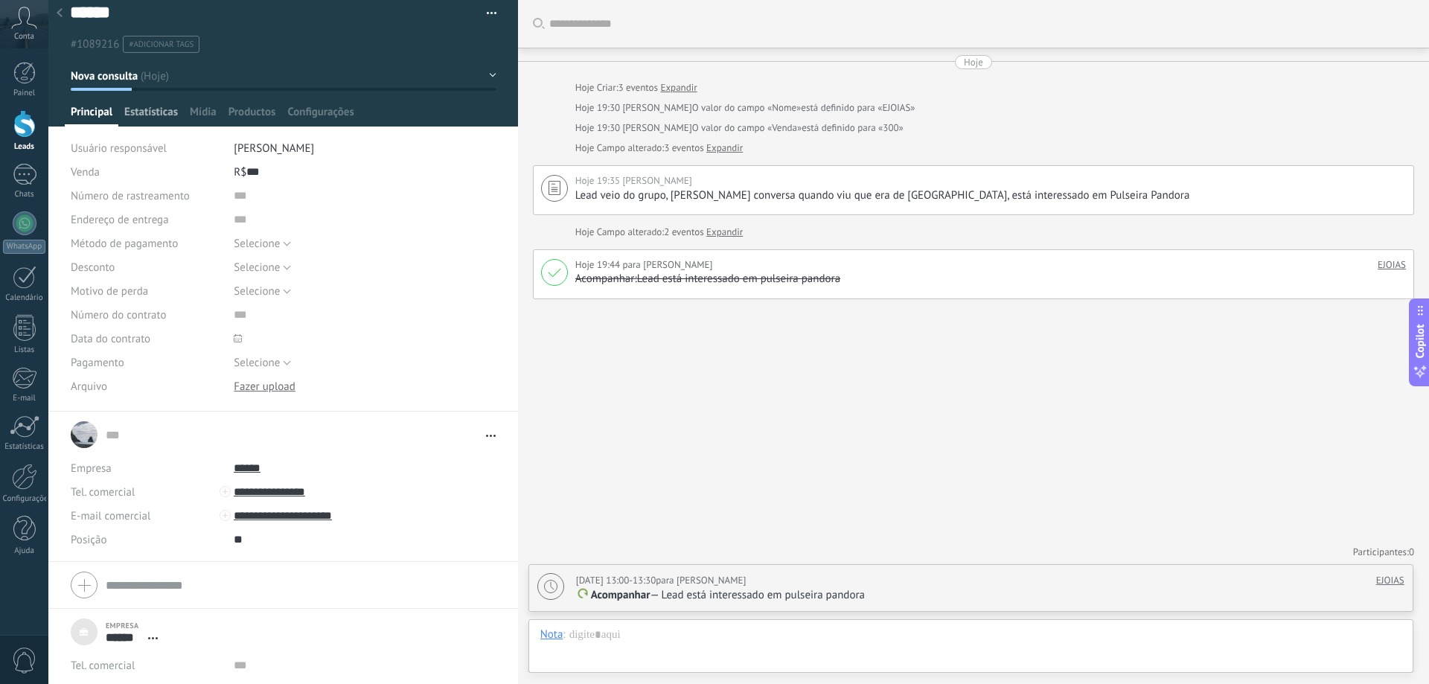
click at [166, 106] on span "Estatísticas" at bounding box center [151, 116] width 54 height 22
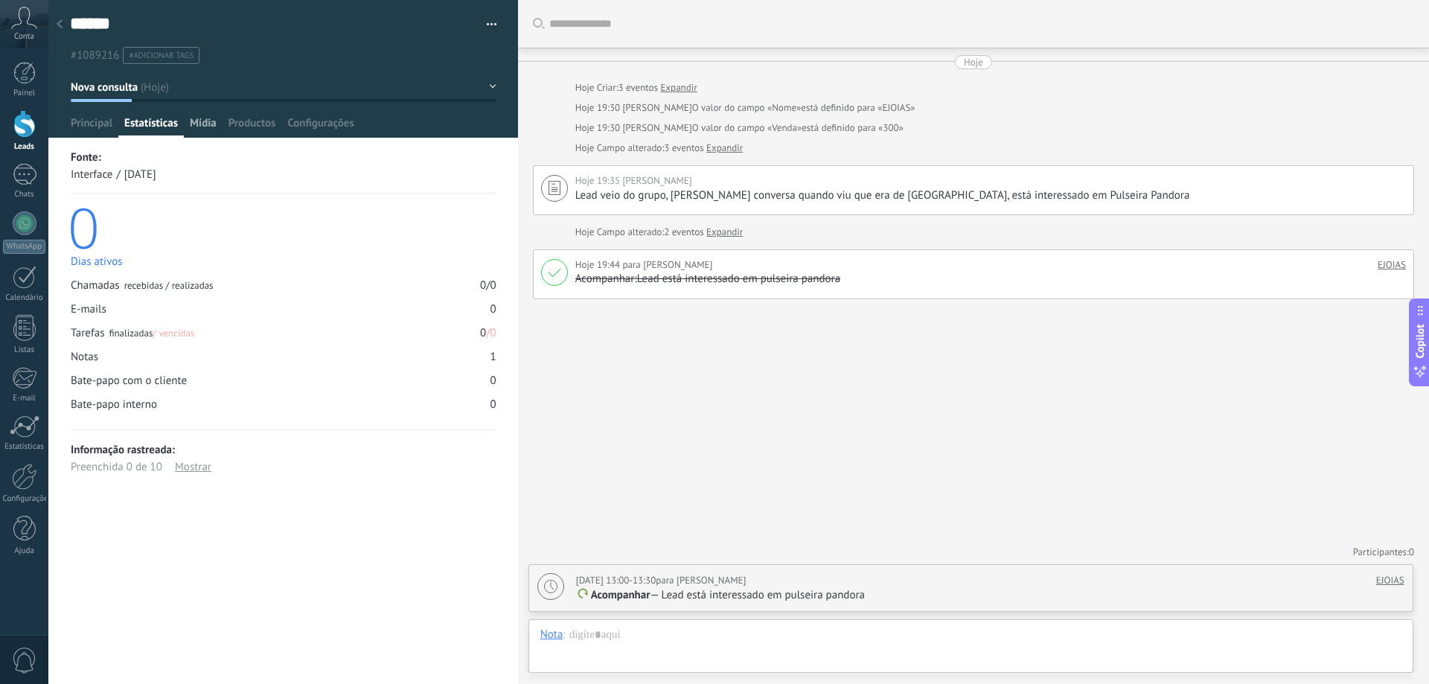
click at [211, 120] on span "Mídia" at bounding box center [203, 127] width 27 height 22
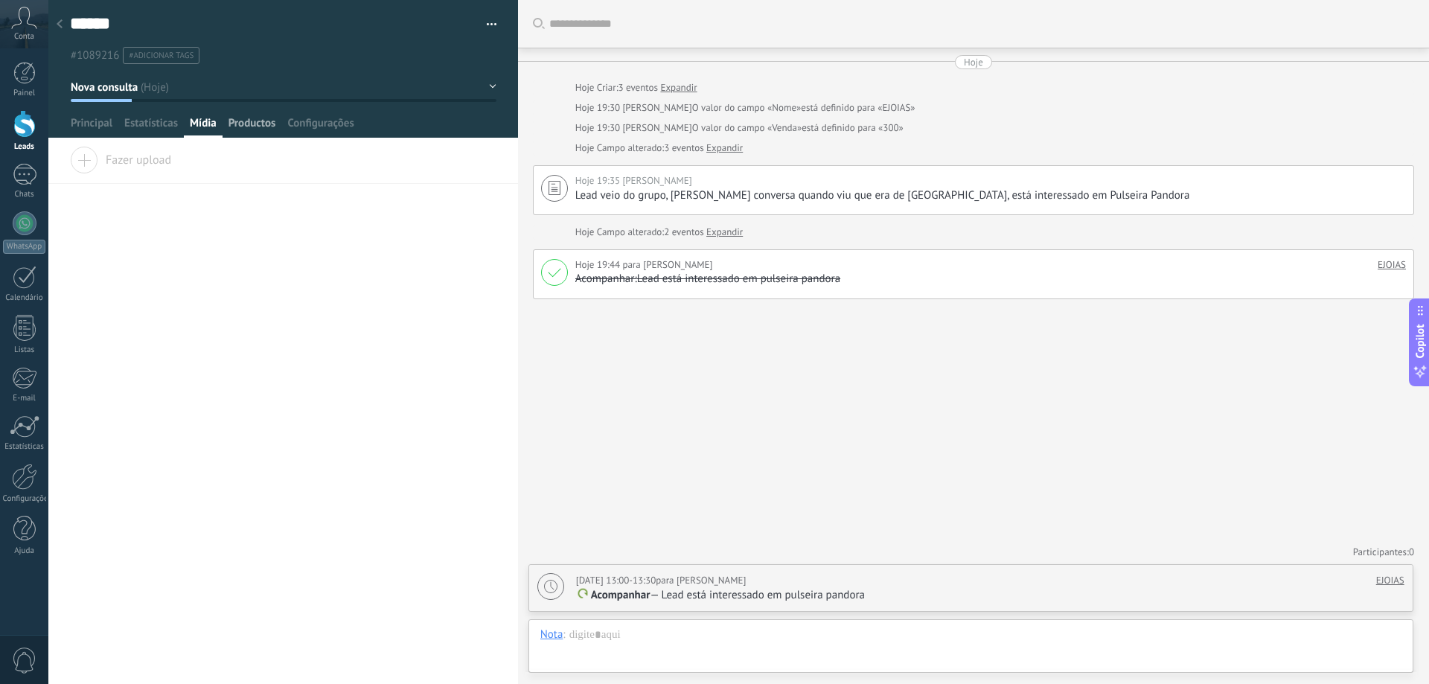
click at [266, 119] on span "Productos" at bounding box center [253, 127] width 48 height 22
drag, startPoint x: 362, startPoint y: 124, endPoint x: 353, endPoint y: 126, distance: 9.1
click at [362, 125] on div "Principal Estatísticas Mídia Productos Configurações" at bounding box center [284, 127] width 438 height 22
click at [342, 126] on span "Configurações" at bounding box center [320, 127] width 66 height 22
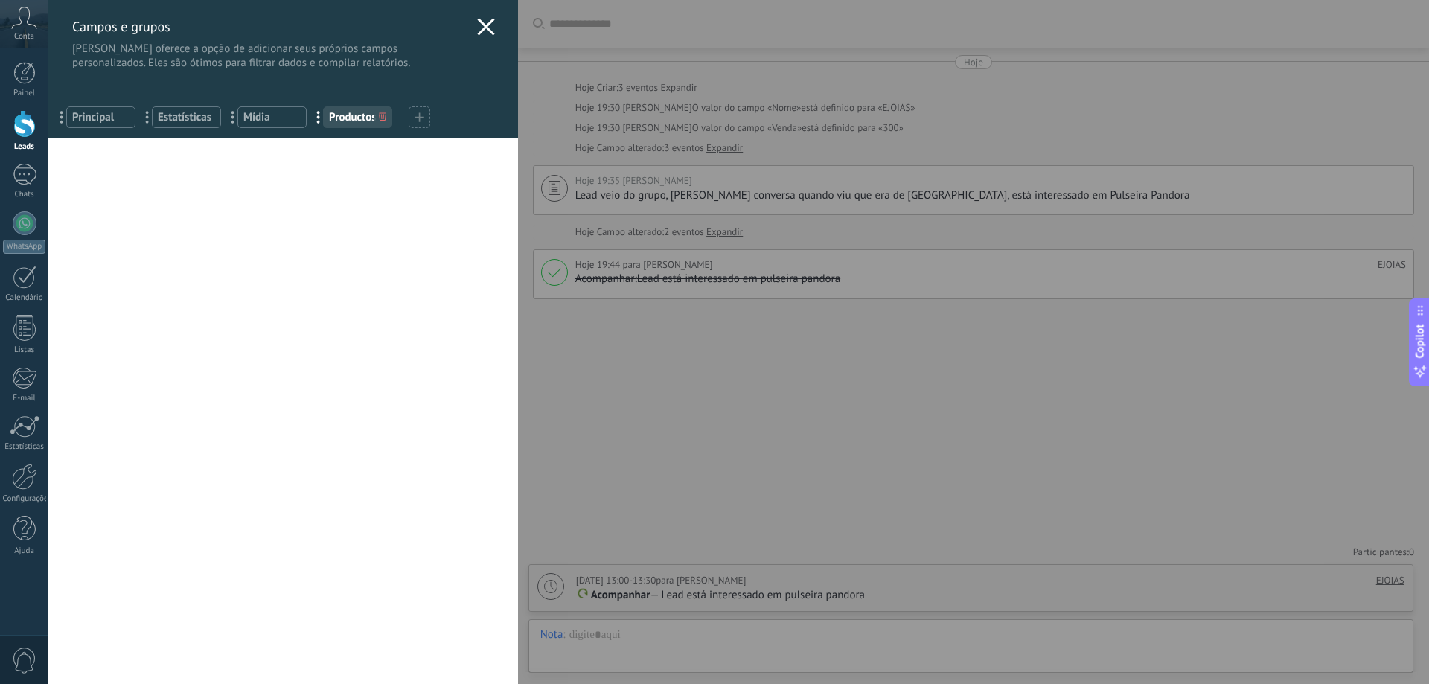
click at [477, 33] on icon at bounding box center [486, 27] width 18 height 18
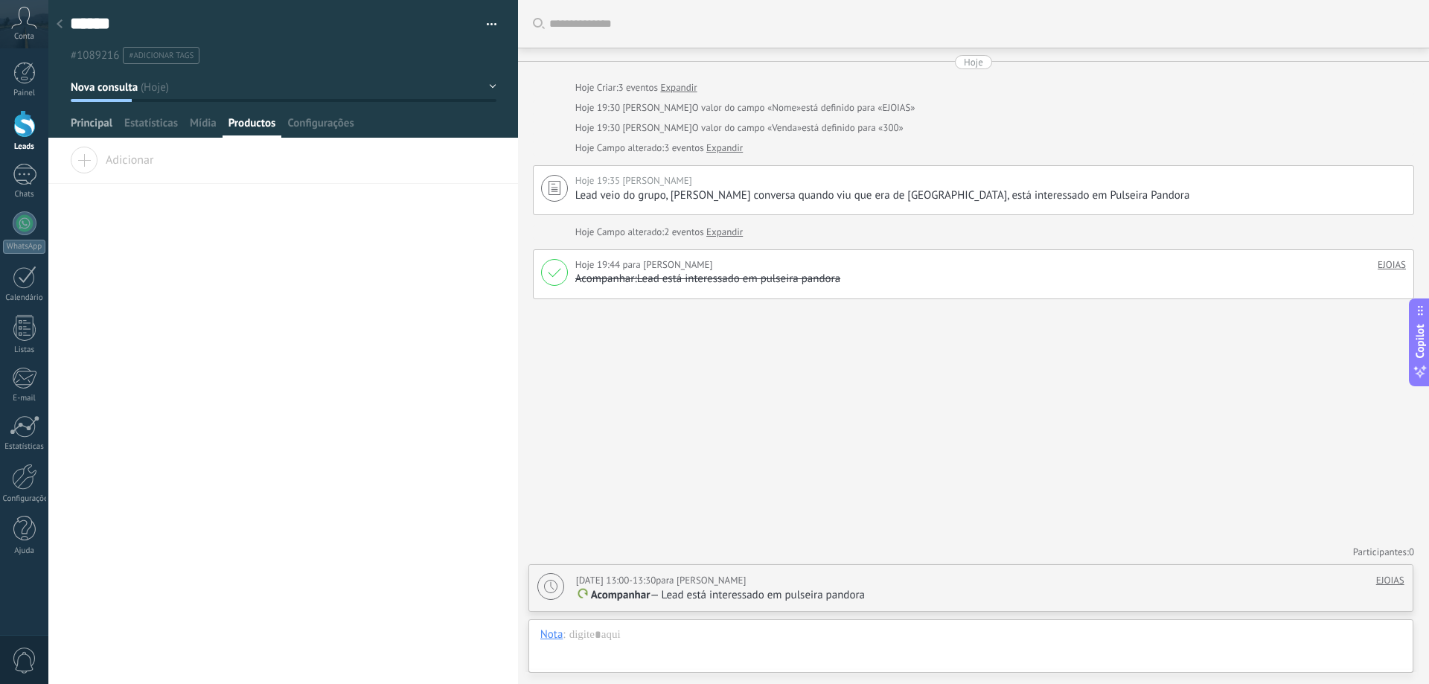
click at [101, 121] on span "Principal" at bounding box center [92, 127] width 42 height 22
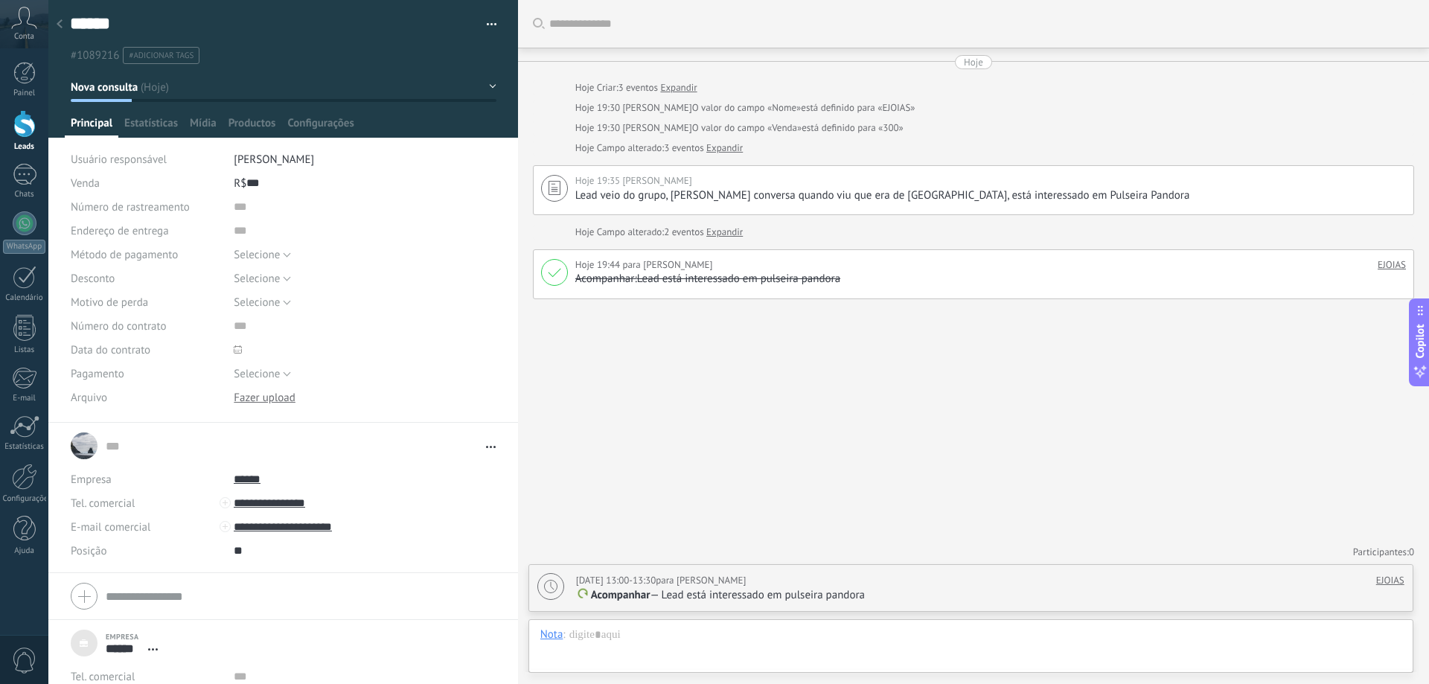
click at [23, 131] on div at bounding box center [24, 124] width 22 height 28
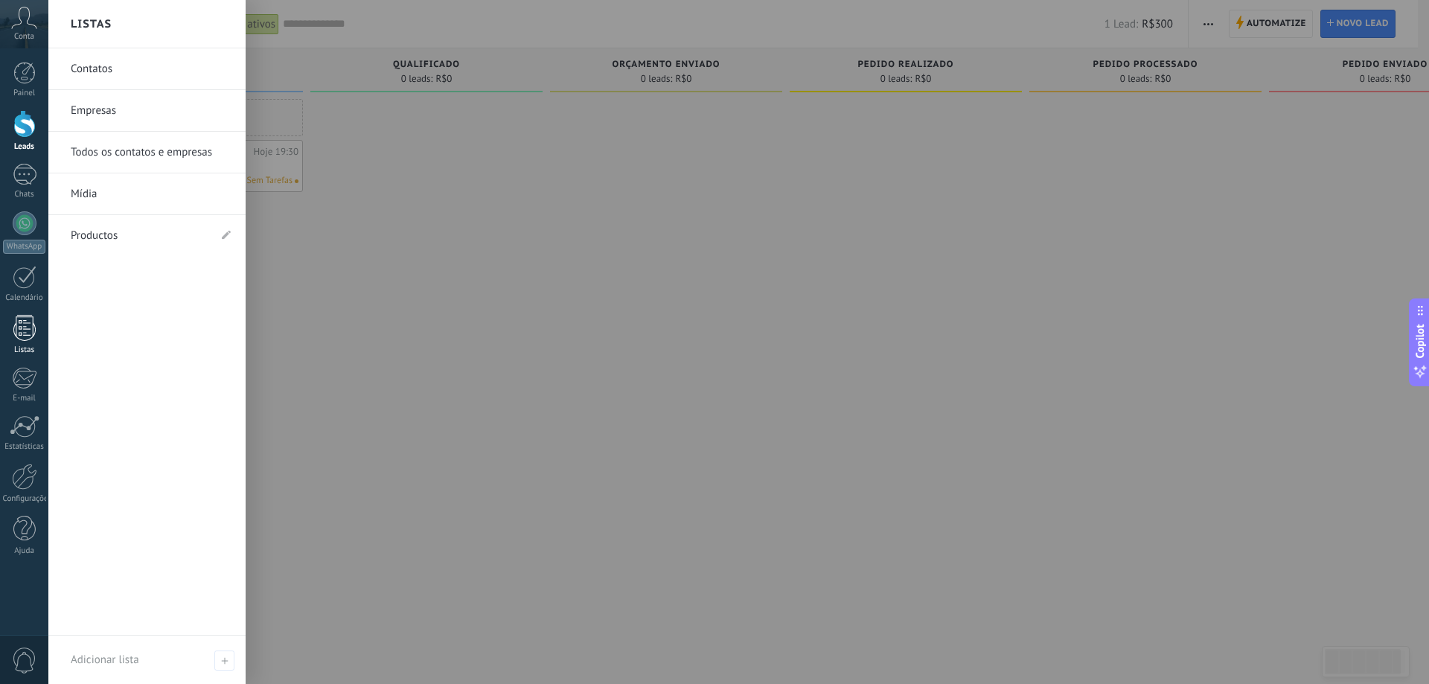
click at [30, 323] on div at bounding box center [24, 328] width 22 height 26
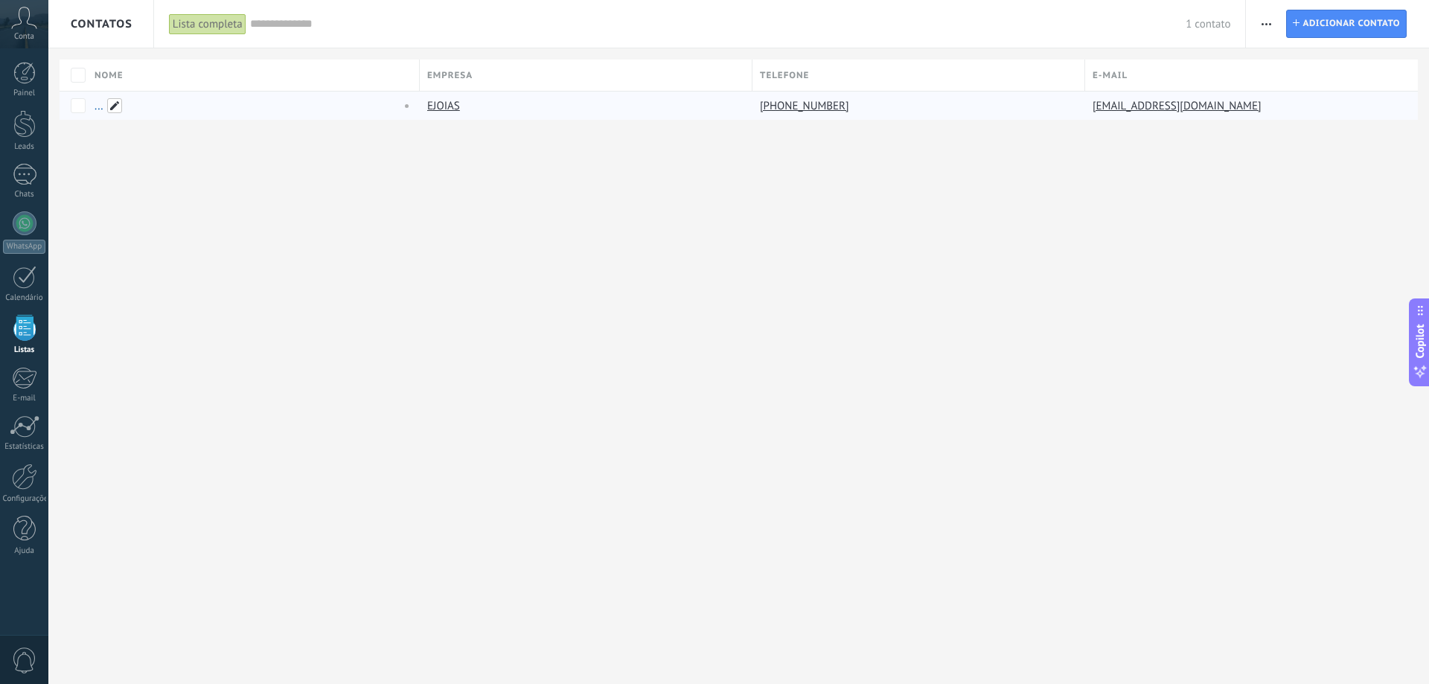
click at [110, 103] on span at bounding box center [114, 105] width 15 height 15
click at [166, 106] on input "text" at bounding box center [252, 107] width 319 height 24
type input "*"
type input "**********"
click at [109, 130] on button "Salvar" at bounding box center [122, 139] width 59 height 28
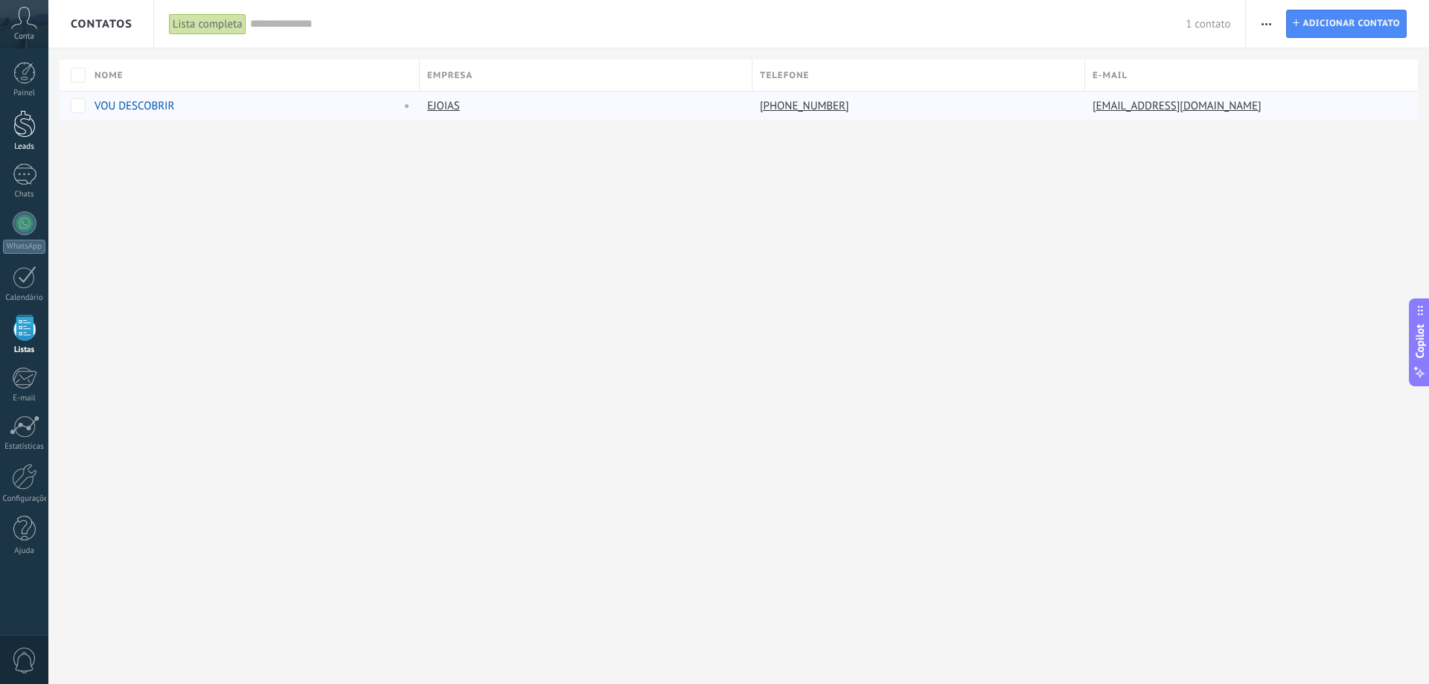
click at [32, 124] on div at bounding box center [24, 124] width 22 height 28
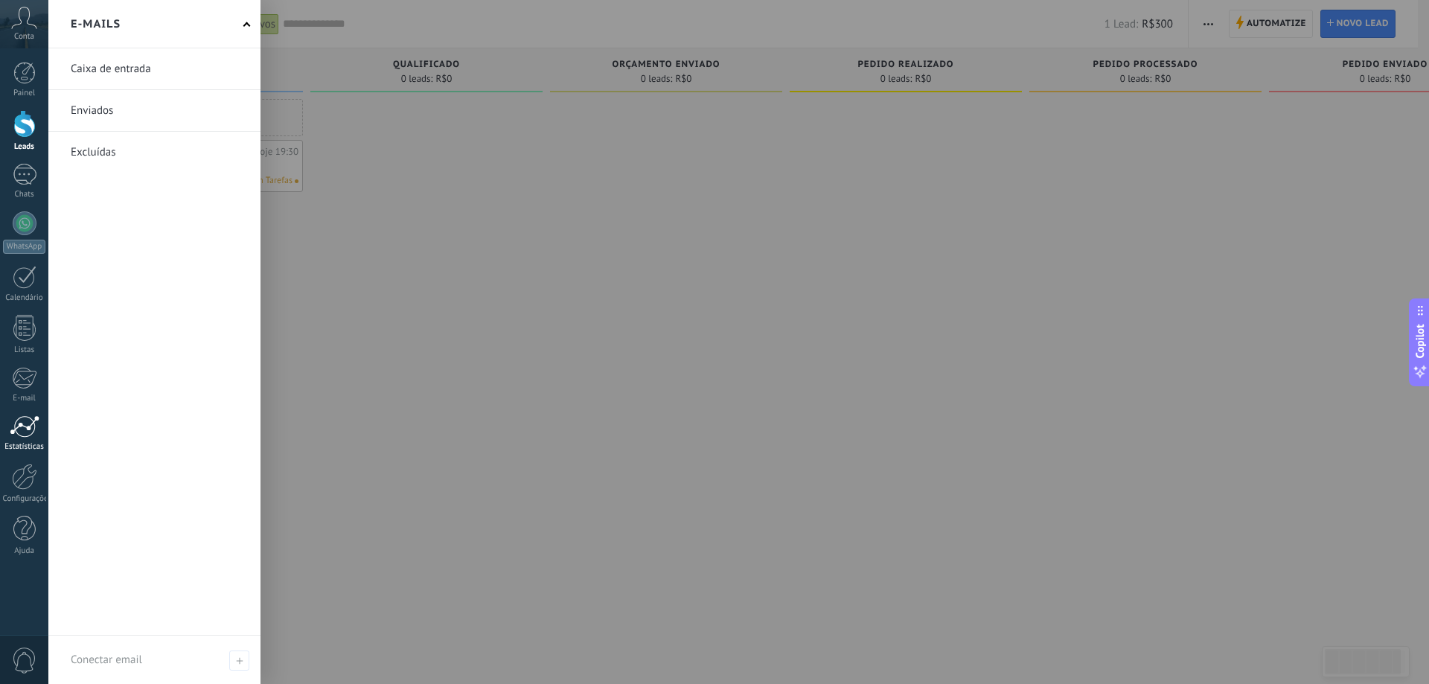
click at [22, 418] on div at bounding box center [25, 426] width 30 height 22
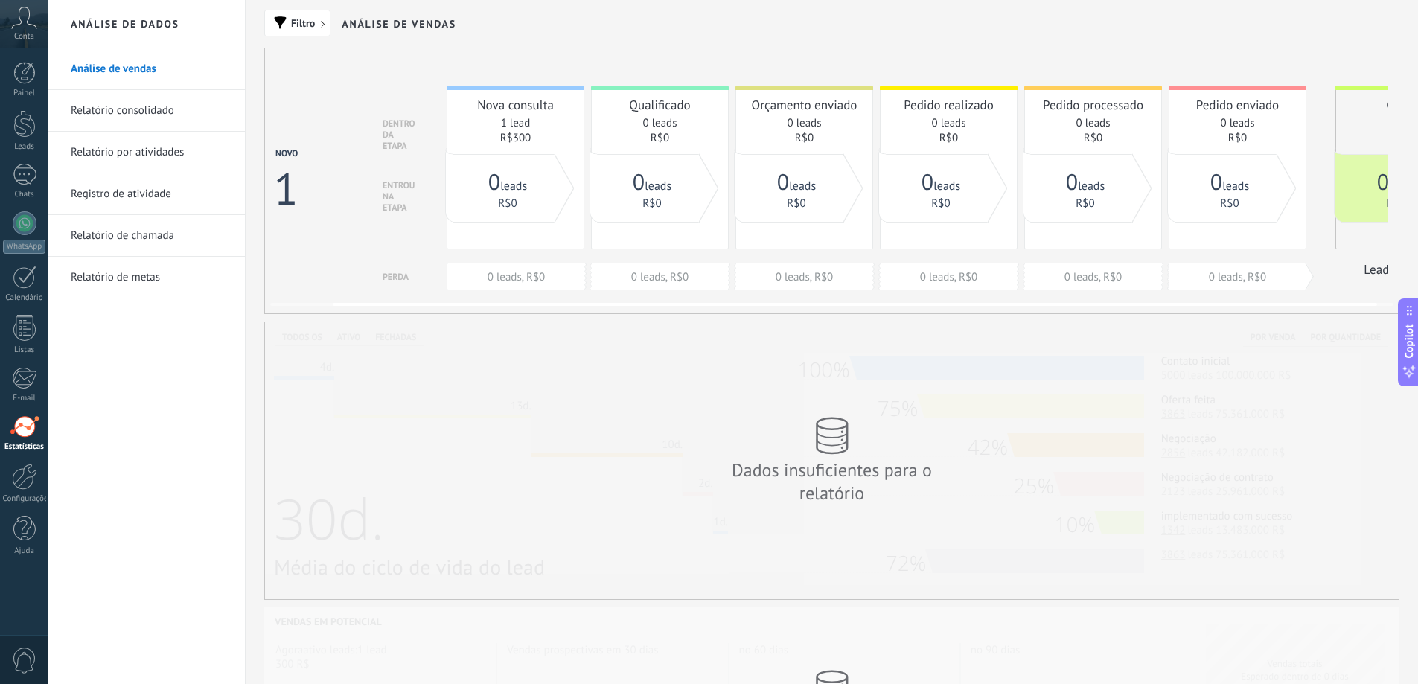
scroll to position [0, 85]
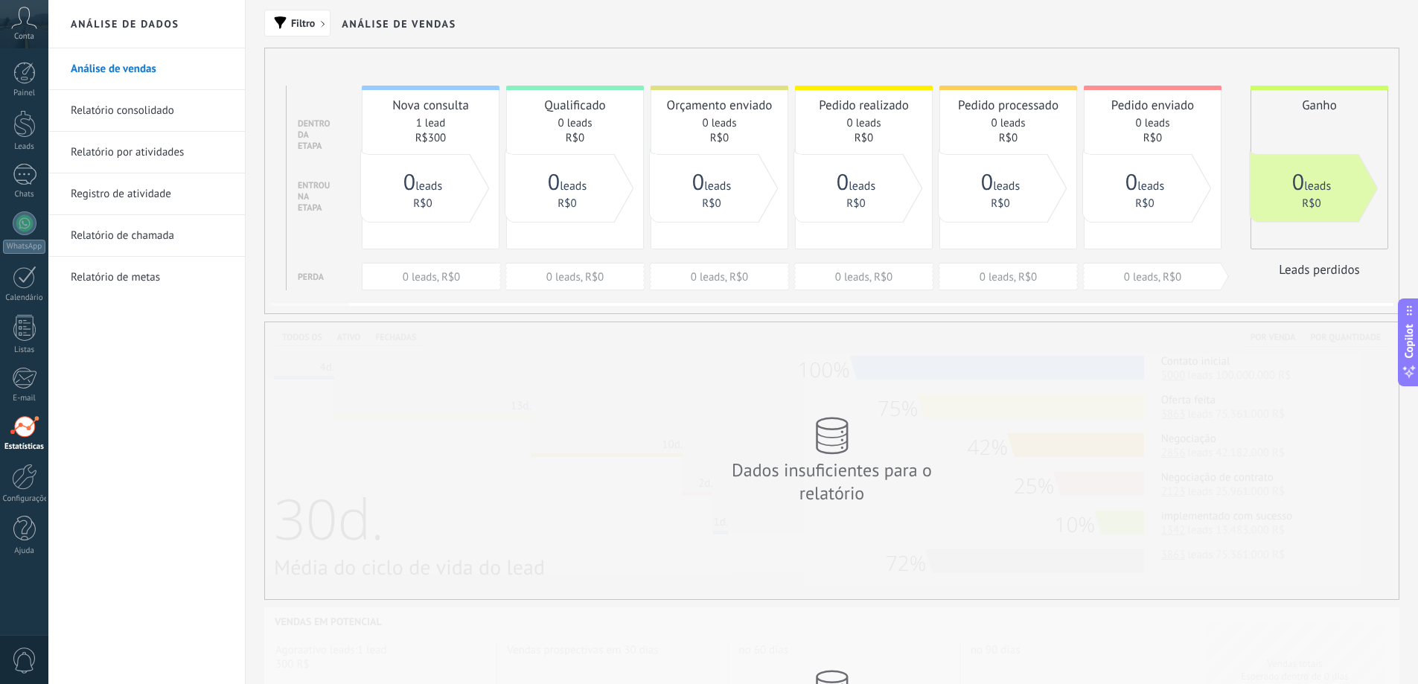
drag, startPoint x: 1160, startPoint y: 199, endPoint x: 940, endPoint y: 193, distance: 220.4
click at [940, 87] on div "0 leads R$0 0 leads R$0 0 leads R$0 0 leads R$0 0 leads R$0 0 leads R$0 0 leads…" at bounding box center [833, 86] width 1065 height 1
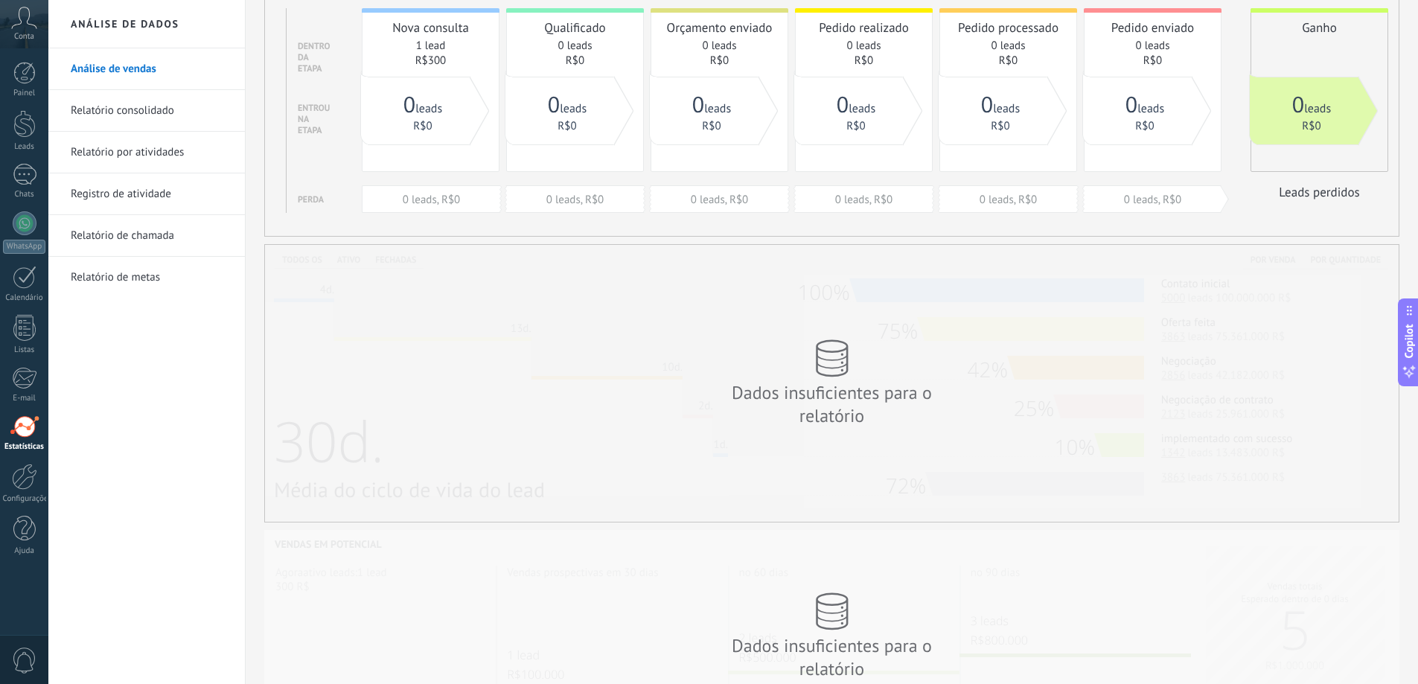
scroll to position [0, 0]
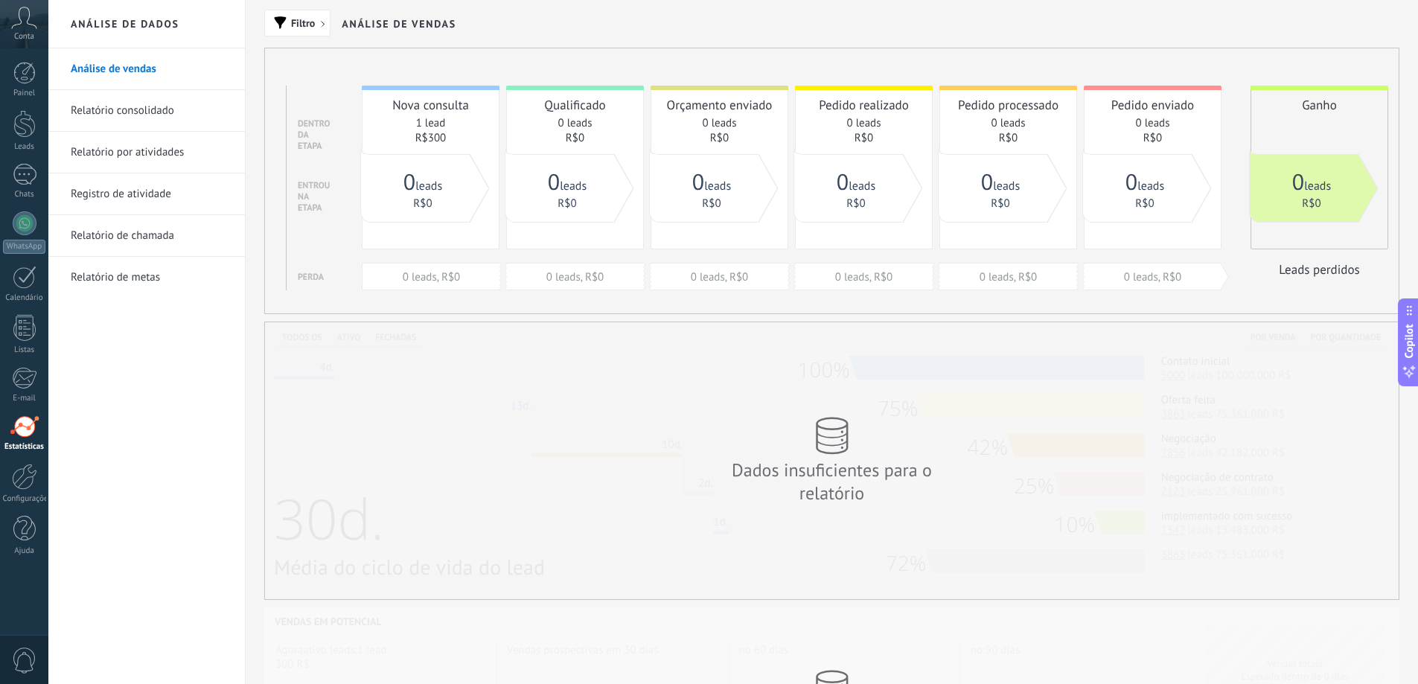
click at [147, 110] on link "Relatório consolidado" at bounding box center [150, 111] width 159 height 42
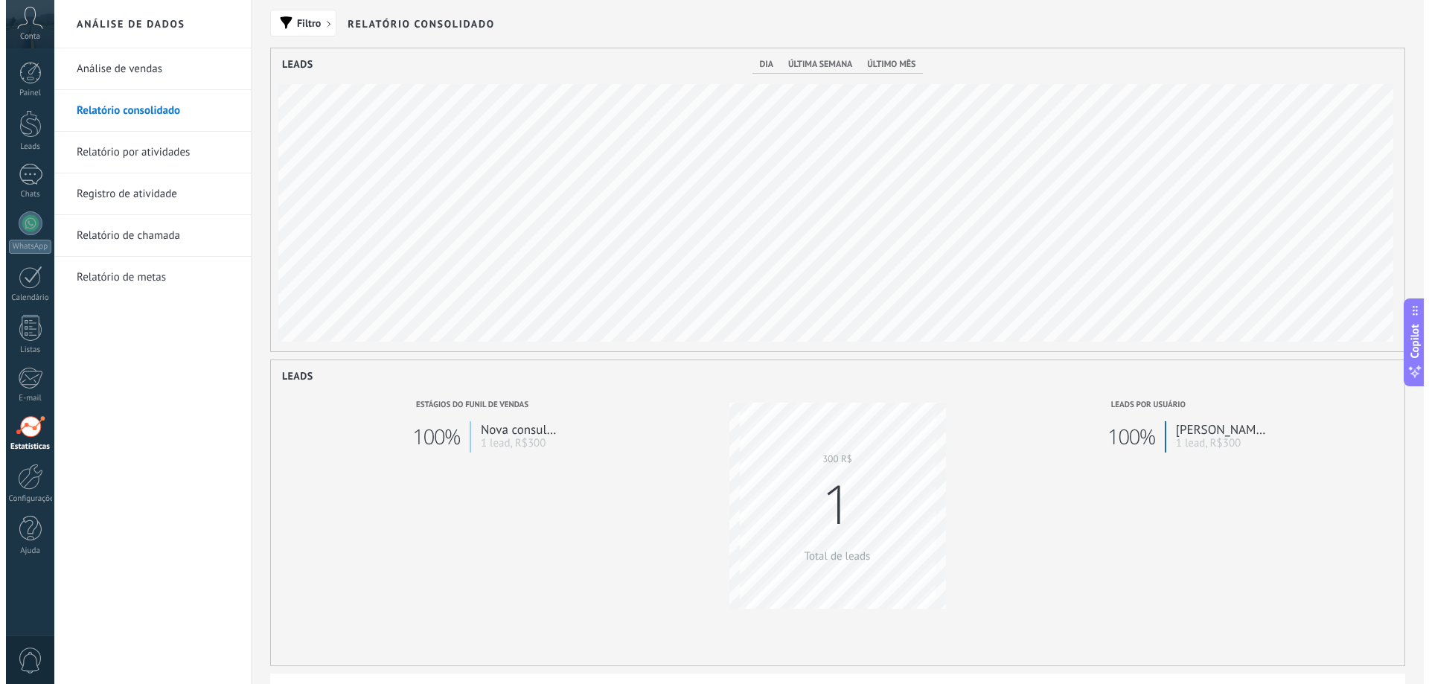
scroll to position [303, 1134]
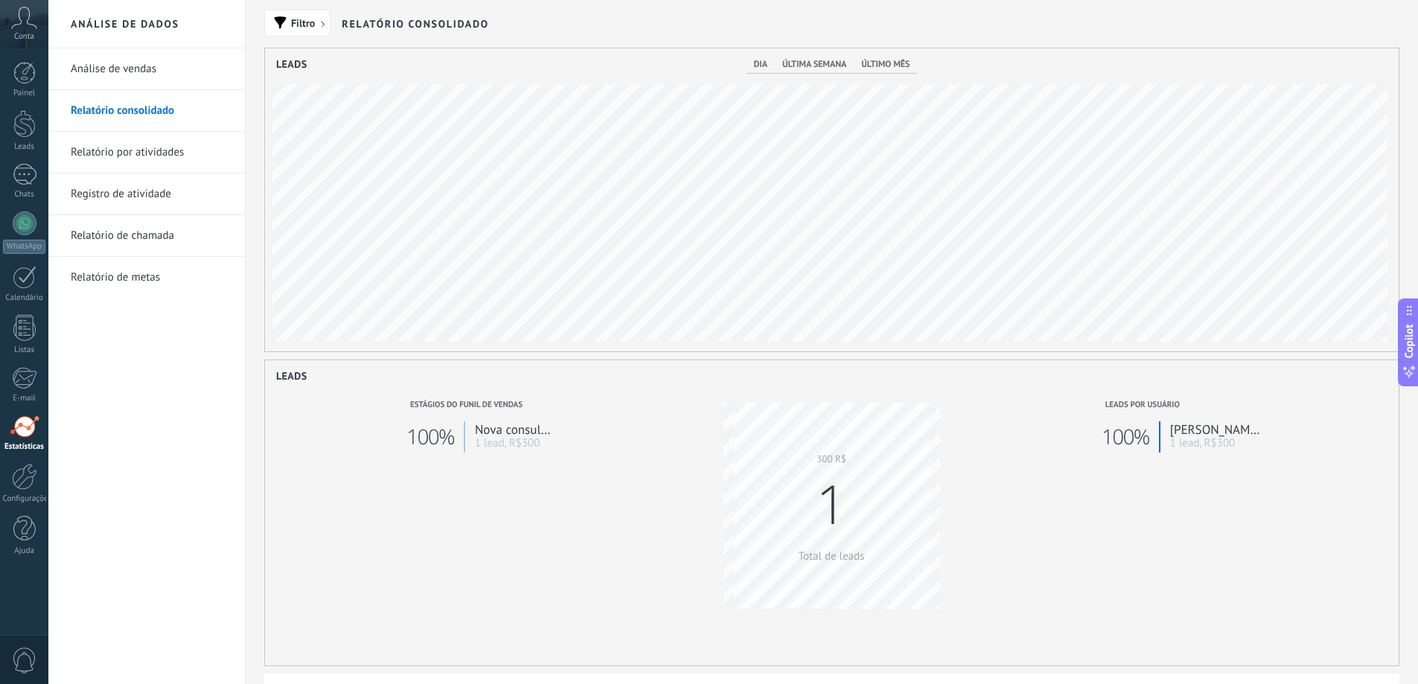
click at [115, 144] on link "Relatório por atividades" at bounding box center [150, 153] width 159 height 42
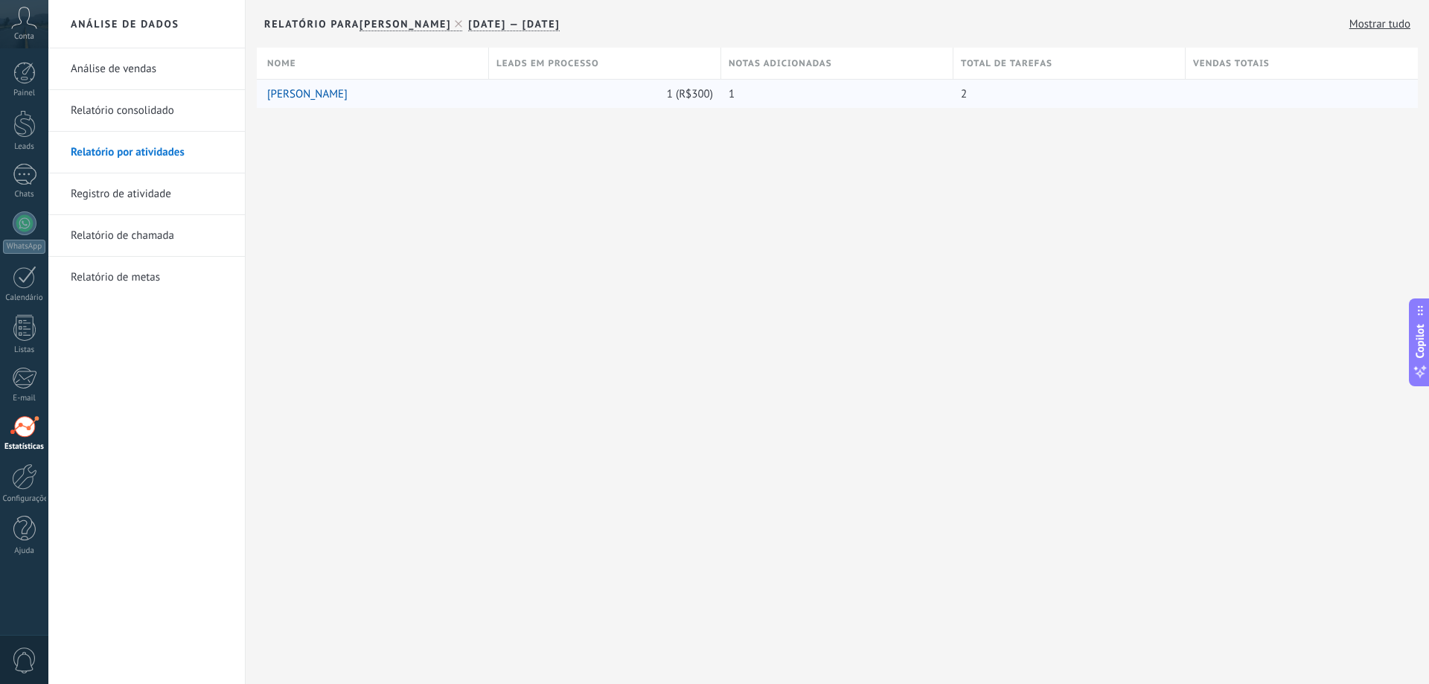
click at [755, 92] on div "1" at bounding box center [833, 94] width 225 height 28
click at [156, 192] on link "Registro de atividade" at bounding box center [150, 194] width 159 height 42
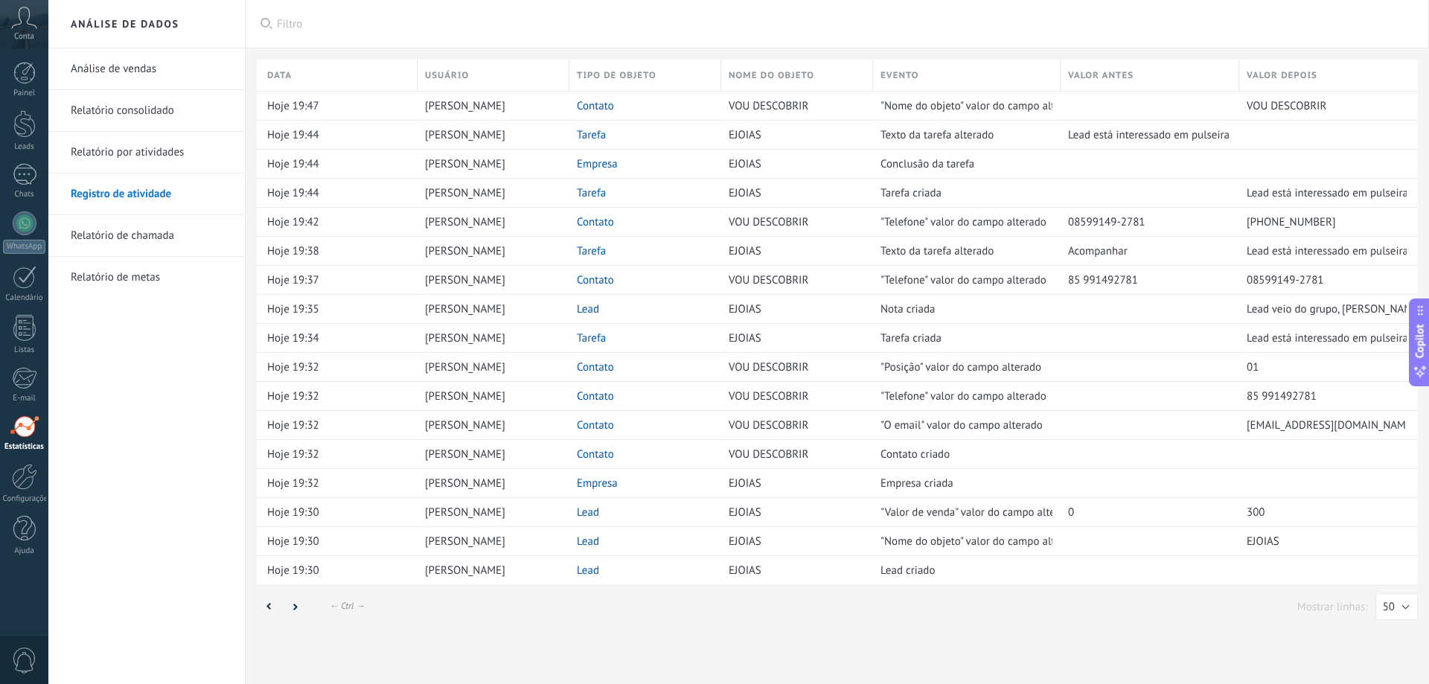
click at [155, 164] on link "Relatório por atividades" at bounding box center [150, 153] width 159 height 42
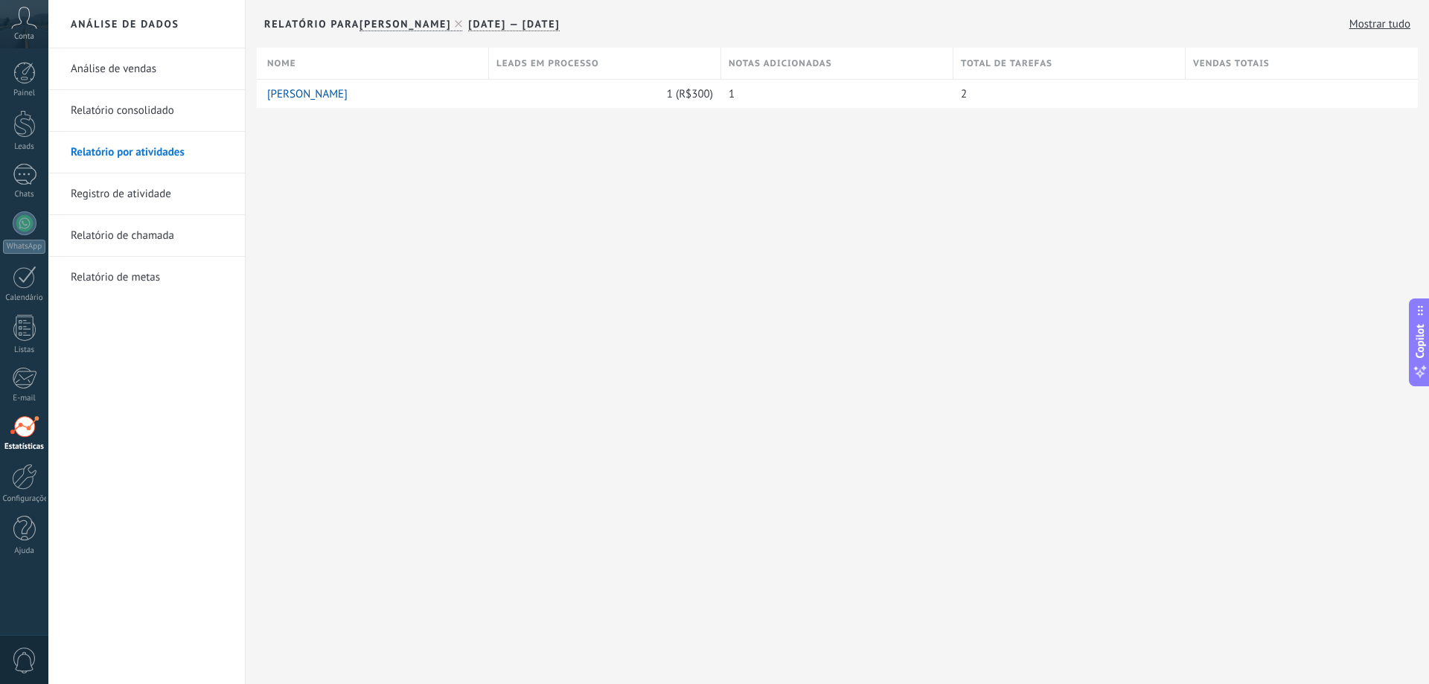
click at [560, 22] on span "[DATE] — [DATE]" at bounding box center [514, 24] width 92 height 14
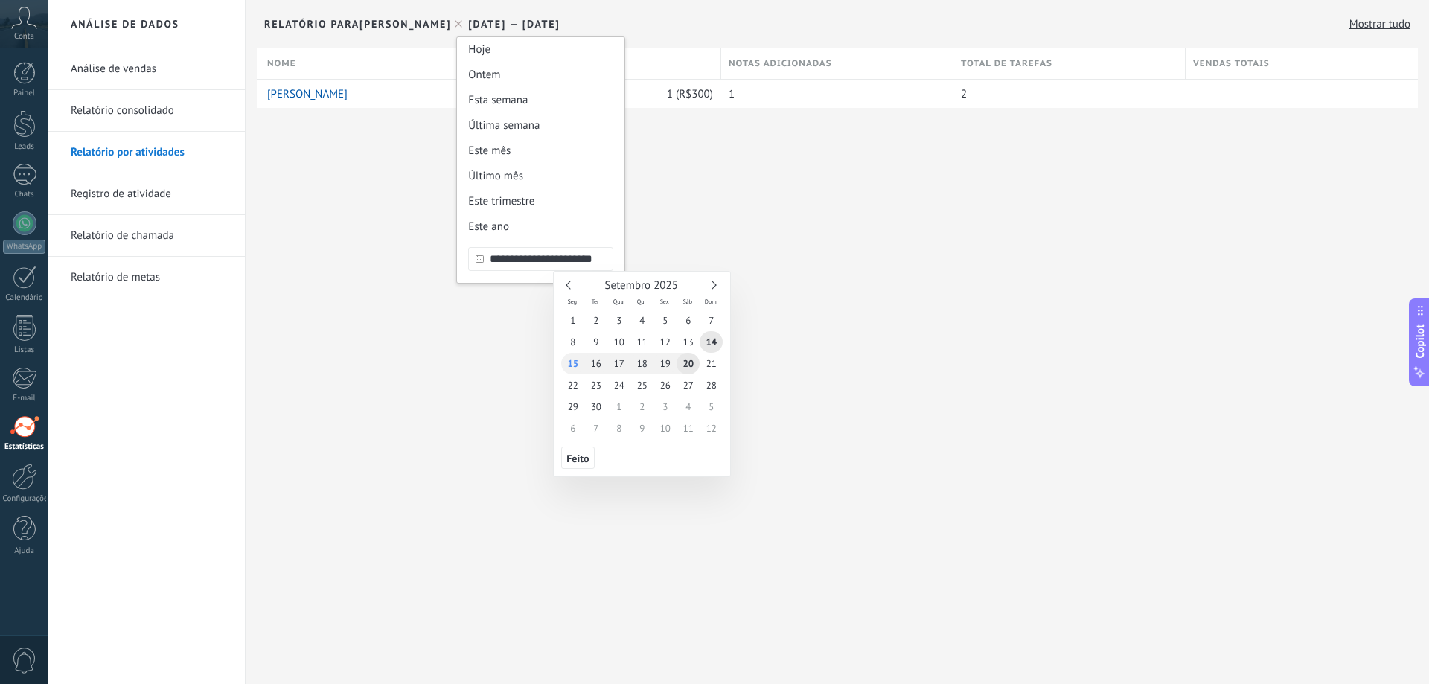
click at [613, 263] on input "**********" at bounding box center [540, 259] width 145 height 24
click at [919, 258] on body ".abccls-1,.abccls-2{fill-rule:evenodd}.abccls-2{fill:#fff} .abfcls-1{fill:none}…" at bounding box center [714, 342] width 1429 height 684
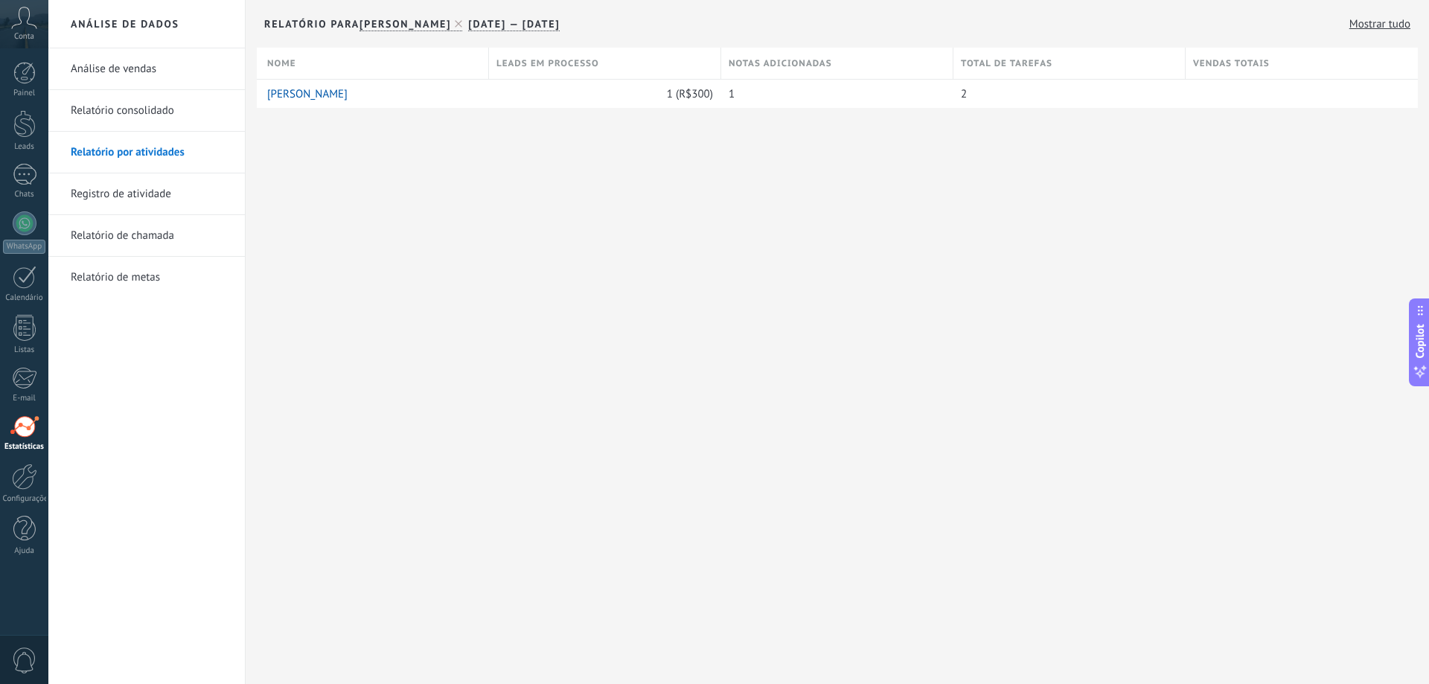
click at [22, 34] on span "Conta" at bounding box center [24, 37] width 20 height 10
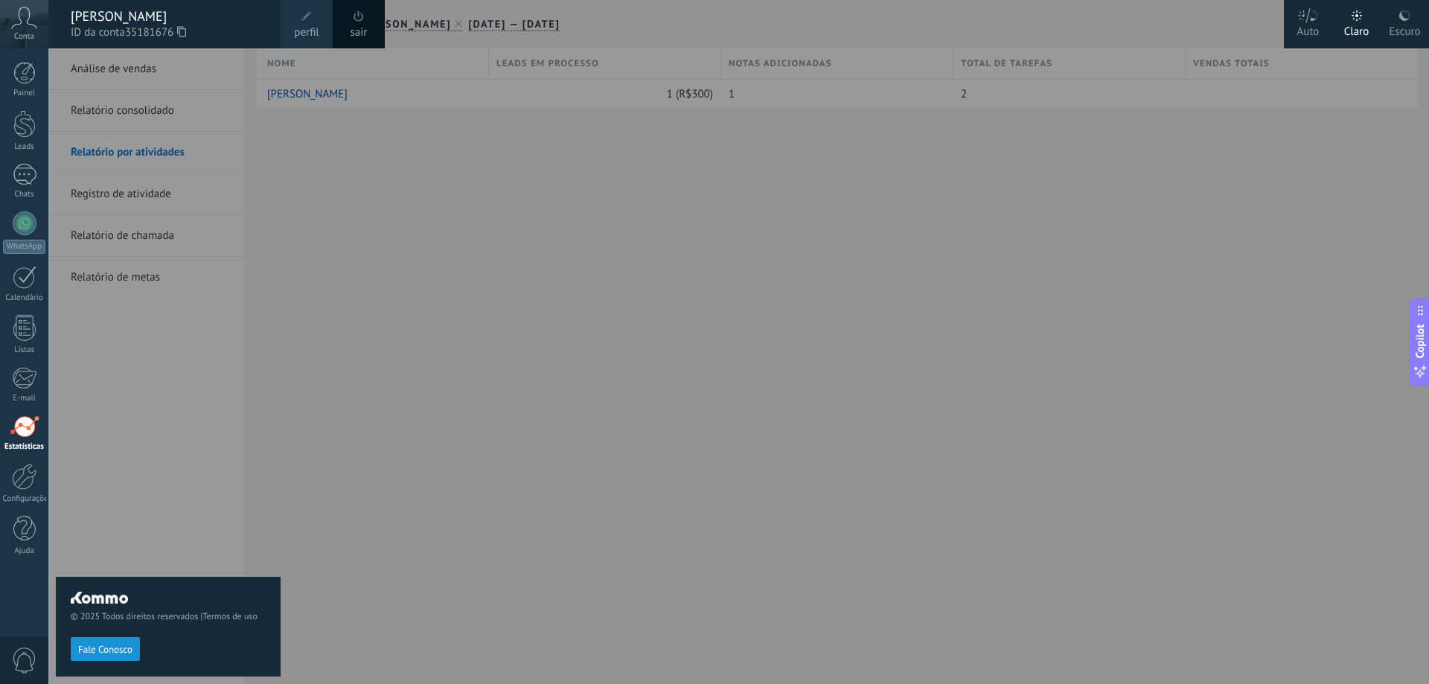
click at [528, 266] on div at bounding box center [762, 342] width 1429 height 684
click at [23, 77] on div at bounding box center [24, 73] width 22 height 22
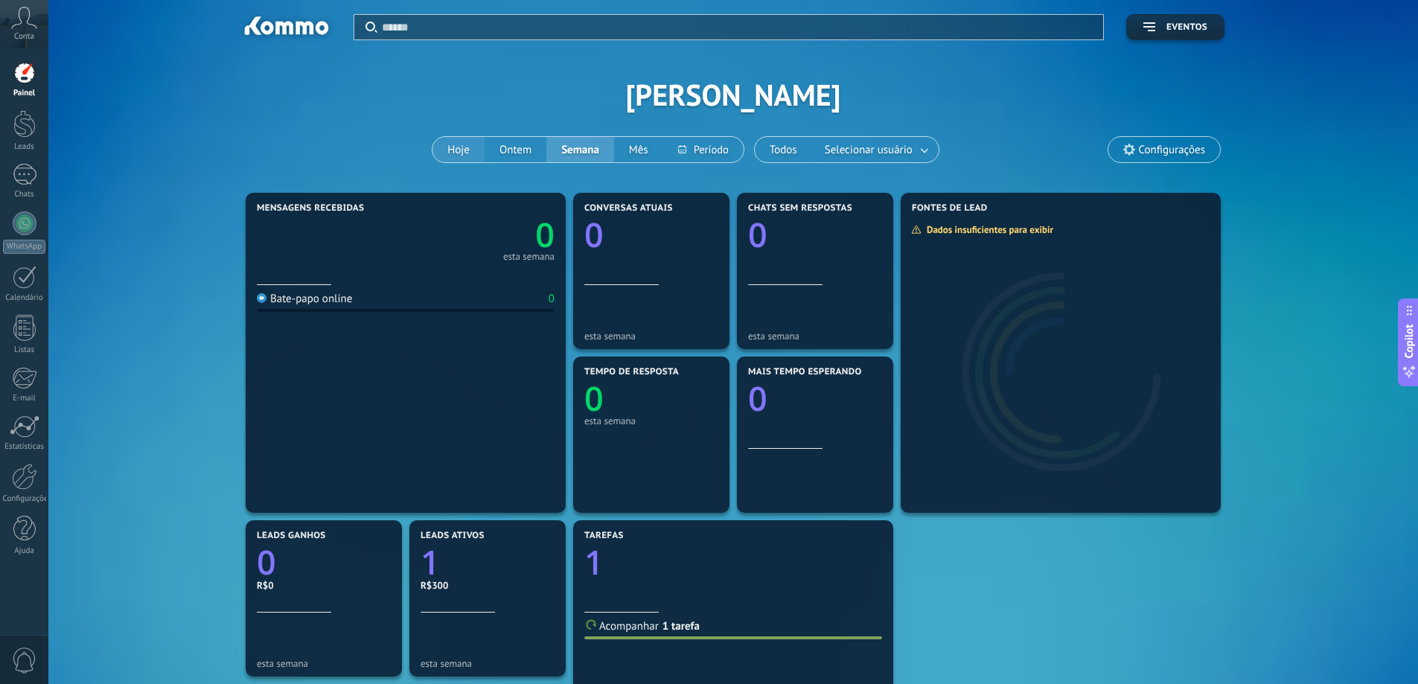
click at [470, 148] on button "Hoje" at bounding box center [458, 149] width 52 height 25
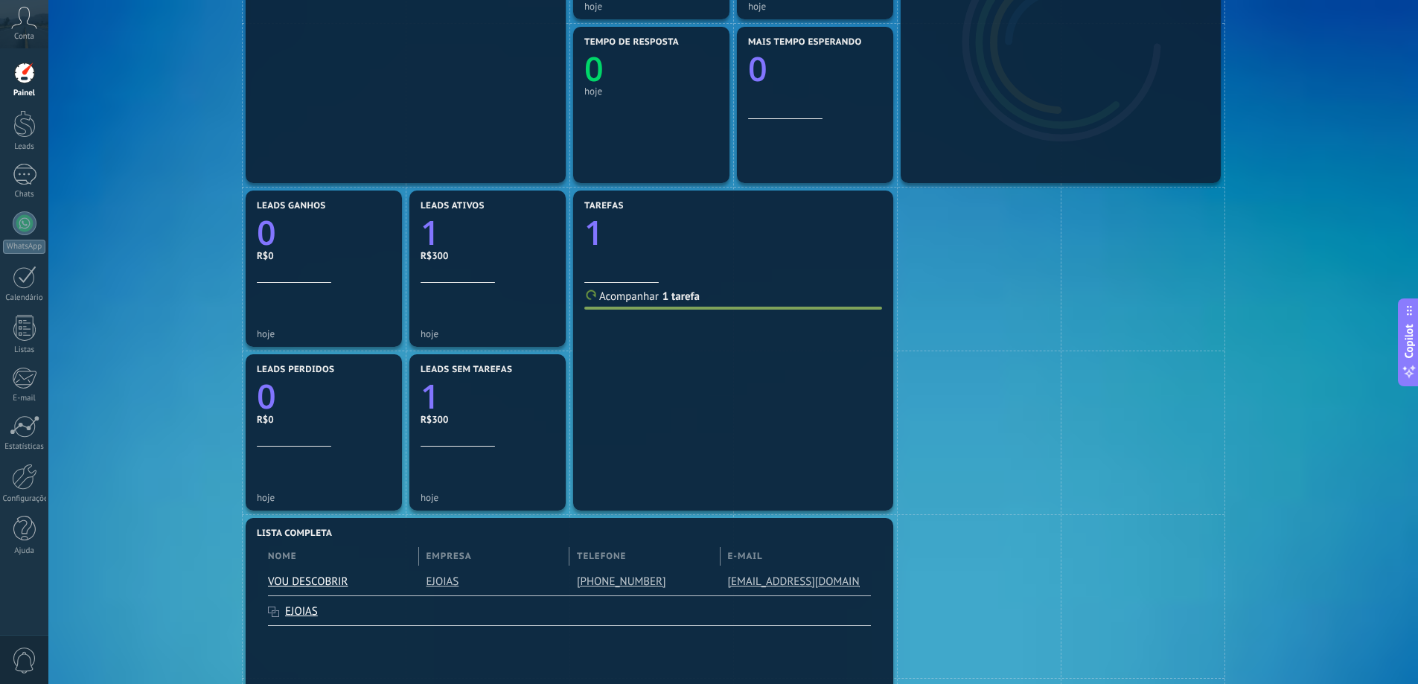
scroll to position [223, 0]
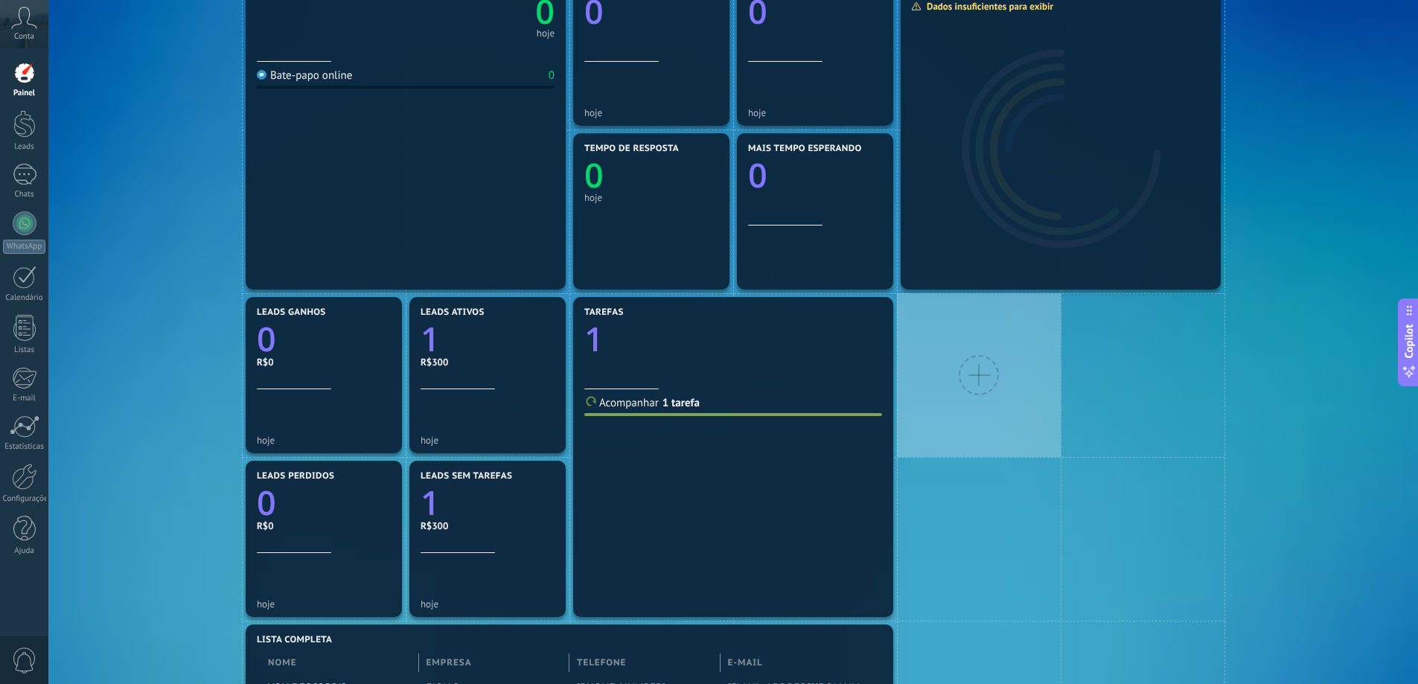
click at [986, 374] on div at bounding box center [979, 375] width 40 height 40
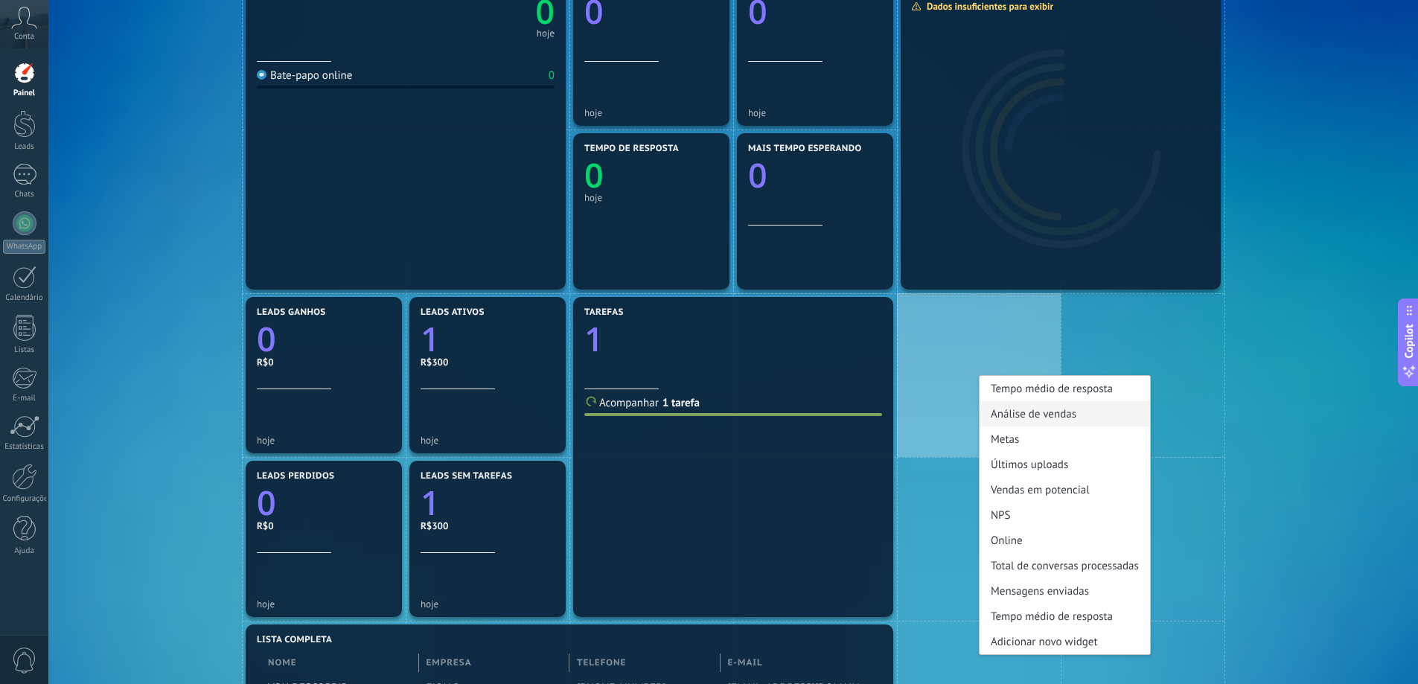
click at [1027, 420] on div "Análise de vendas" at bounding box center [1065, 413] width 170 height 25
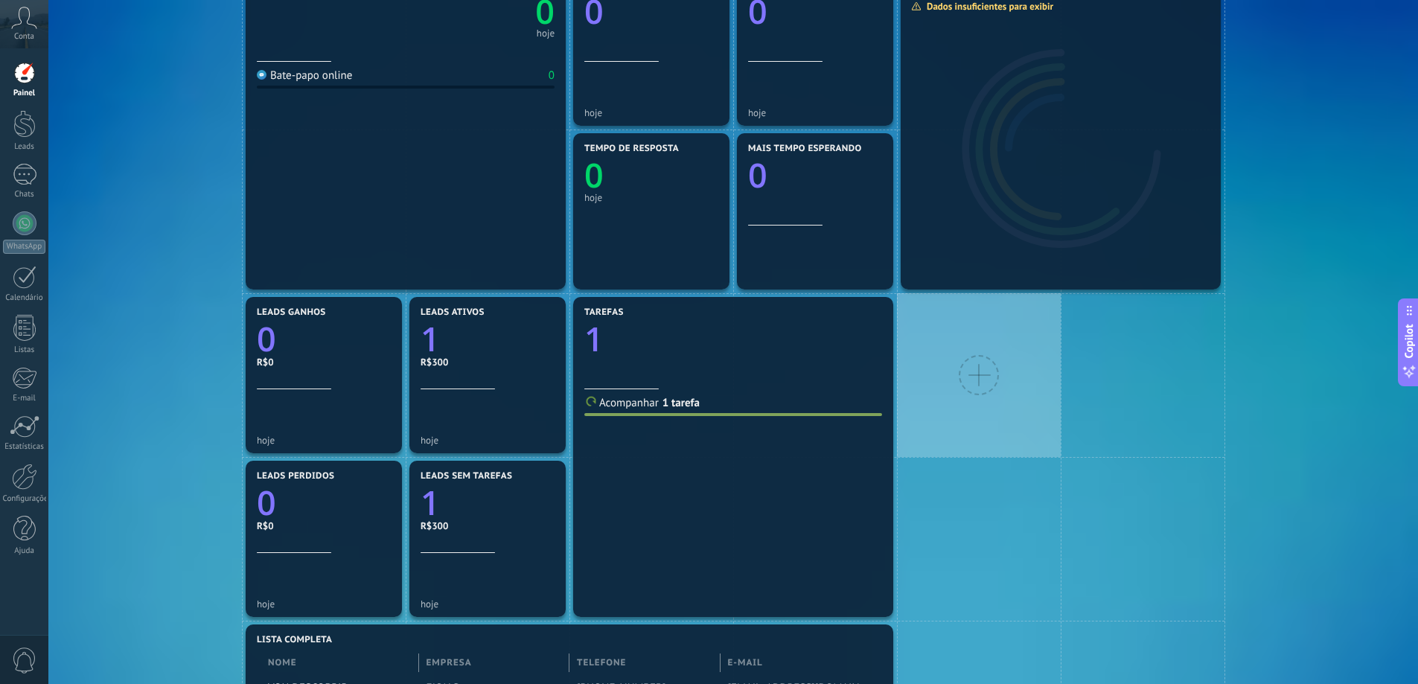
click at [1010, 357] on div at bounding box center [979, 375] width 164 height 164
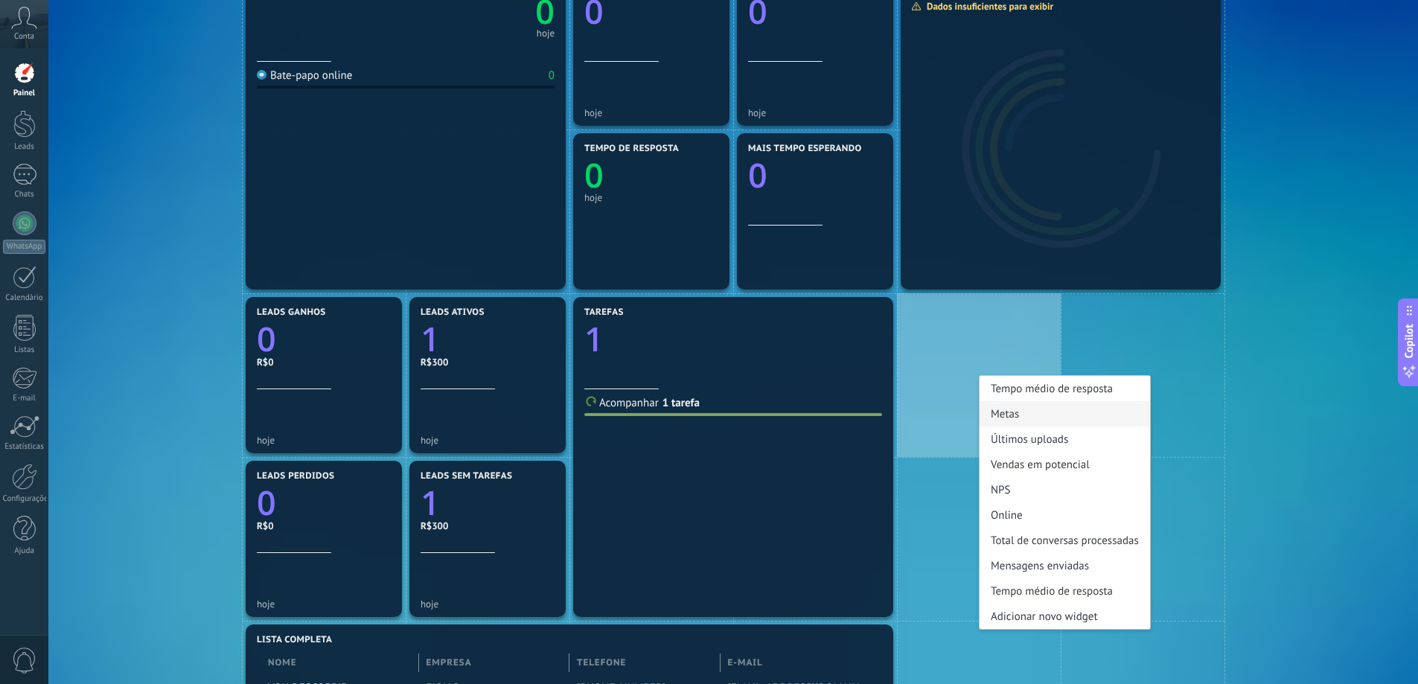
click at [1029, 410] on div "Metas" at bounding box center [1065, 413] width 170 height 25
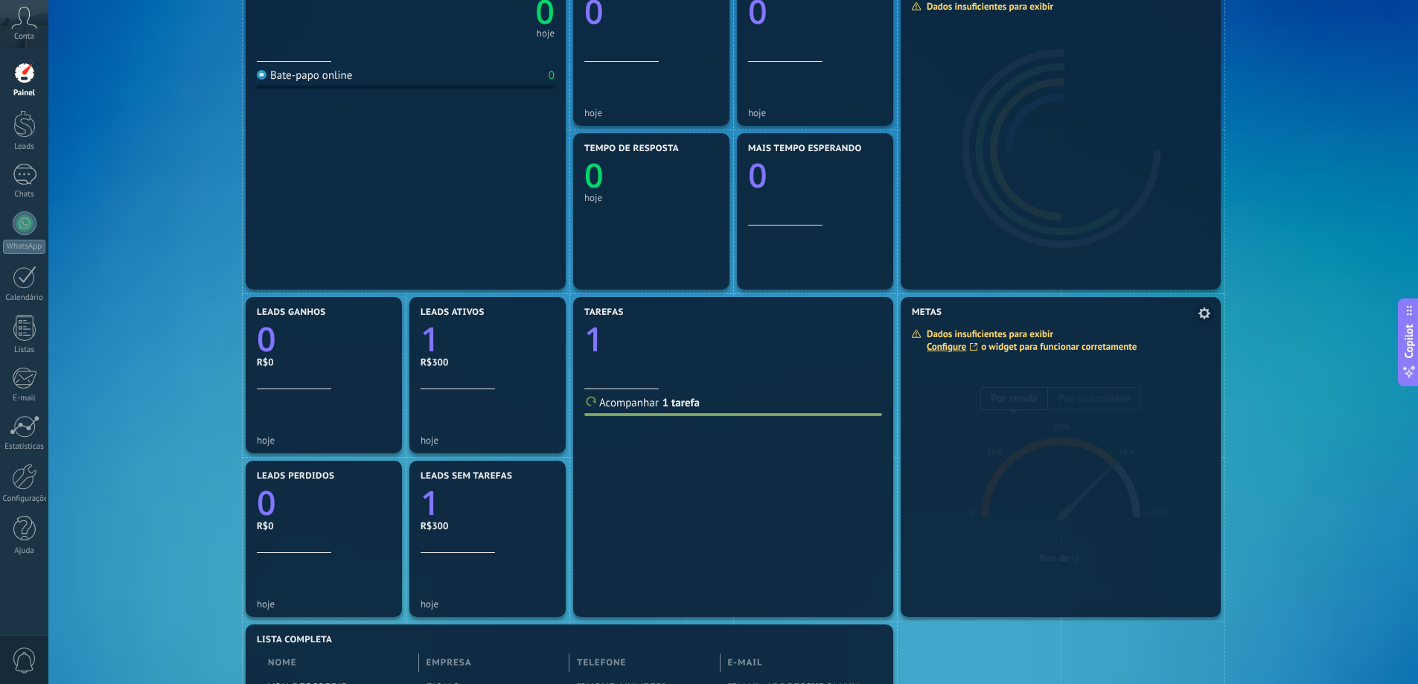
click at [1209, 316] on icon at bounding box center [1204, 313] width 12 height 12
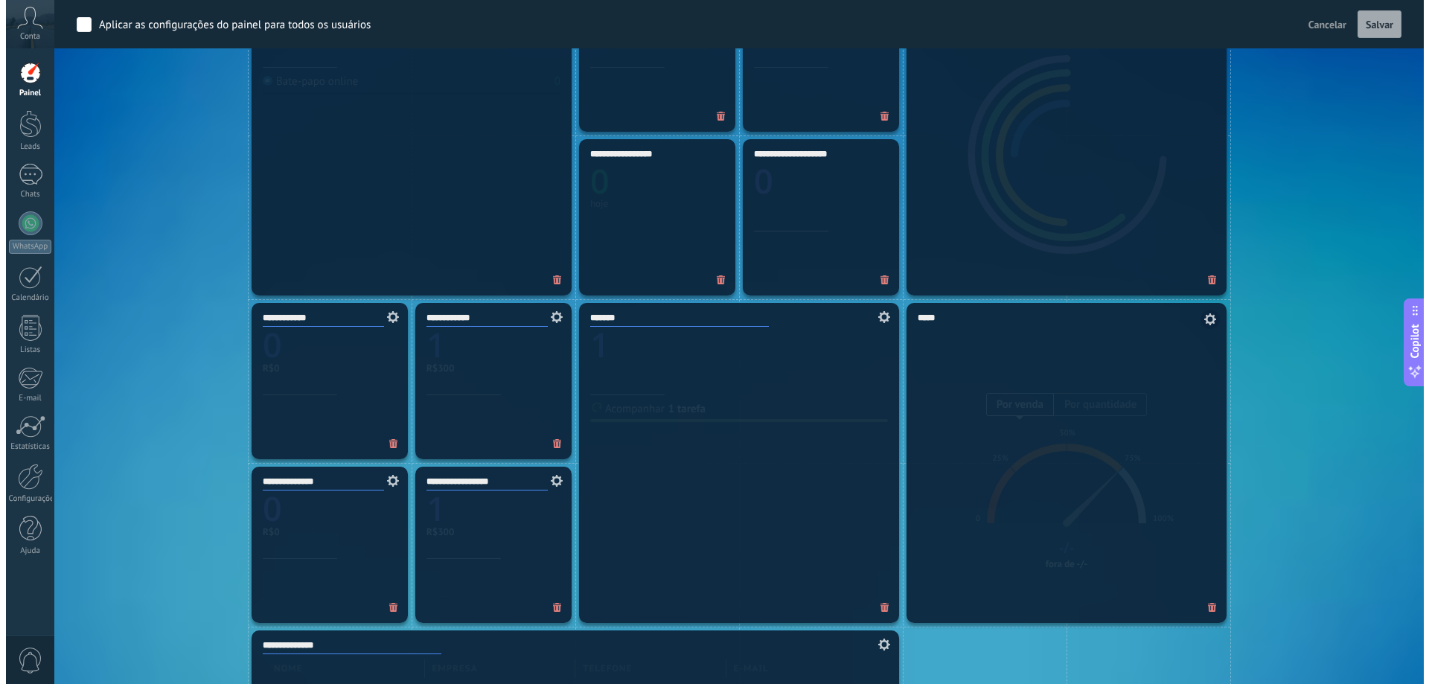
scroll to position [534, 0]
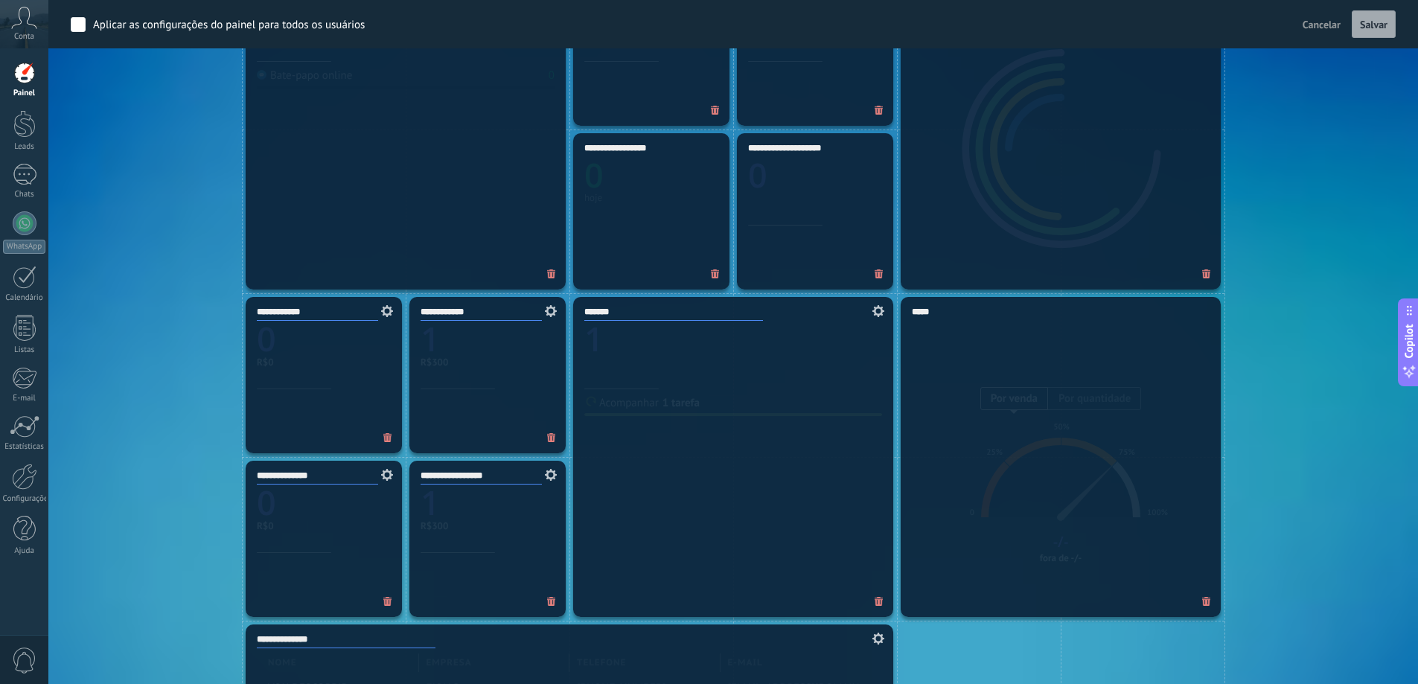
click at [1207, 595] on span at bounding box center [1207, 602] width 24 height 25
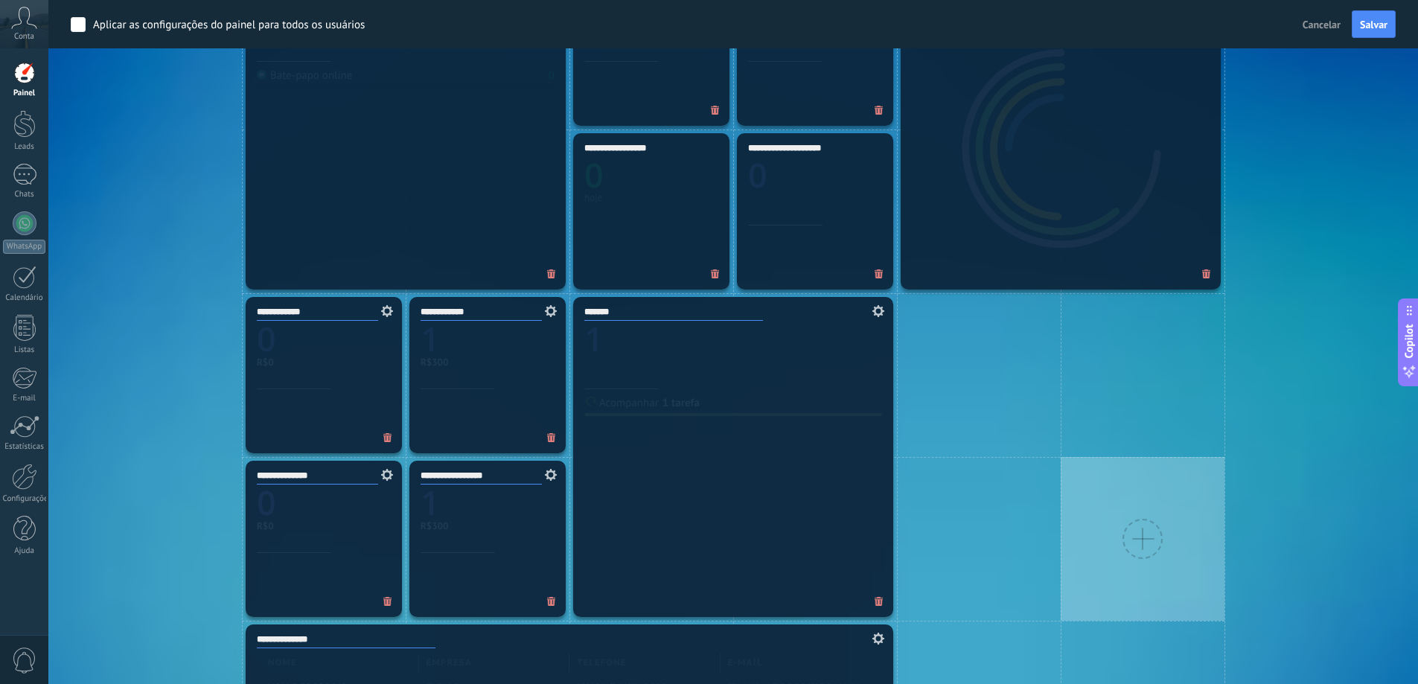
click at [1170, 496] on div at bounding box center [1143, 539] width 164 height 164
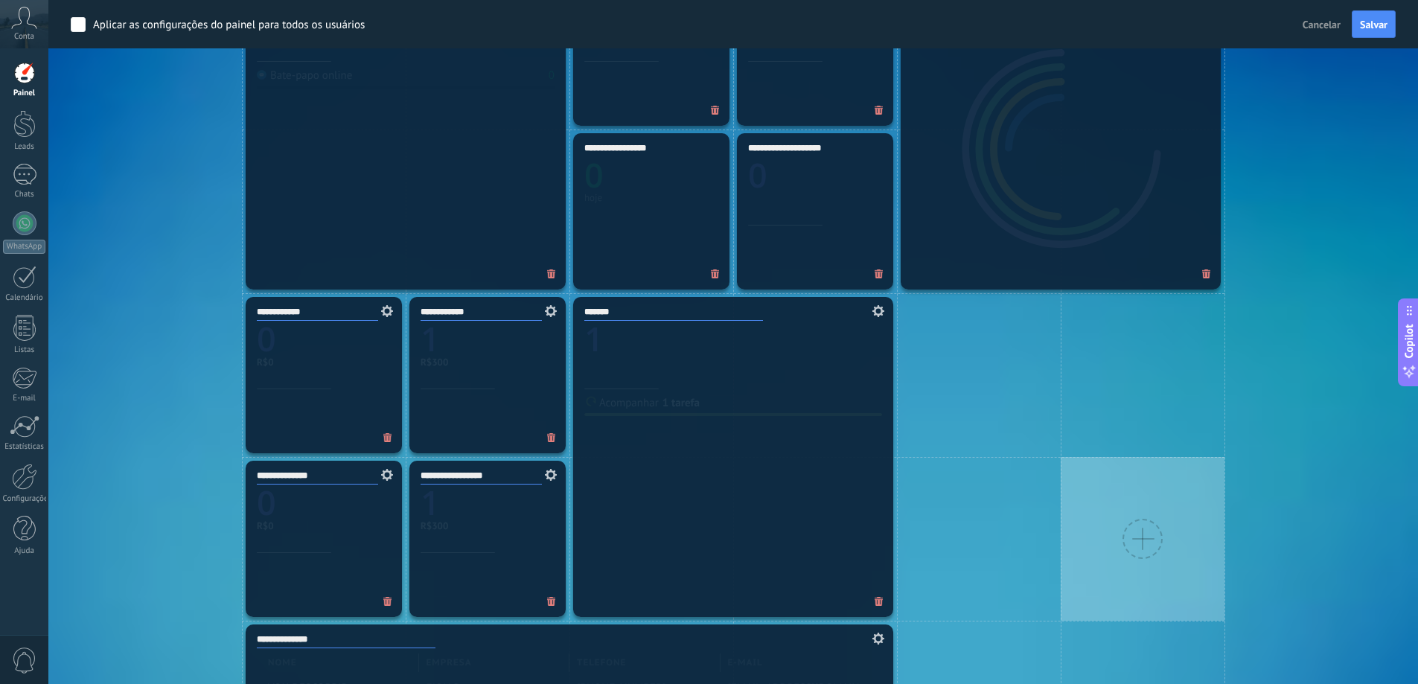
click at [1376, 36] on button "Salvar" at bounding box center [1374, 24] width 44 height 28
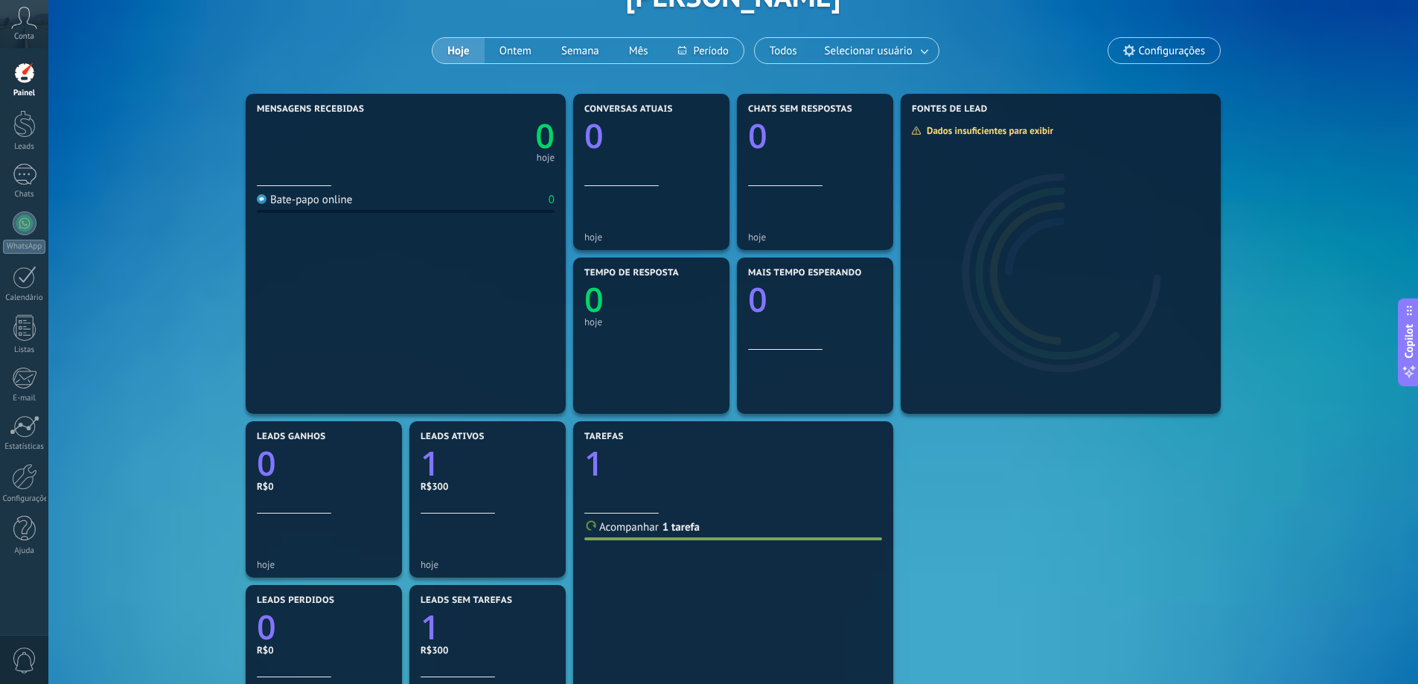
scroll to position [0, 0]
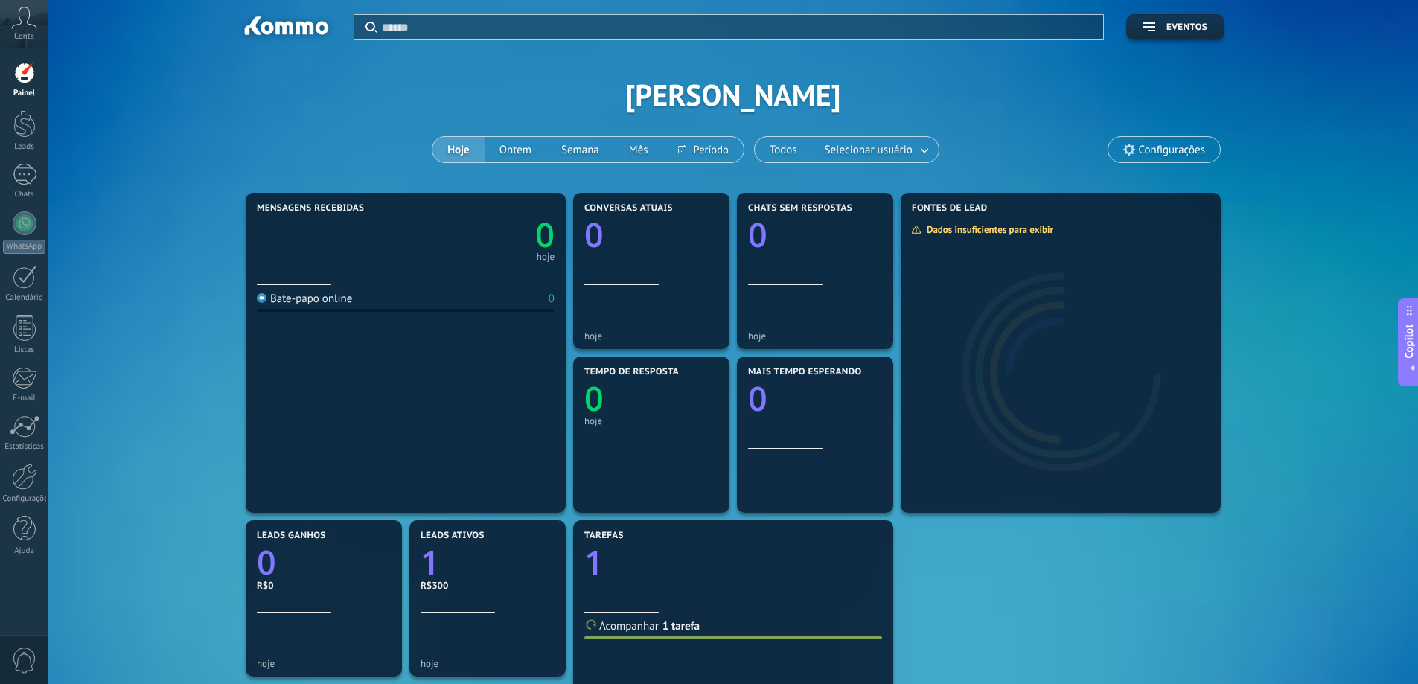
click at [1134, 144] on span "Configurações" at bounding box center [1164, 149] width 112 height 25
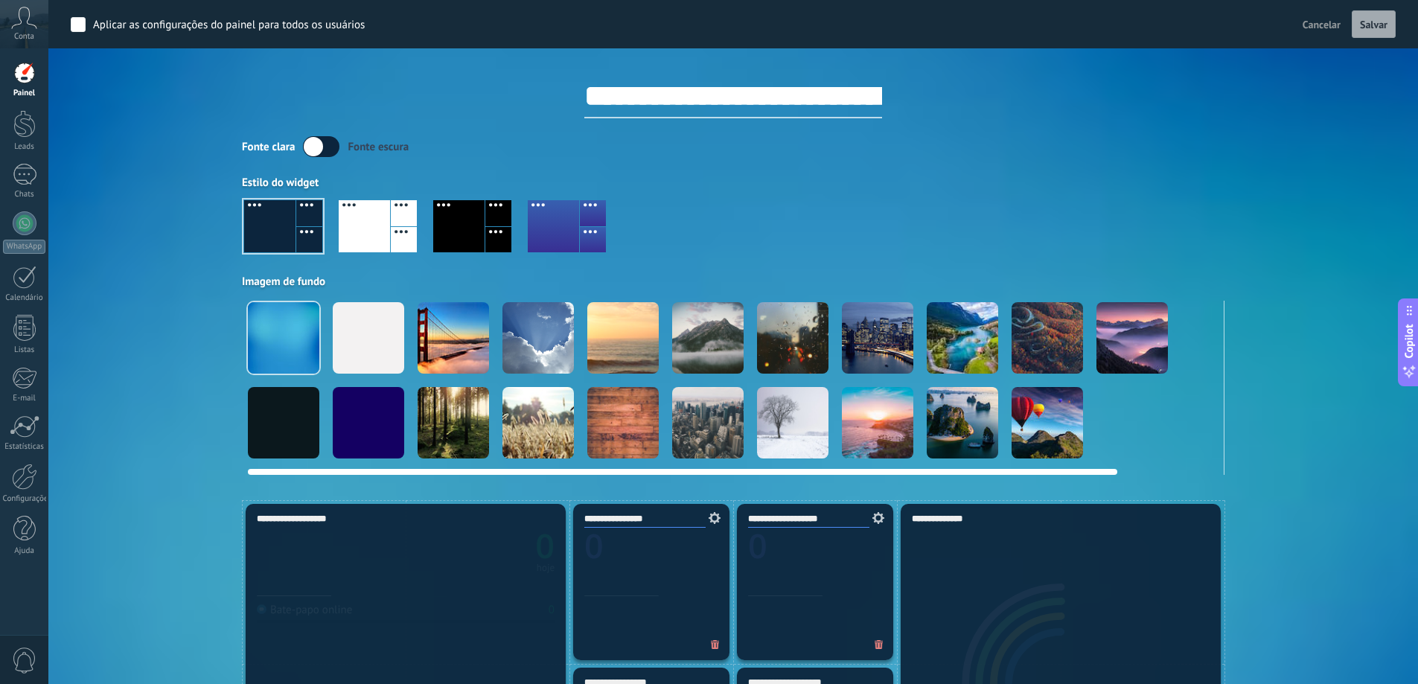
click at [870, 421] on div at bounding box center [877, 422] width 71 height 71
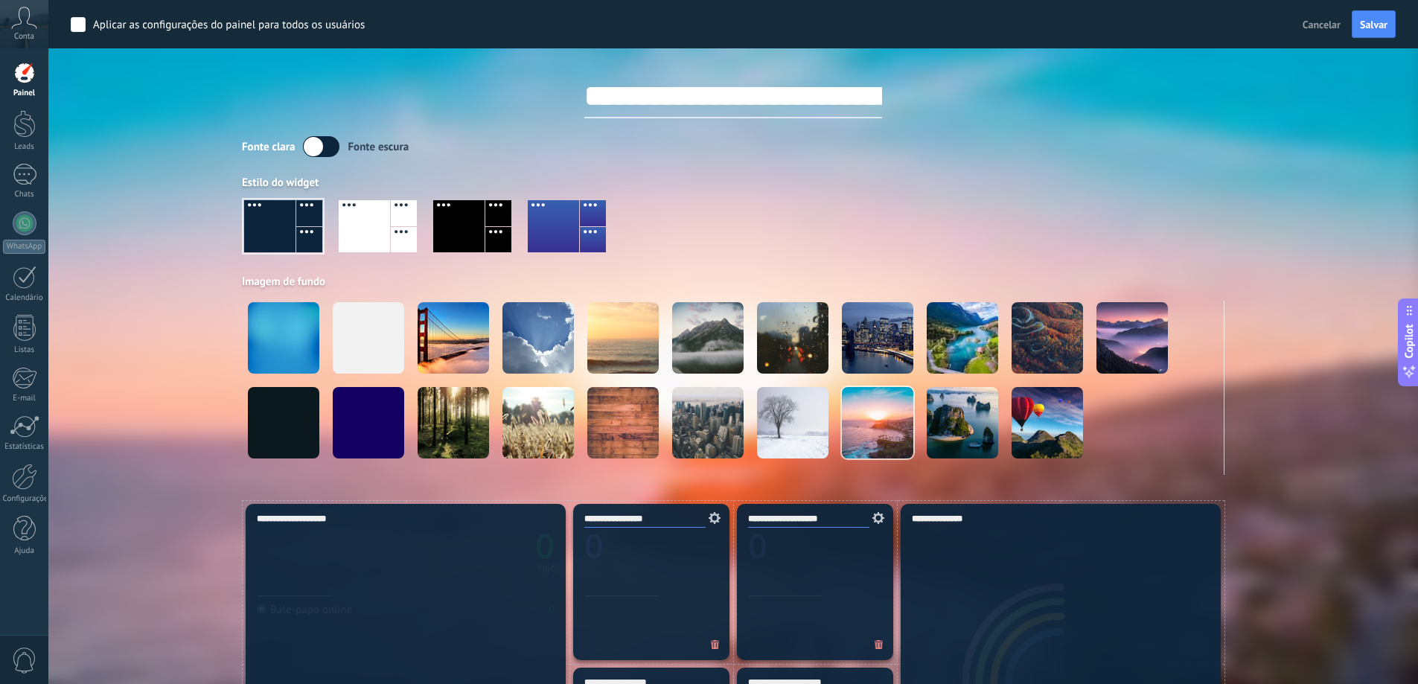
click at [1335, 352] on div "Aplicar Eventos [PERSON_NAME] Hoje Ontem Semana Mês Todos Selecionar usuário Co…" at bounding box center [733, 250] width 1325 height 500
click at [24, 127] on div at bounding box center [24, 124] width 22 height 28
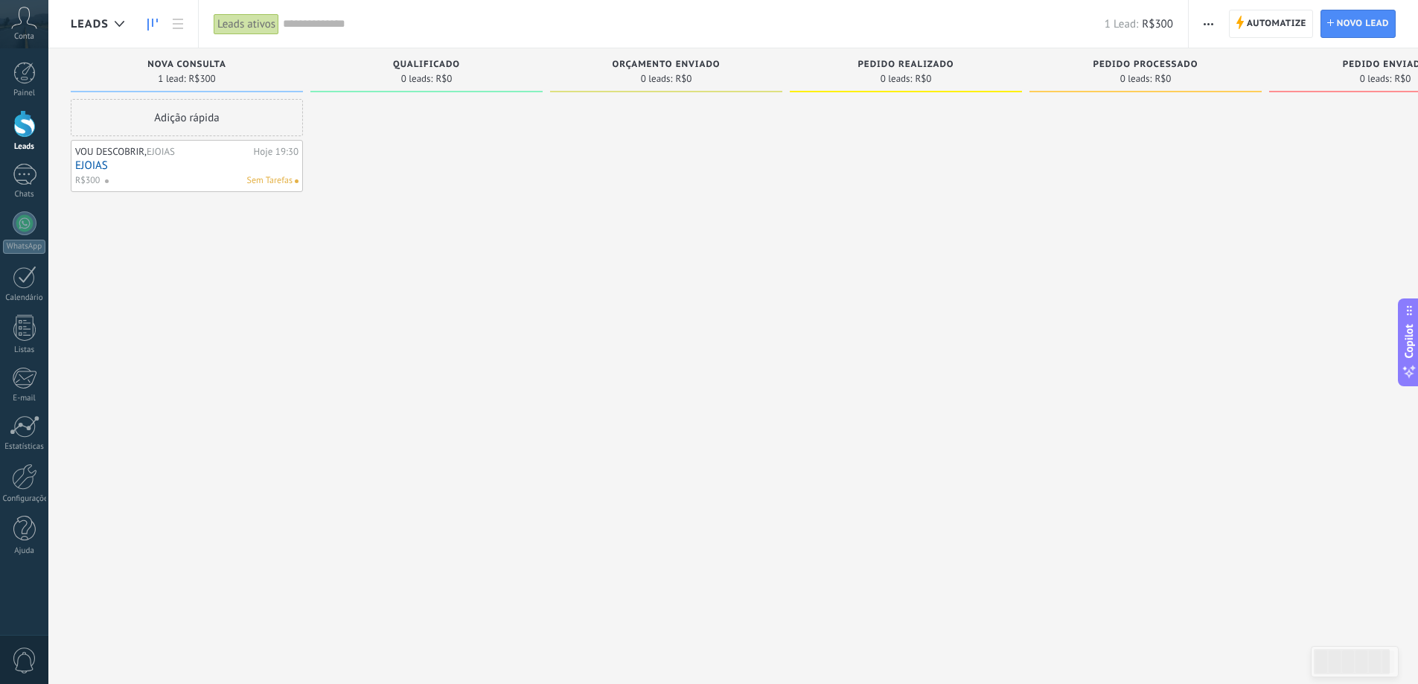
click at [185, 62] on span "Nova consulta" at bounding box center [186, 65] width 79 height 10
drag, startPoint x: 186, startPoint y: 62, endPoint x: 194, endPoint y: 63, distance: 7.5
click at [191, 62] on span "Nova consulta" at bounding box center [186, 65] width 79 height 10
click at [214, 63] on span "Nova consulta" at bounding box center [186, 65] width 79 height 10
click at [1275, 26] on span "Automatize" at bounding box center [1277, 23] width 60 height 27
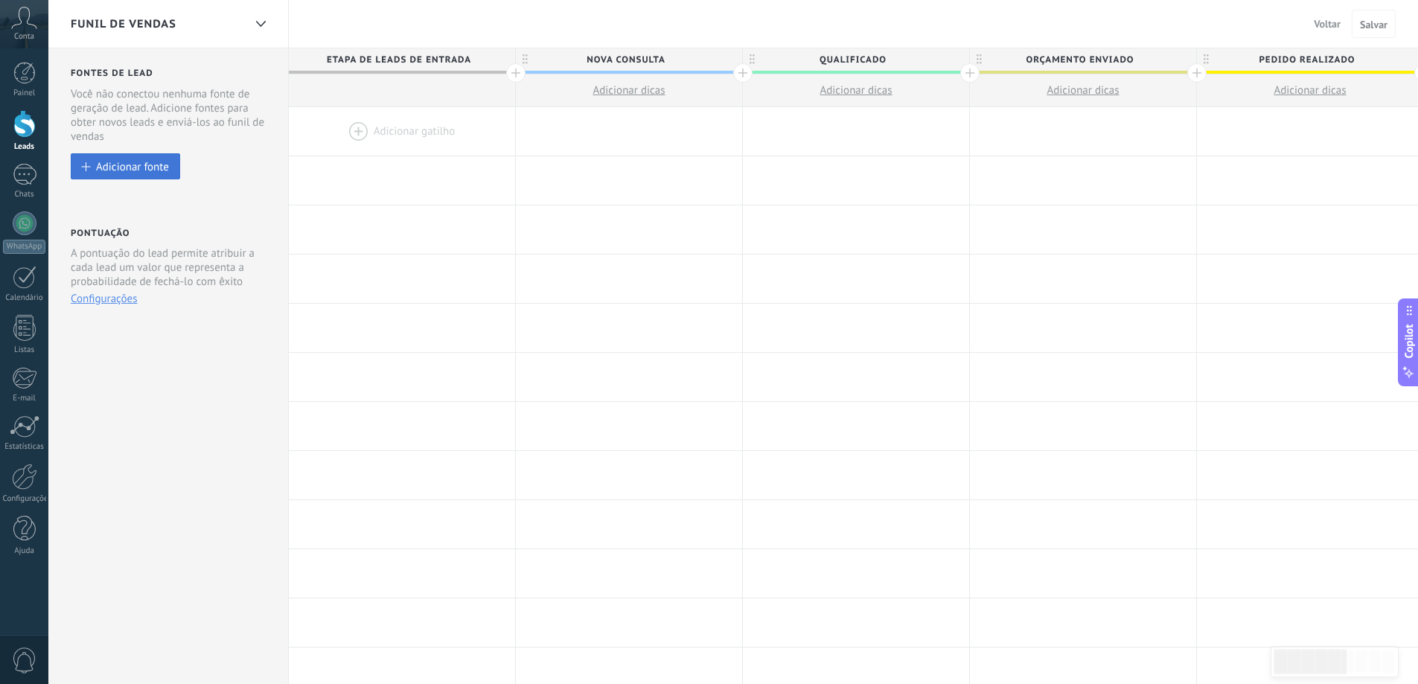
click at [124, 167] on div "Adicionar fonte" at bounding box center [132, 166] width 73 height 13
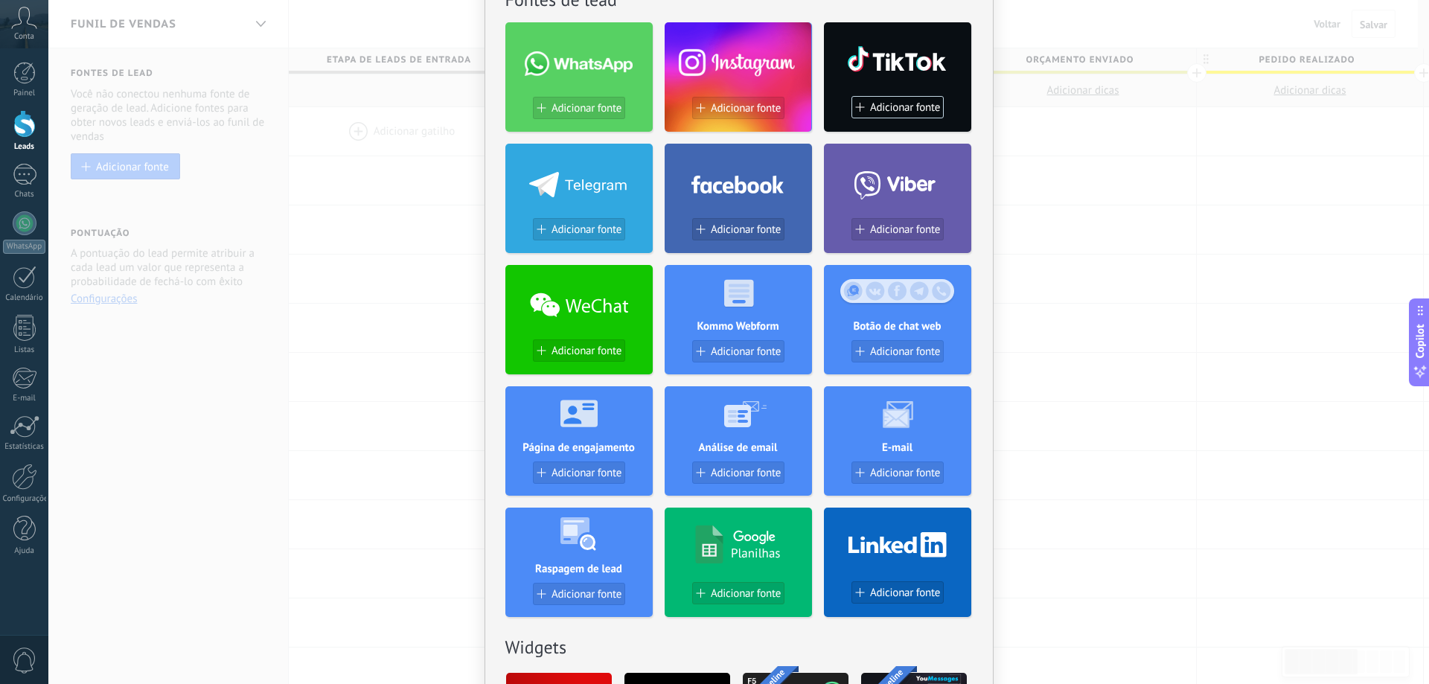
scroll to position [149, 0]
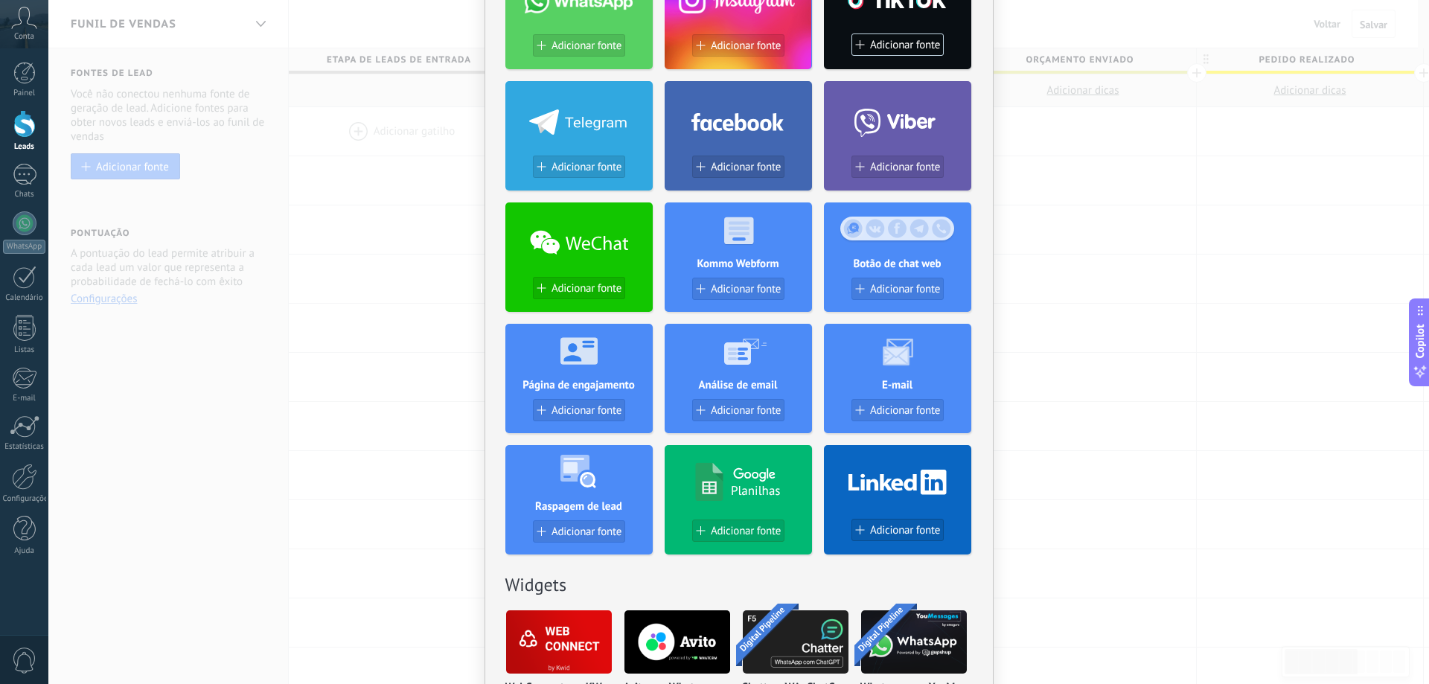
click at [324, 315] on div "Sem resultados. Fontes de lead Adicionar fonte Adicionar fonte Adicionar fonte …" at bounding box center [738, 342] width 1381 height 684
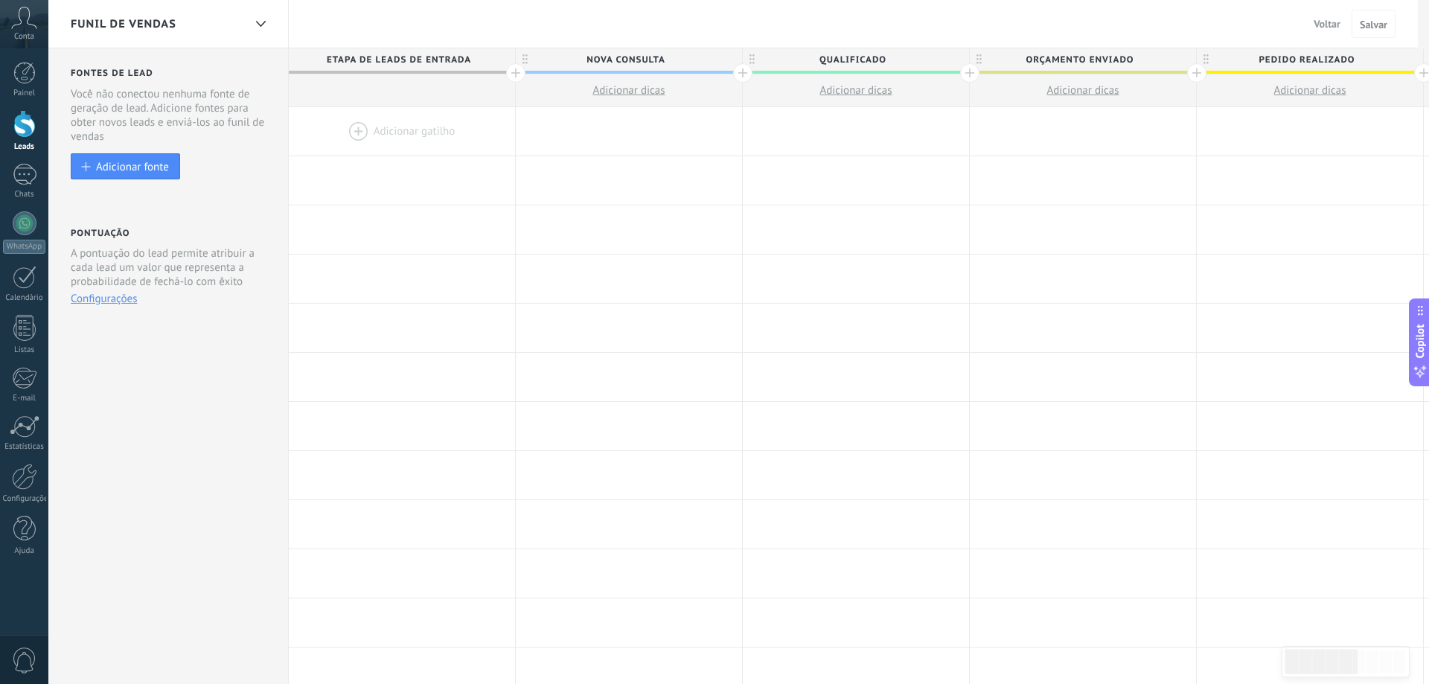
scroll to position [0, 0]
click at [1329, 25] on span "Voltar" at bounding box center [1327, 23] width 27 height 13
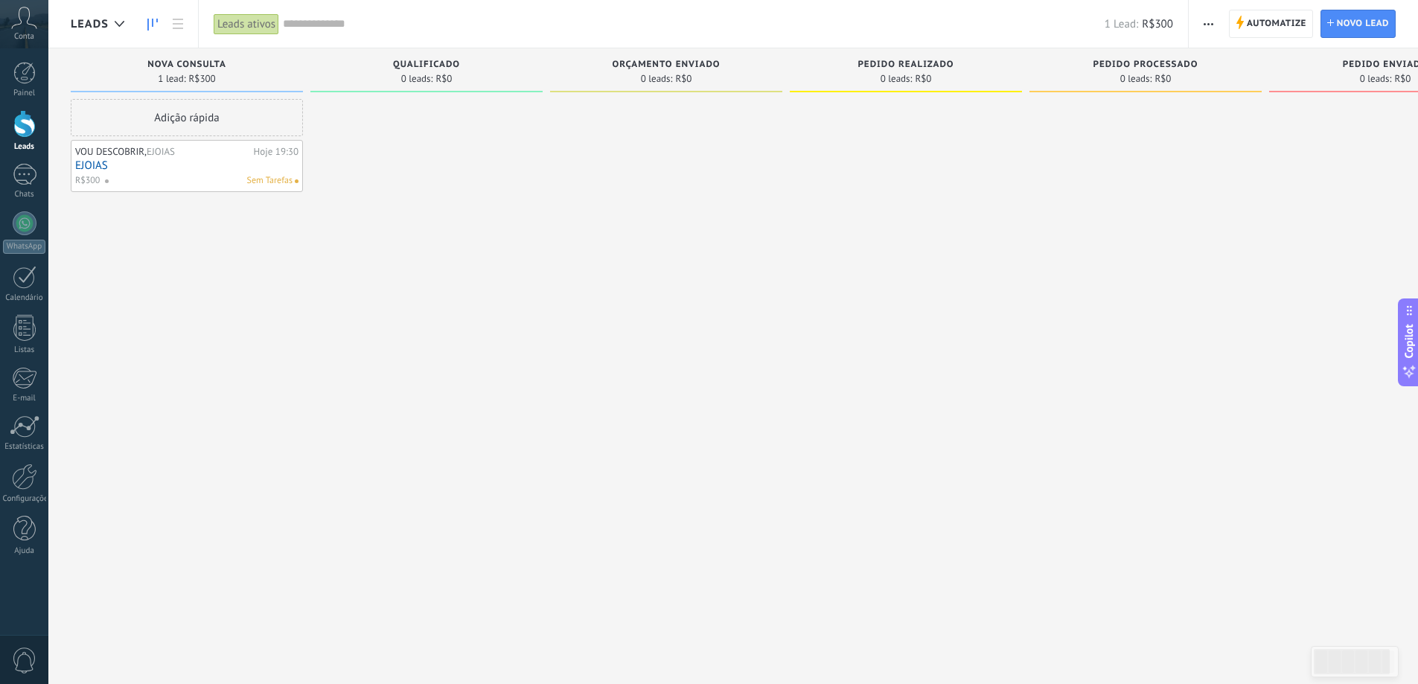
click at [1214, 22] on button "button" at bounding box center [1209, 24] width 22 height 28
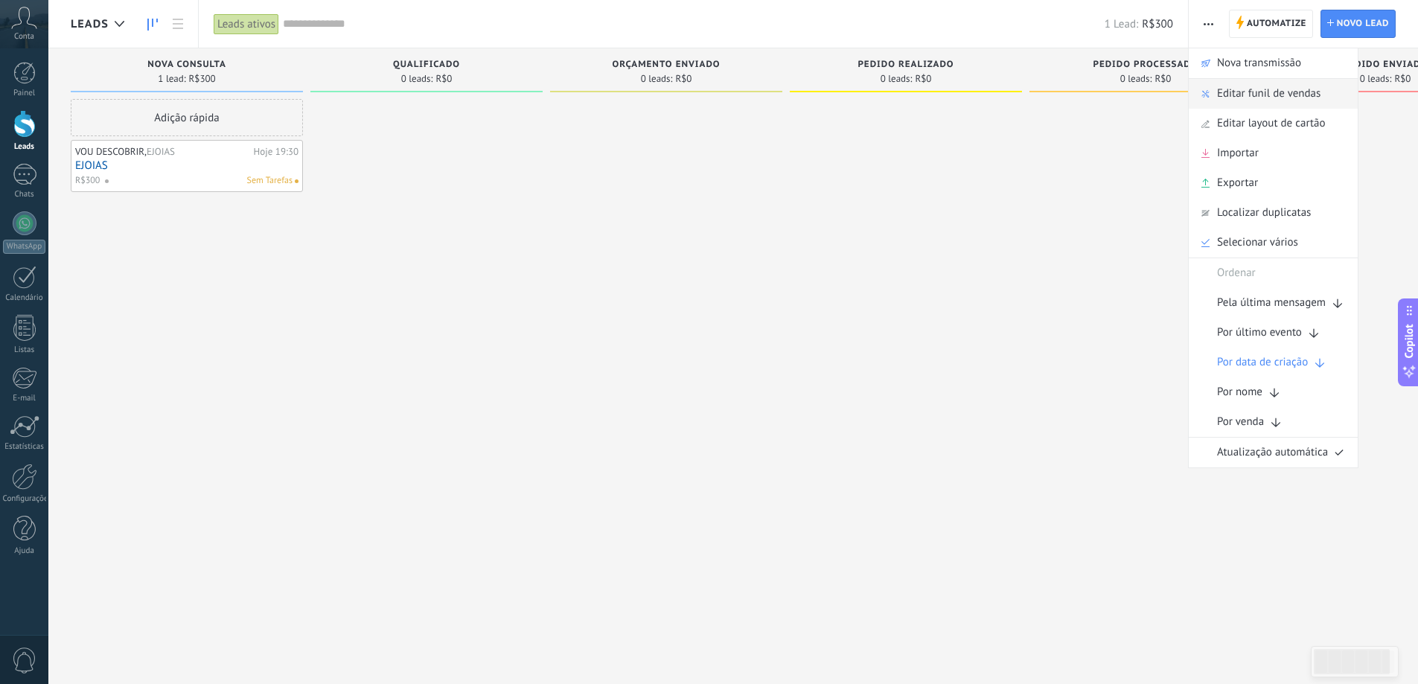
click at [1252, 89] on span "Editar funil de vendas" at bounding box center [1268, 94] width 103 height 30
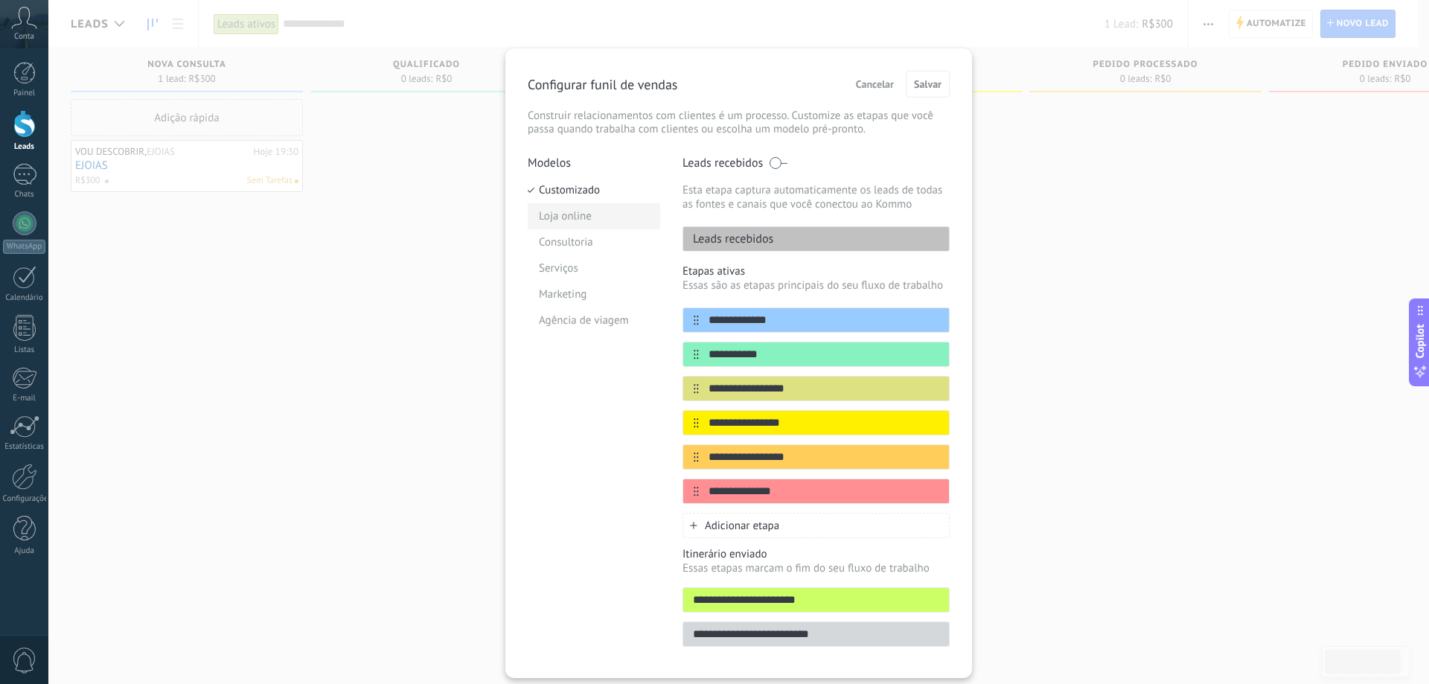
click at [552, 214] on li "Loja online" at bounding box center [594, 216] width 132 height 26
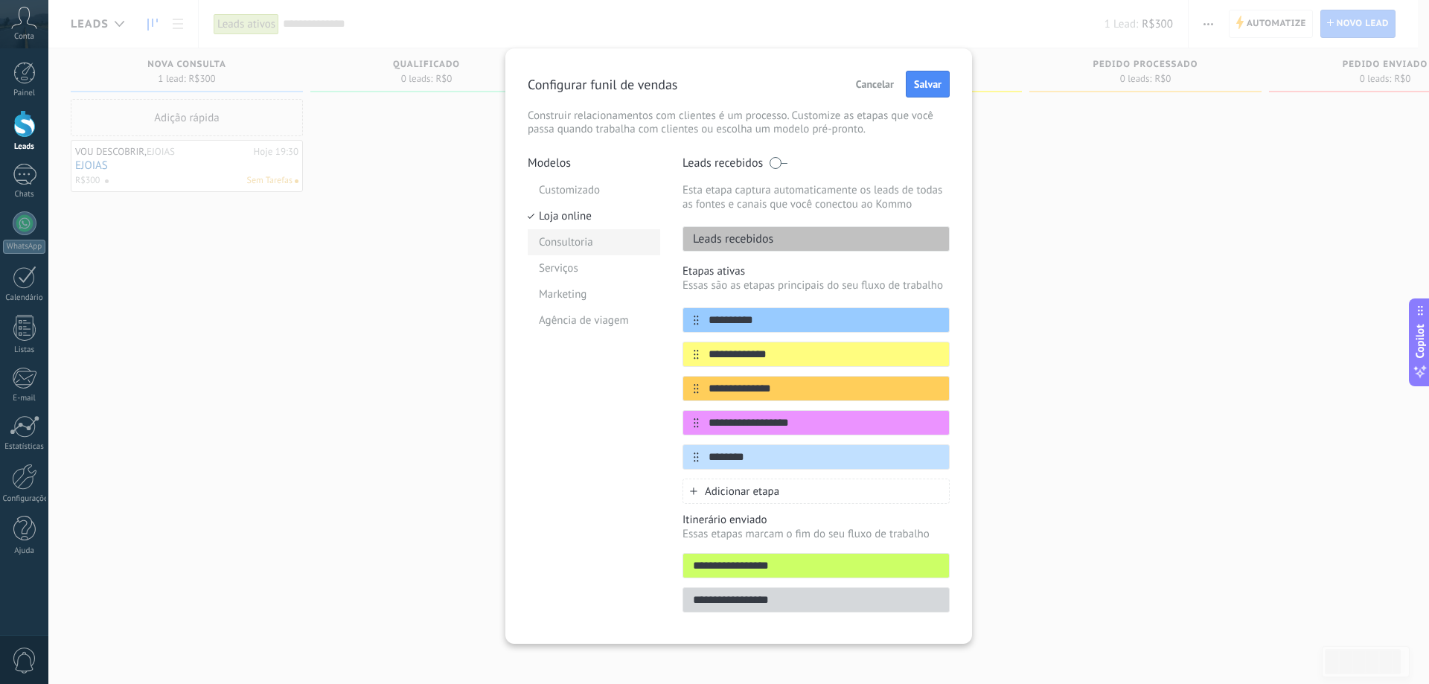
click at [559, 239] on li "Consultoria" at bounding box center [594, 242] width 132 height 26
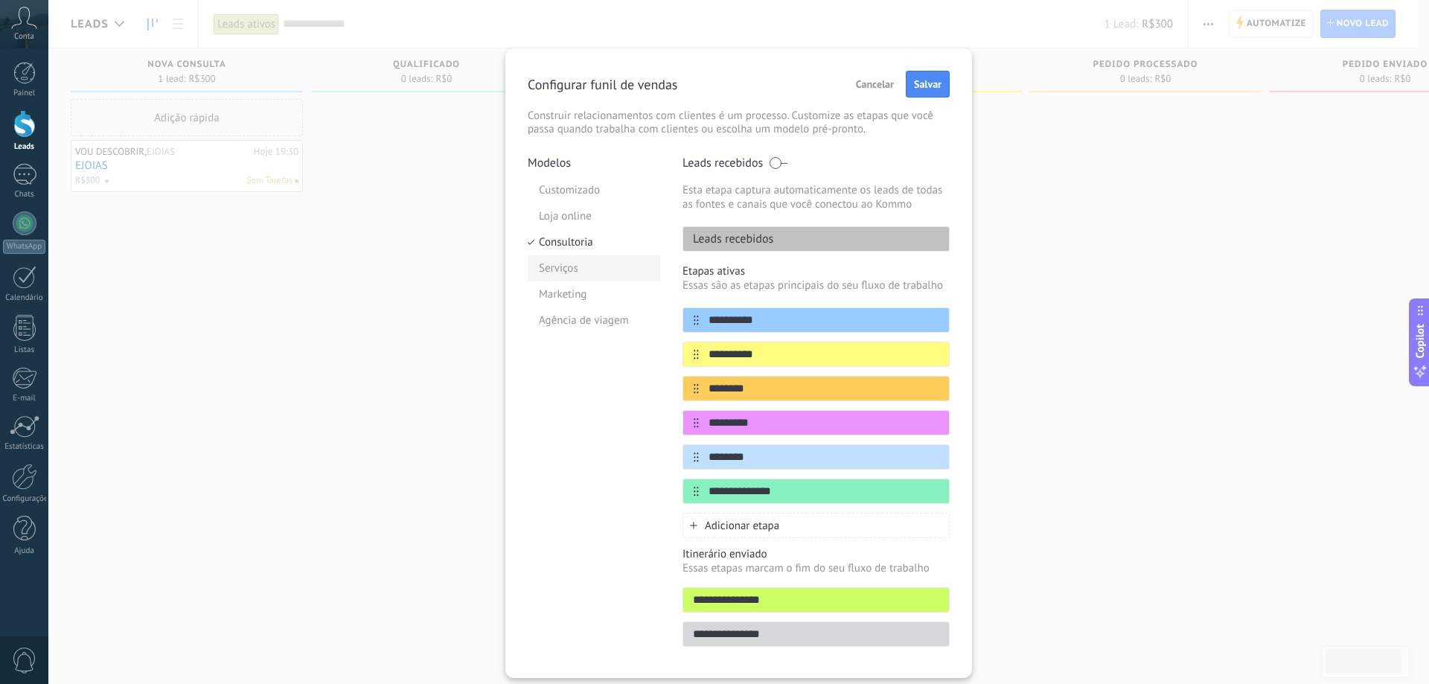
click at [574, 261] on li "Serviços" at bounding box center [594, 268] width 132 height 26
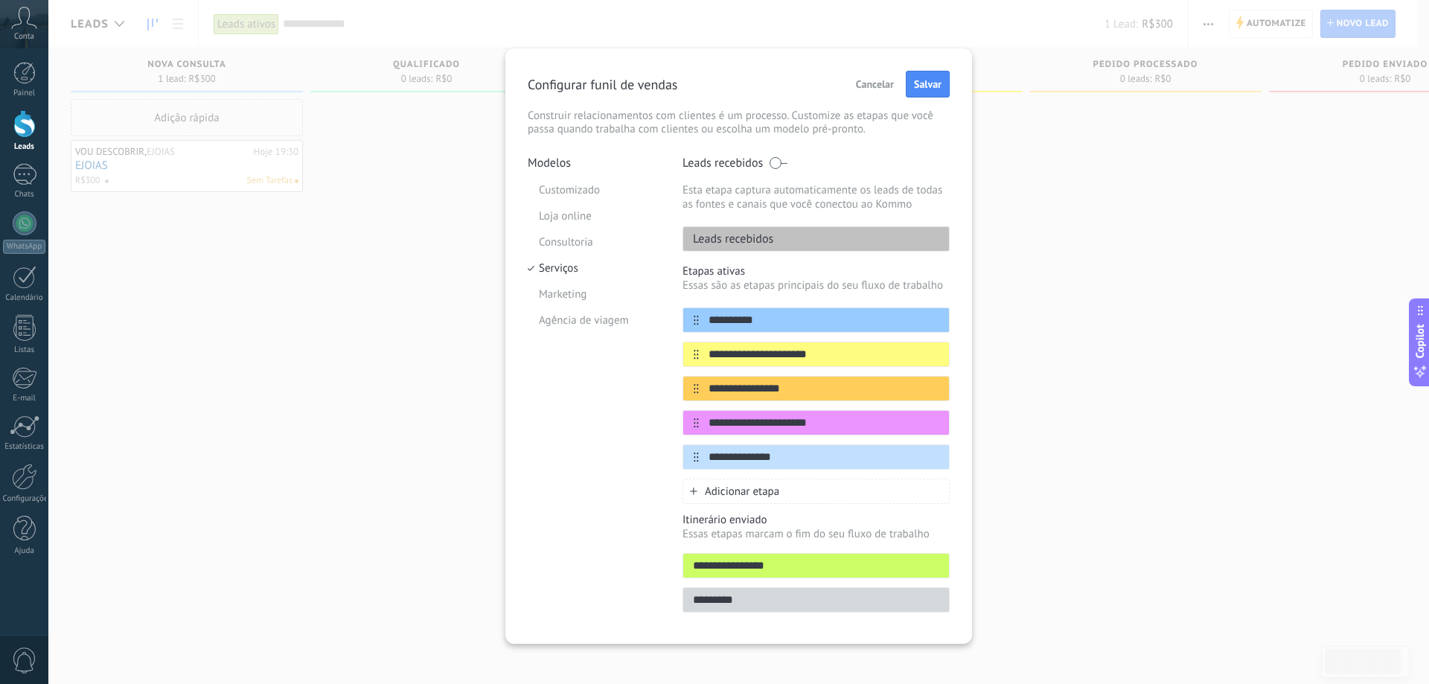
click at [714, 238] on p "Leads recebidos" at bounding box center [728, 238] width 90 height 15
click at [735, 244] on p "Leads recebidos" at bounding box center [728, 238] width 90 height 15
click at [753, 165] on p "Leads recebidos" at bounding box center [723, 163] width 80 height 15
click at [769, 164] on span at bounding box center [778, 163] width 19 height 12
click at [924, 80] on span "Salvar" at bounding box center [928, 84] width 28 height 10
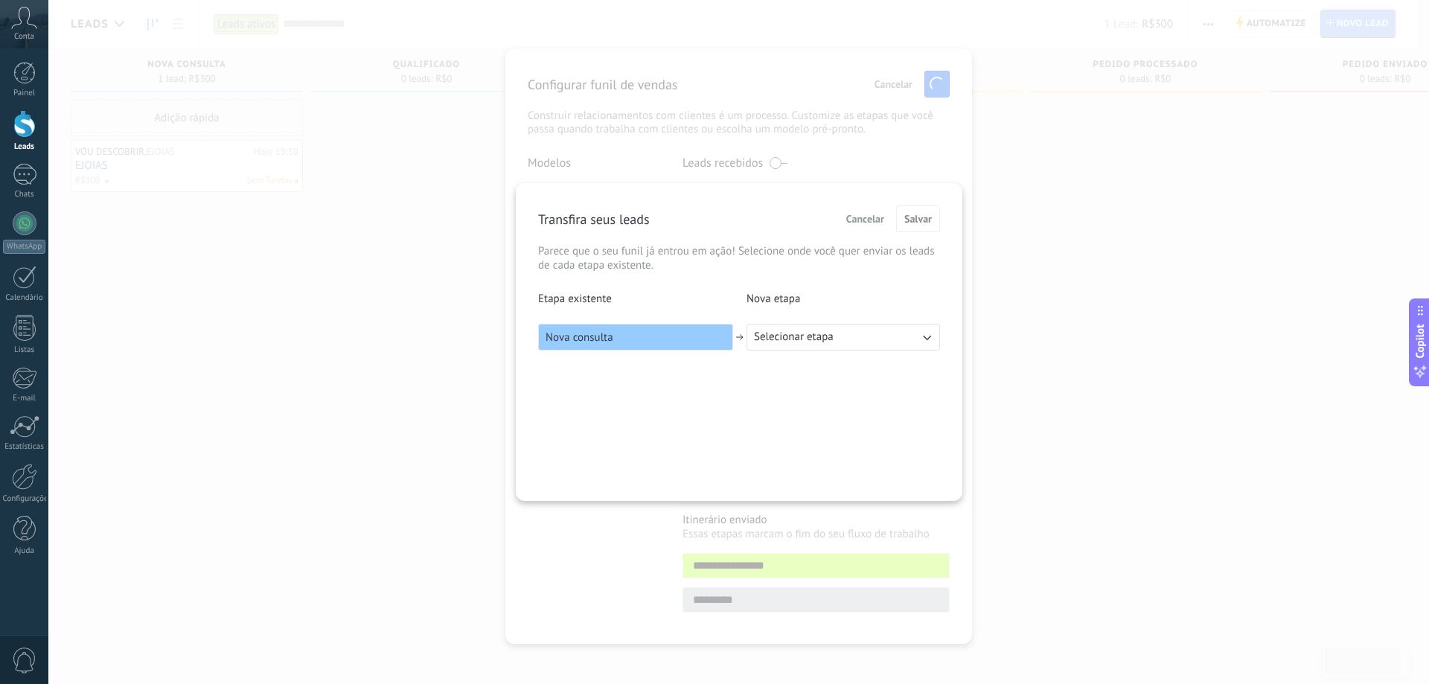
click at [661, 340] on div "Nova consulta" at bounding box center [635, 337] width 195 height 27
click at [625, 339] on div "Nova consulta" at bounding box center [635, 337] width 195 height 27
click at [624, 339] on div "Nova consulta" at bounding box center [635, 337] width 195 height 27
click at [927, 338] on icon "button" at bounding box center [926, 337] width 15 height 15
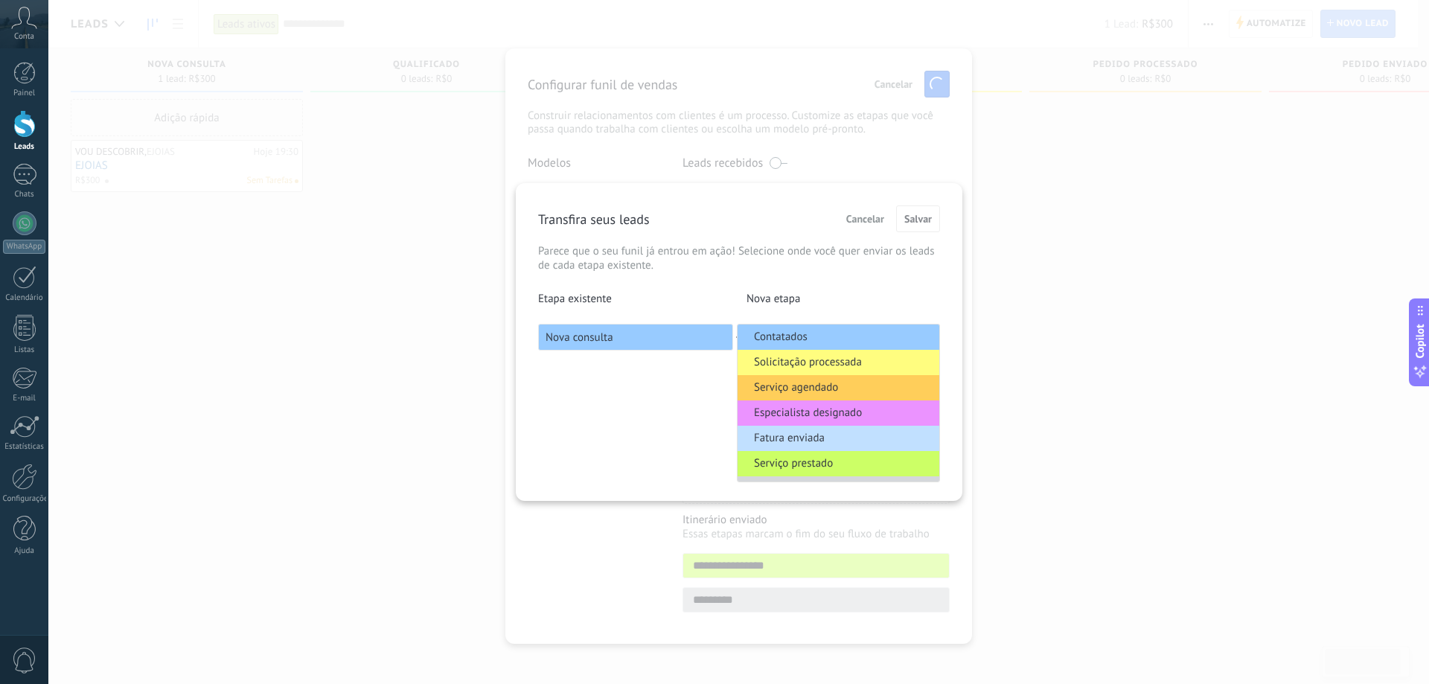
click at [794, 334] on span "Contatados" at bounding box center [781, 337] width 54 height 15
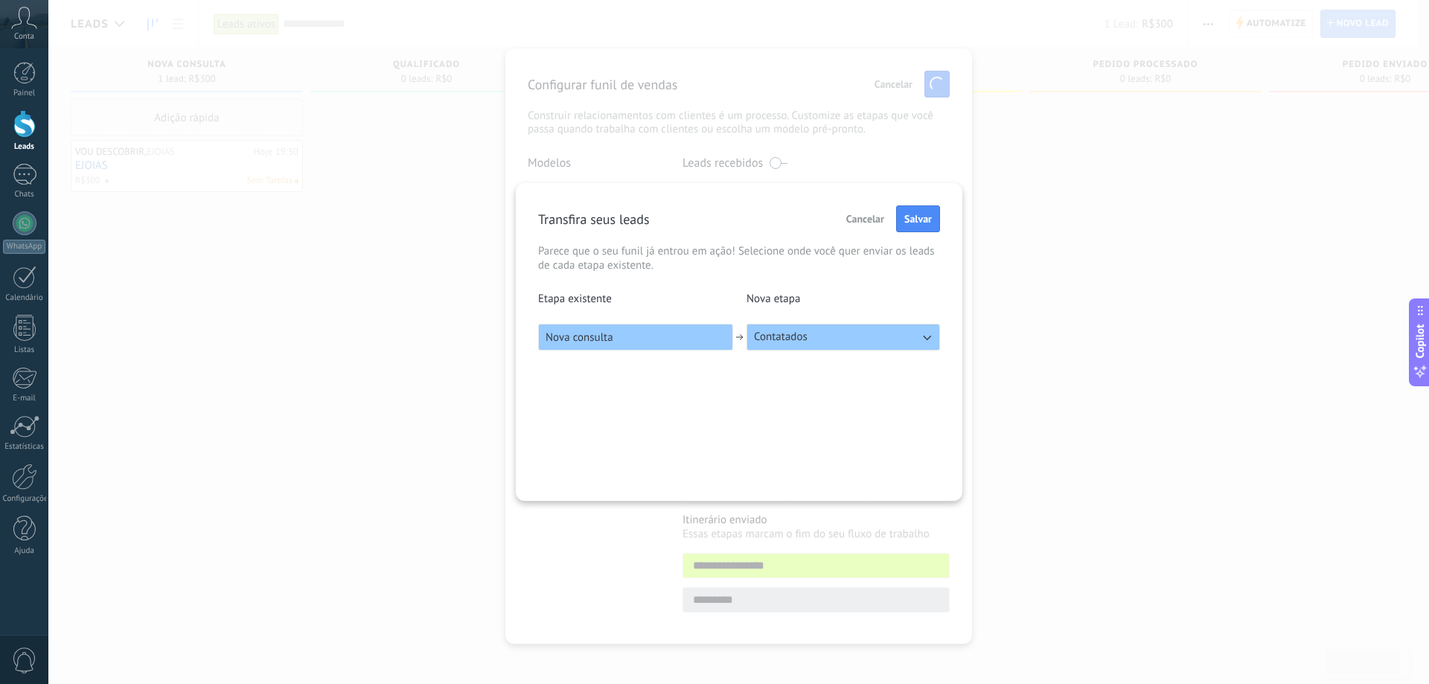
click at [921, 233] on div "Transfira seus leads Cancelar [PERSON_NAME] que o seu funil já entrou em ação! …" at bounding box center [739, 238] width 402 height 67
click at [916, 218] on span "Salvar" at bounding box center [918, 219] width 28 height 10
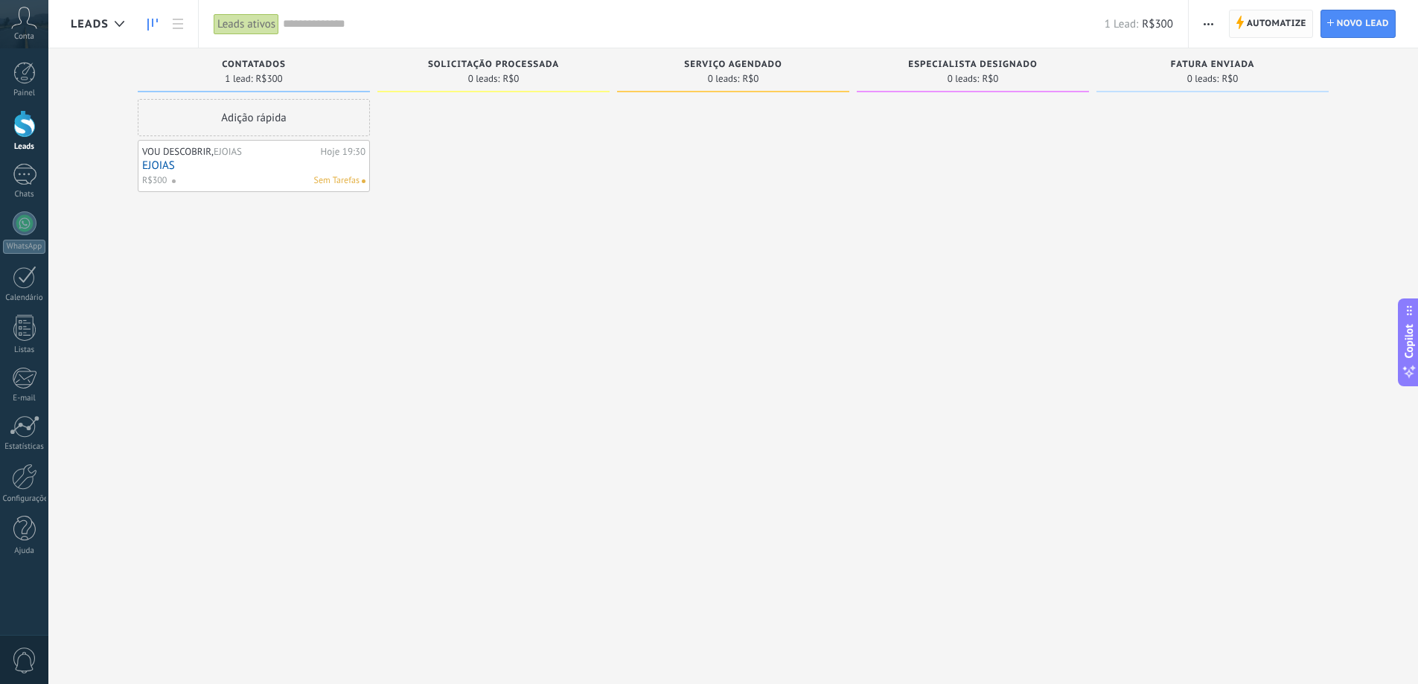
click at [1278, 19] on span "Automatize" at bounding box center [1277, 23] width 60 height 27
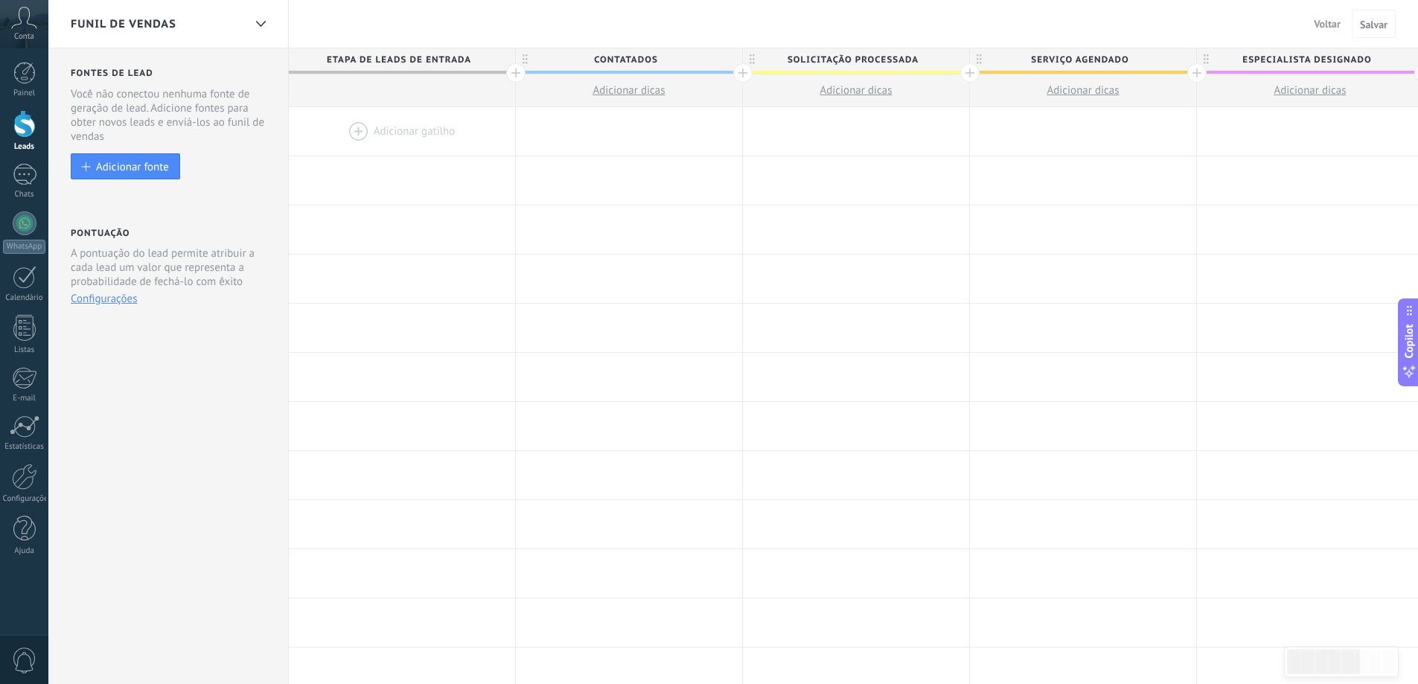
click at [1326, 27] on span "Voltar" at bounding box center [1327, 23] width 27 height 13
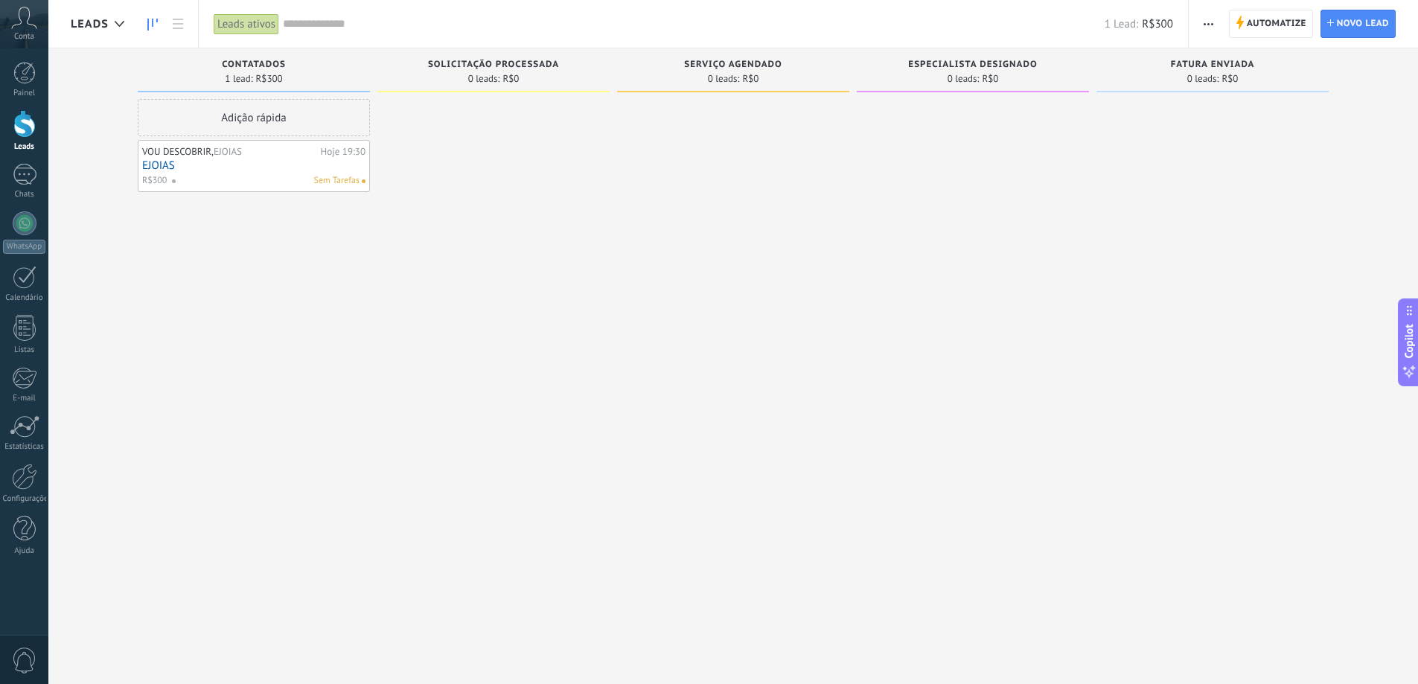
click at [261, 63] on span "Contatados" at bounding box center [254, 65] width 64 height 10
click at [254, 98] on div "Contatados 1 lead: R$300" at bounding box center [254, 73] width 232 height 51
click at [329, 119] on div "Adição rápida" at bounding box center [254, 117] width 232 height 37
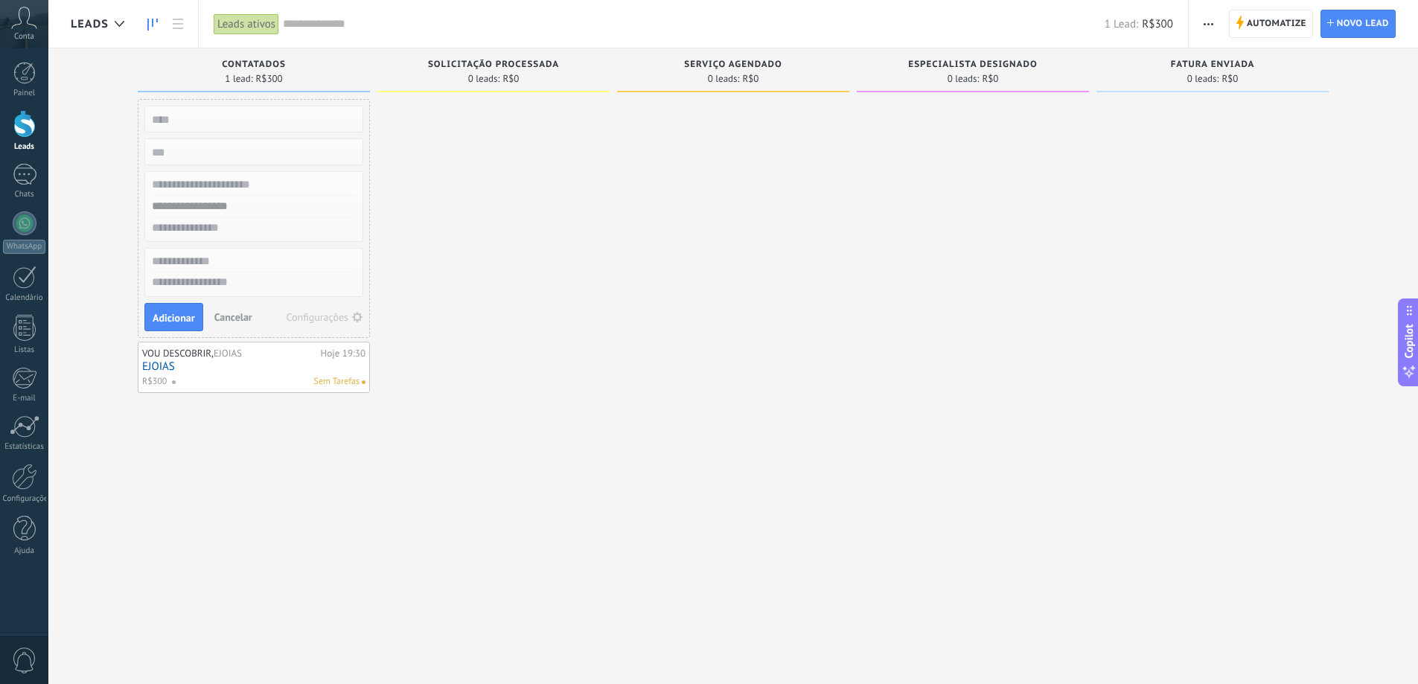
click at [237, 317] on span "Cancelar" at bounding box center [233, 316] width 38 height 13
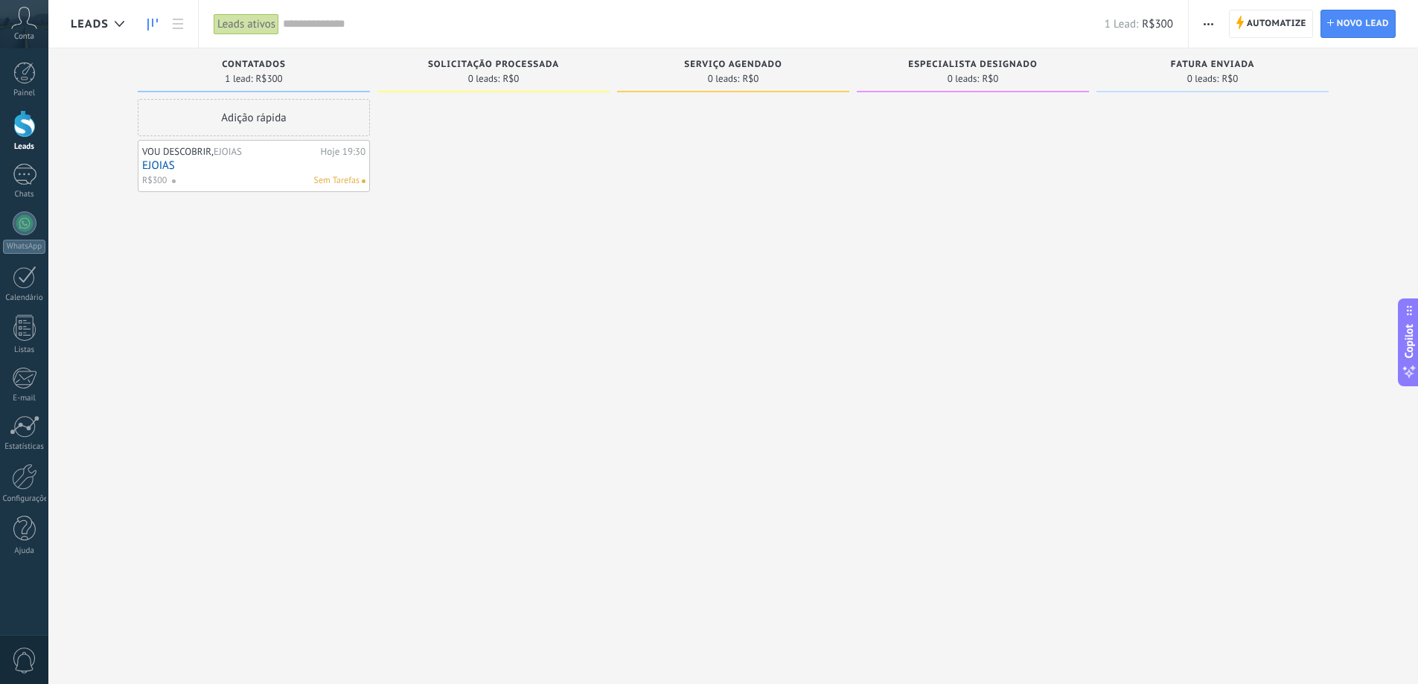
click at [485, 339] on div at bounding box center [493, 344] width 232 height 490
click at [230, 162] on link "EJOIAS" at bounding box center [253, 165] width 223 height 13
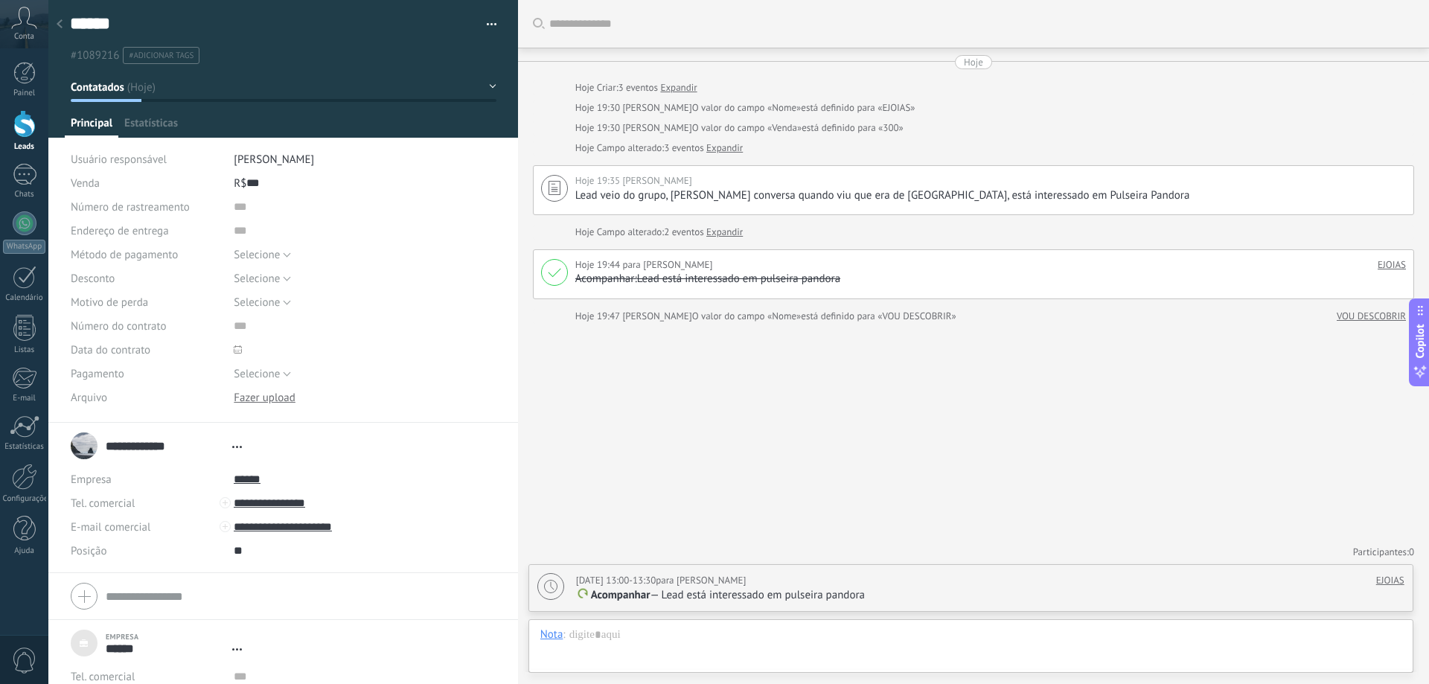
type textarea "***"
click at [484, 81] on button "Contatados" at bounding box center [284, 87] width 426 height 27
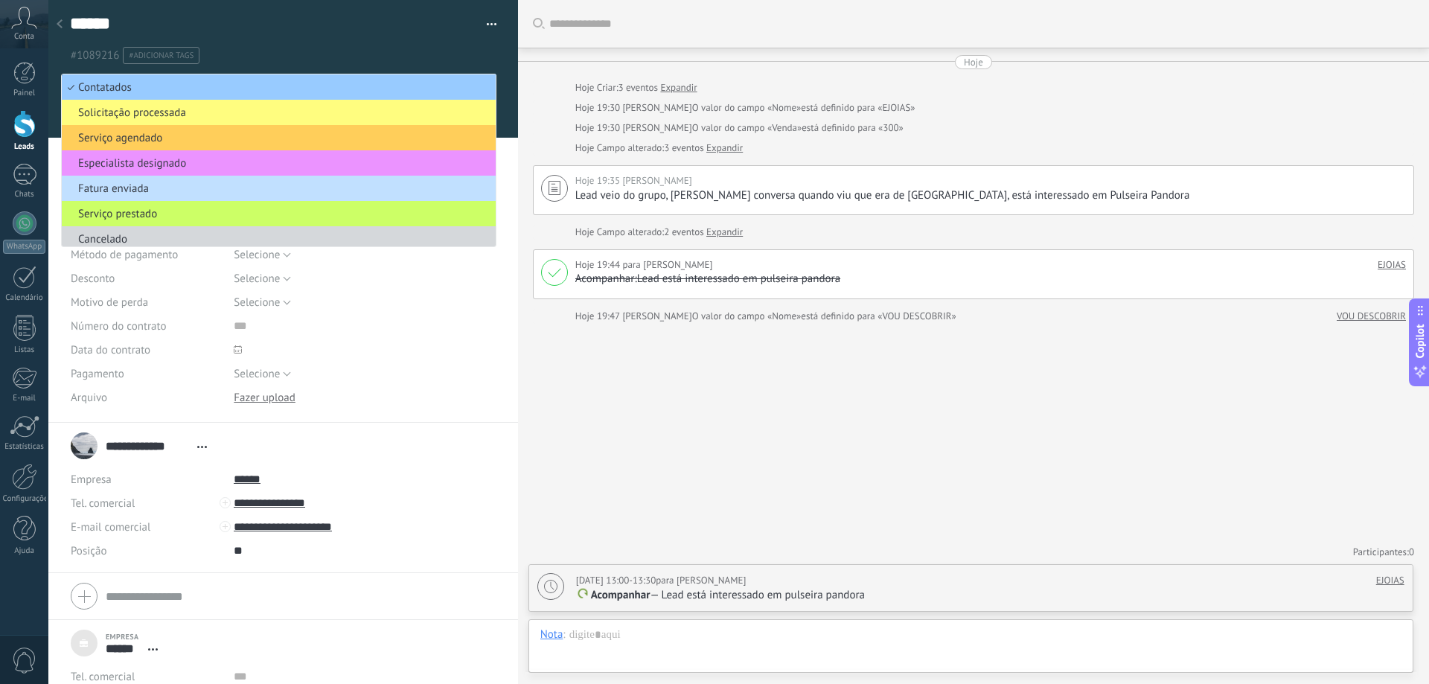
click at [324, 51] on ul "#1089216 #adicionar tags" at bounding box center [280, 55] width 424 height 20
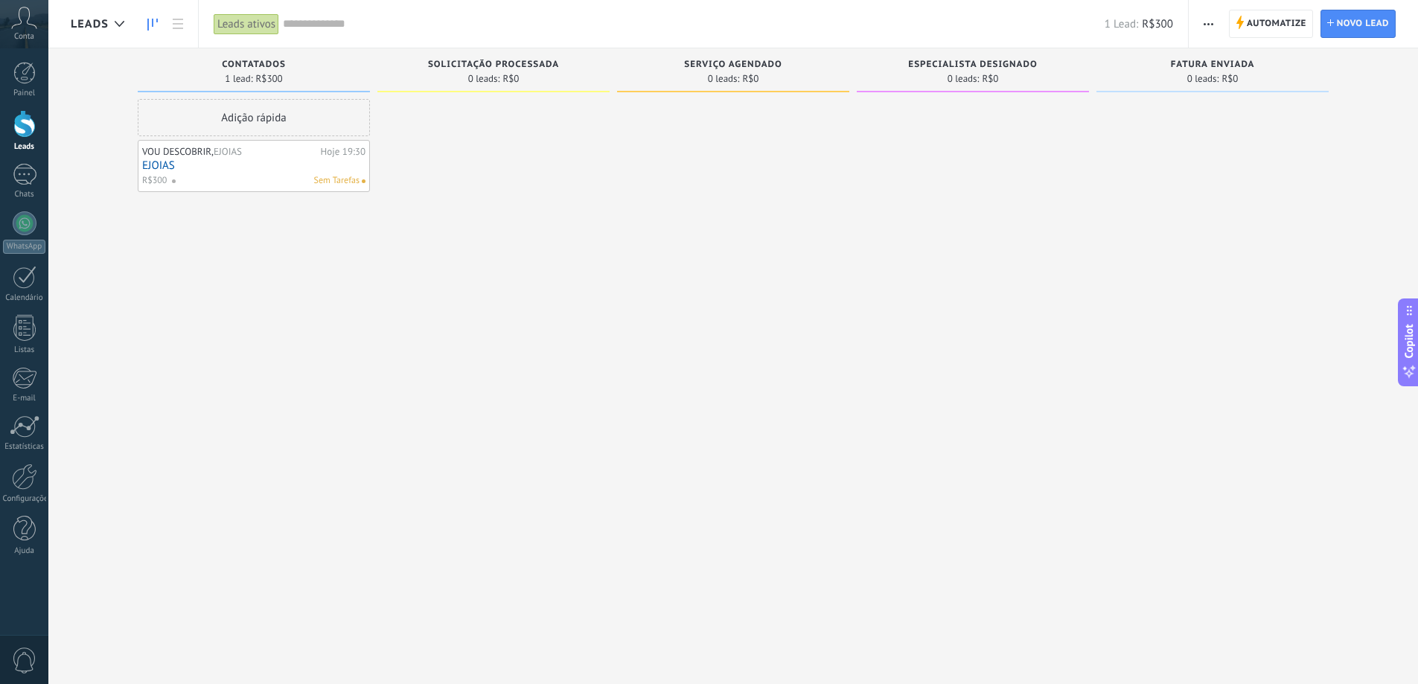
click at [297, 30] on input "text" at bounding box center [694, 24] width 822 height 16
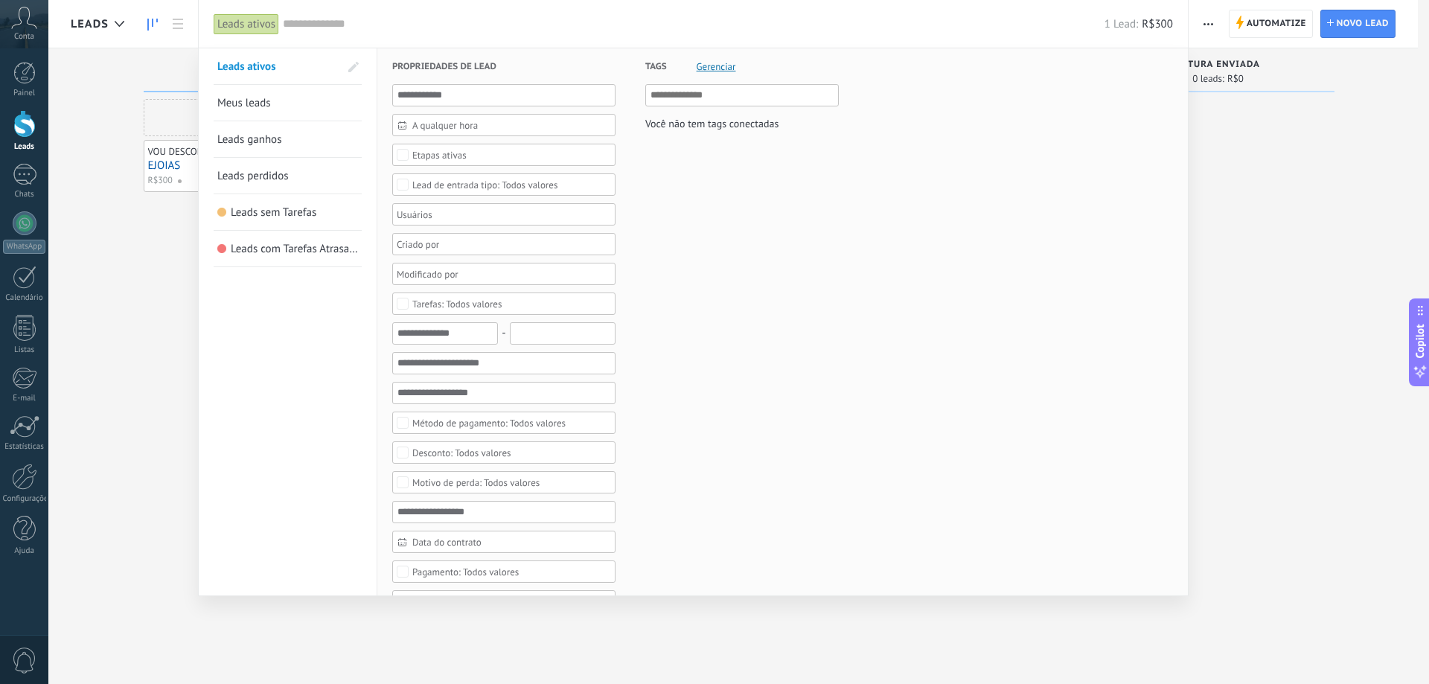
click at [314, 208] on span "Leads sem Tarefas" at bounding box center [274, 212] width 86 height 14
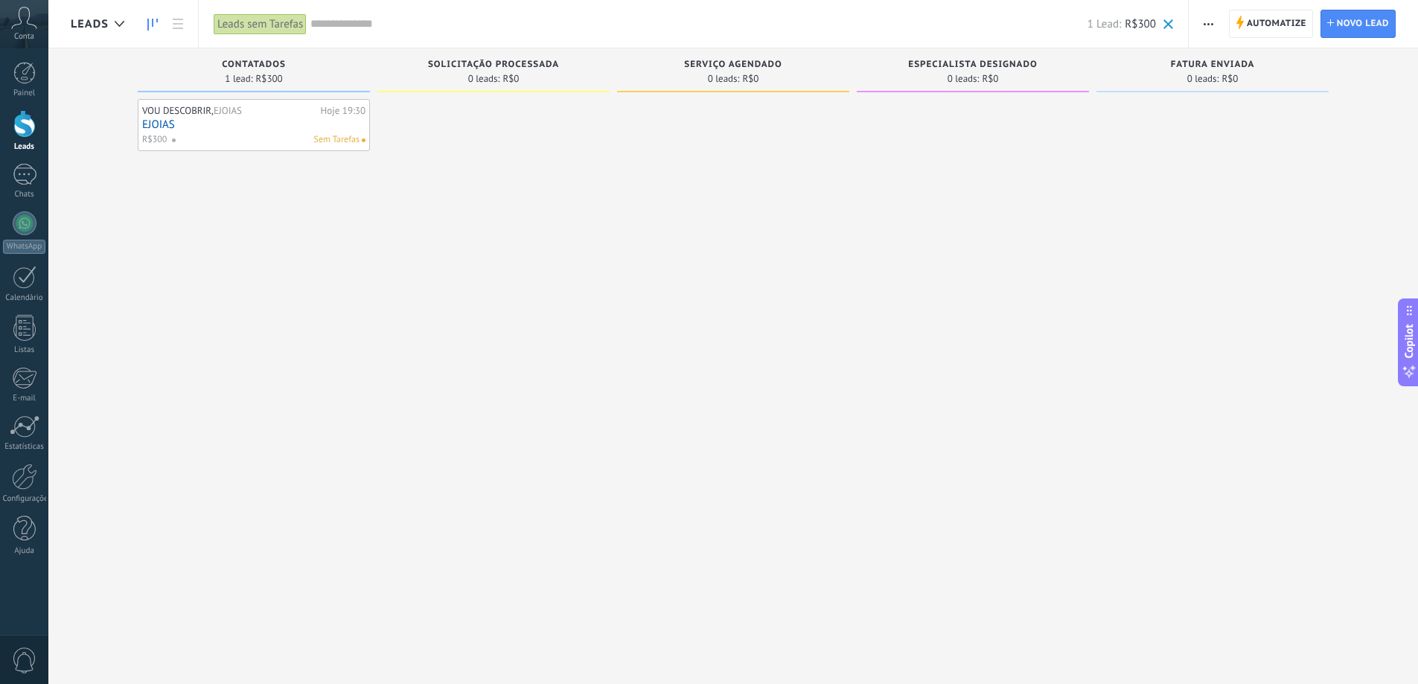
click at [298, 22] on div "Leads sem Tarefas" at bounding box center [260, 24] width 93 height 22
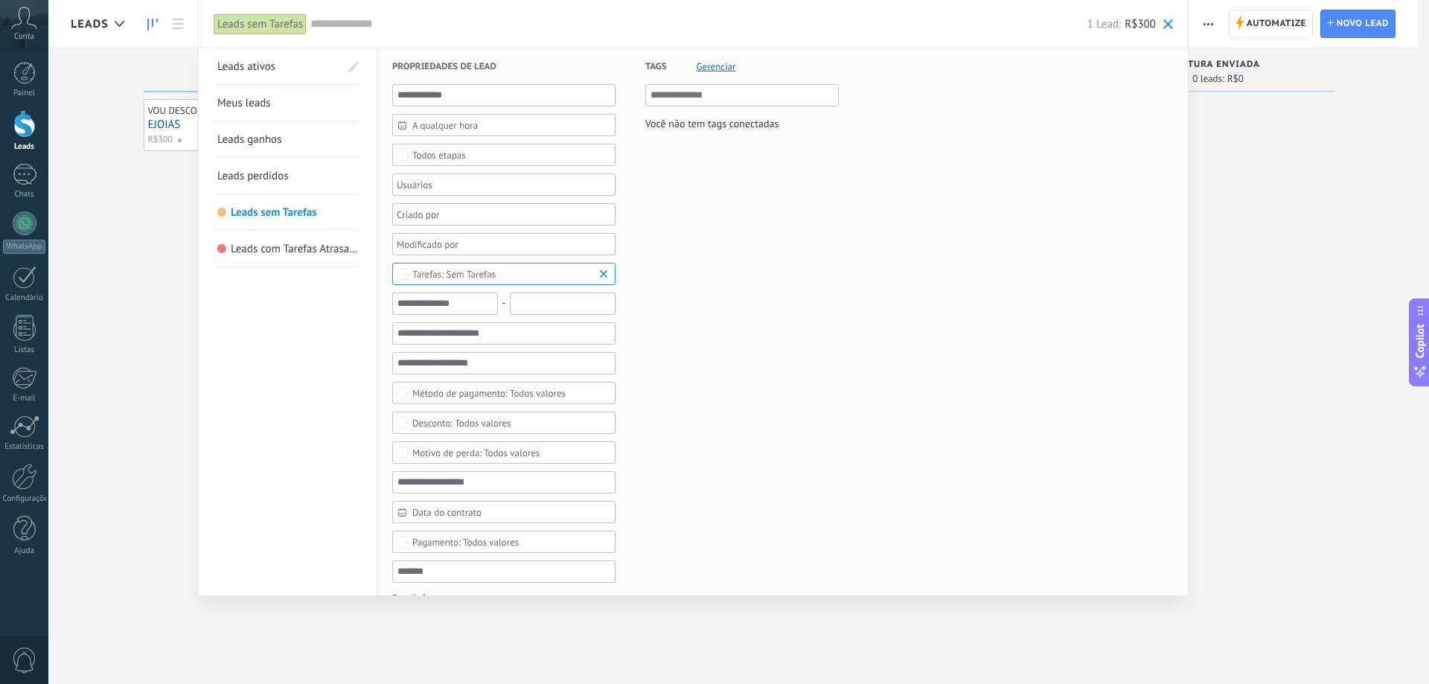
click at [267, 66] on span "Leads ativos" at bounding box center [246, 67] width 58 height 14
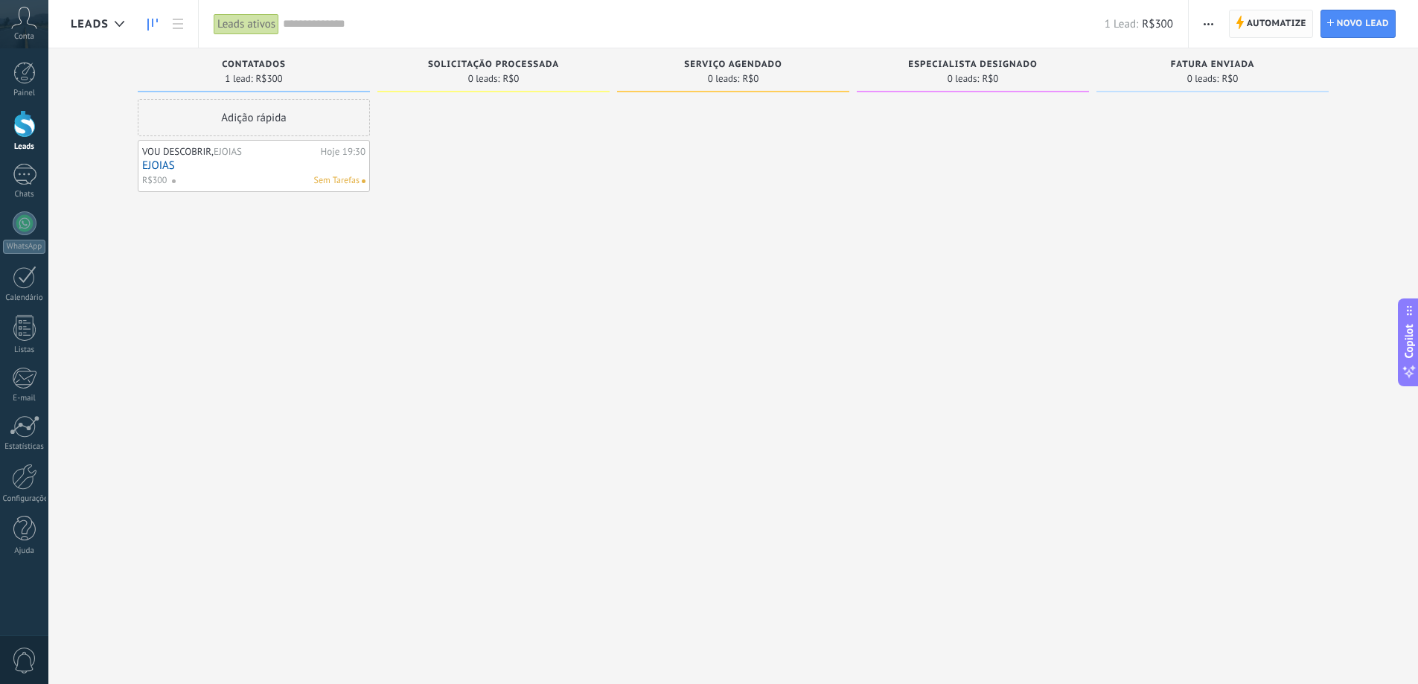
click at [1288, 25] on span "Automatize" at bounding box center [1277, 23] width 60 height 27
click at [1349, 25] on span "Novo lead" at bounding box center [1363, 23] width 52 height 27
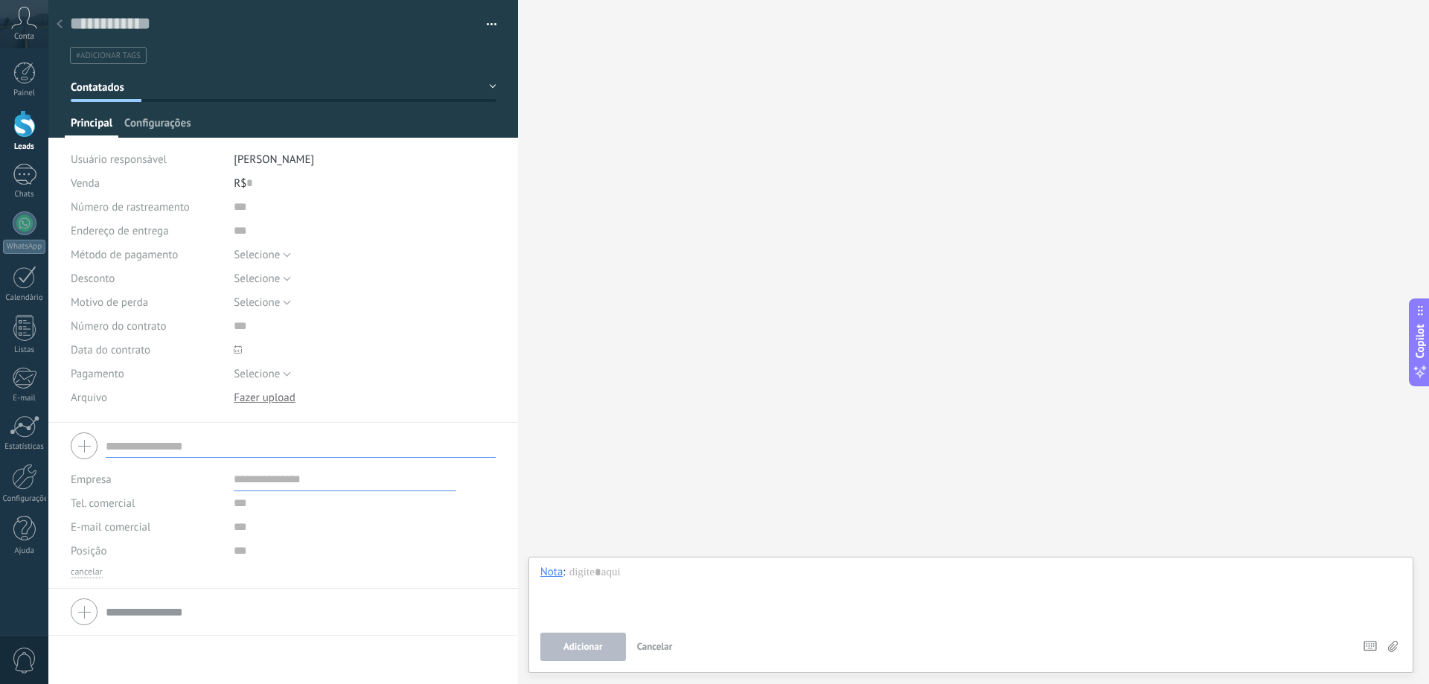
click at [162, 124] on span "Configurações" at bounding box center [157, 127] width 66 height 22
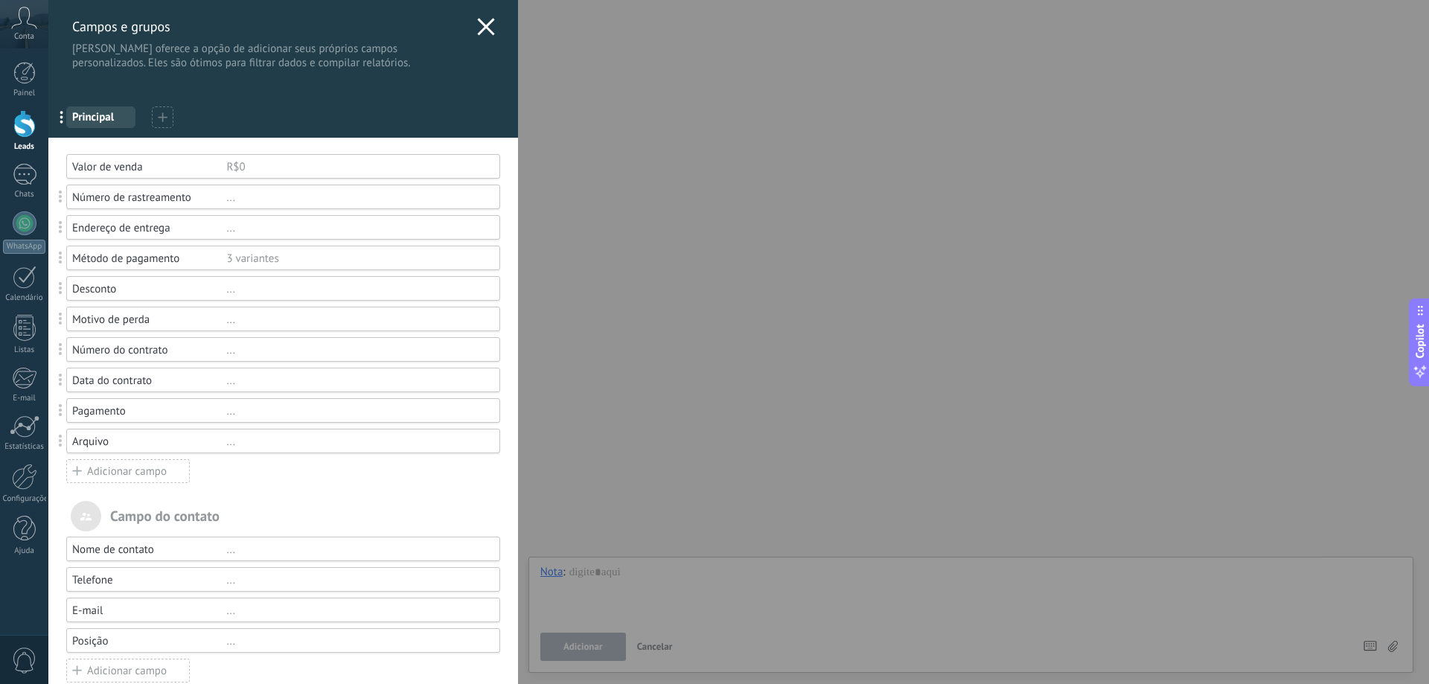
click at [135, 468] on div "Adicionar campo" at bounding box center [128, 471] width 124 height 24
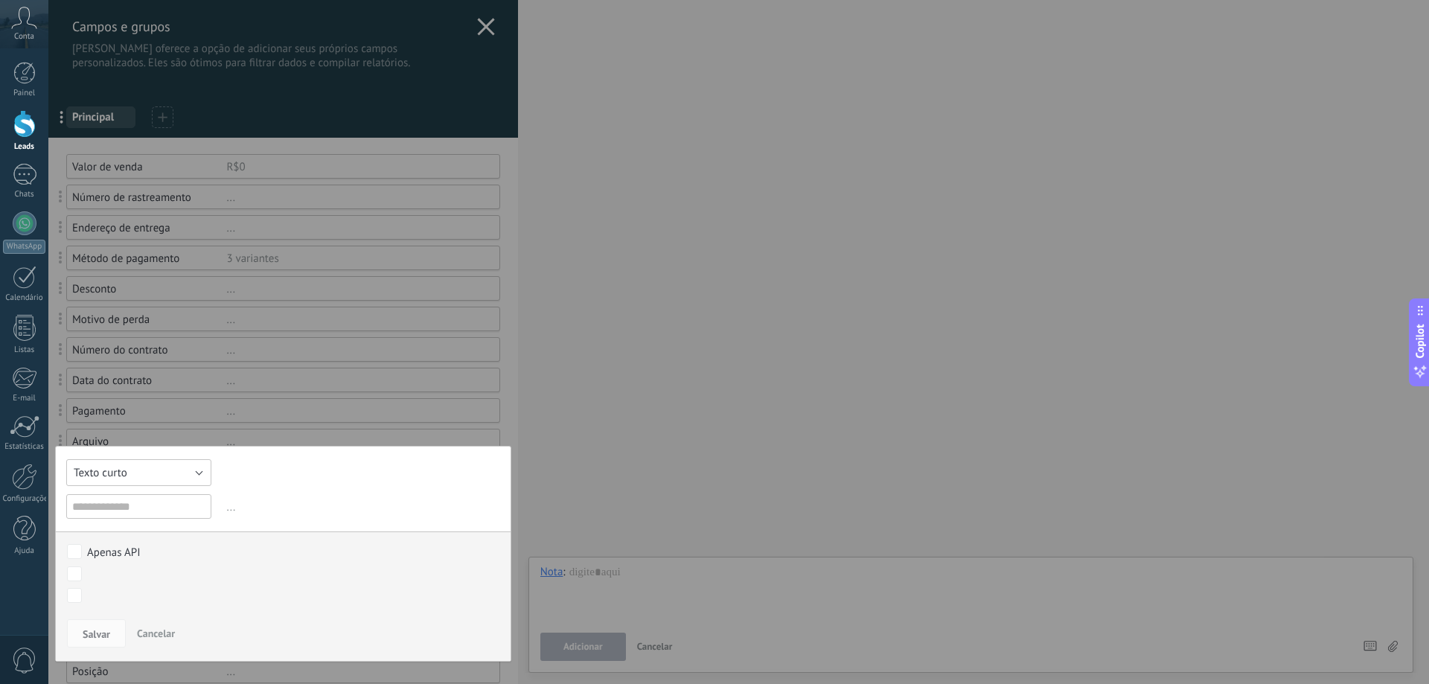
click at [197, 470] on button "Texto curto" at bounding box center [138, 472] width 145 height 27
click at [182, 470] on span "Texto curto" at bounding box center [131, 473] width 149 height 14
click at [179, 502] on input "text" at bounding box center [138, 506] width 145 height 25
type input "*"
type input "**********"
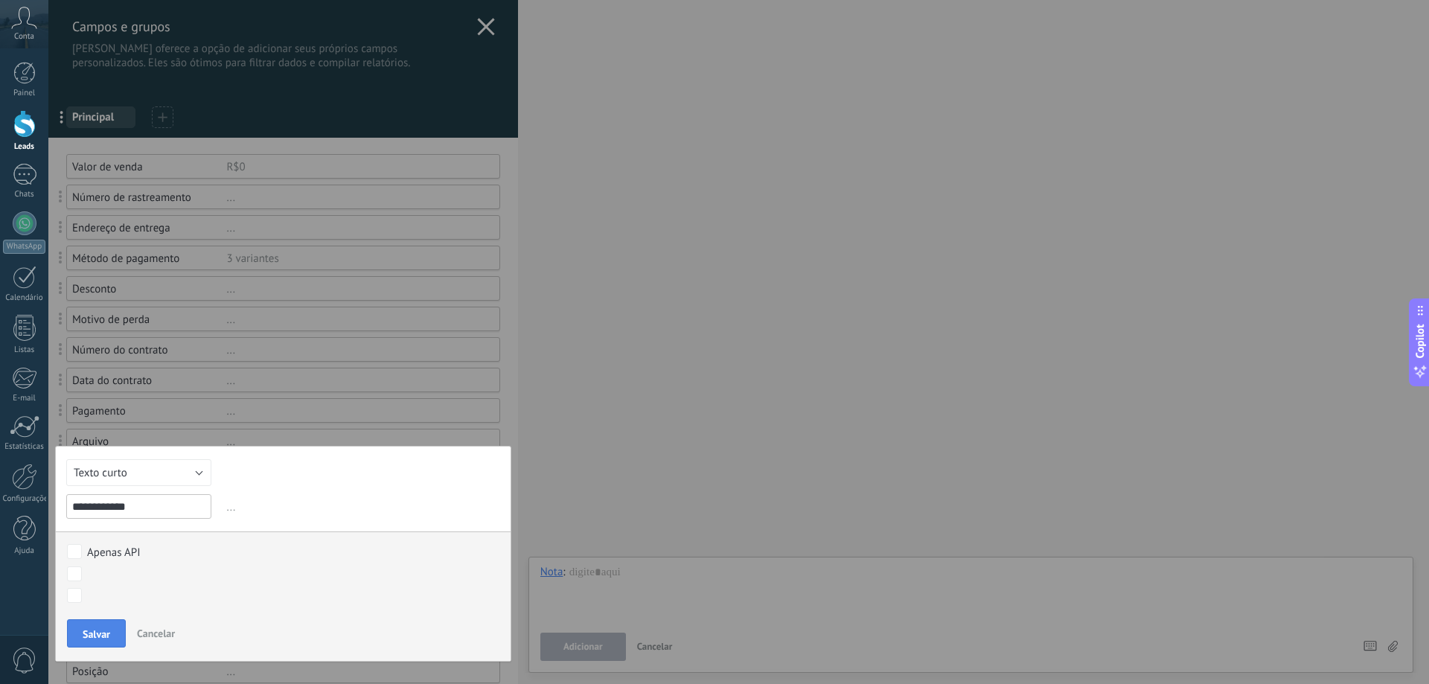
click at [102, 629] on span "Salvar" at bounding box center [97, 634] width 28 height 10
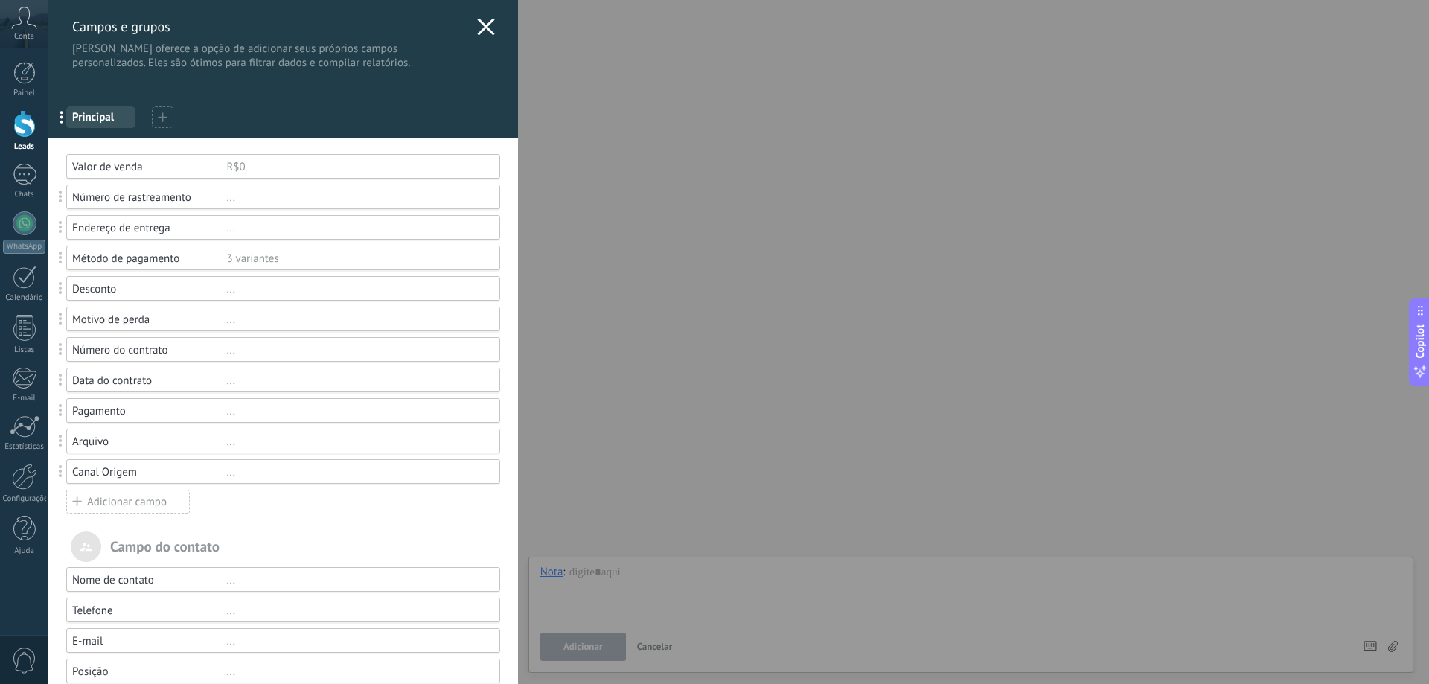
click at [481, 19] on icon at bounding box center [486, 27] width 18 height 18
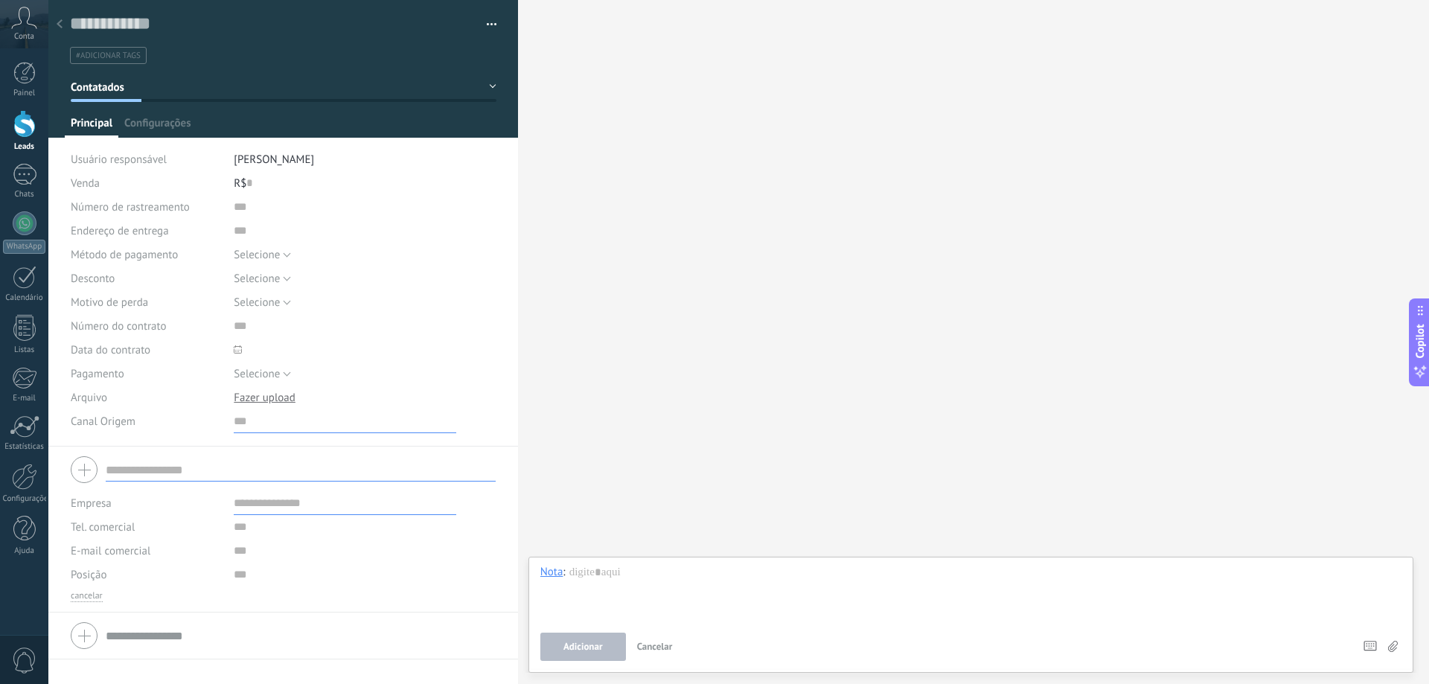
click at [237, 423] on input "text" at bounding box center [345, 421] width 223 height 24
type input "**********"
click at [443, 342] on div at bounding box center [365, 350] width 262 height 24
click at [286, 374] on button "Selecione" at bounding box center [262, 374] width 57 height 24
click at [291, 374] on span "Selecione" at bounding box center [350, 374] width 266 height 14
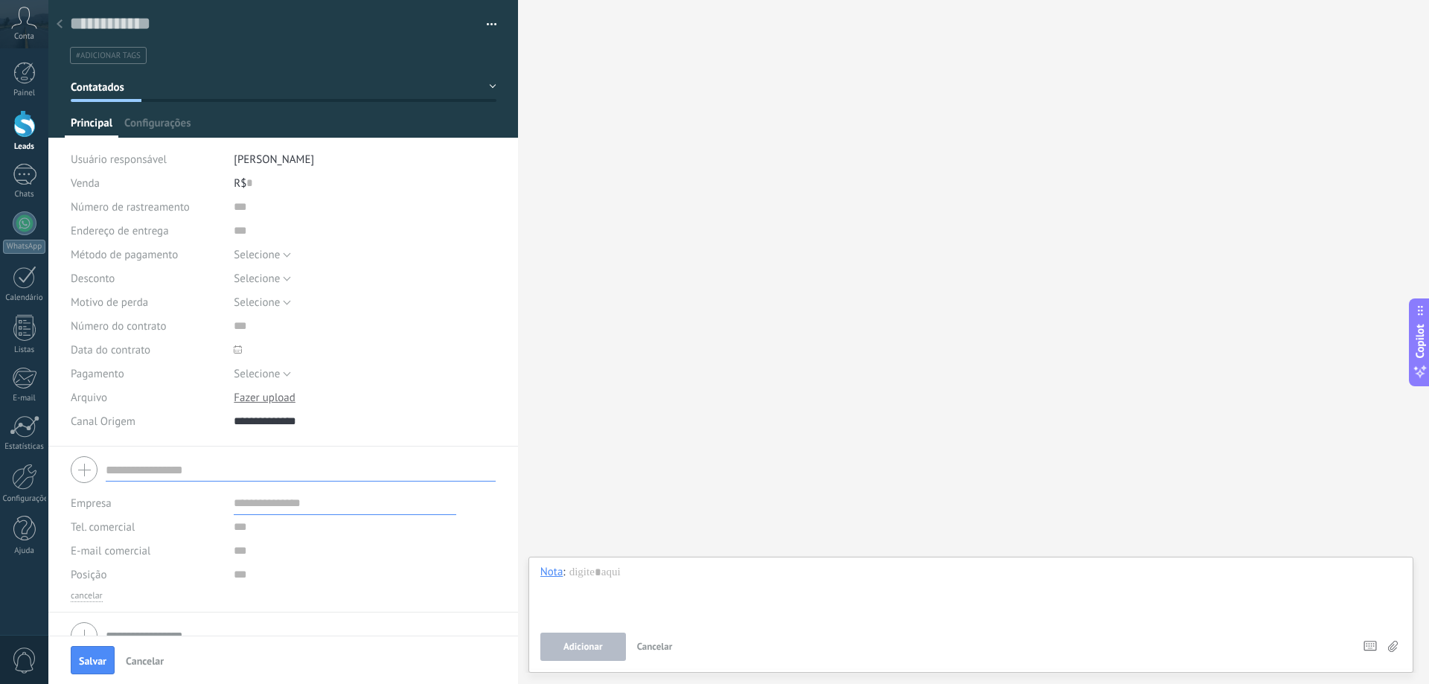
click at [25, 130] on div at bounding box center [24, 124] width 22 height 28
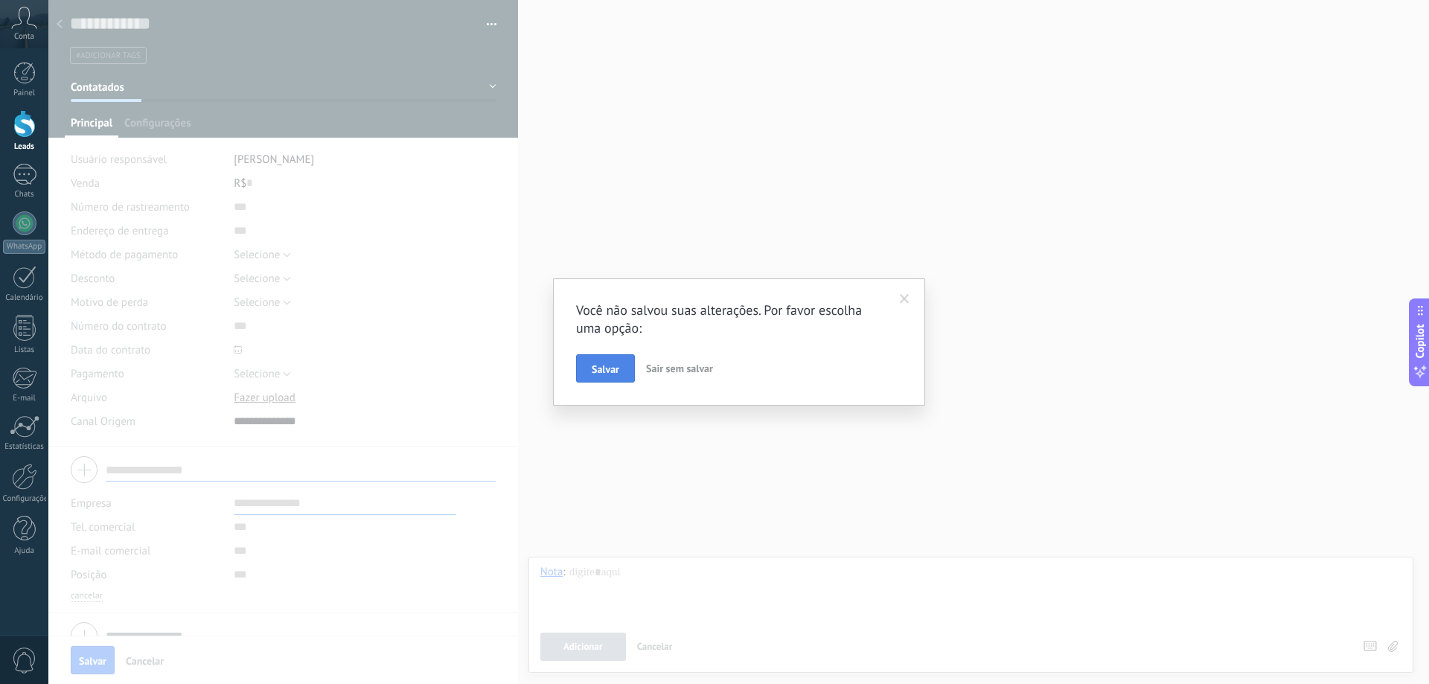
click at [610, 371] on span "Salvar" at bounding box center [606, 369] width 28 height 10
click at [610, 368] on span "Salvar" at bounding box center [606, 369] width 28 height 10
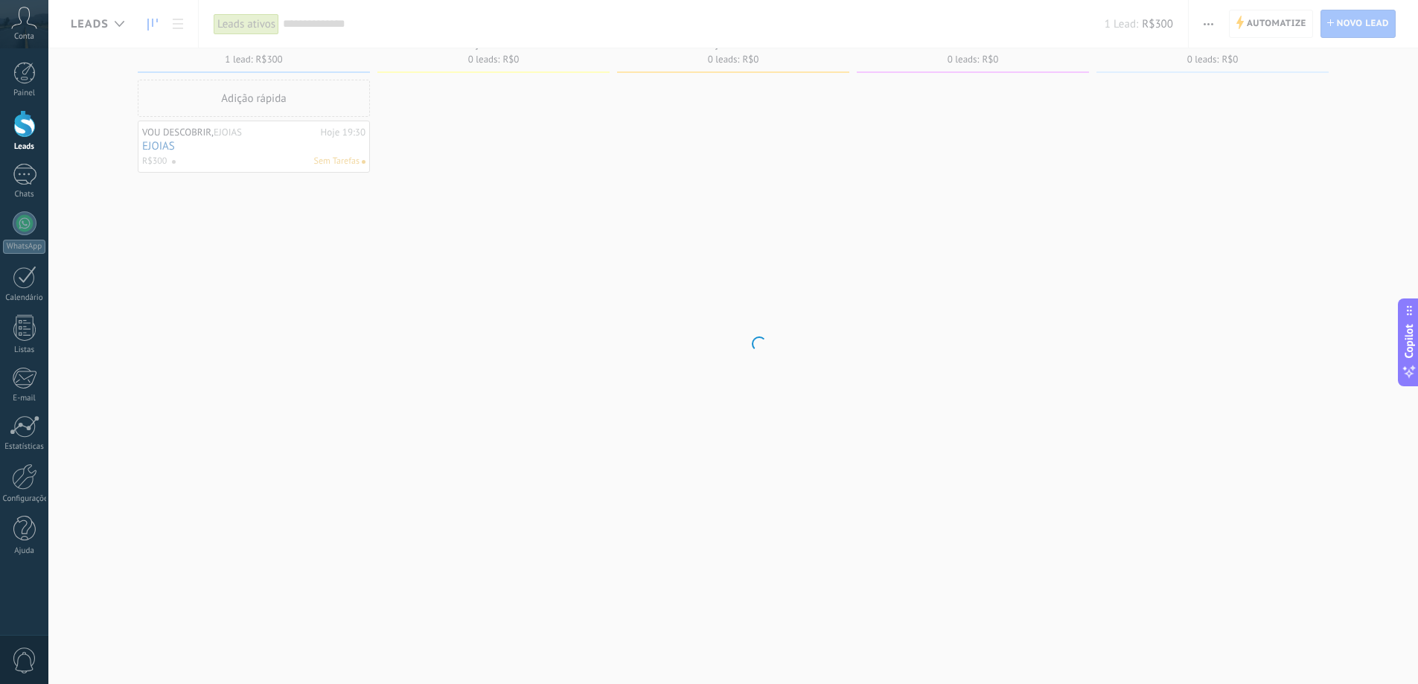
scroll to position [25, 0]
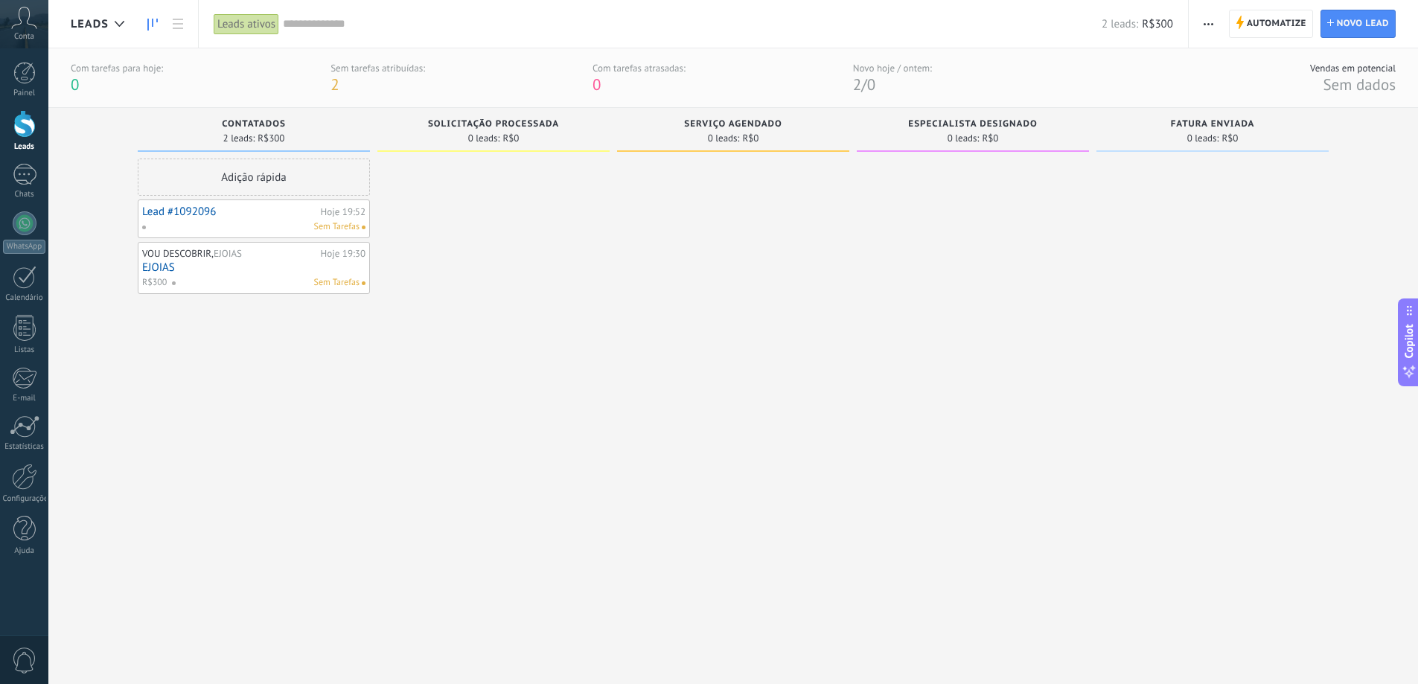
click at [287, 223] on div "Sem Tarefas" at bounding box center [250, 226] width 218 height 13
click at [348, 218] on div "Lead #1092096 Hoje 19:52 Sem Tarefas" at bounding box center [253, 219] width 223 height 30
click at [176, 218] on div "Lead #1092096 Hoje 19:52 Sem Tarefas" at bounding box center [253, 219] width 223 height 30
click at [220, 227] on div "Sem Tarefas" at bounding box center [250, 226] width 218 height 13
click at [187, 212] on link "Lead #1092096" at bounding box center [229, 211] width 175 height 13
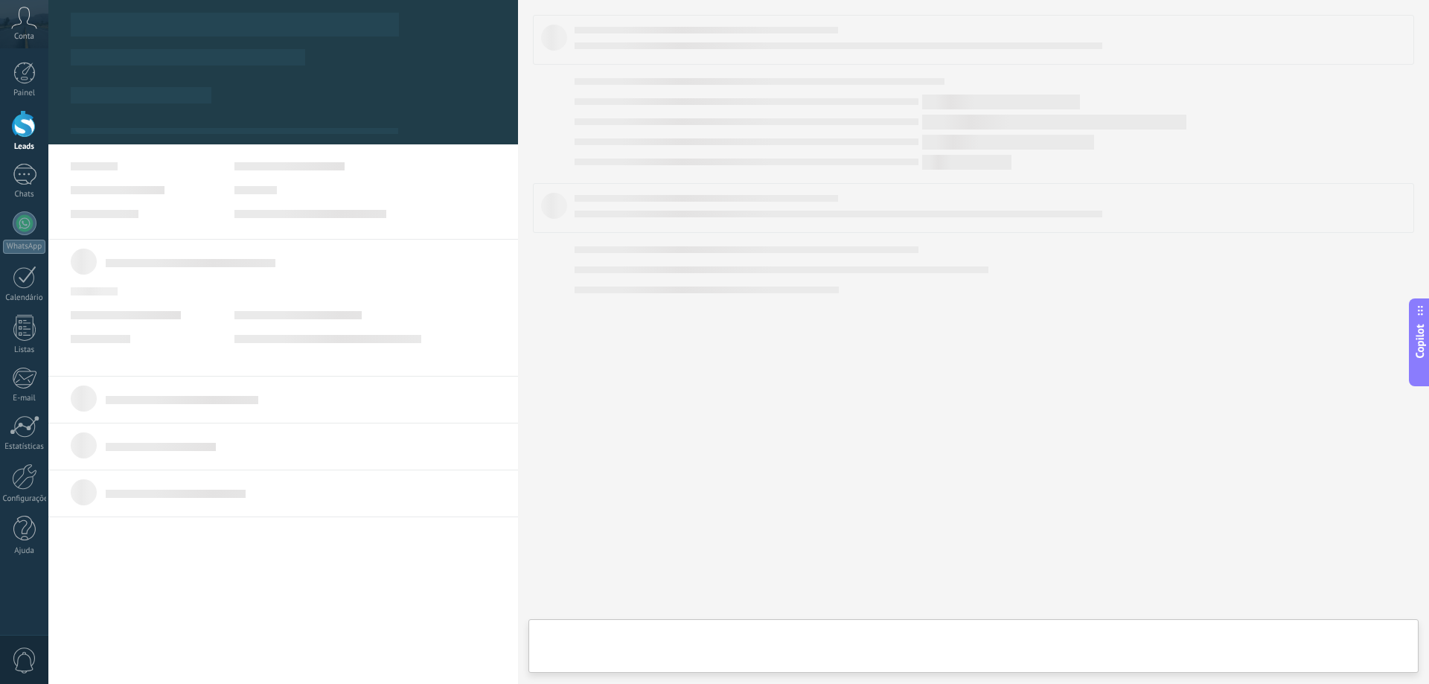
type textarea "**********"
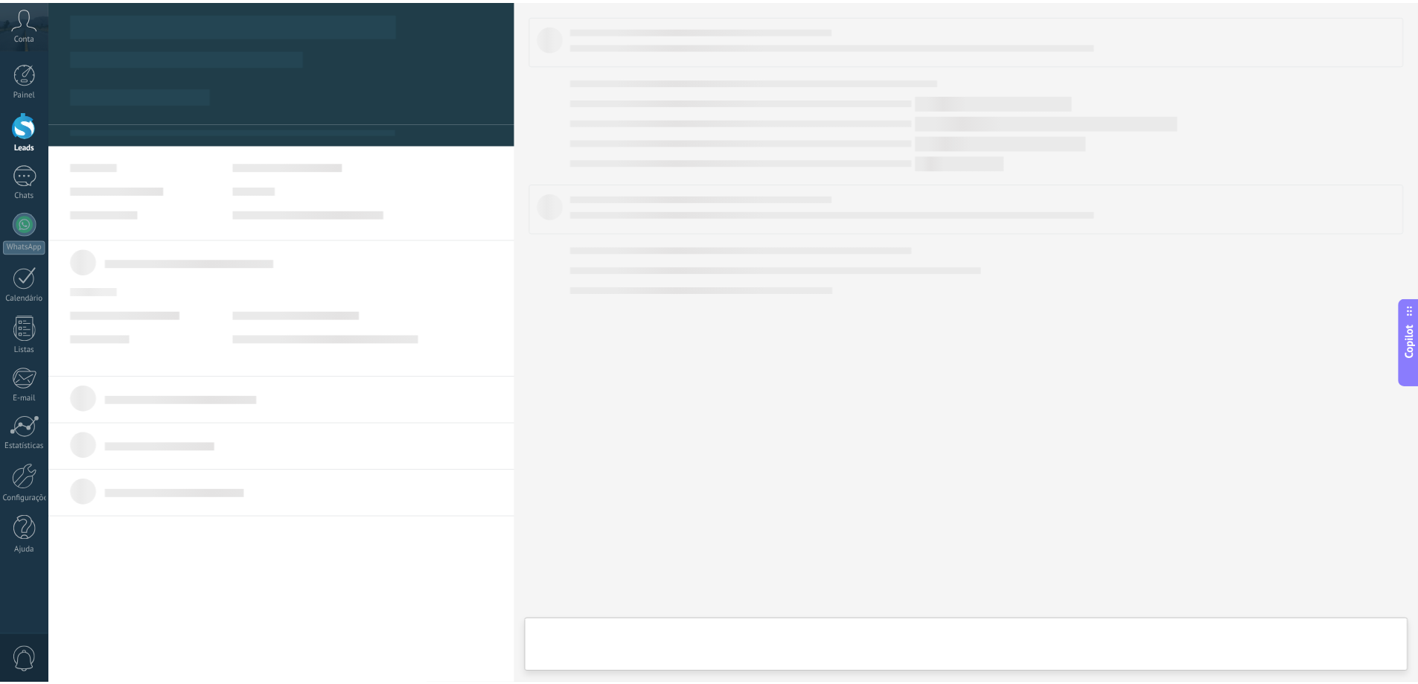
scroll to position [22, 0]
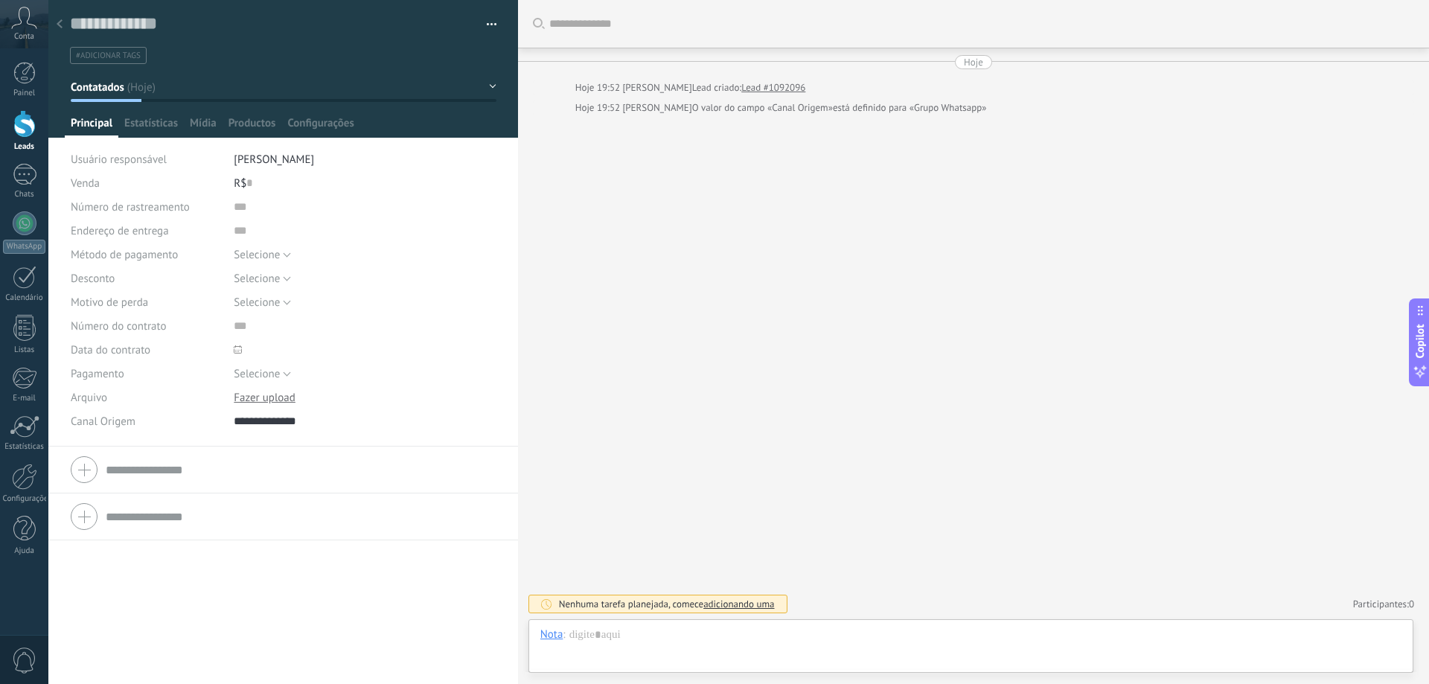
click at [493, 25] on div "Salvar e criar Imprimir Gerenciar tags Exportar para o Excel" at bounding box center [283, 32] width 470 height 64
click at [488, 24] on button "button" at bounding box center [487, 24] width 22 height 22
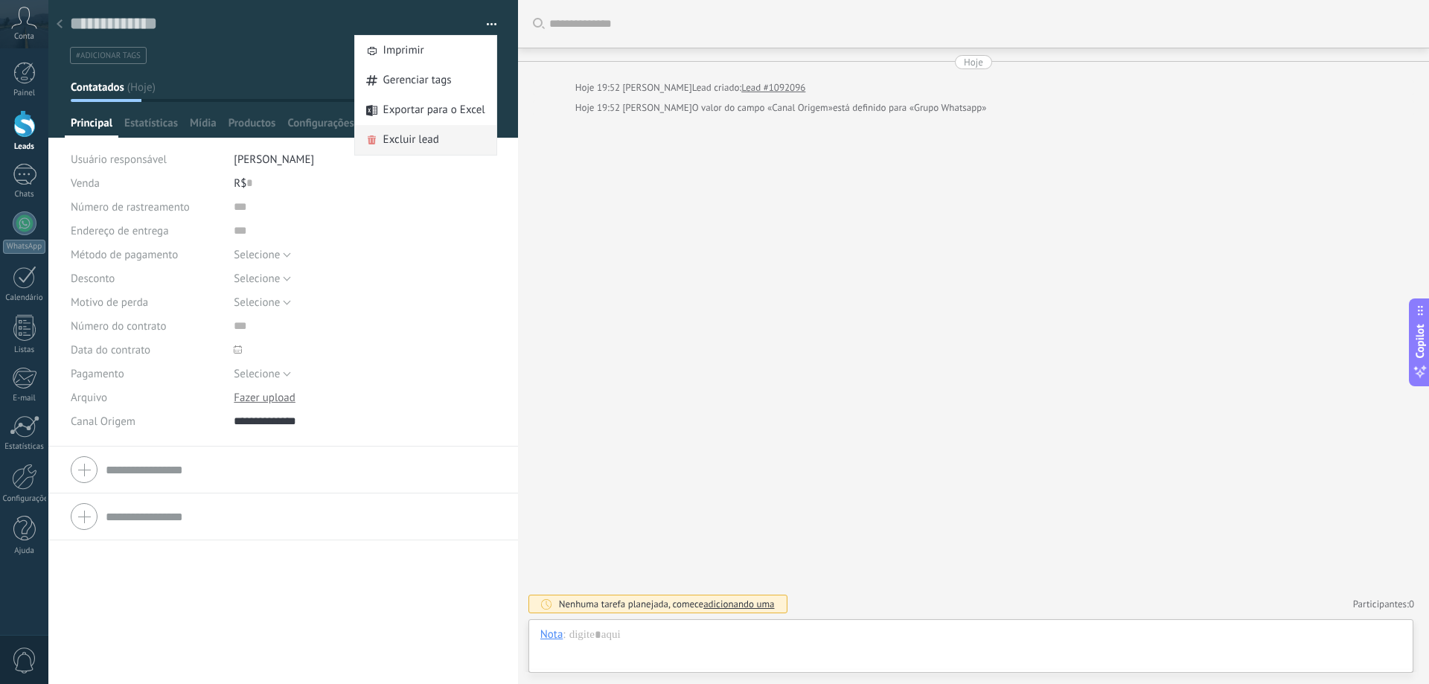
click at [411, 136] on span "Excluir lead" at bounding box center [411, 140] width 56 height 30
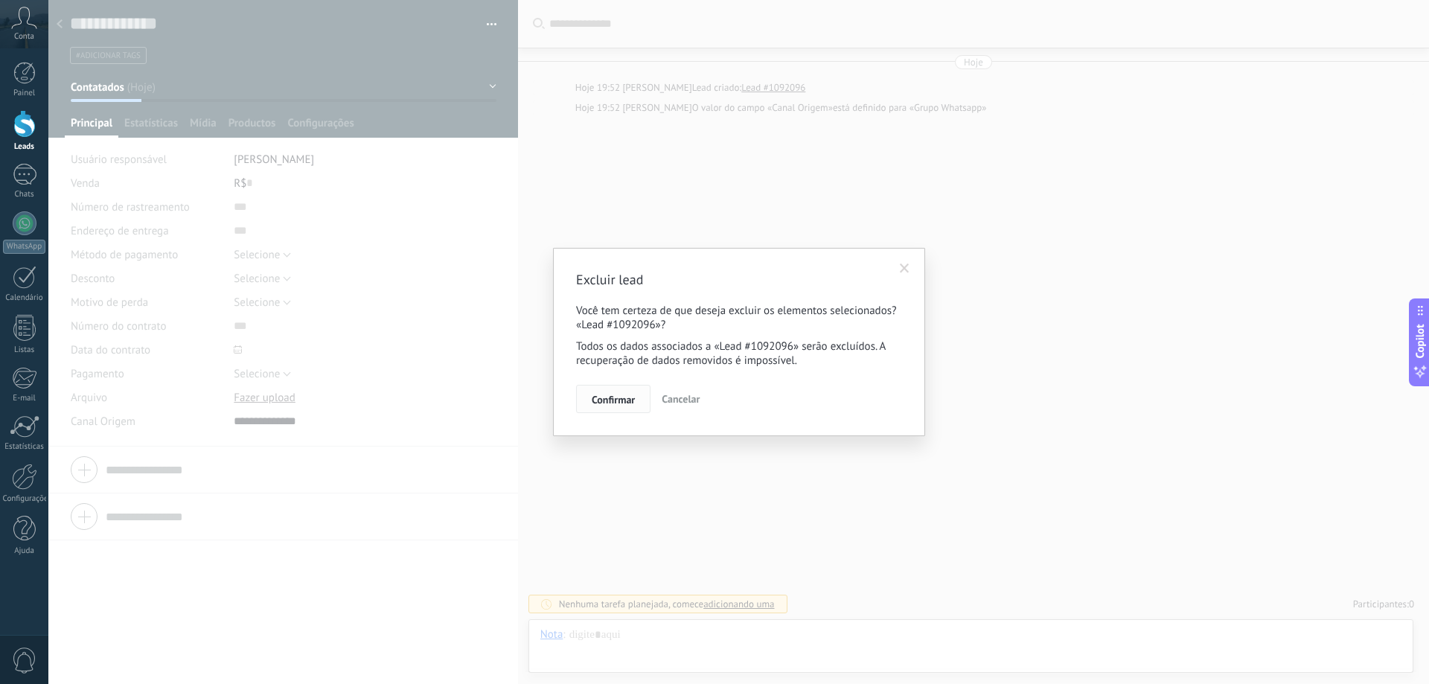
click at [623, 400] on span "Confirmar" at bounding box center [613, 399] width 43 height 10
